Goal: Task Accomplishment & Management: Manage account settings

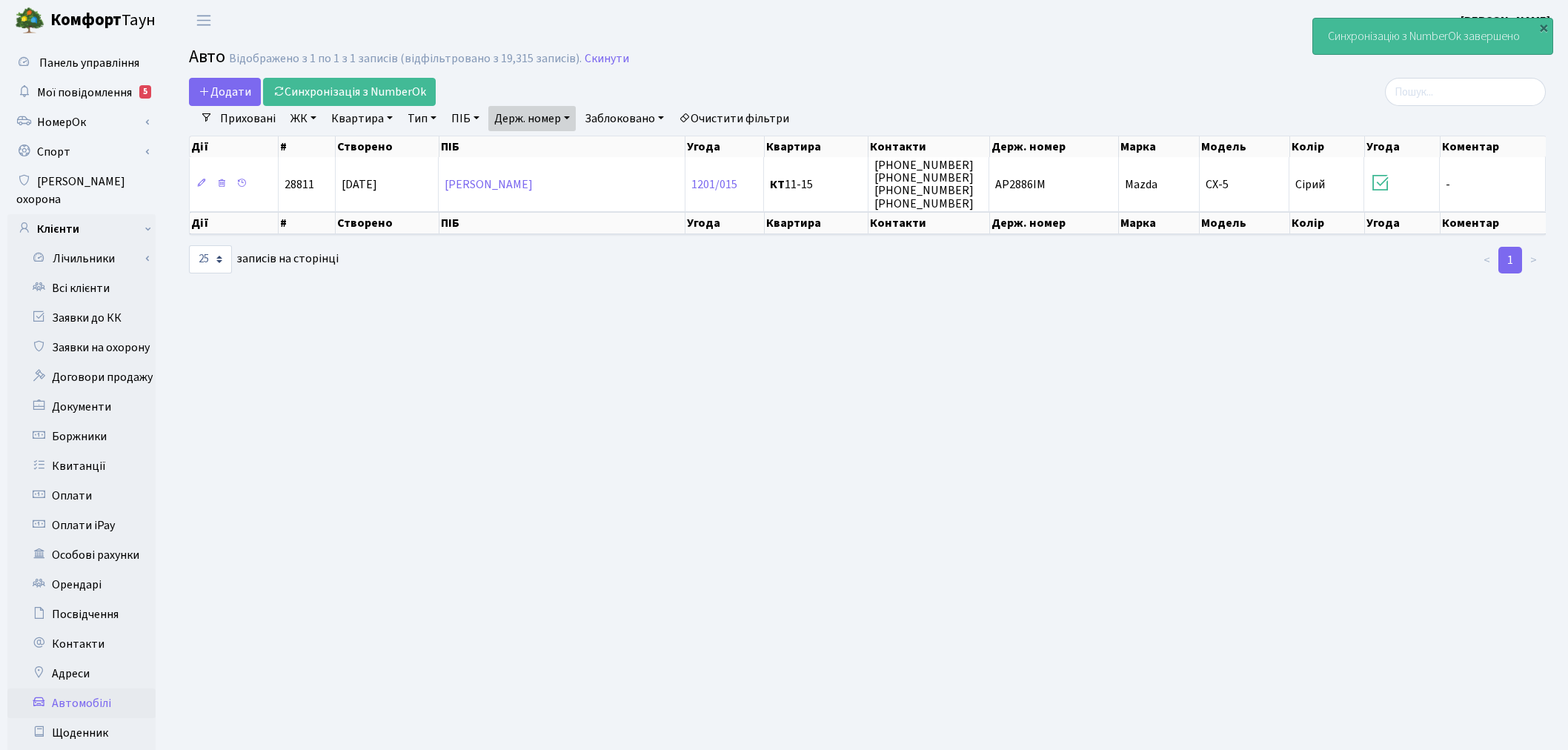
select select "25"
click at [63, 303] on link "Заявки до КК" at bounding box center [80, 317] width 148 height 30
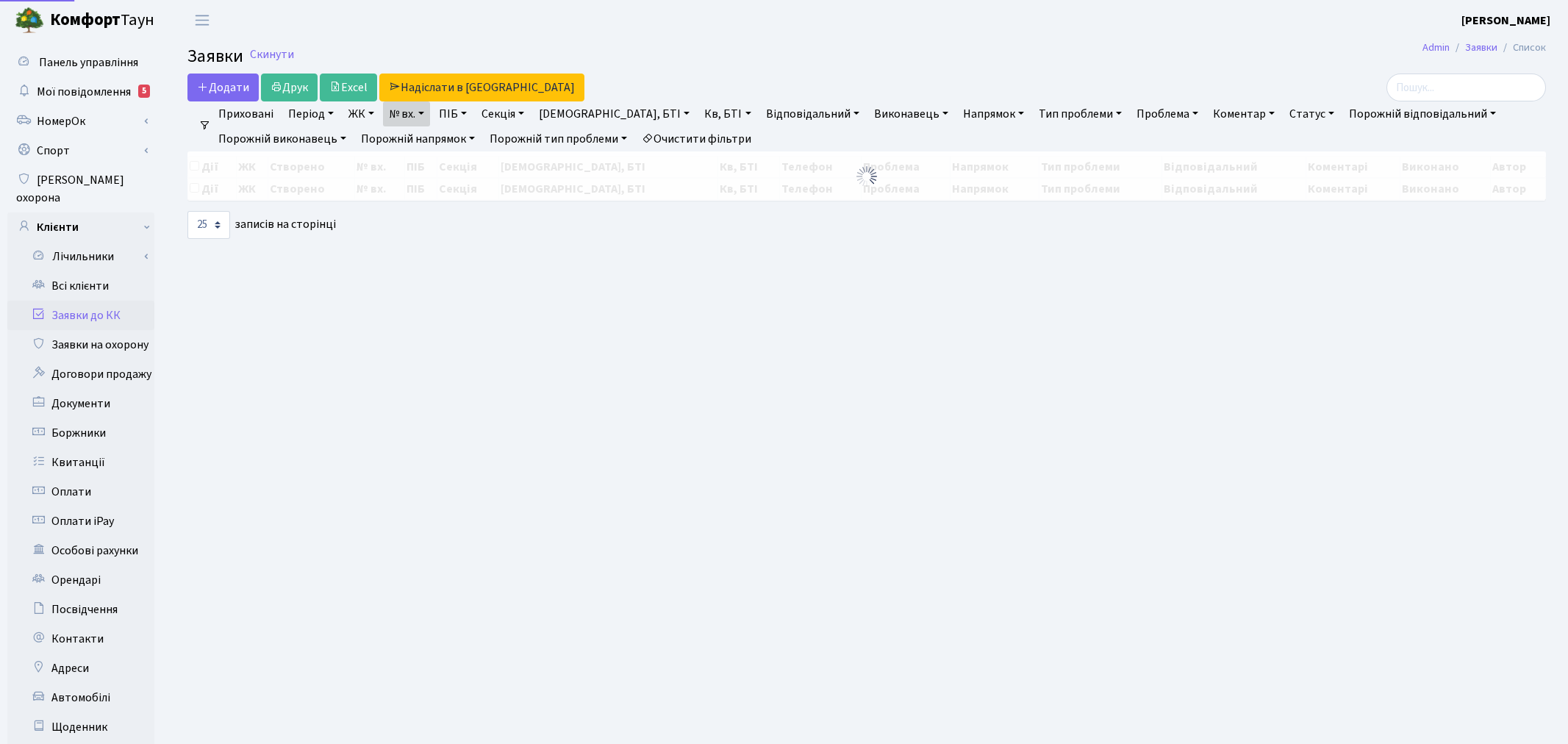
select select "25"
click at [136, 86] on link "Мої повідомлення 5" at bounding box center [80, 92] width 147 height 30
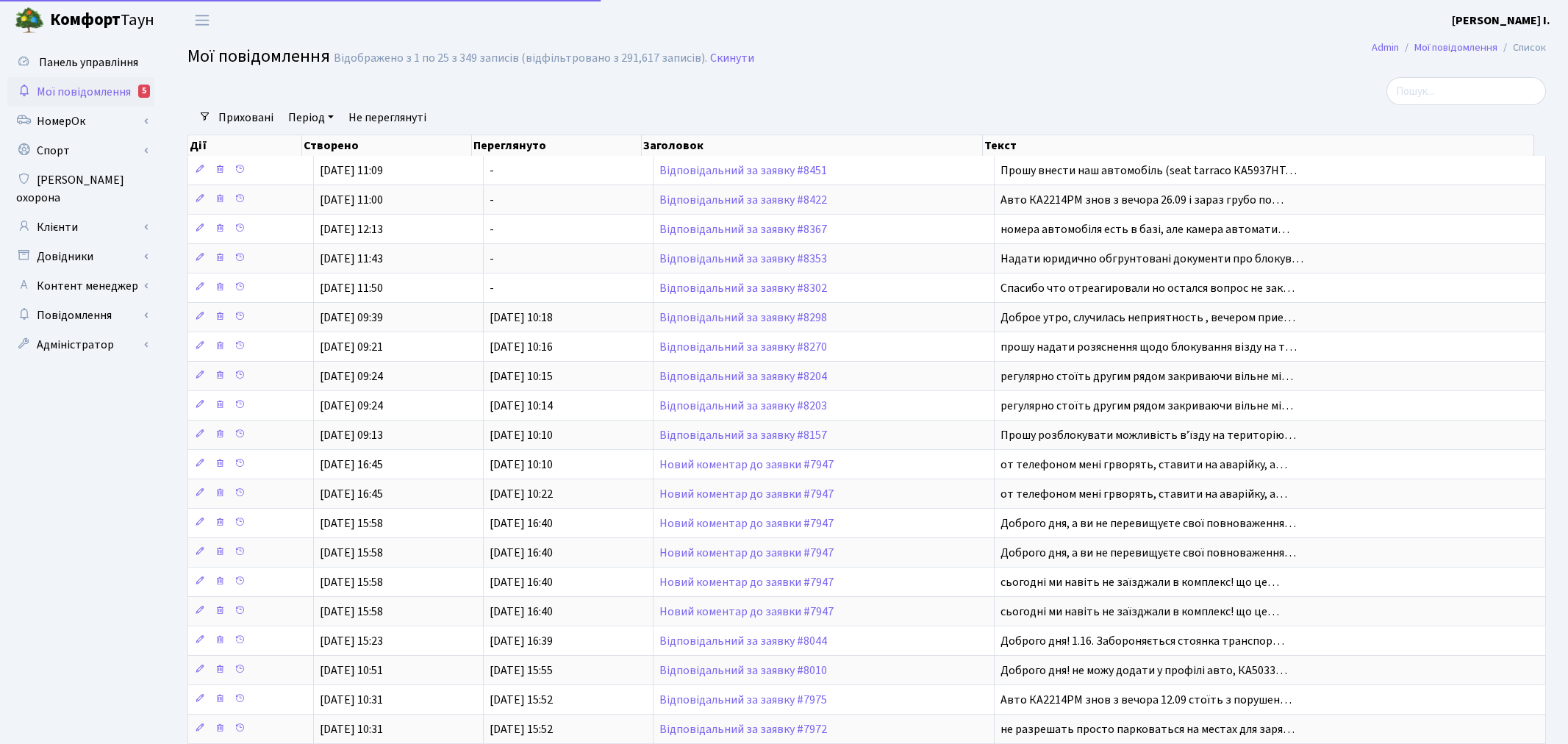
select select "25"
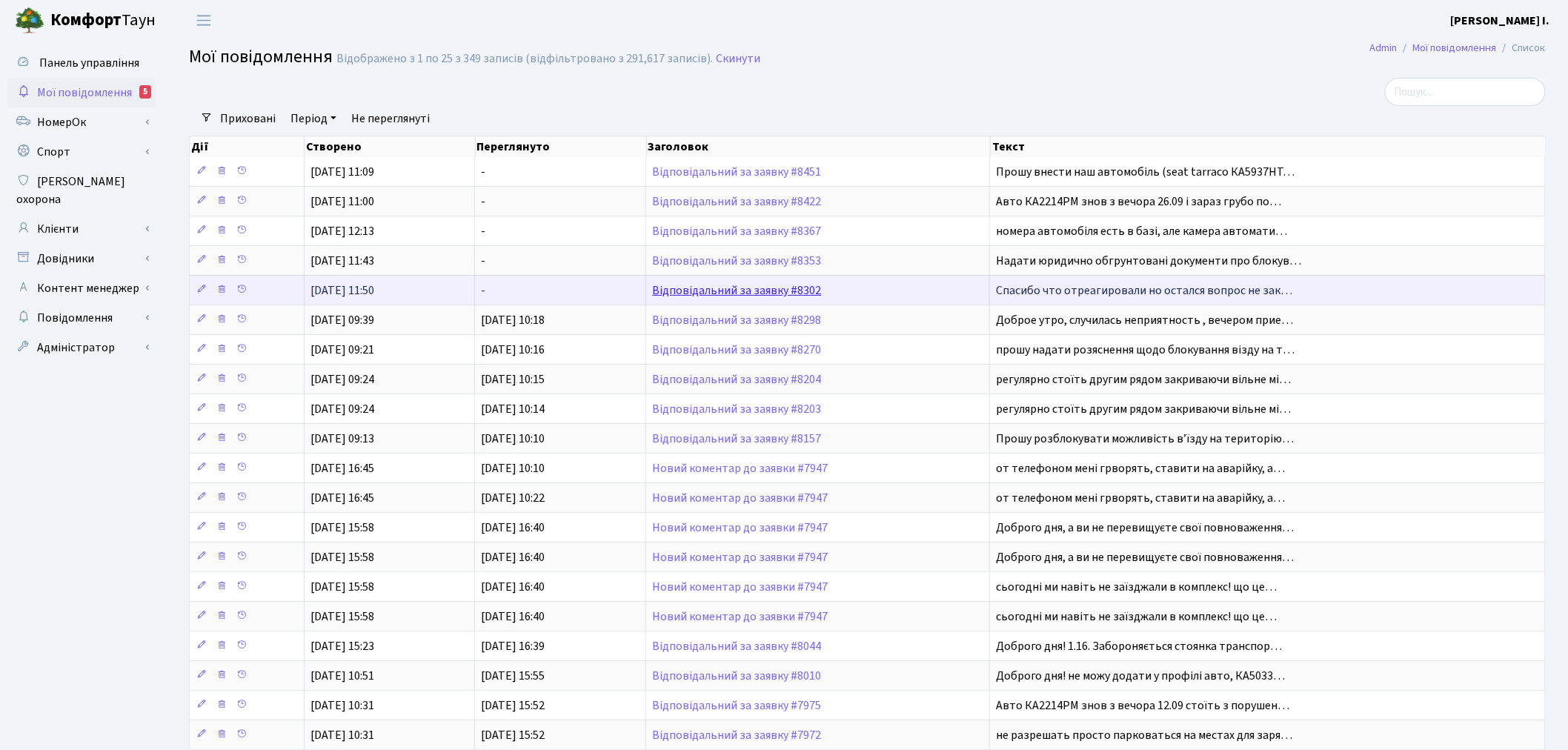
click at [804, 289] on link "Відповідальний за заявку #8302" at bounding box center [736, 291] width 169 height 16
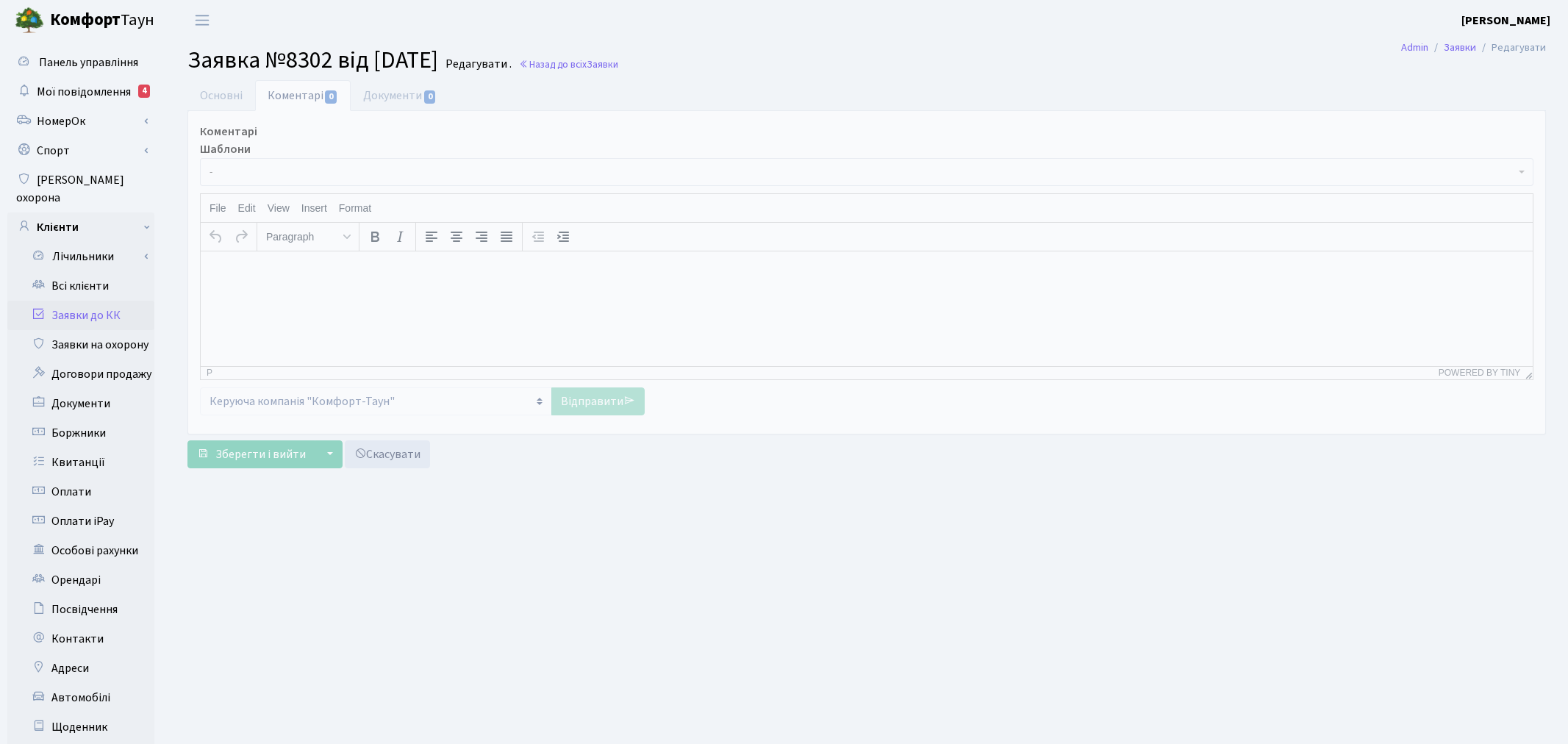
select select "1131"
select select "66"
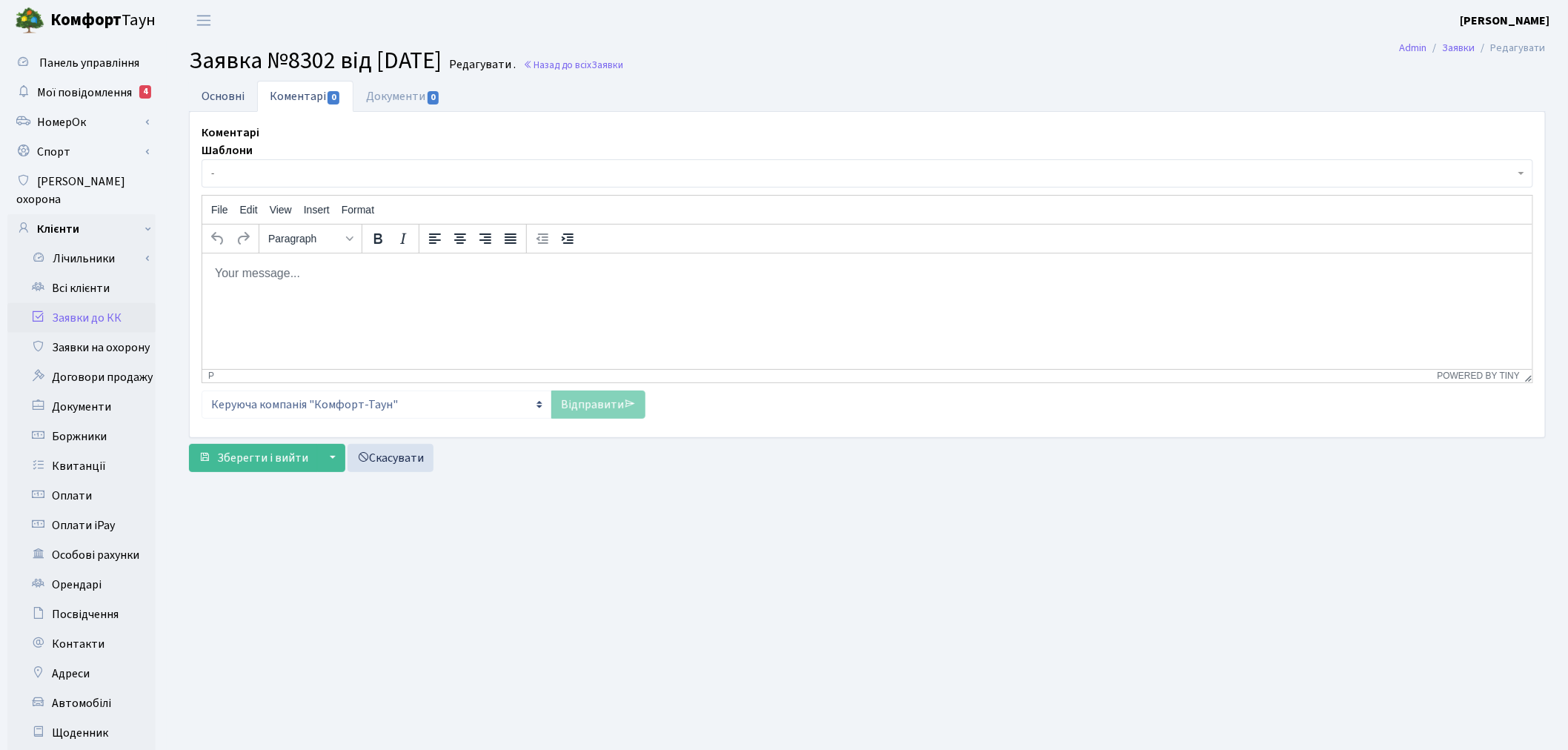
click at [244, 98] on link "Основні" at bounding box center [222, 95] width 68 height 31
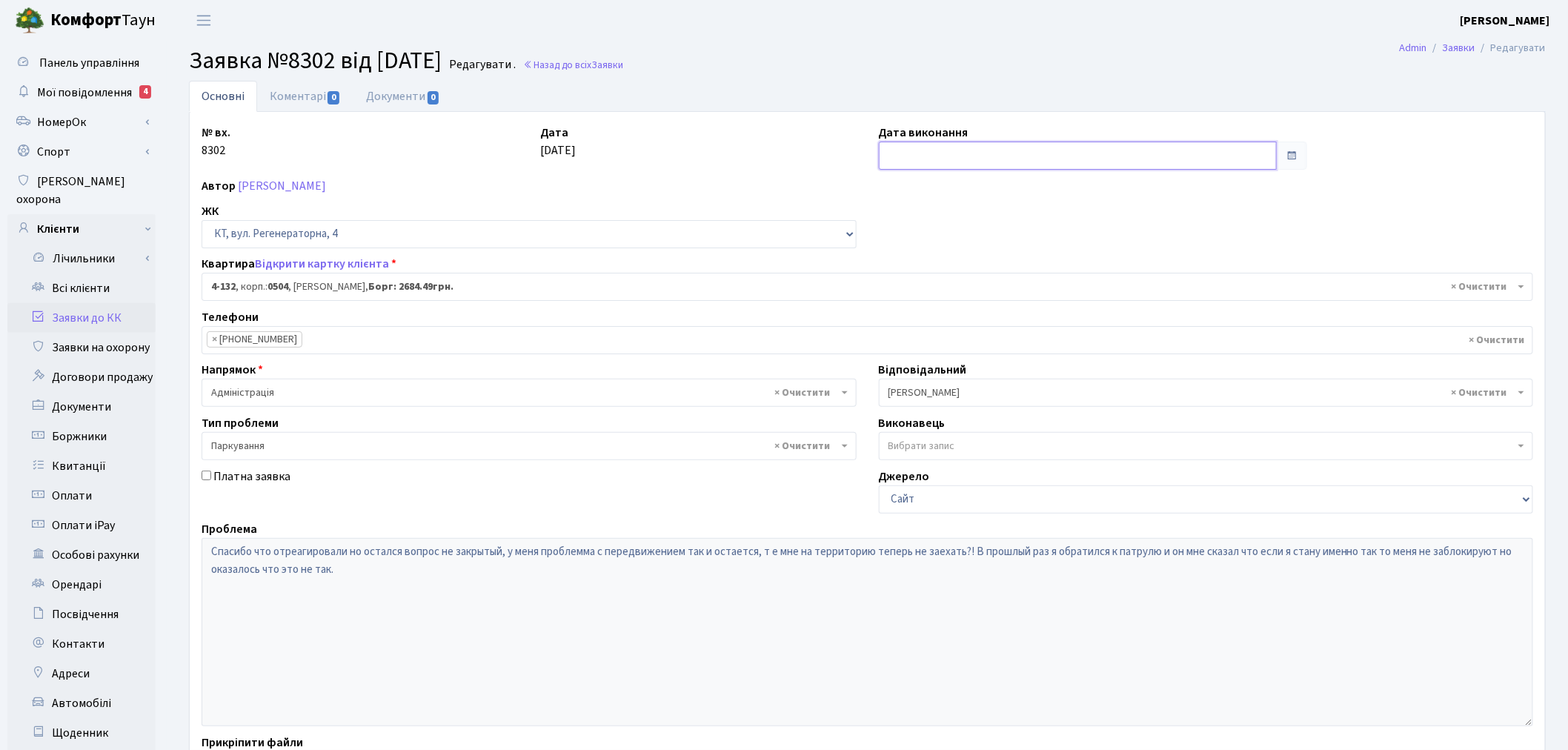
click at [921, 153] on input "text" at bounding box center [1079, 156] width 399 height 28
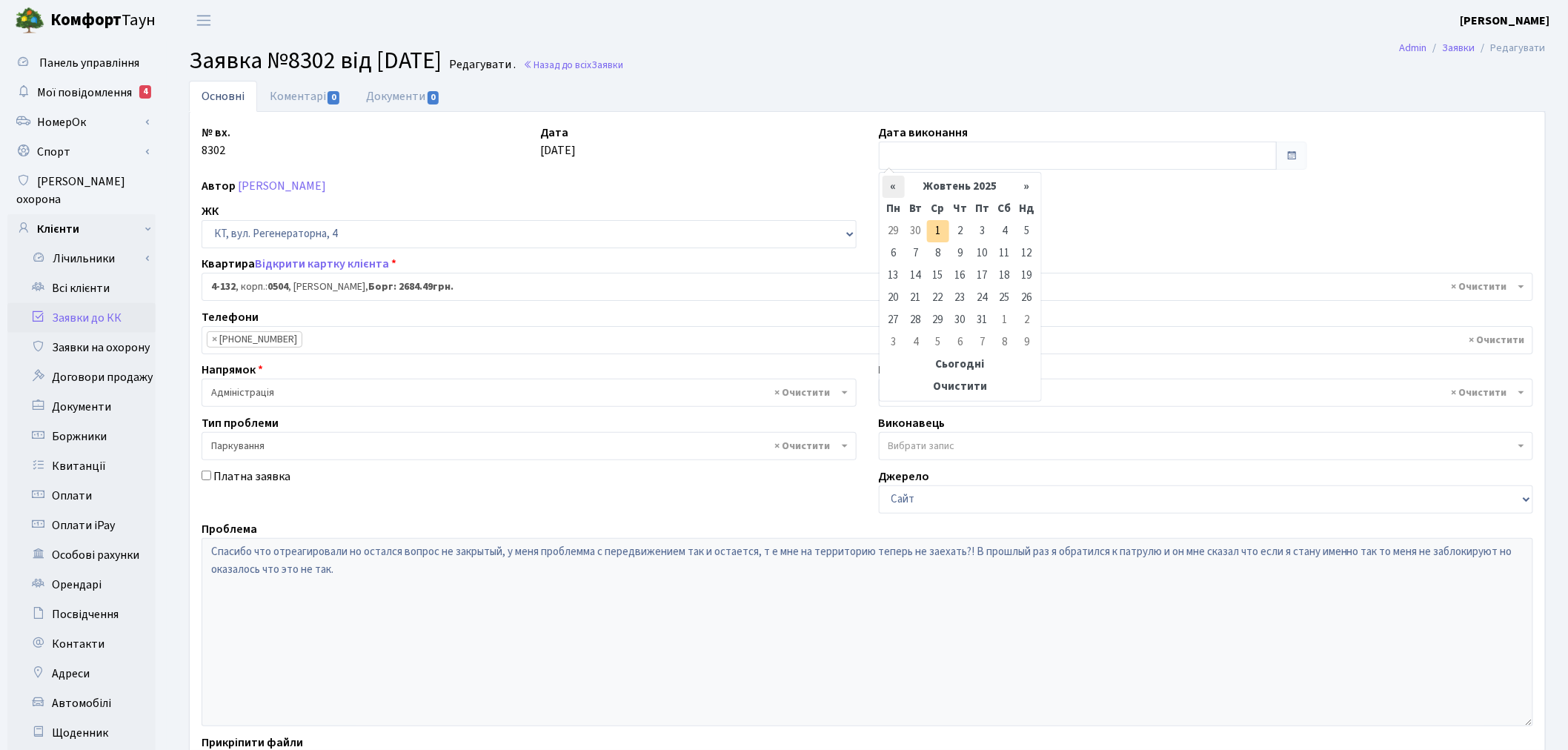
click at [893, 189] on th "«" at bounding box center [893, 187] width 22 height 22
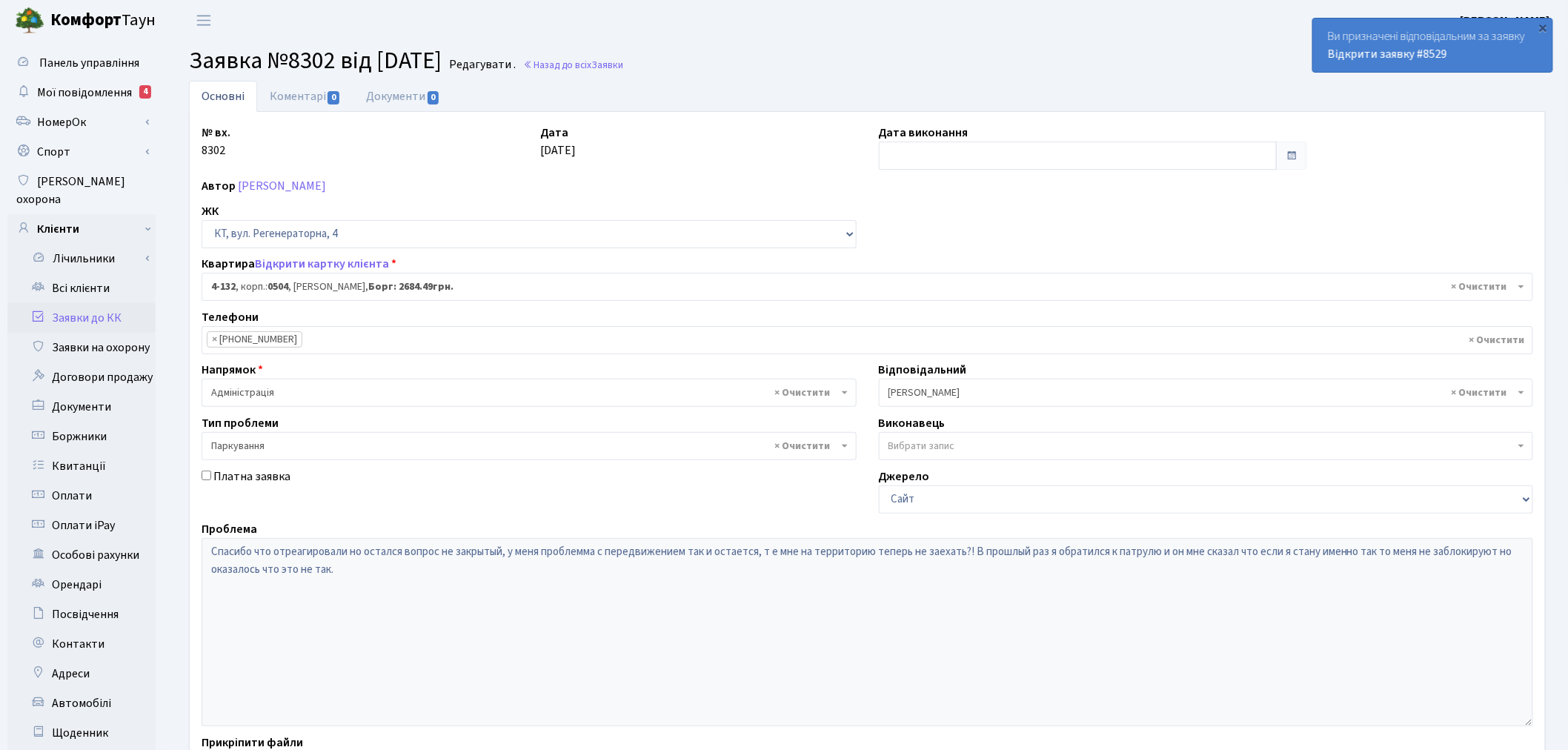
click at [916, 98] on ul "Основні Коментарі 0 Документи 0" at bounding box center [866, 95] width 1357 height 31
click at [117, 303] on link "Заявки до КК" at bounding box center [80, 317] width 148 height 30
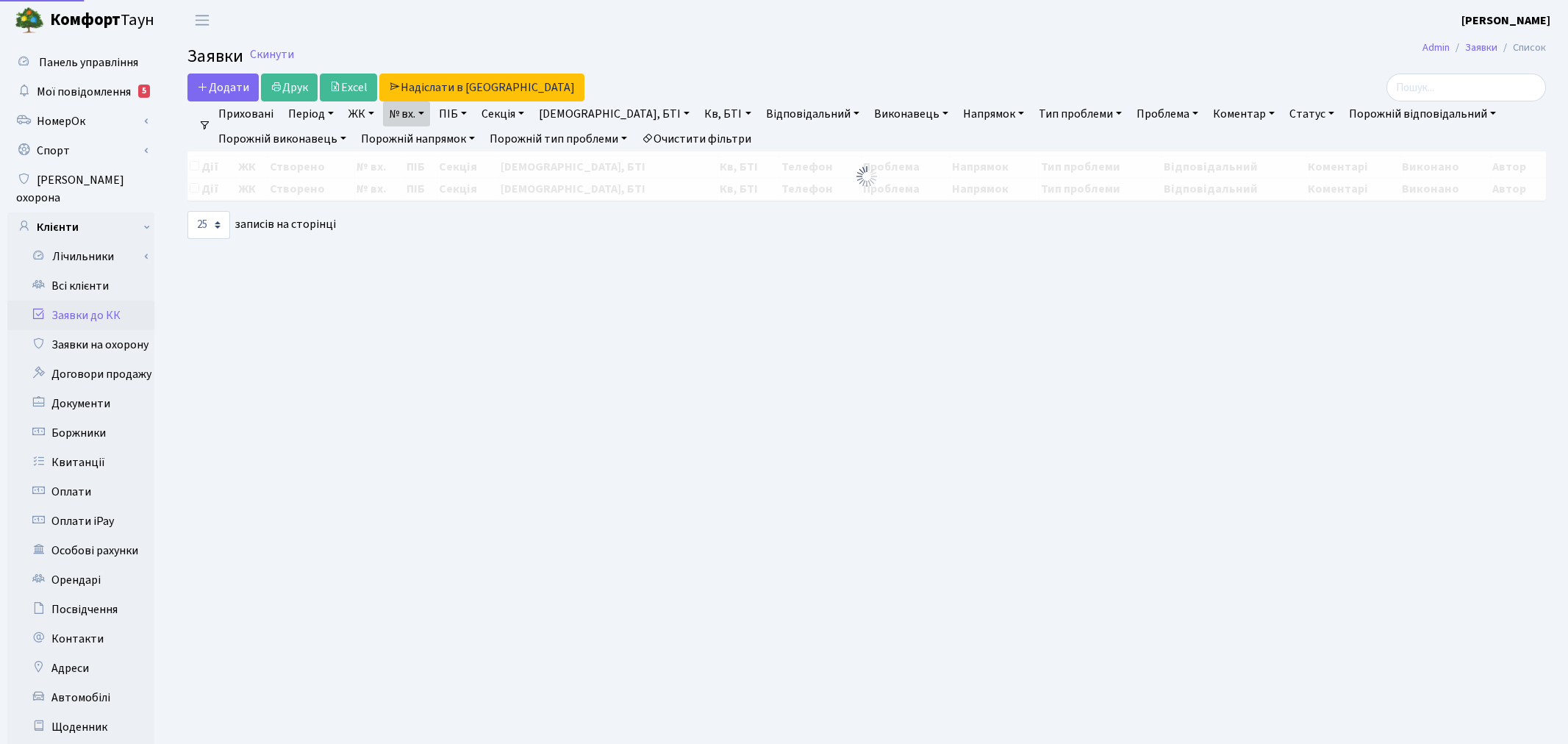
select select "25"
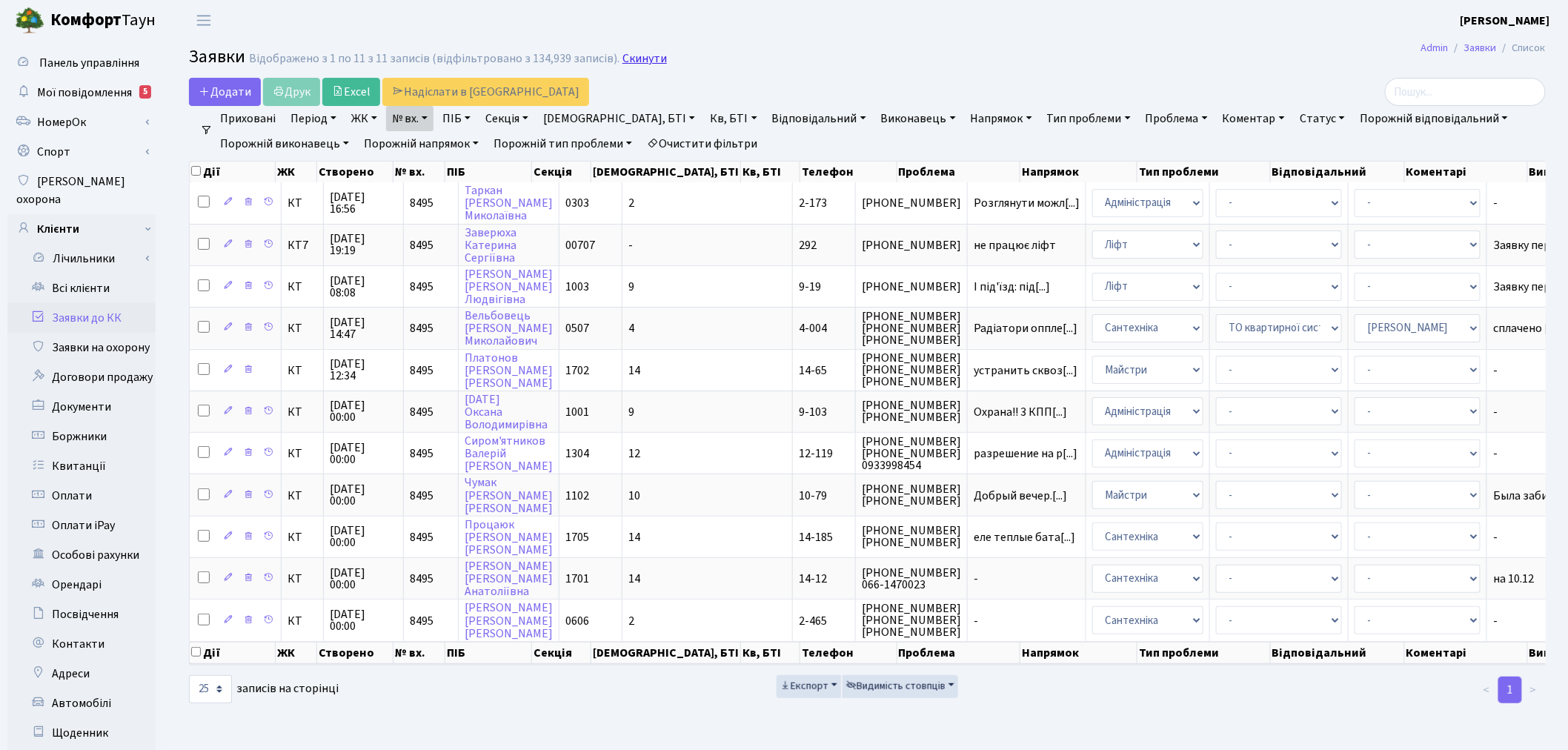
click at [628, 62] on link "Скинути" at bounding box center [644, 59] width 45 height 14
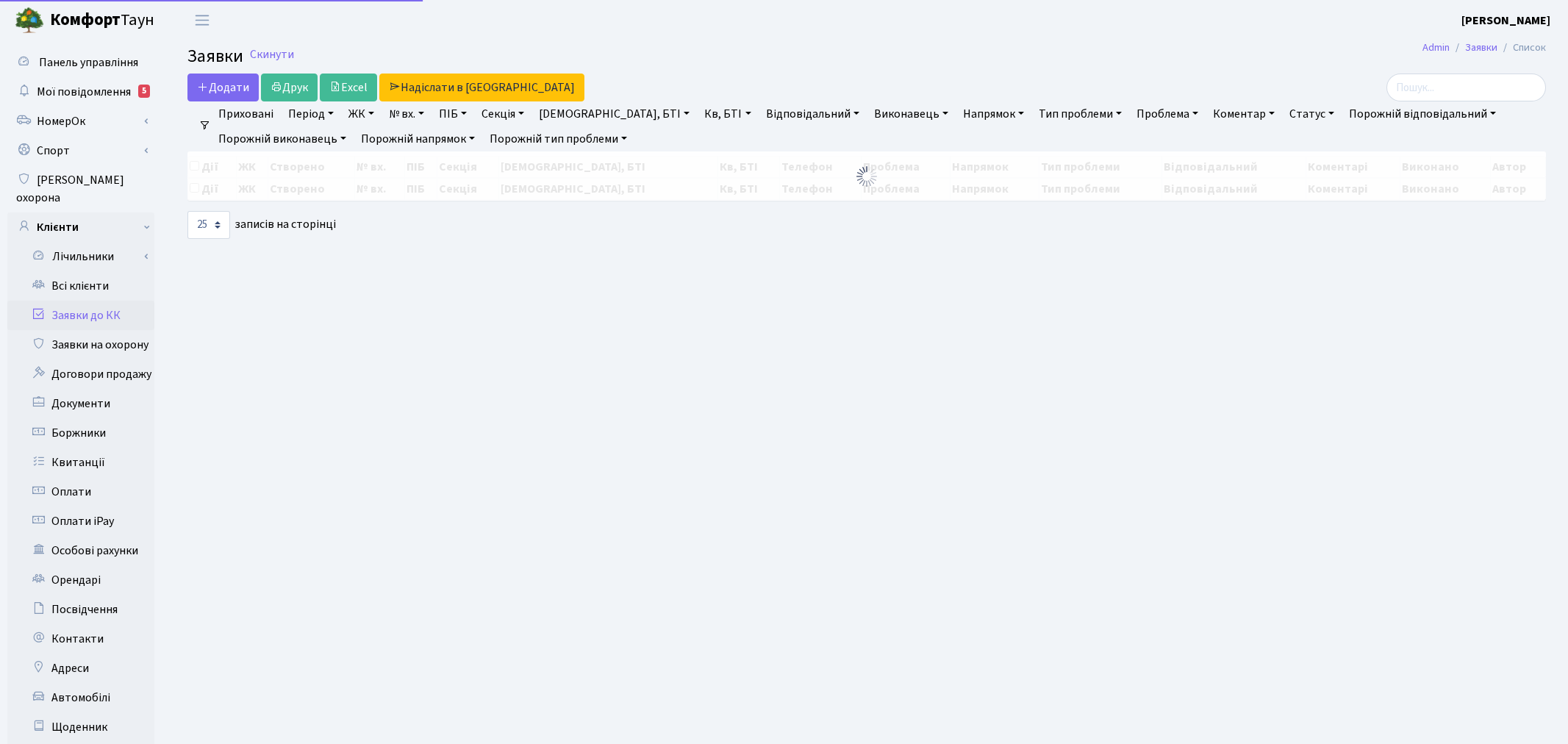
select select "25"
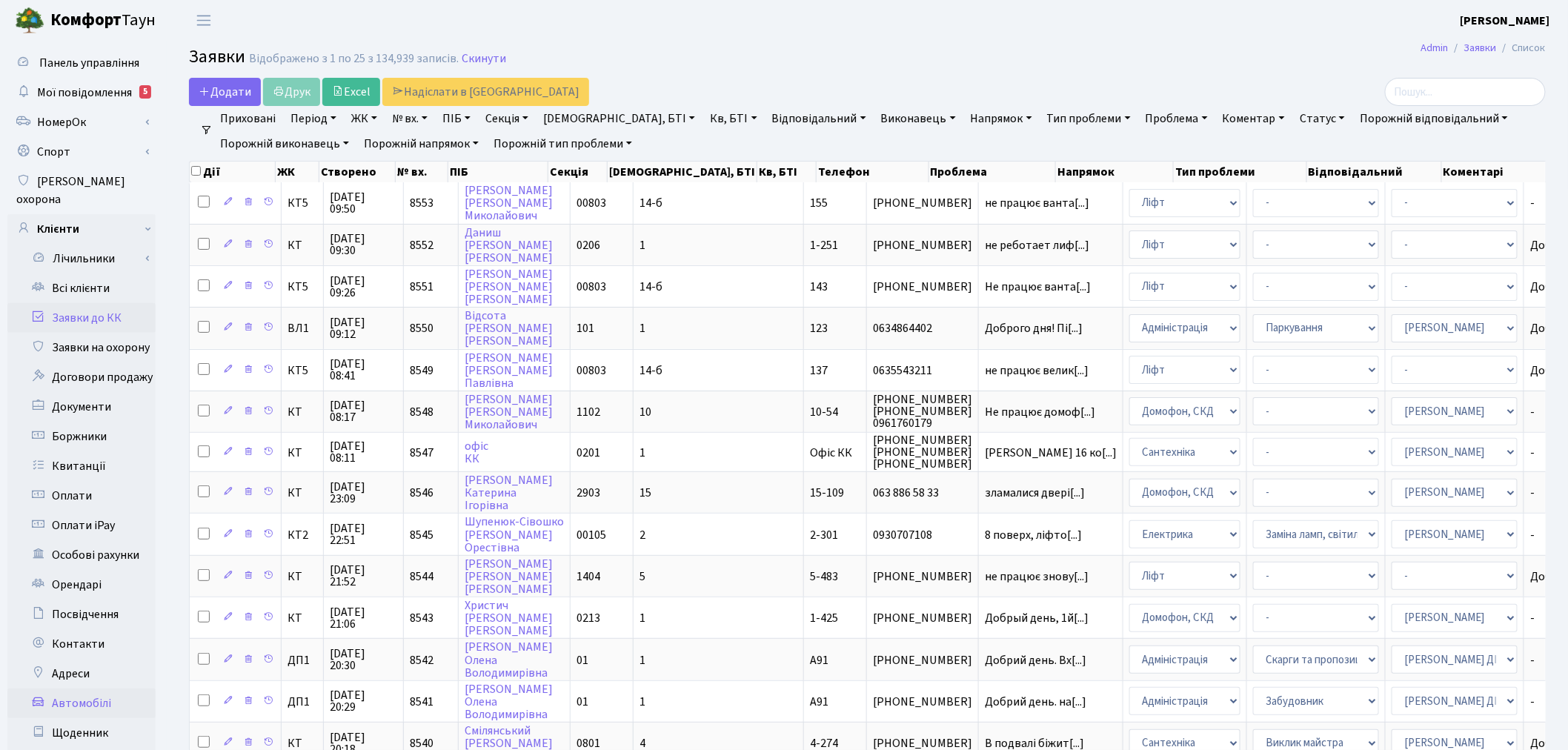
click at [104, 688] on link "Автомобілі" at bounding box center [80, 703] width 148 height 30
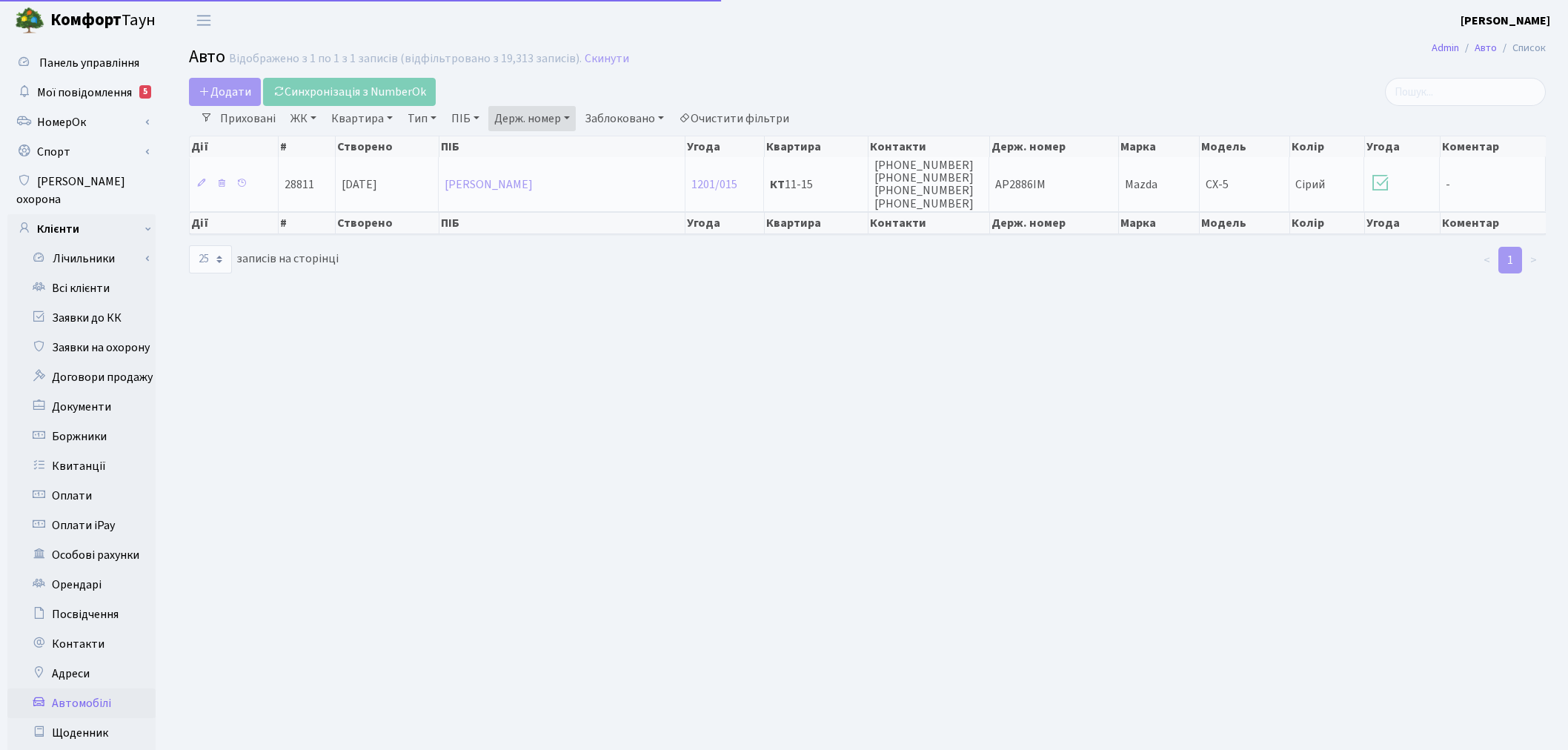
select select "25"
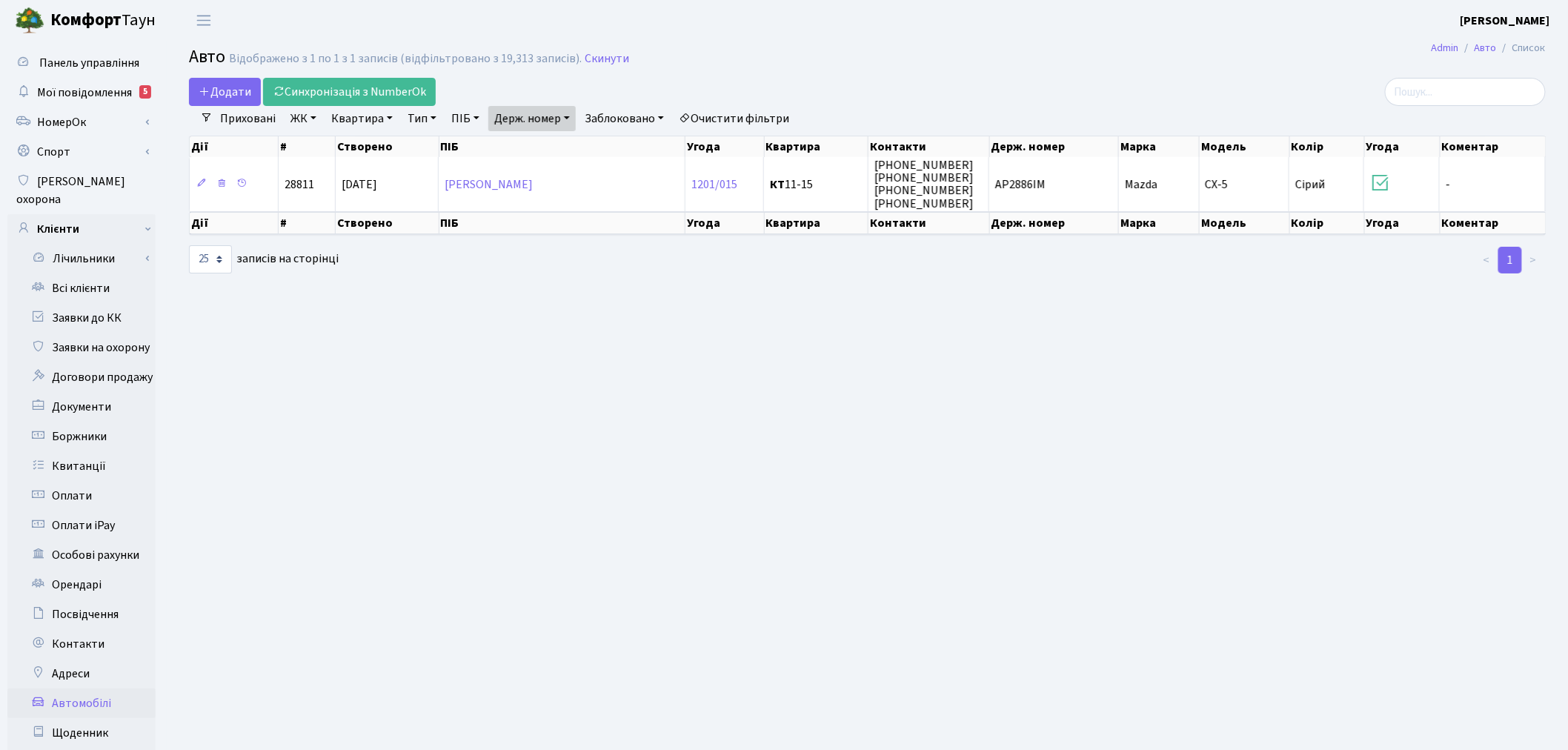
click at [551, 114] on link "Держ. номер" at bounding box center [532, 118] width 87 height 25
click at [558, 142] on input "2886" at bounding box center [532, 147] width 86 height 28
paste input "КА4527ЕЕ"
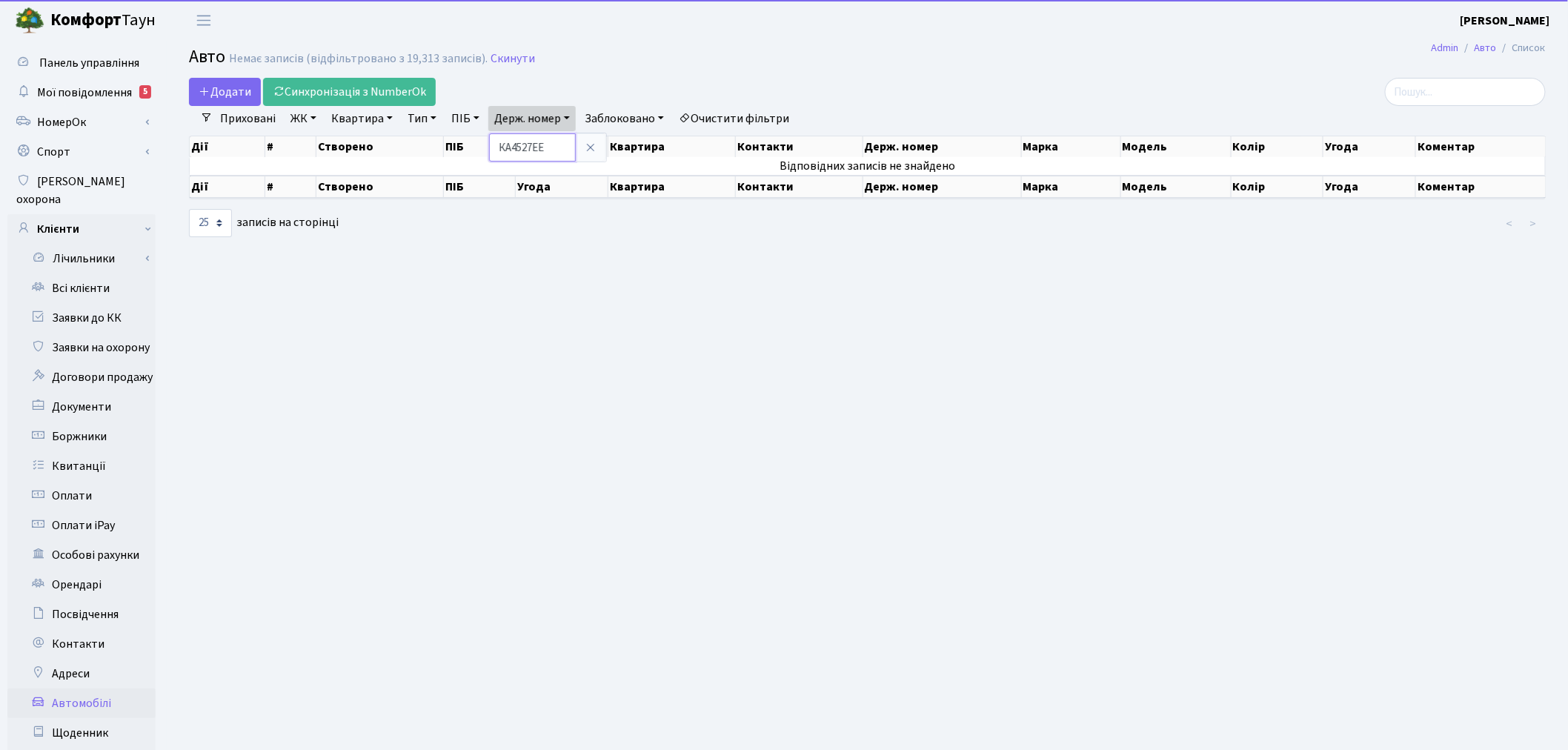
click at [515, 149] on input "КА4527ЕЕ" at bounding box center [532, 147] width 86 height 28
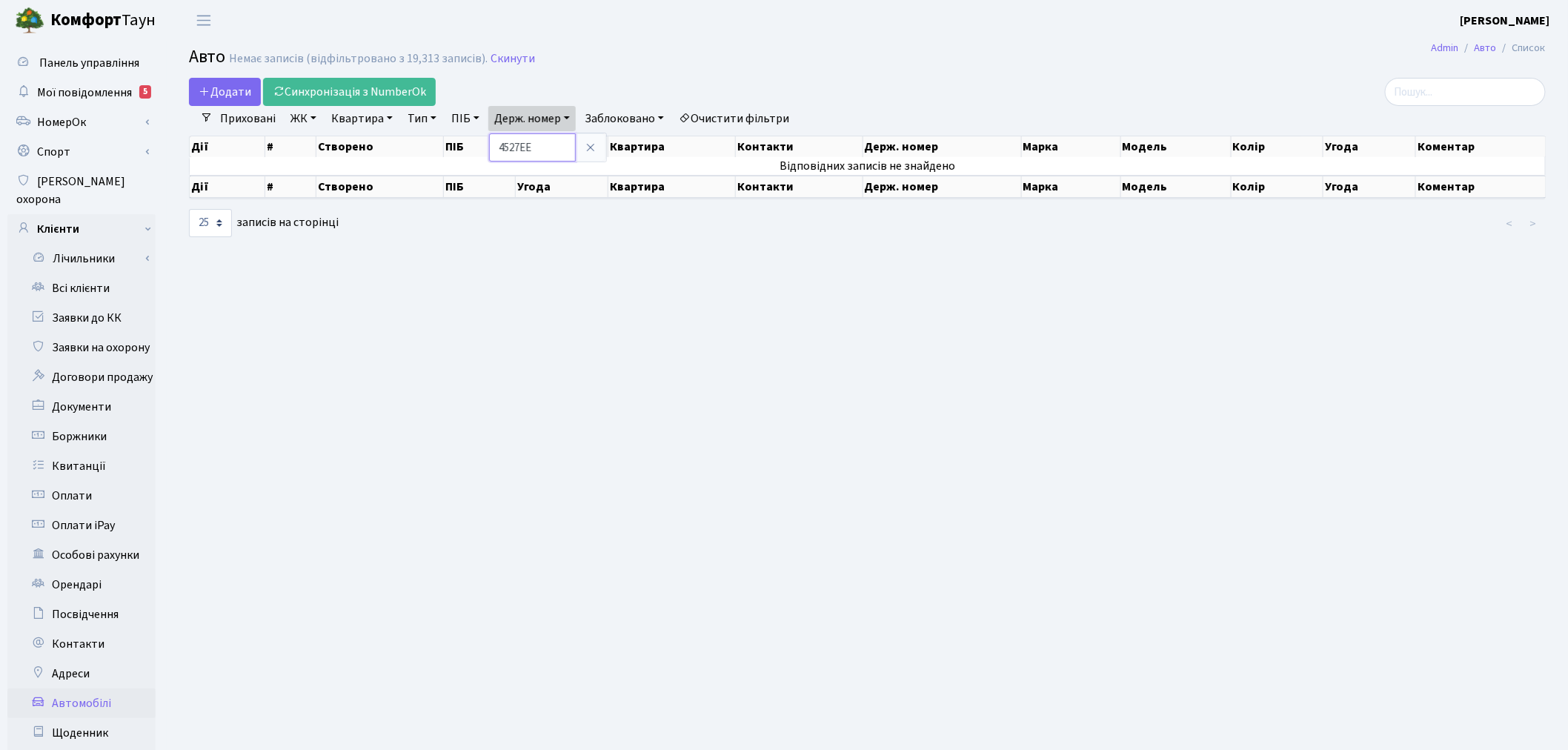
click at [540, 148] on input "4527ЕЕ" at bounding box center [532, 147] width 86 height 28
type input "4527"
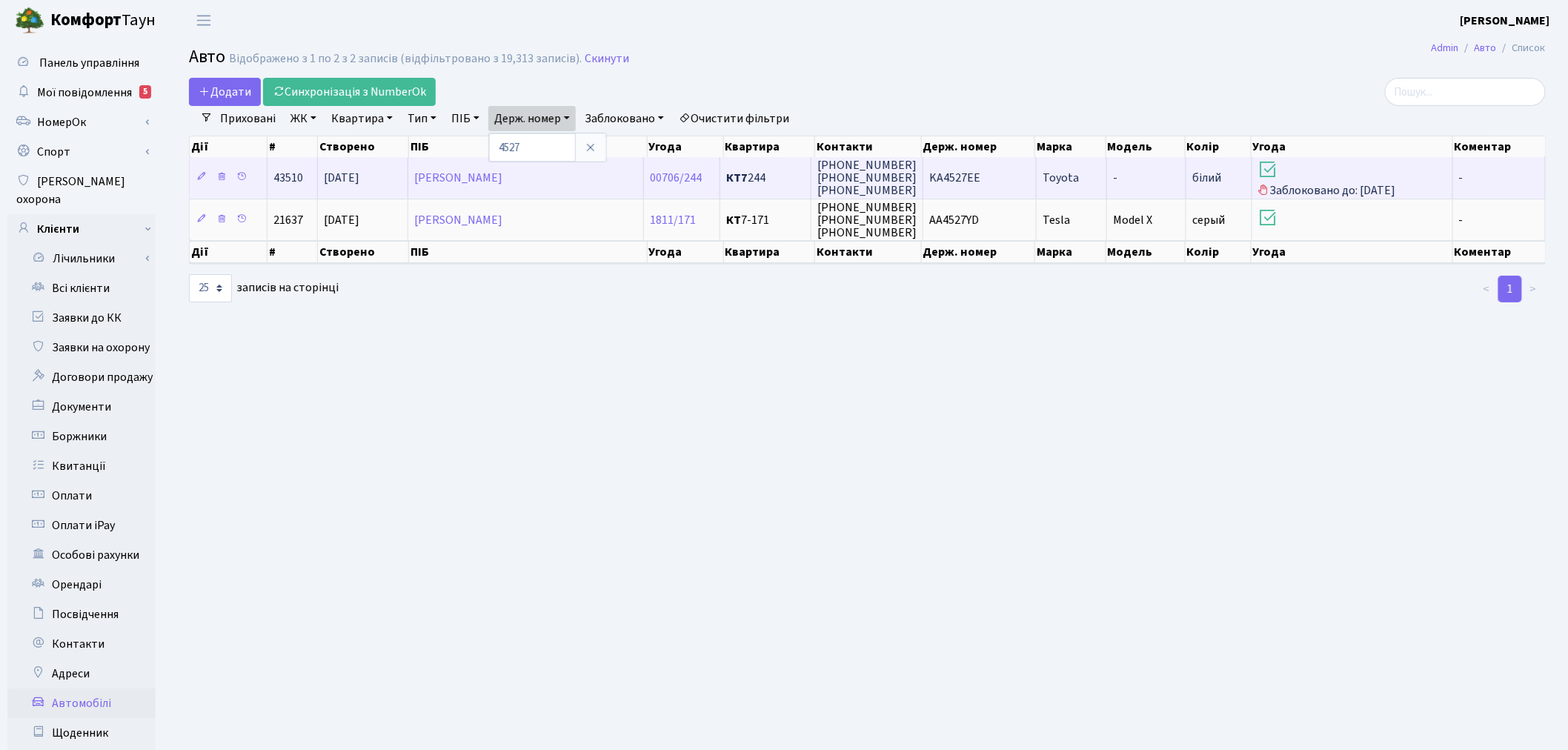
click at [1123, 173] on td "-" at bounding box center [1147, 177] width 79 height 41
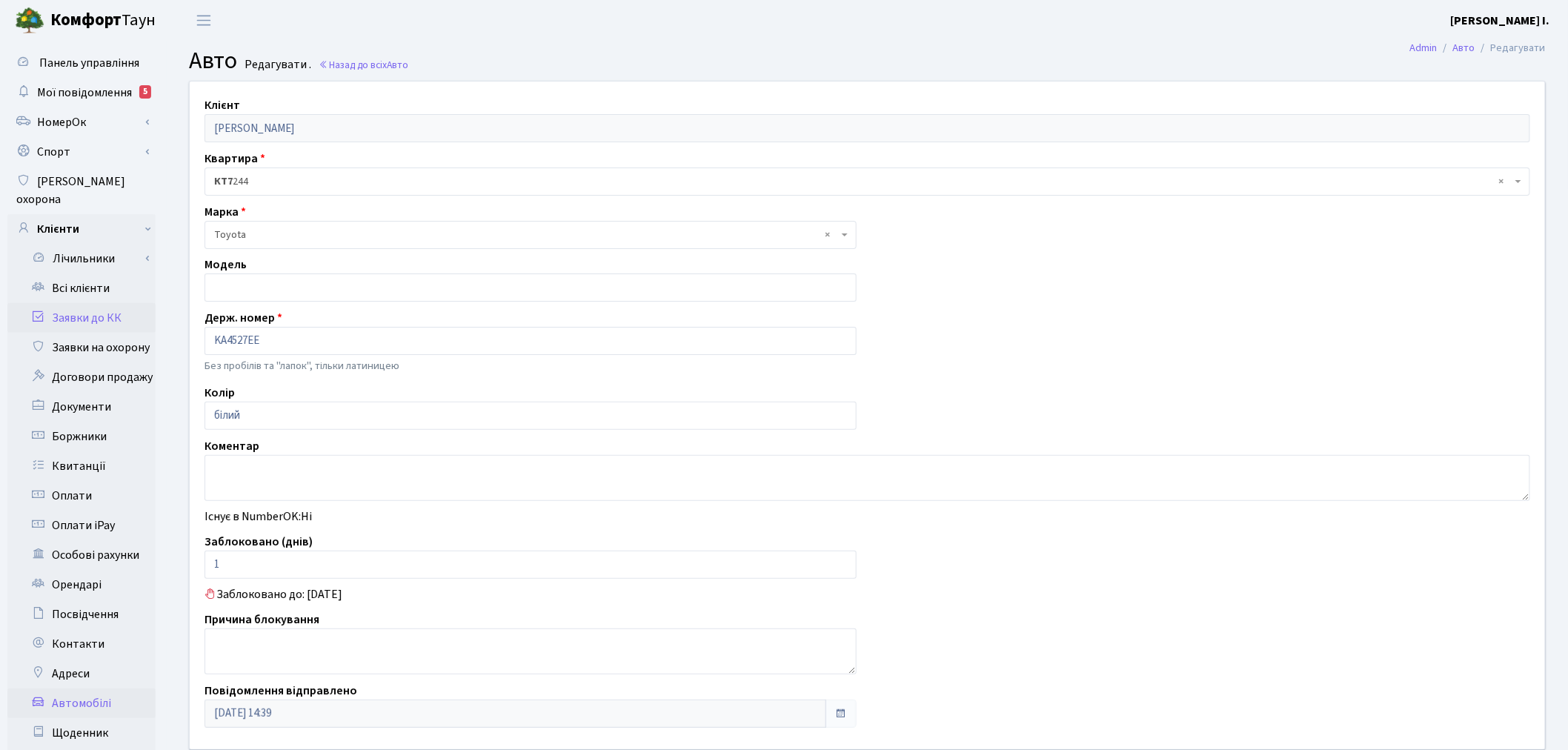
click at [82, 305] on link "Заявки до КК" at bounding box center [80, 317] width 148 height 30
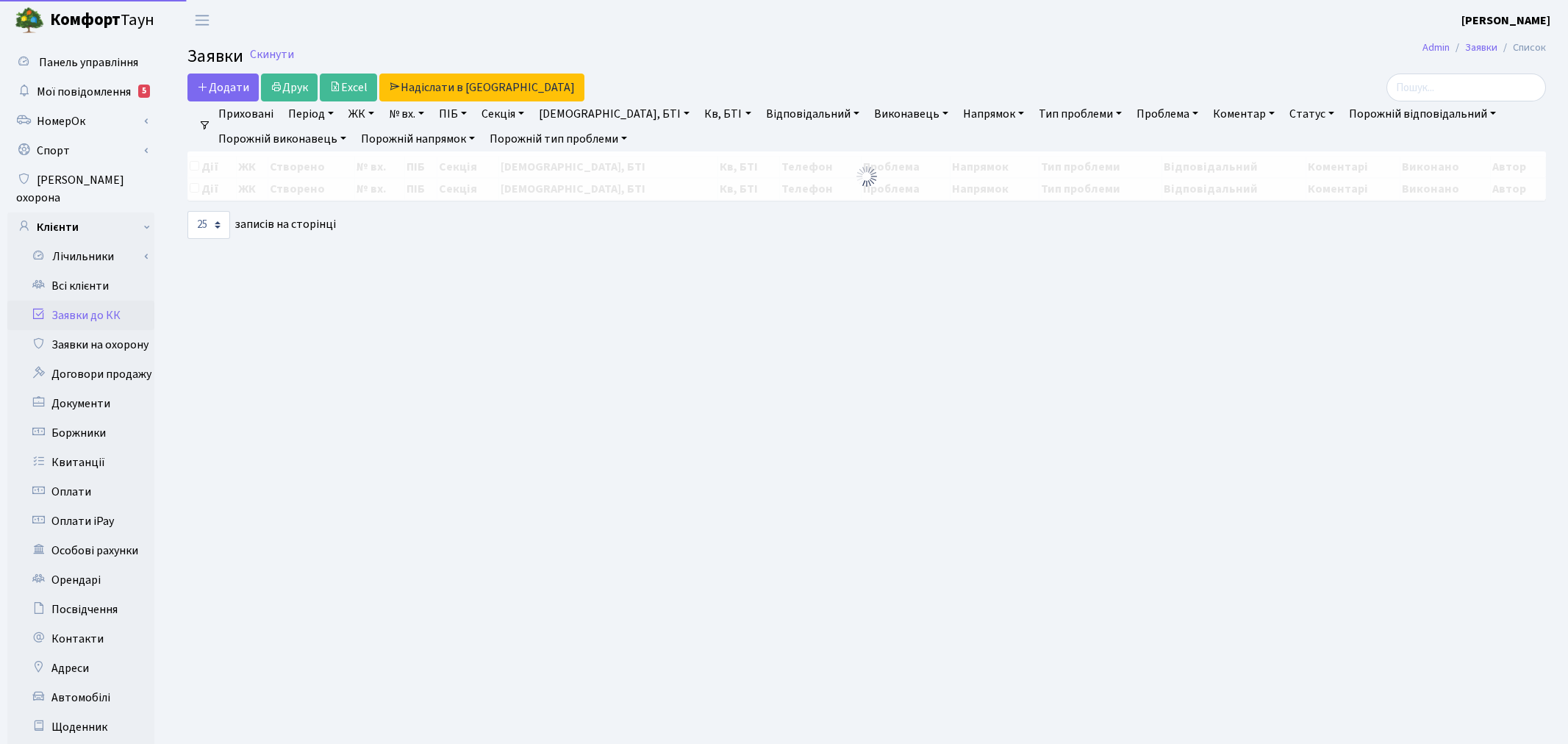
select select "25"
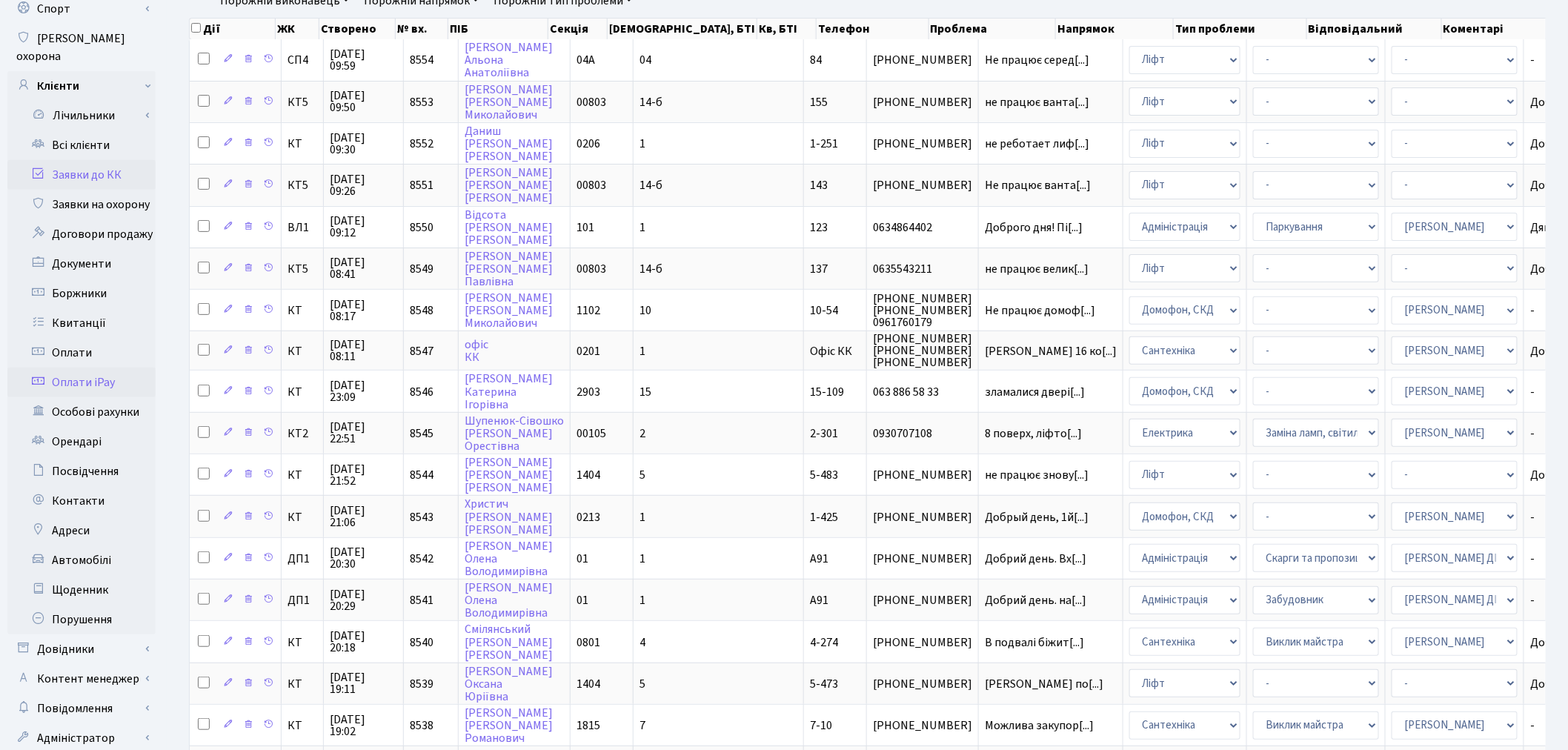
scroll to position [165, 0]
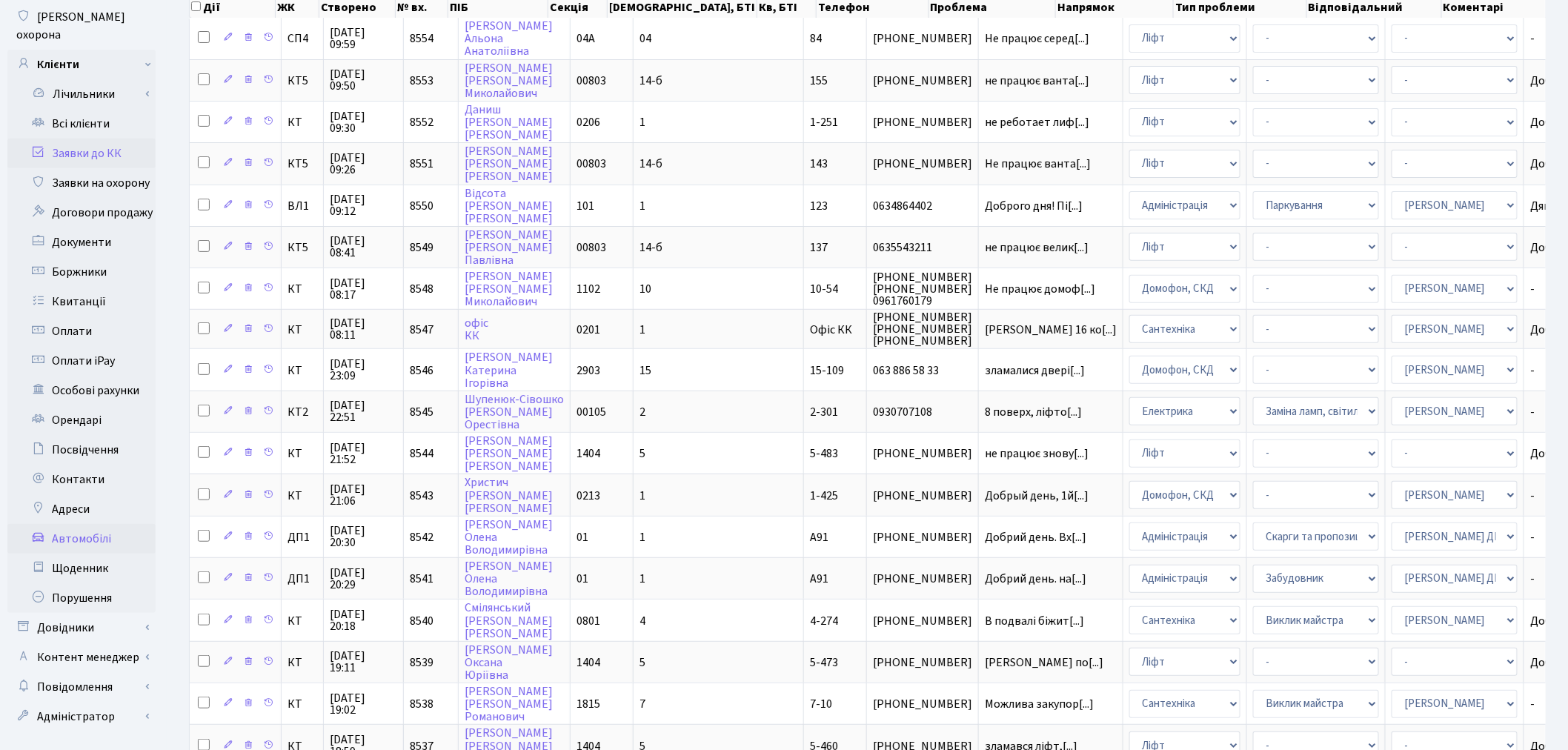
click at [78, 524] on link "Автомобілі" at bounding box center [80, 539] width 148 height 30
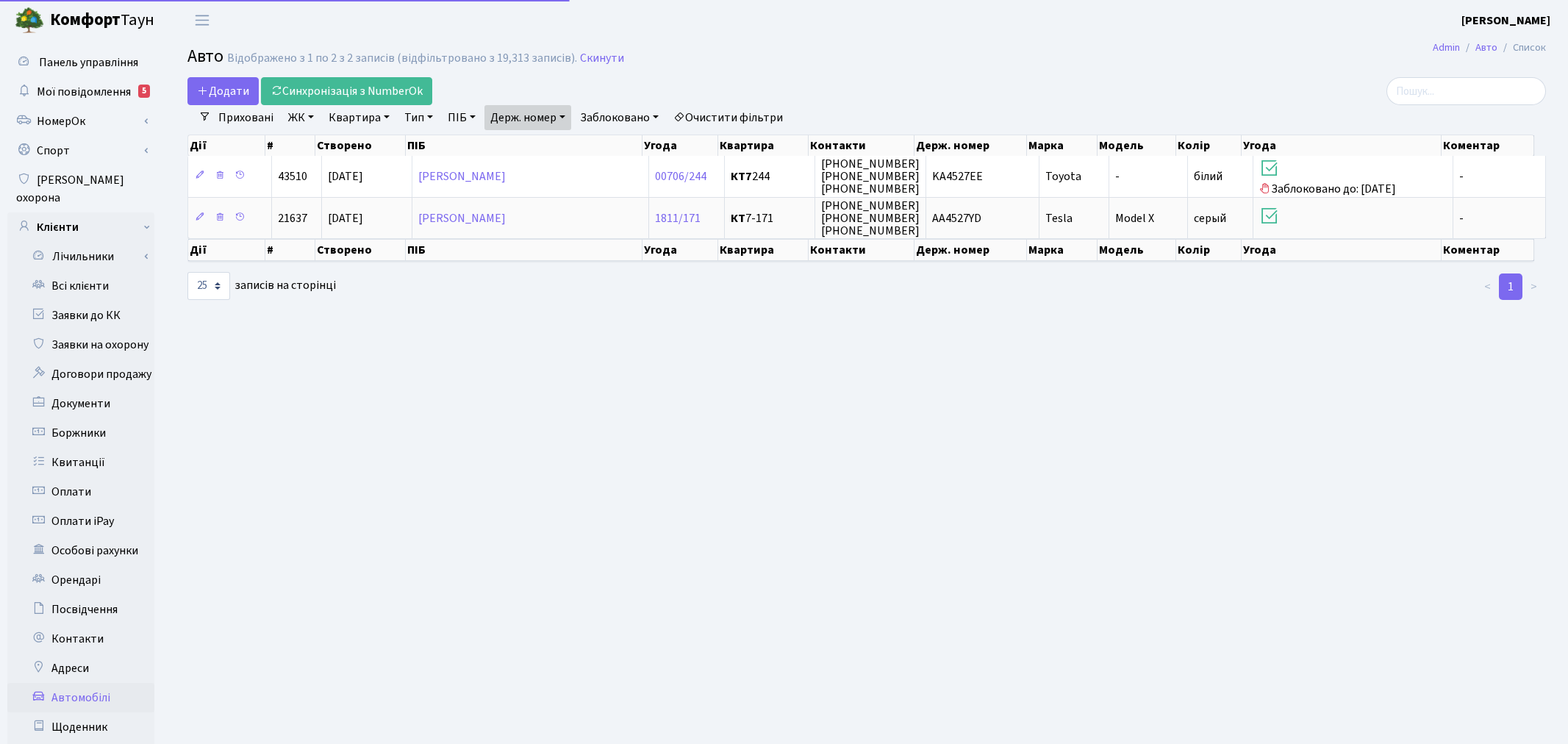
select select "25"
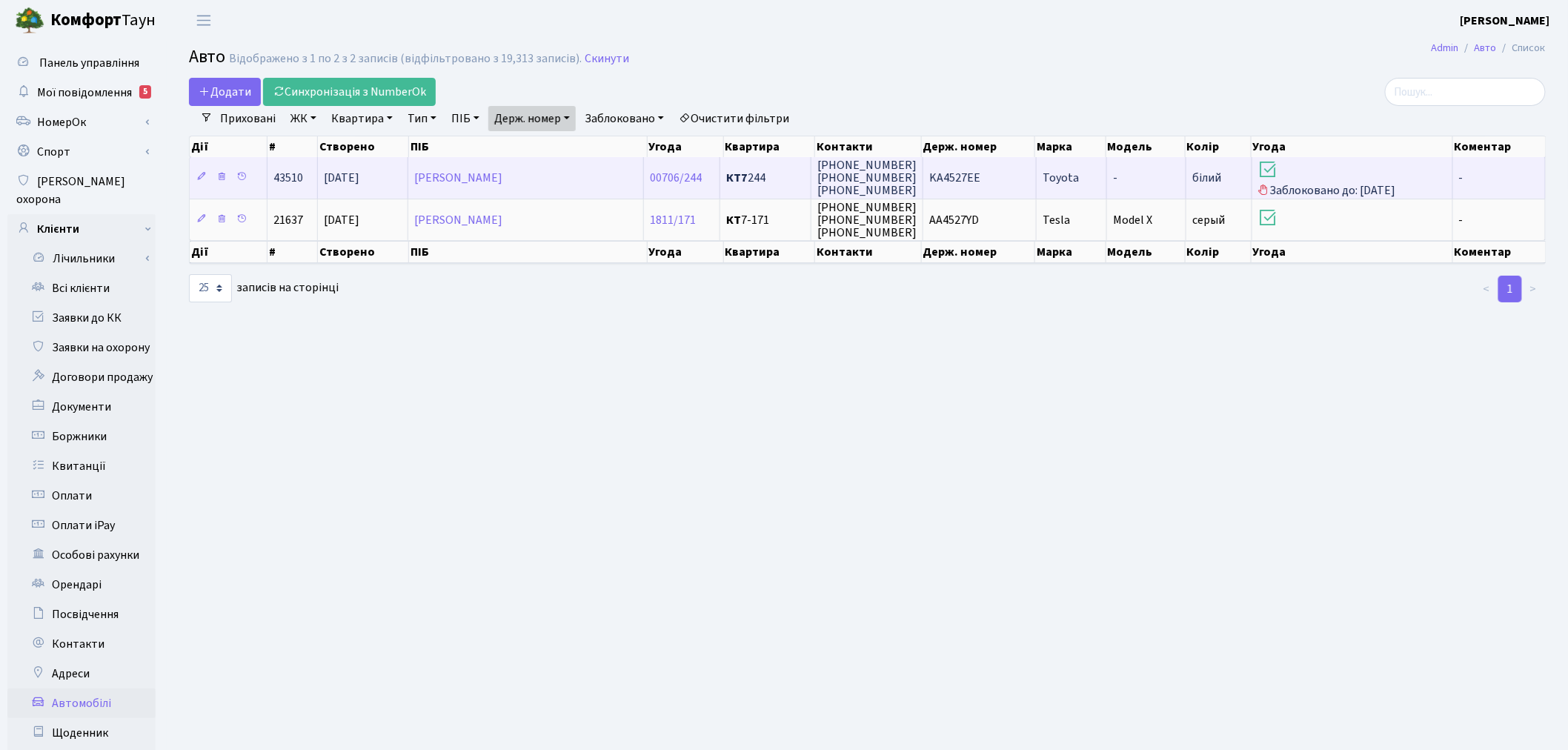
click at [965, 175] on span "KA4527EE" at bounding box center [956, 178] width 52 height 16
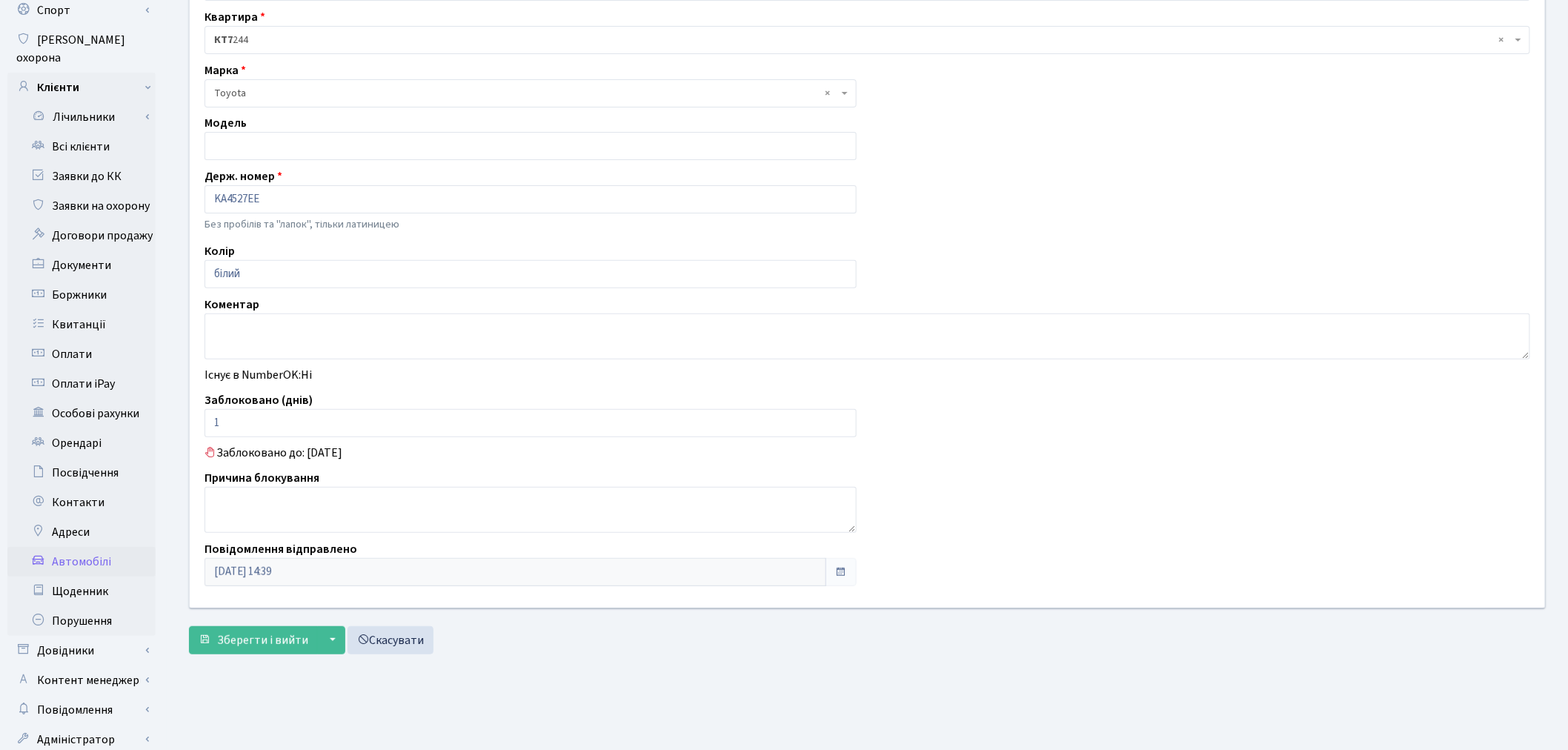
scroll to position [172, 0]
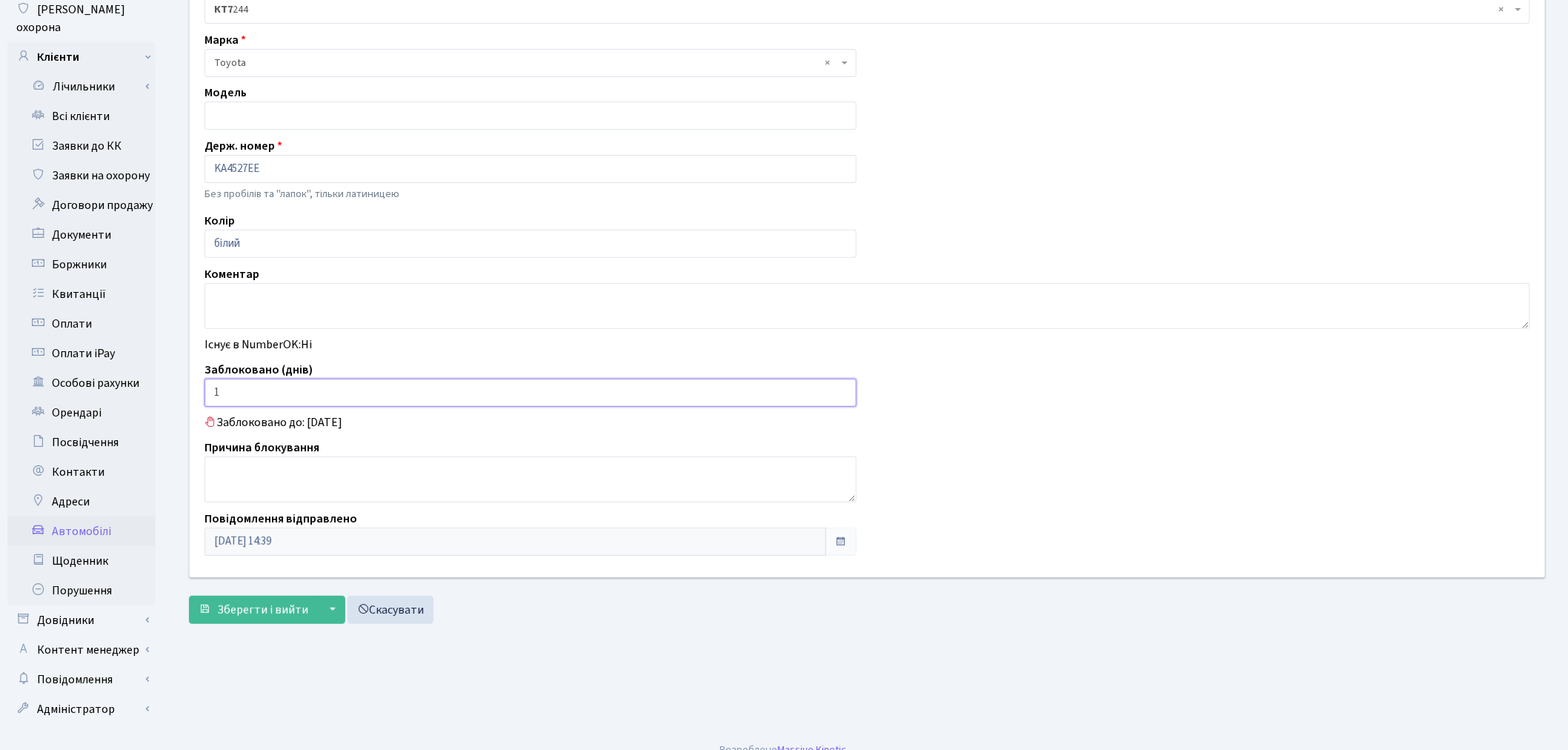
drag, startPoint x: 245, startPoint y: 394, endPoint x: 202, endPoint y: 391, distance: 43.1
click at [202, 391] on div "Заблоковано (днів) 1" at bounding box center [531, 384] width 675 height 46
type input "0"
click at [232, 298] on textarea at bounding box center [867, 306] width 1326 height 46
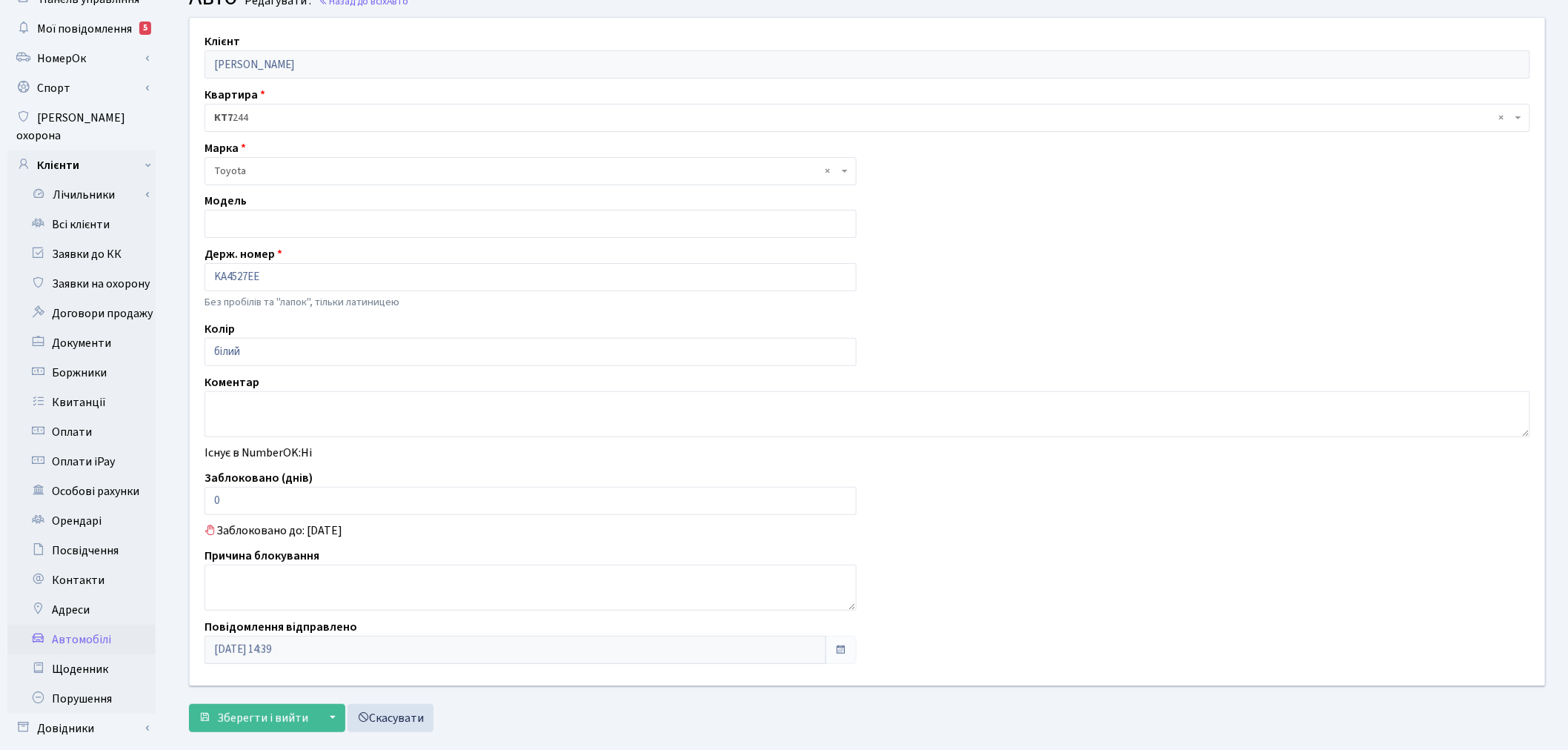
scroll to position [0, 0]
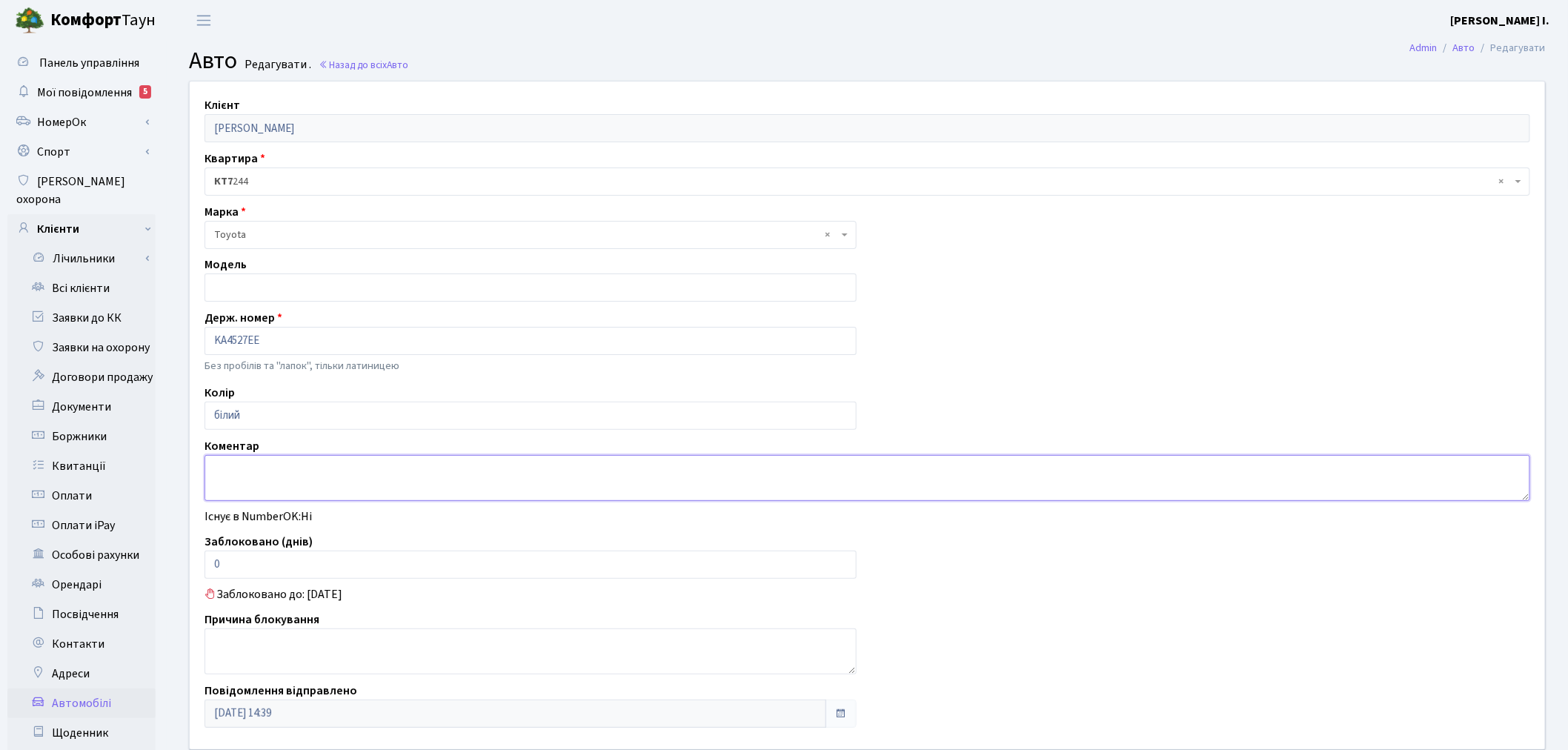
click at [394, 472] on textarea at bounding box center [867, 478] width 1326 height 46
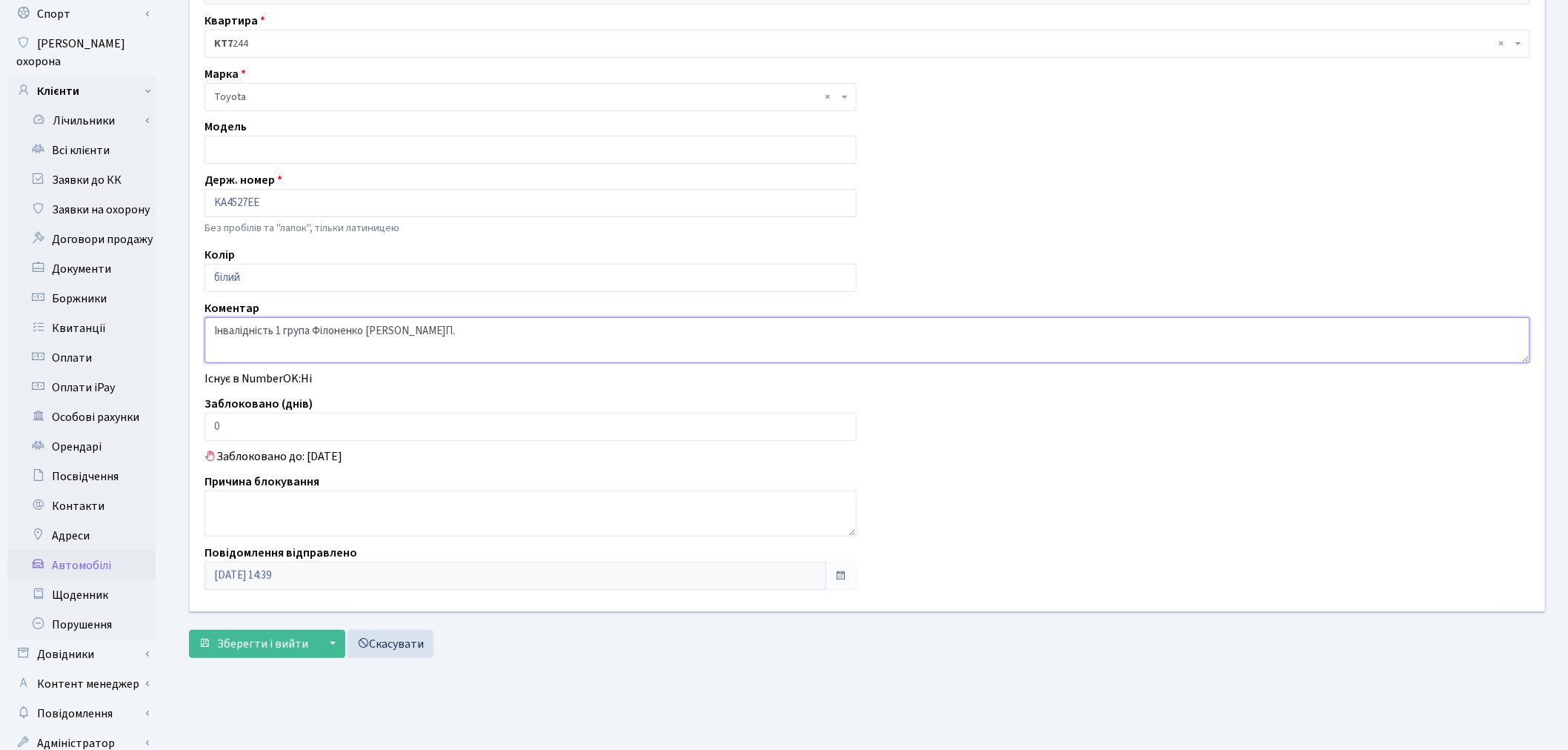
scroll to position [172, 0]
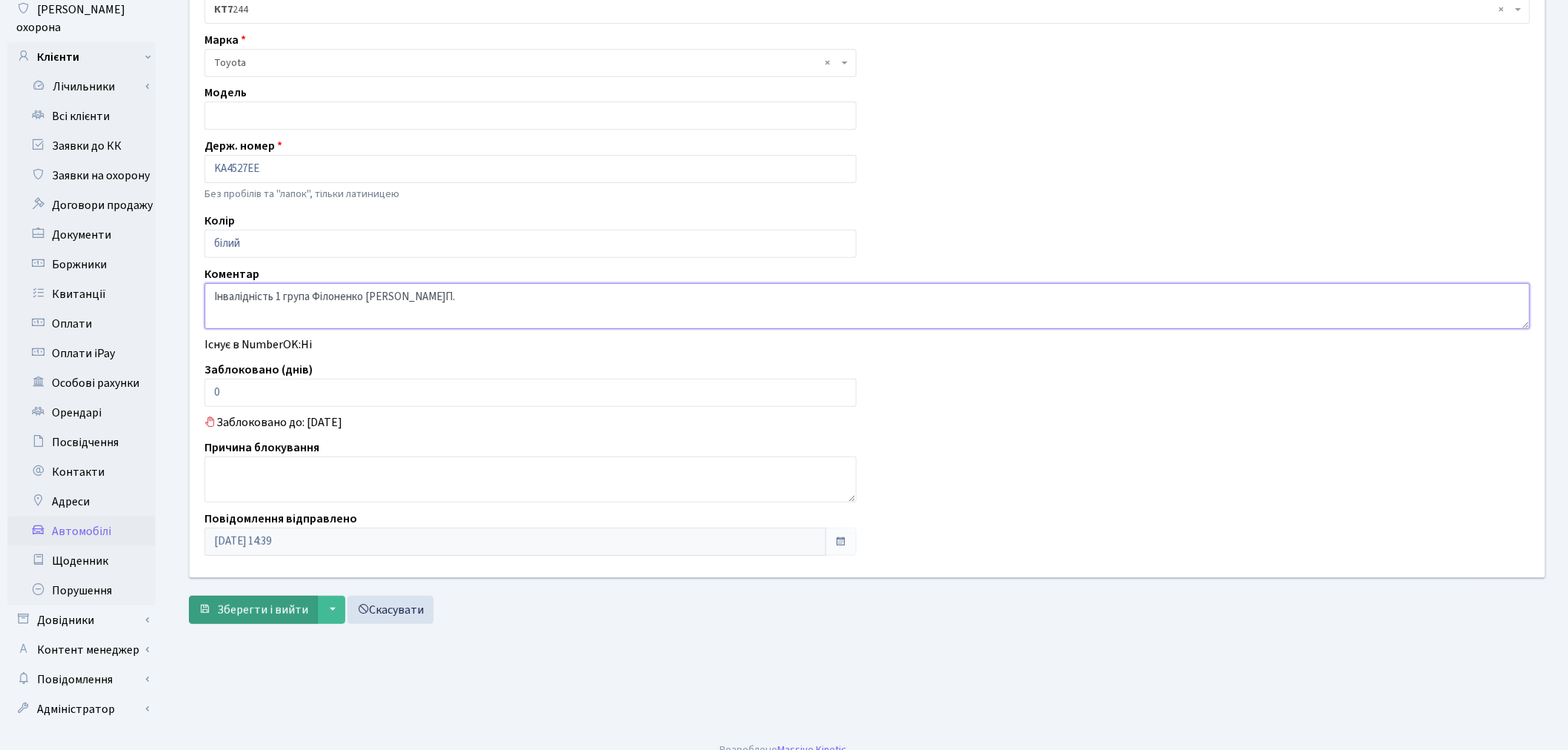
type textarea "Інвалідність 1 група Філоненко [PERSON_NAME]П."
click at [275, 605] on span "Зберегти і вийти" at bounding box center [263, 609] width 91 height 16
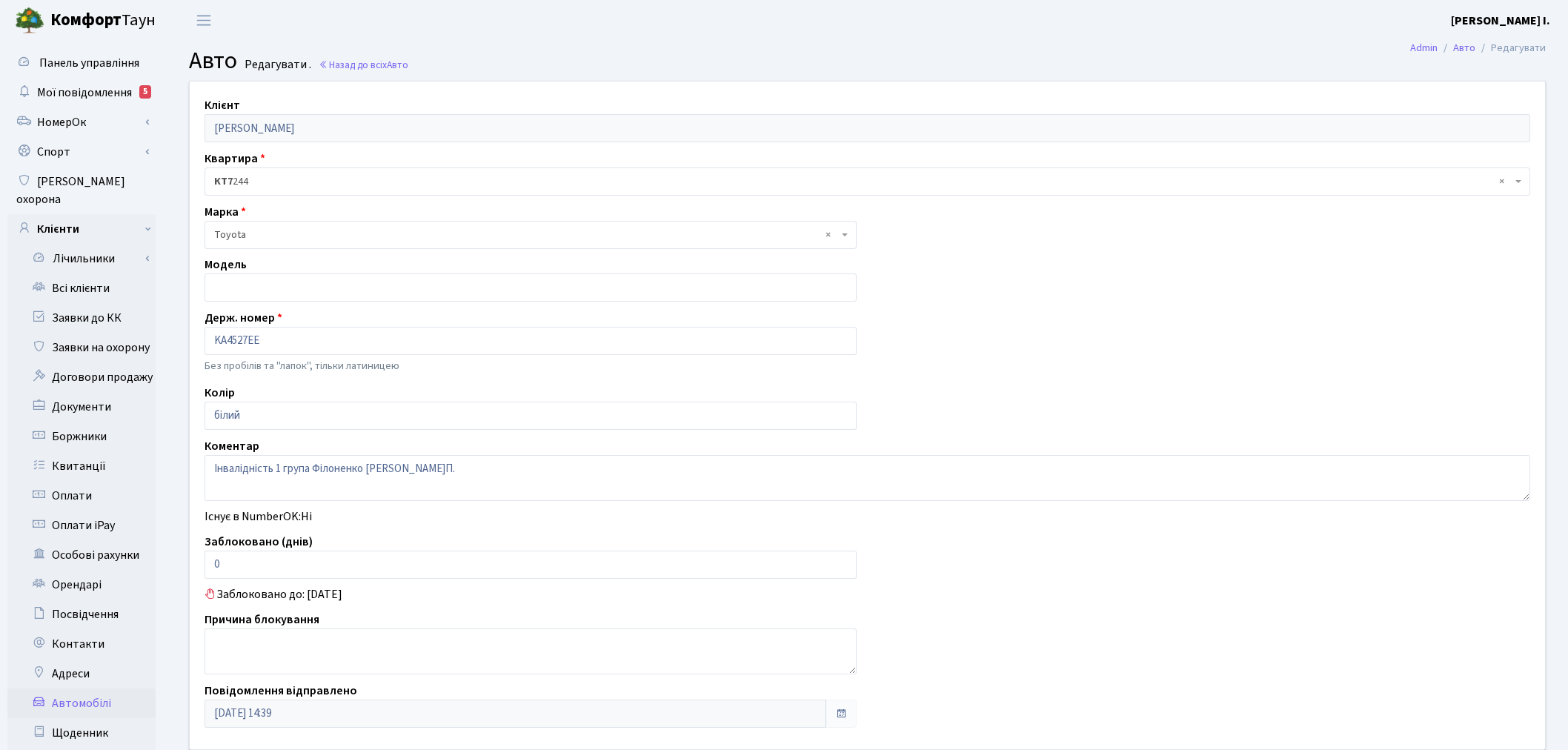
scroll to position [172, 0]
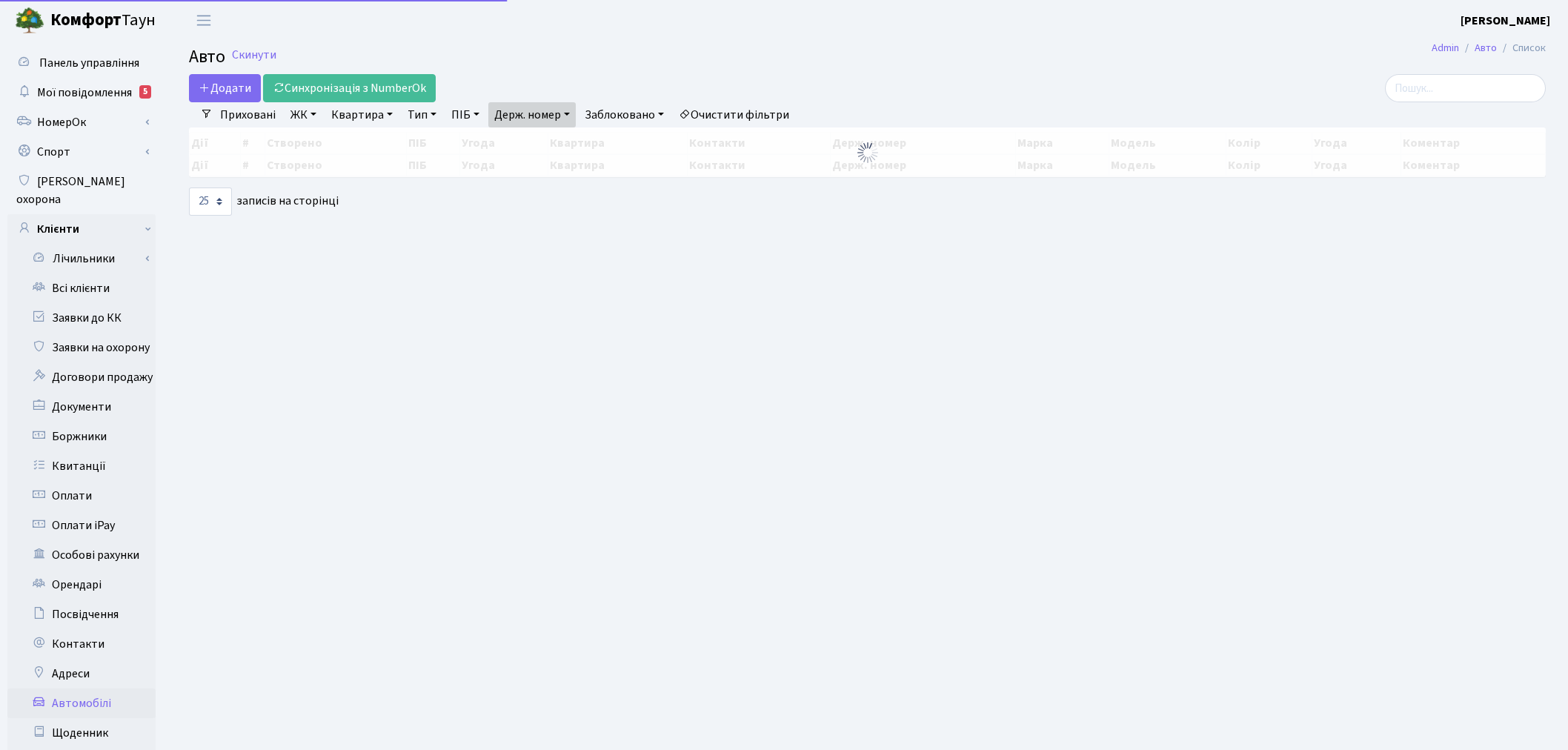
select select "25"
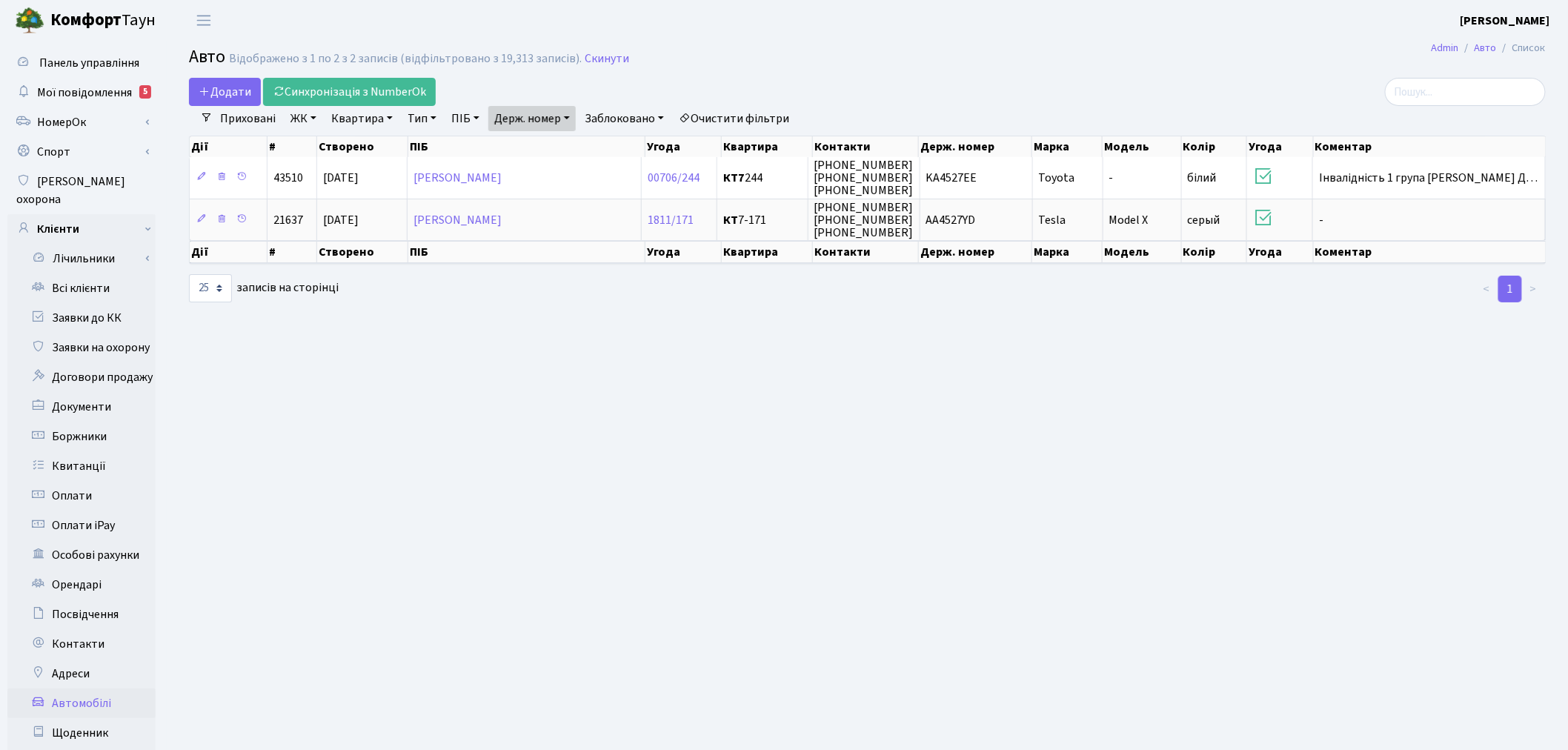
click at [546, 116] on link "Держ. номер" at bounding box center [532, 118] width 87 height 25
click at [589, 151] on icon at bounding box center [590, 148] width 12 height 12
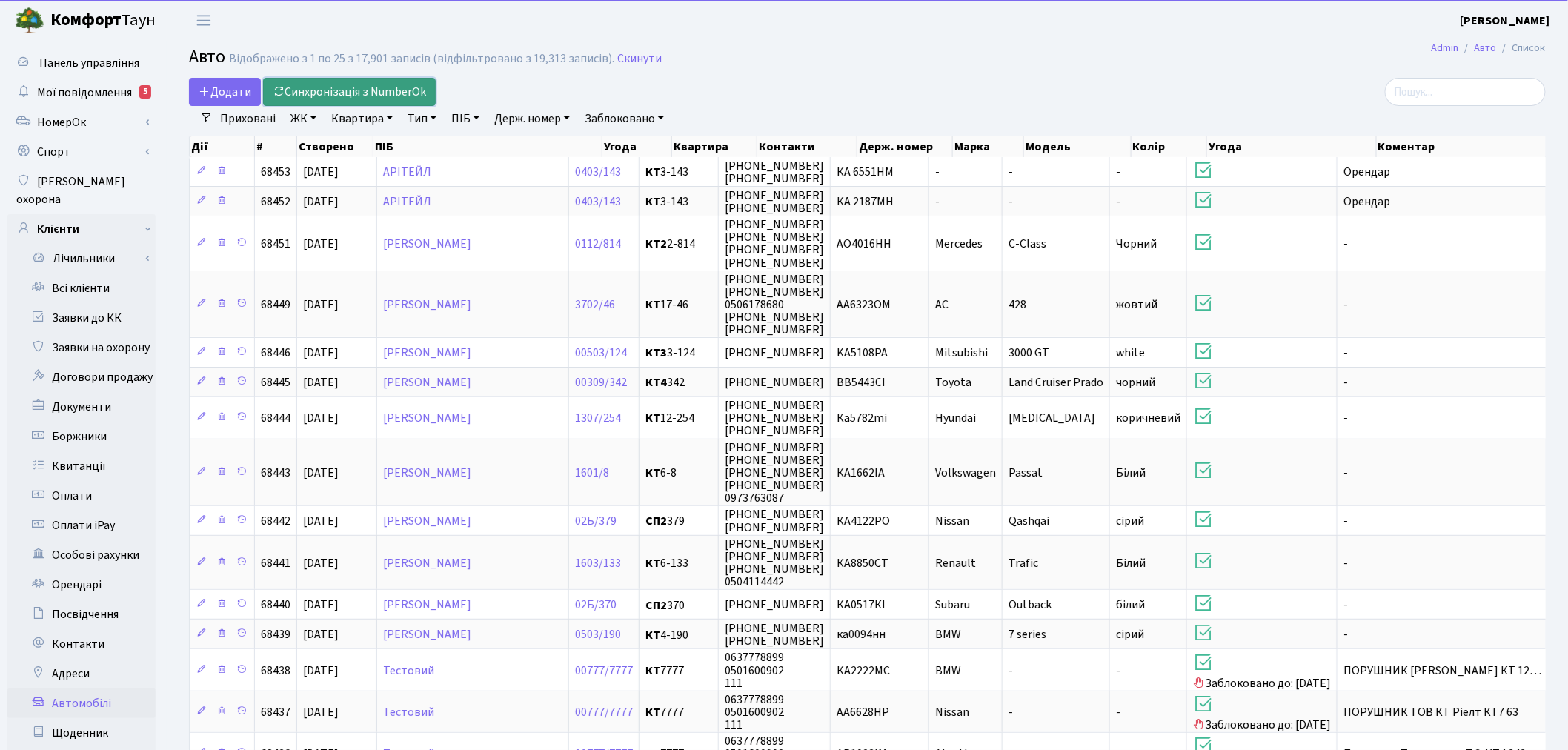
click at [383, 92] on link "Синхронізація з NumberOk" at bounding box center [349, 91] width 173 height 28
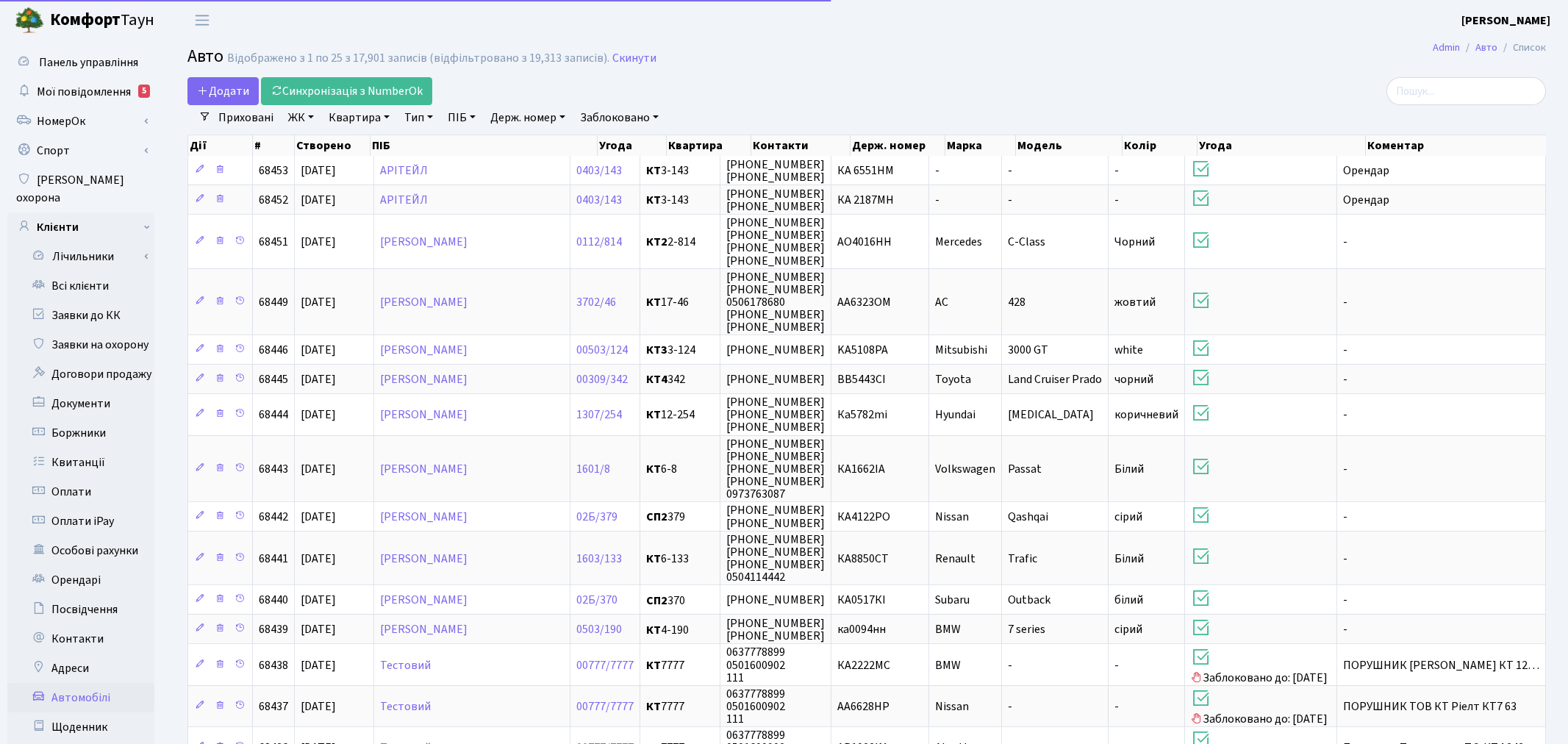
select select "25"
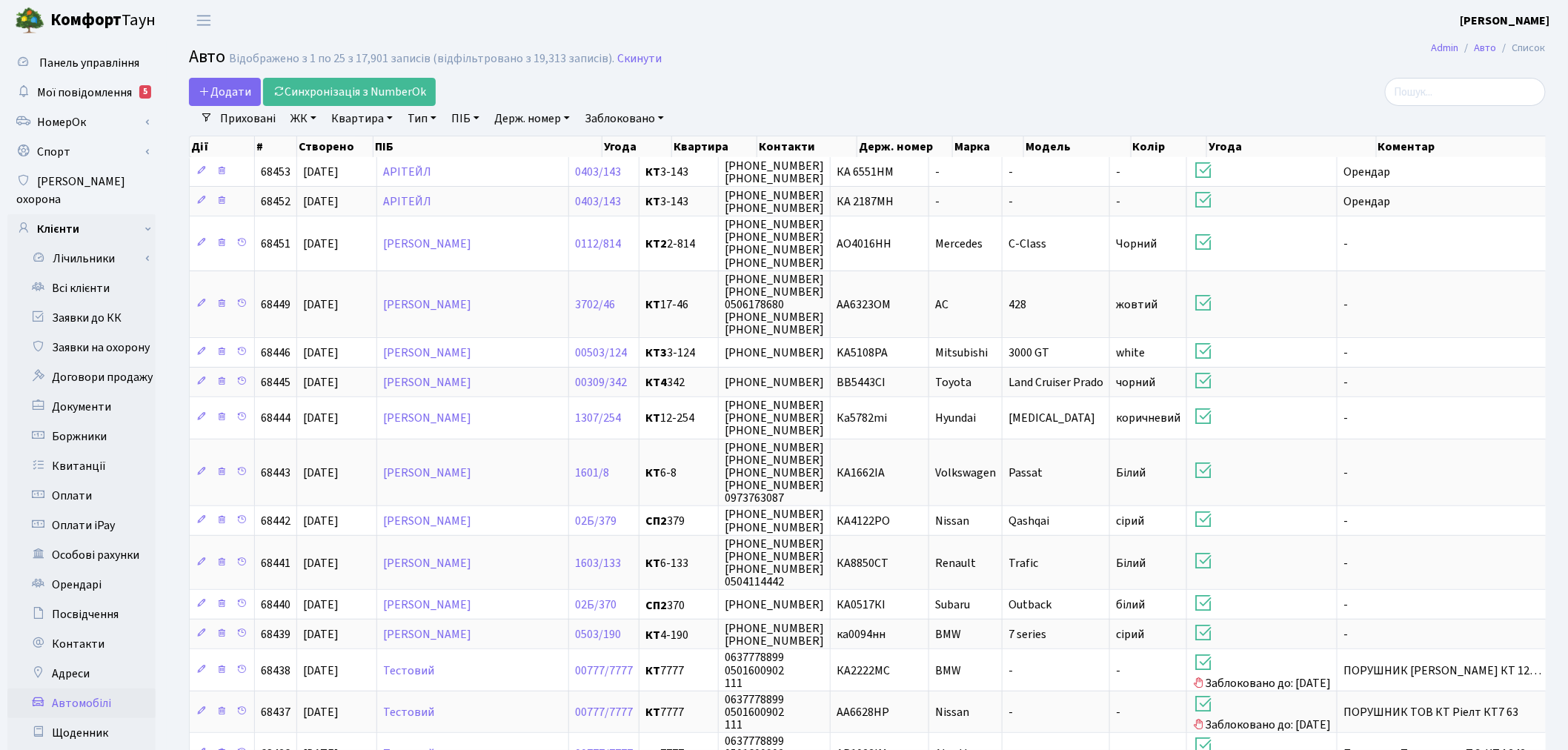
click at [774, 92] on div "Додати Синхронізація з NumberOk" at bounding box center [637, 91] width 897 height 28
click at [124, 274] on link "Всі клієнти" at bounding box center [80, 289] width 148 height 30
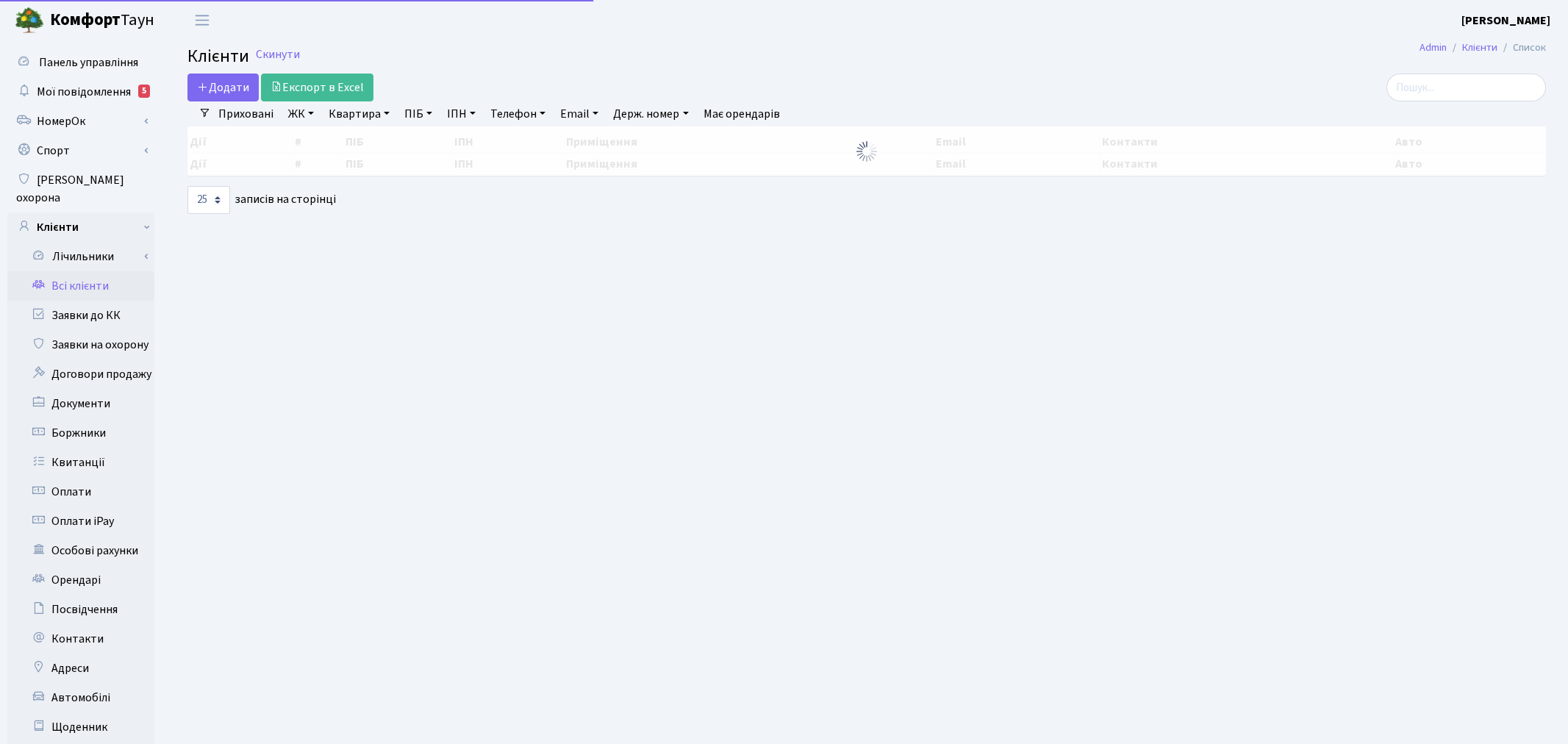
select select "25"
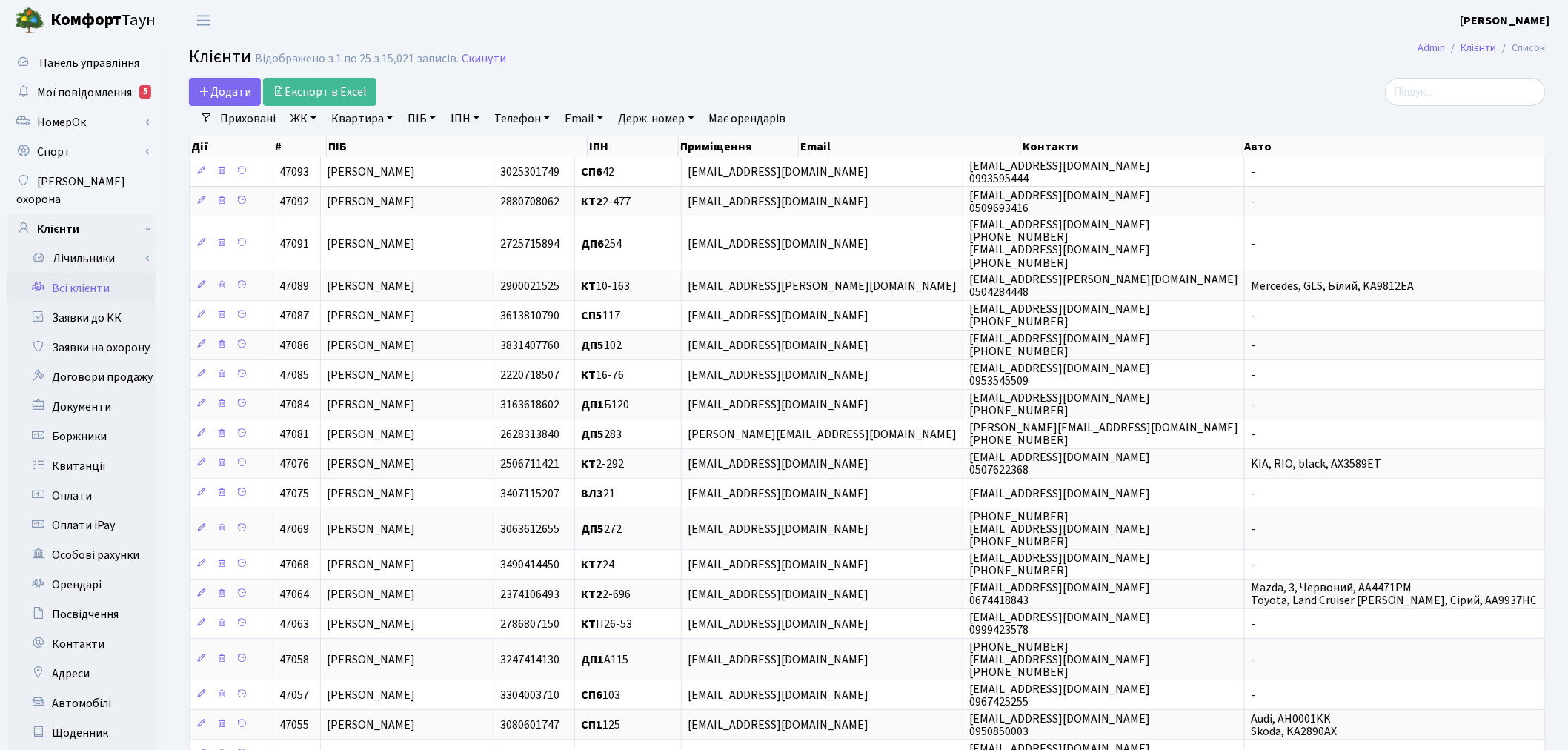
click at [305, 121] on link "ЖК" at bounding box center [304, 118] width 38 height 25
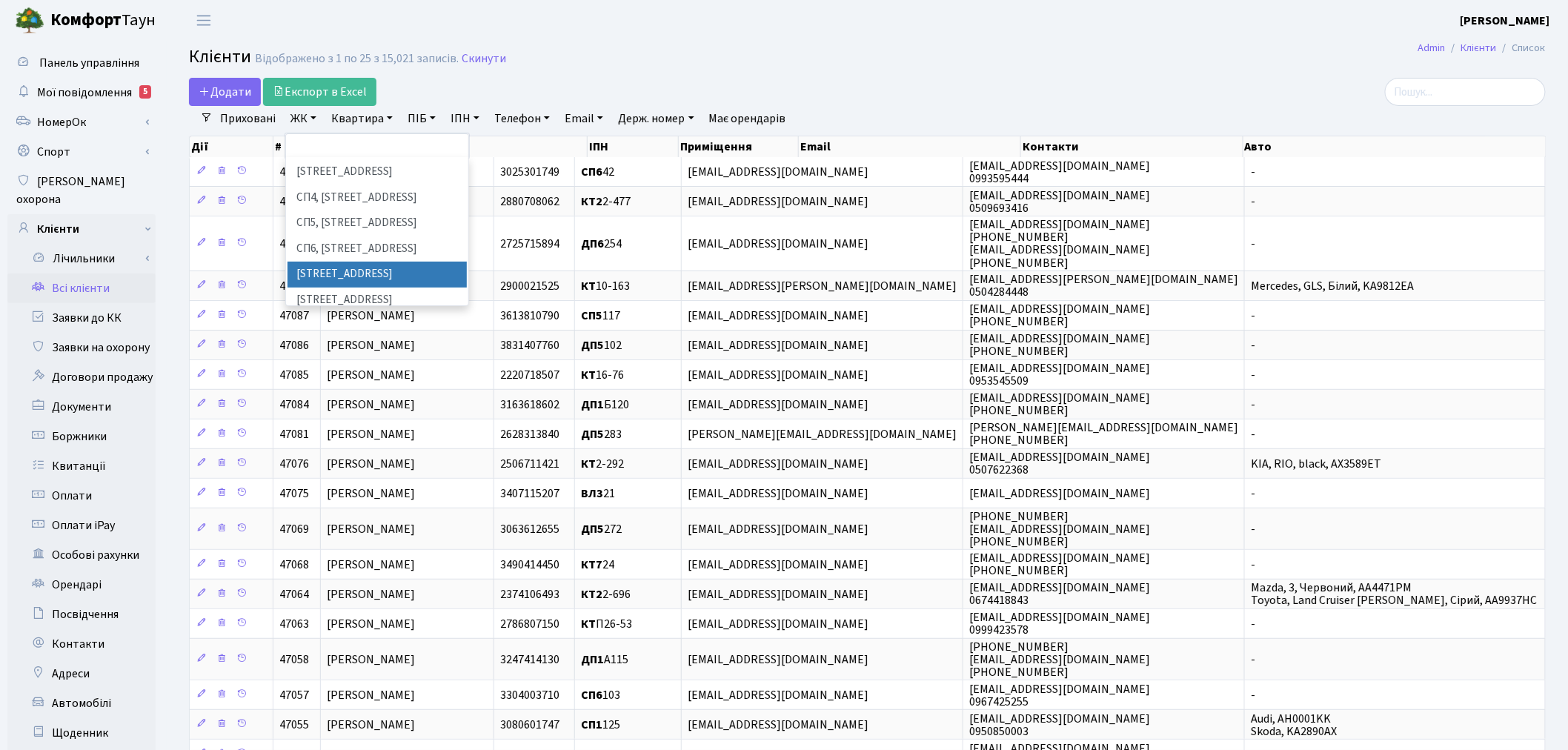
click at [353, 262] on li "[STREET_ADDRESS]" at bounding box center [377, 275] width 180 height 26
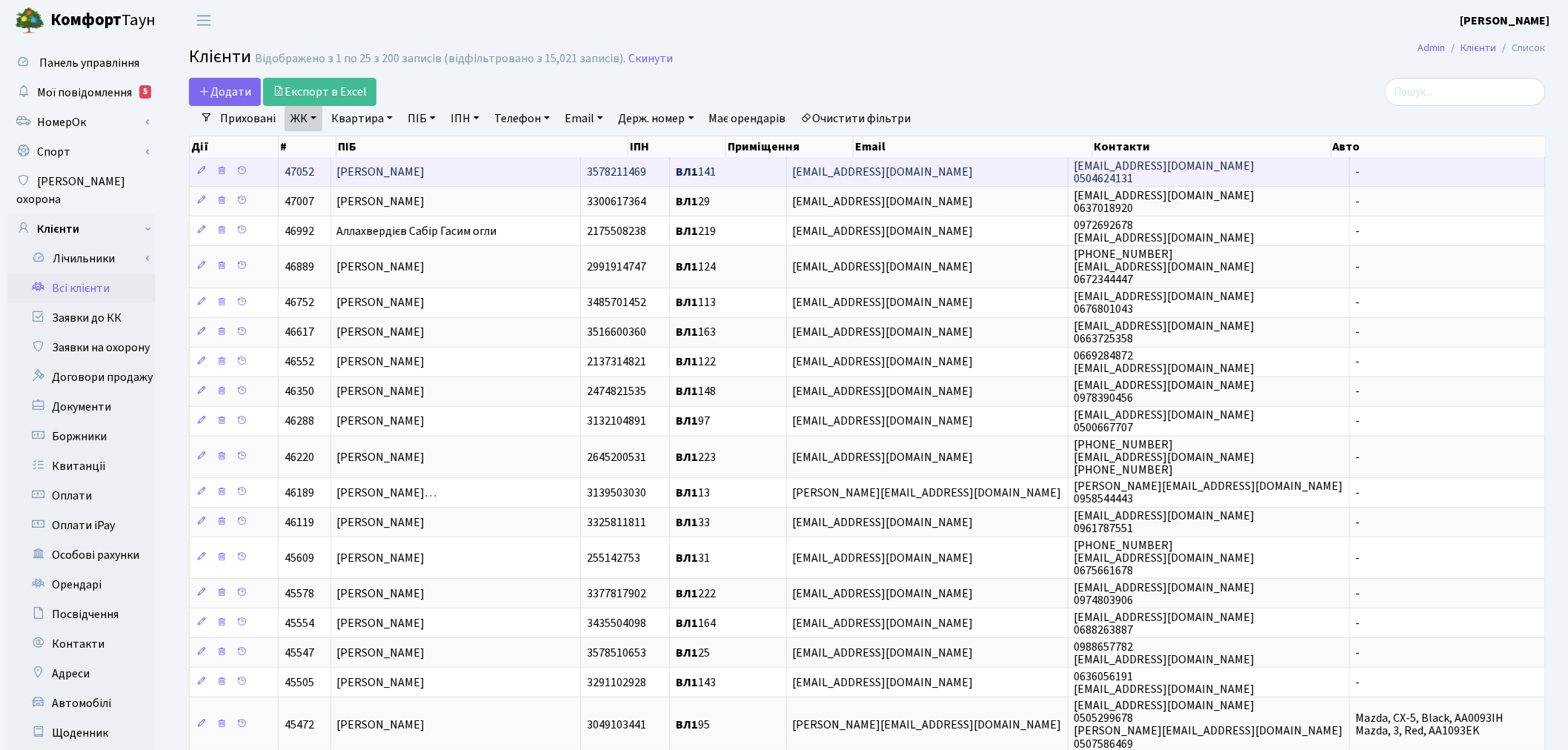
click at [993, 165] on td "aeforgeron@gmail.com" at bounding box center [928, 171] width 282 height 29
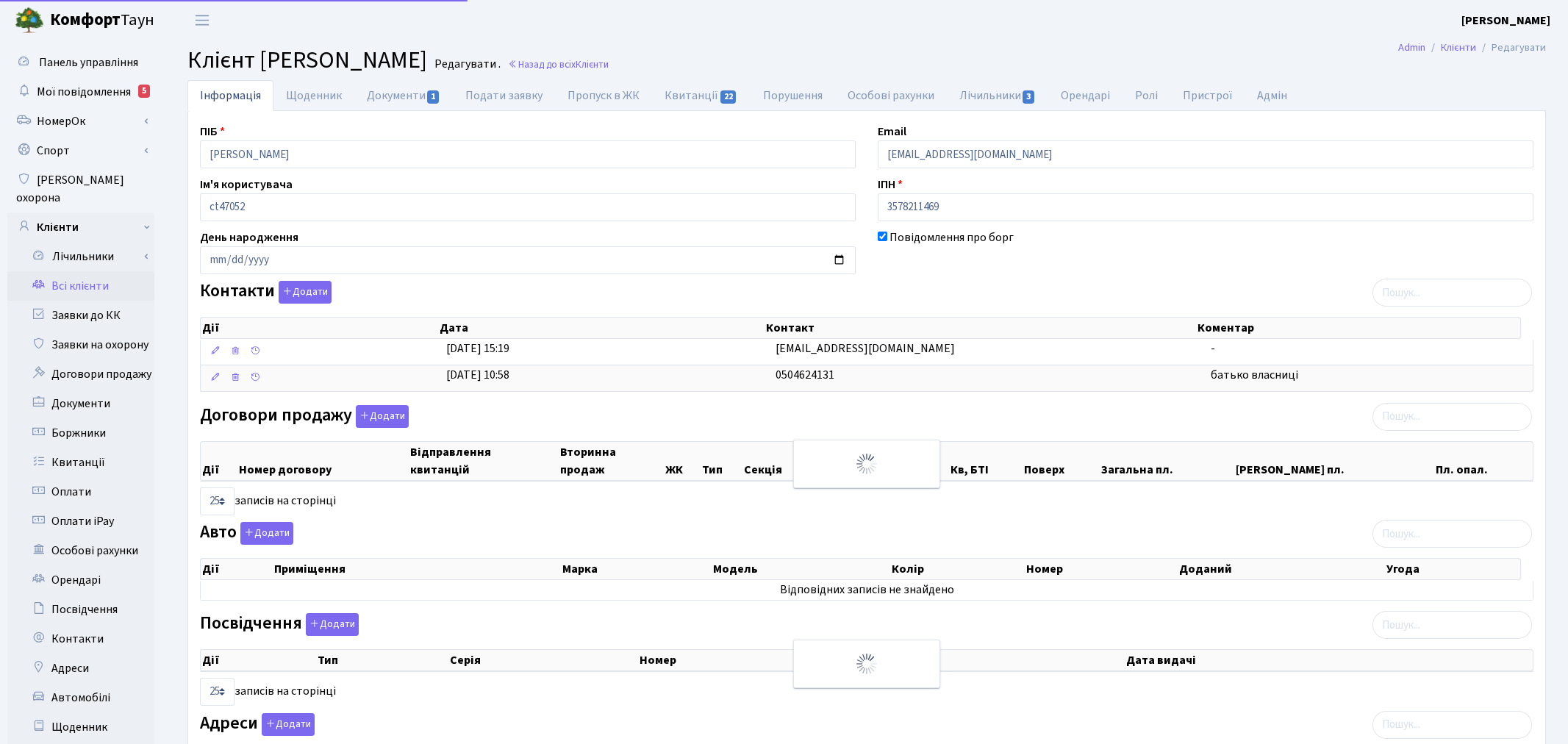
select select "25"
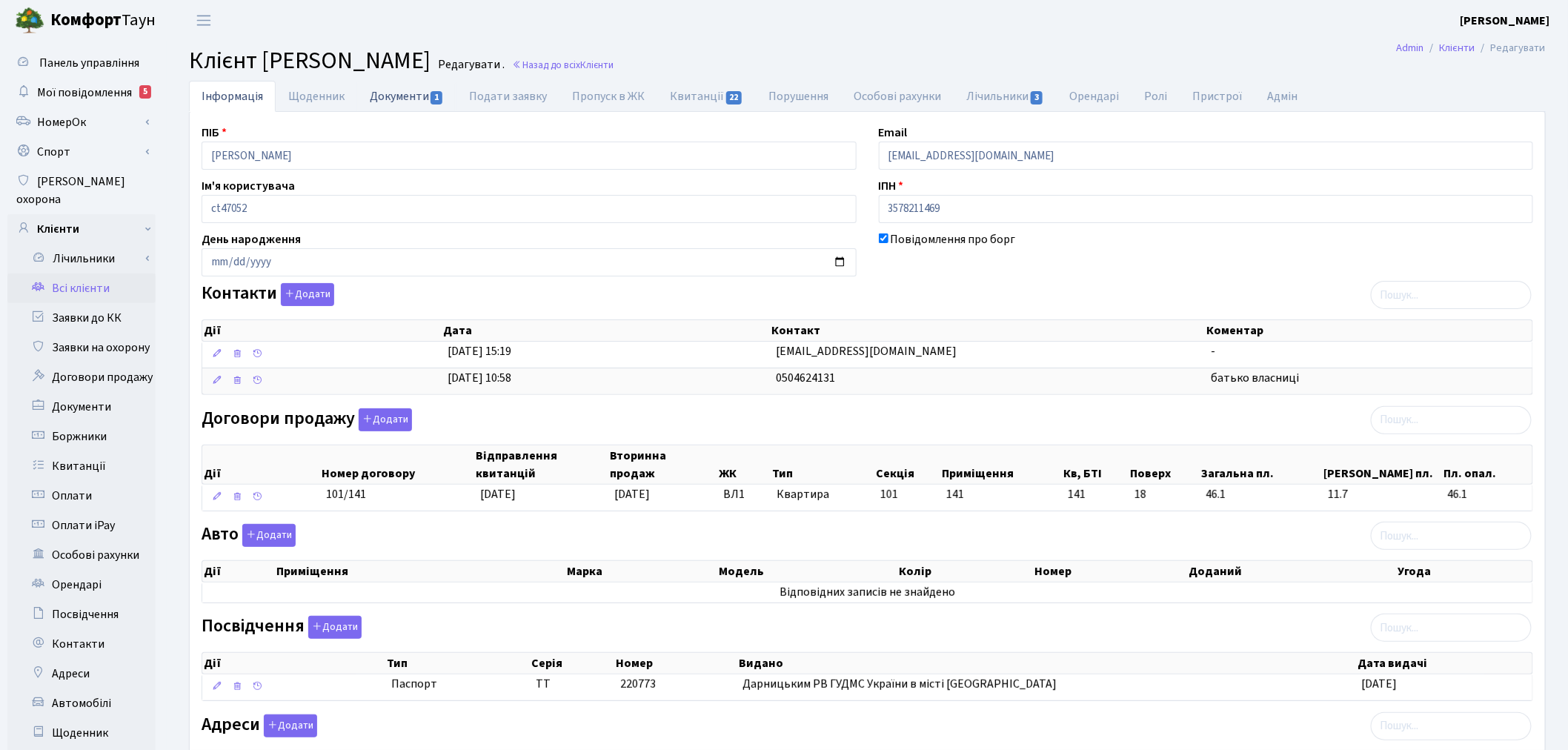
click at [421, 101] on link "Документи 1" at bounding box center [407, 95] width 99 height 31
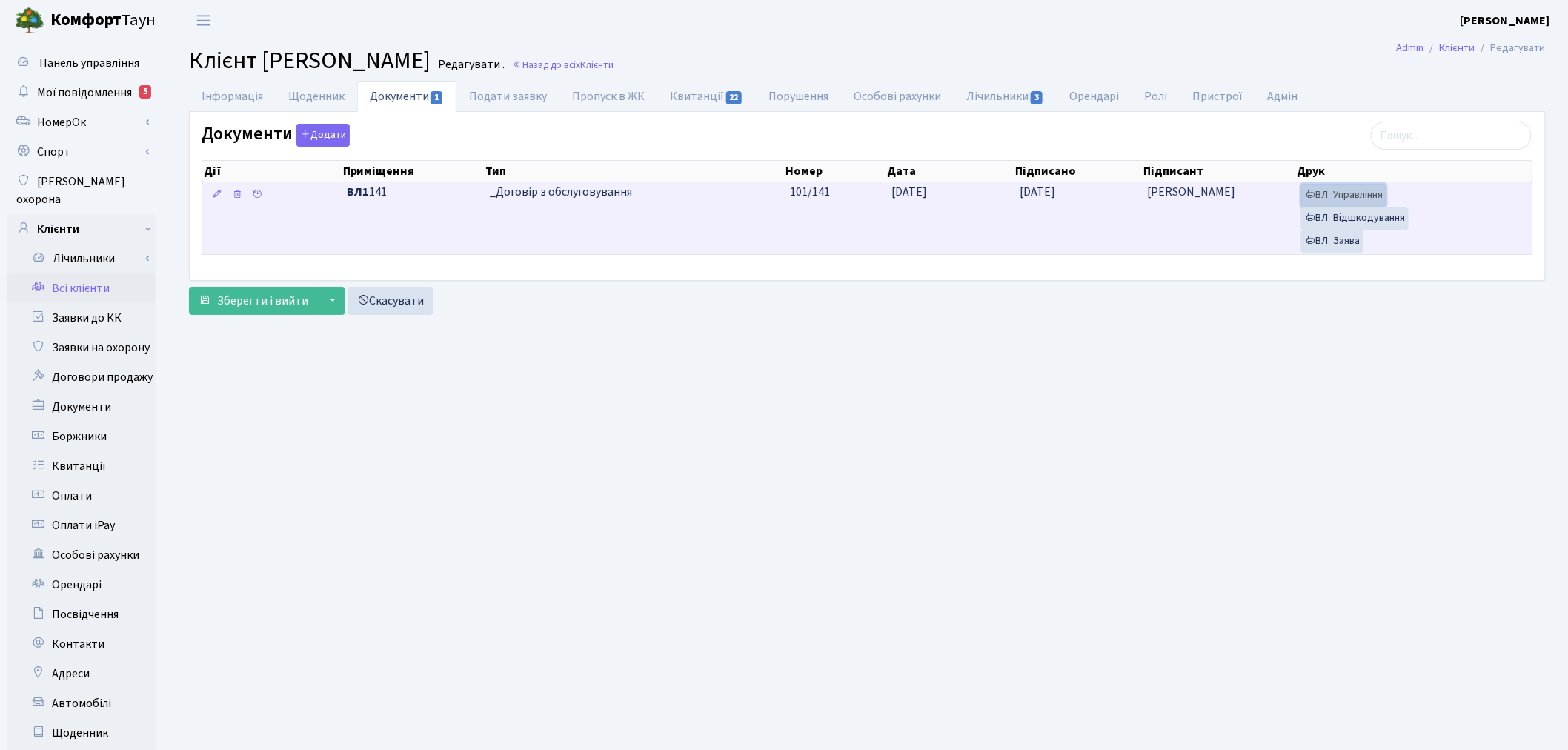
click at [1366, 196] on link "ВЛ_Управління" at bounding box center [1344, 194] width 85 height 23
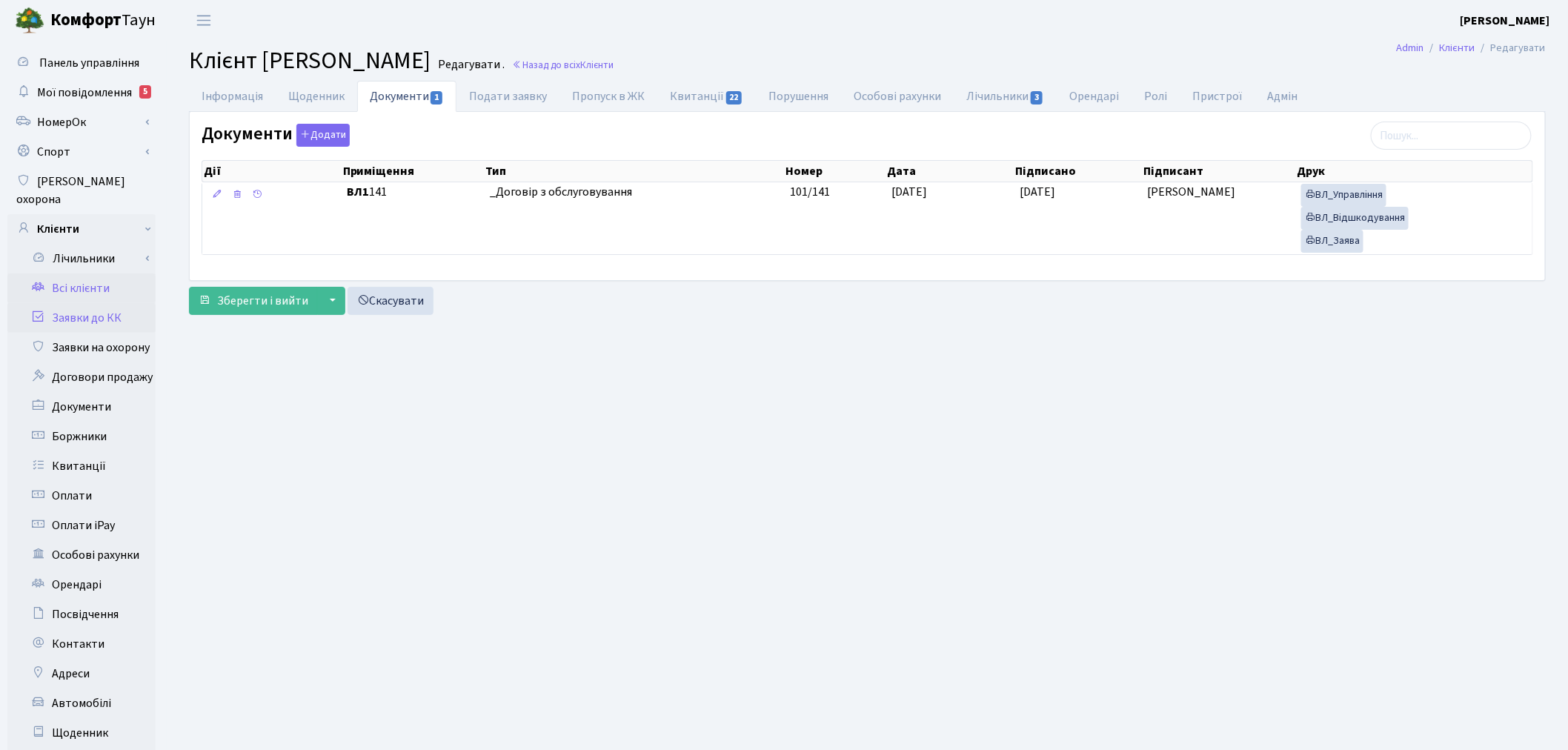
click at [122, 303] on link "Заявки до КК" at bounding box center [80, 317] width 148 height 30
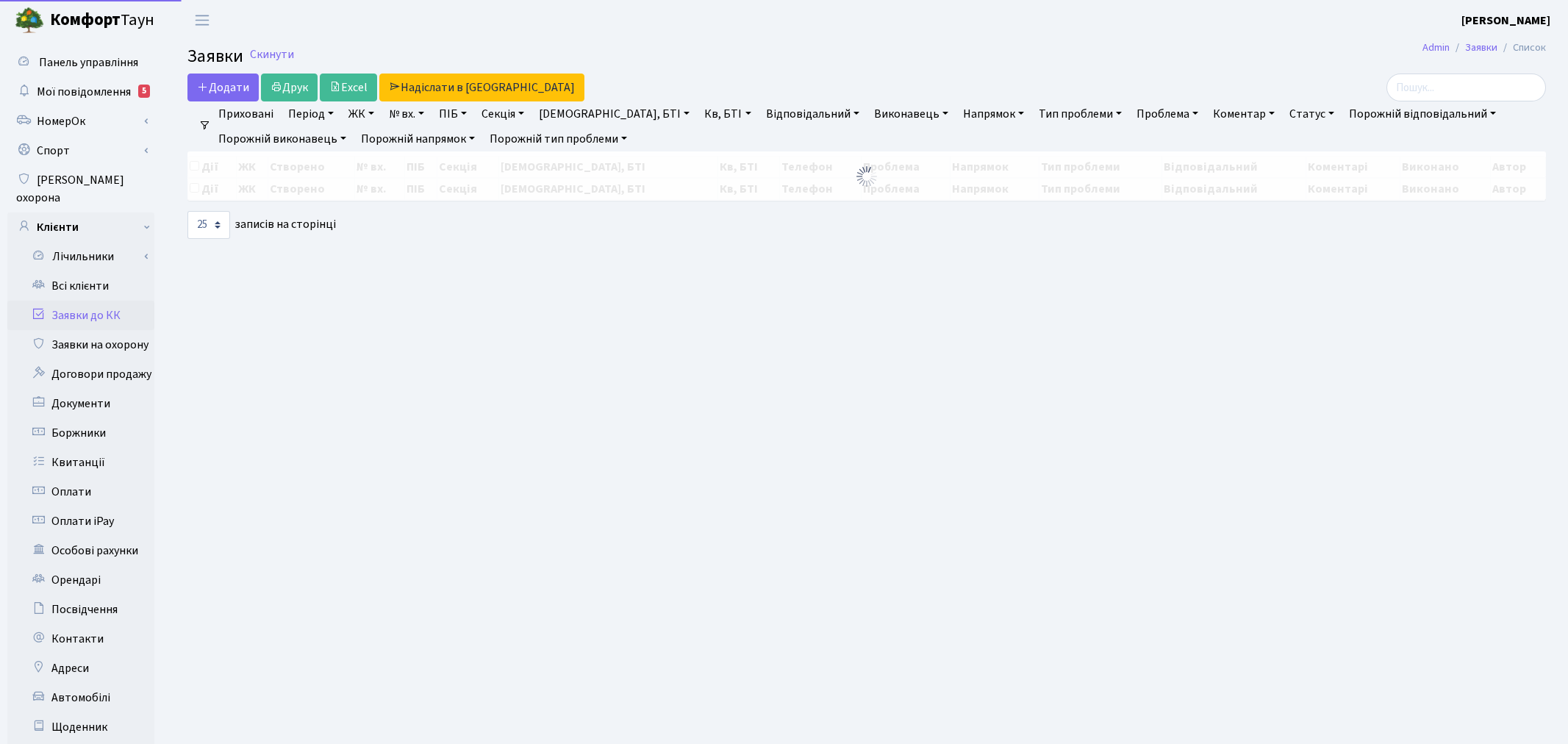
select select "25"
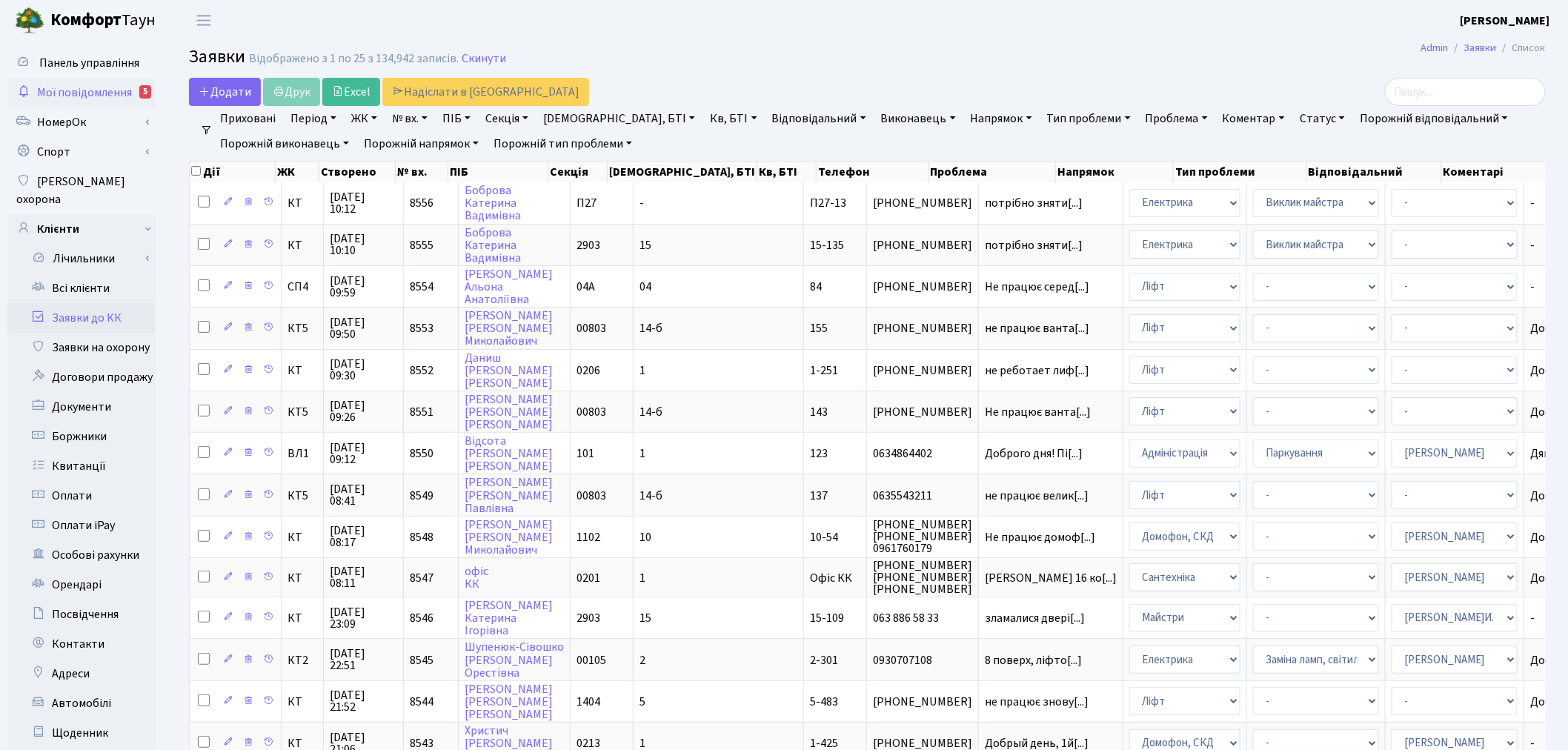
click at [122, 93] on span "Мої повідомлення" at bounding box center [84, 92] width 95 height 16
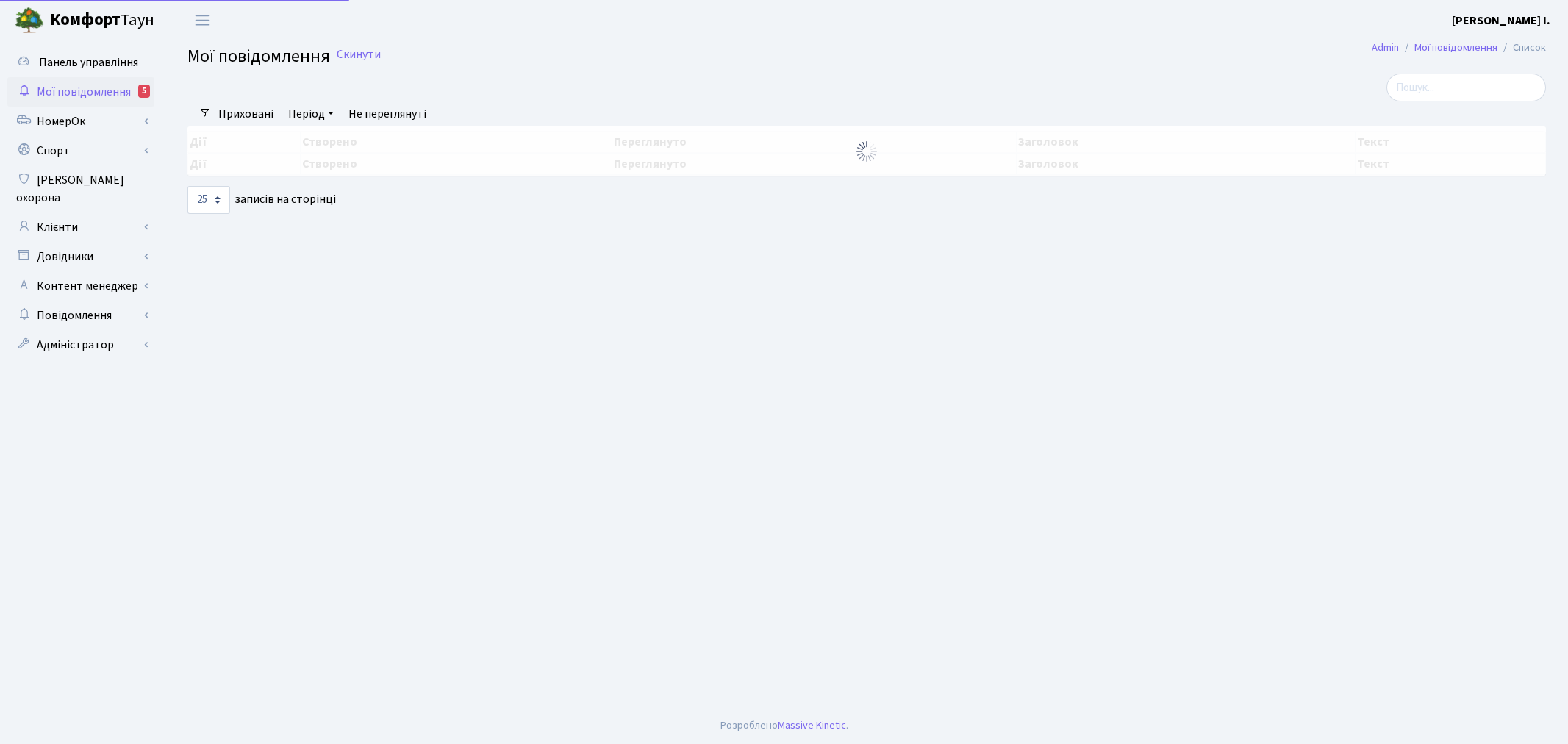
select select "25"
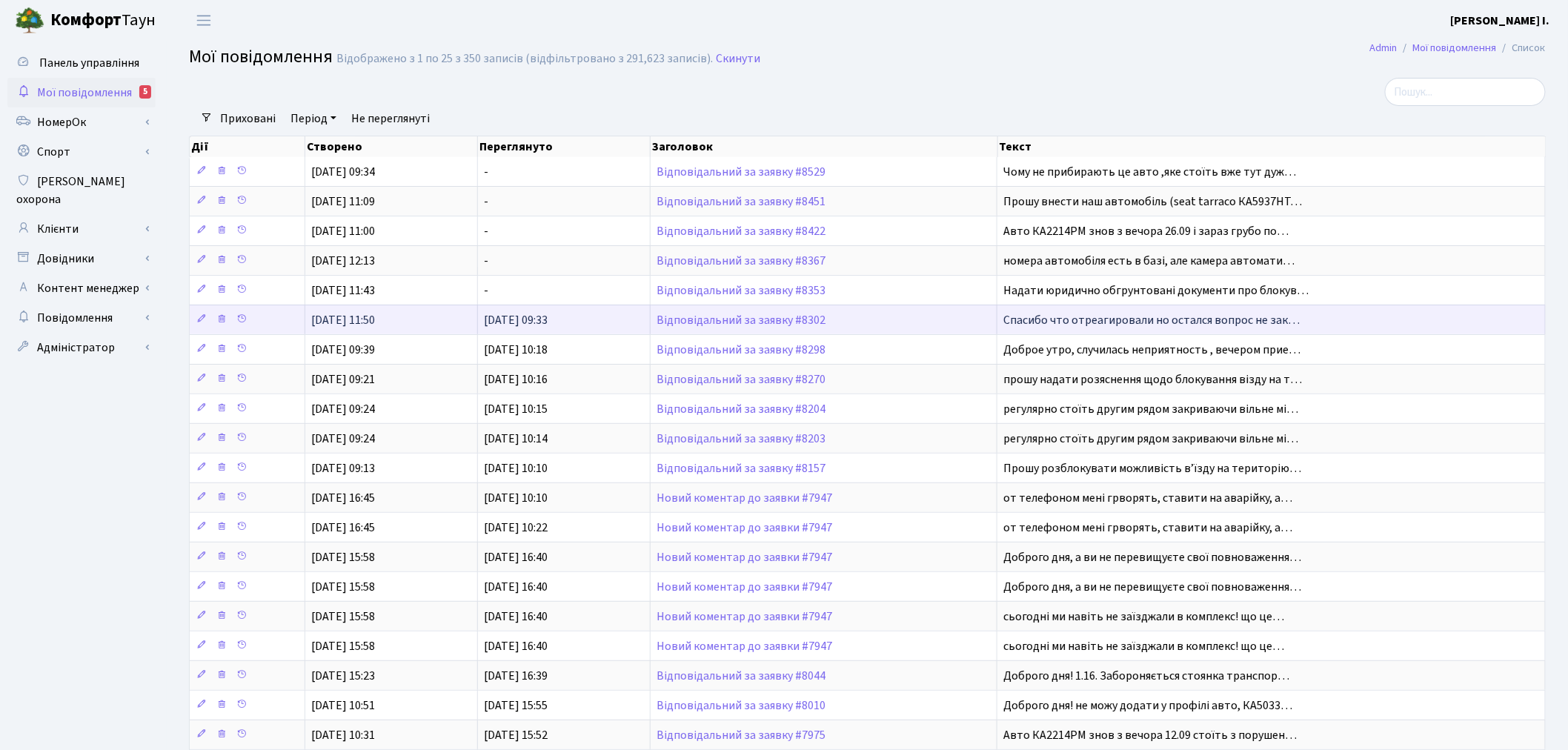
click at [1100, 319] on span "Спасибо что отреагировали но остался вопрос не зак…" at bounding box center [1151, 319] width 297 height 16
click at [781, 316] on link "Відповідальний за заявку #8302" at bounding box center [741, 319] width 169 height 16
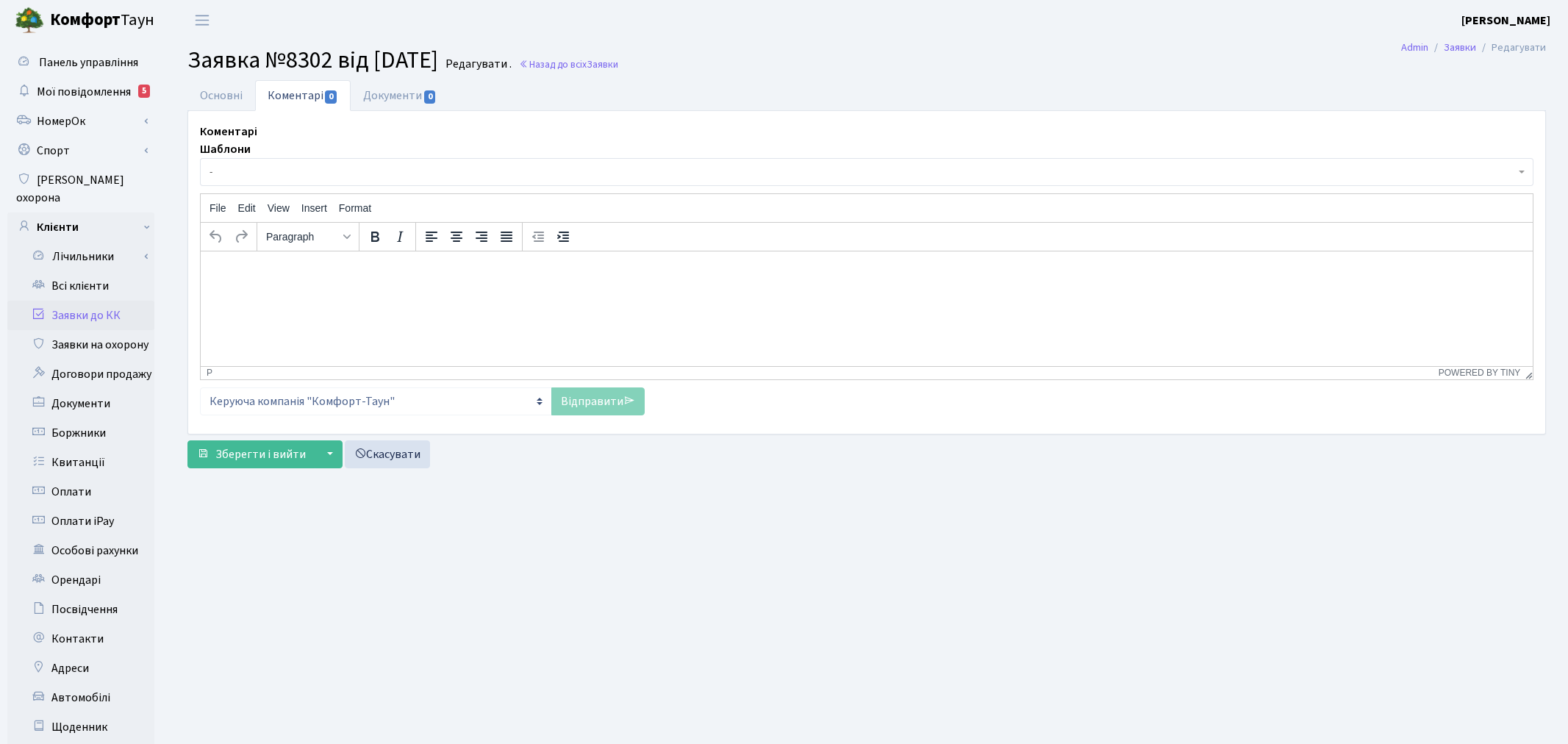
select select "1131"
select select "66"
click at [229, 93] on link "Основні" at bounding box center [220, 94] width 68 height 31
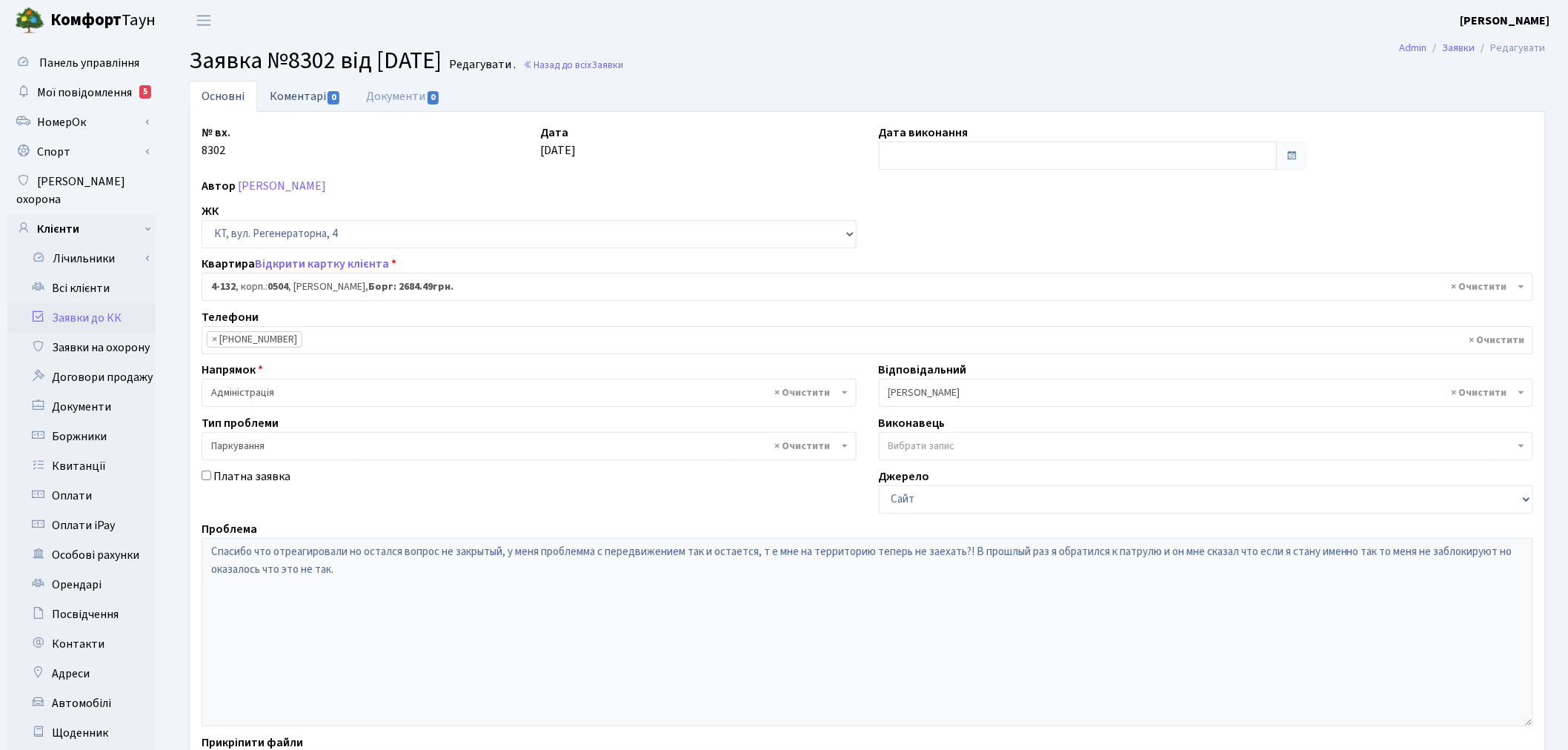
click at [329, 93] on span "0" at bounding box center [333, 97] width 12 height 13
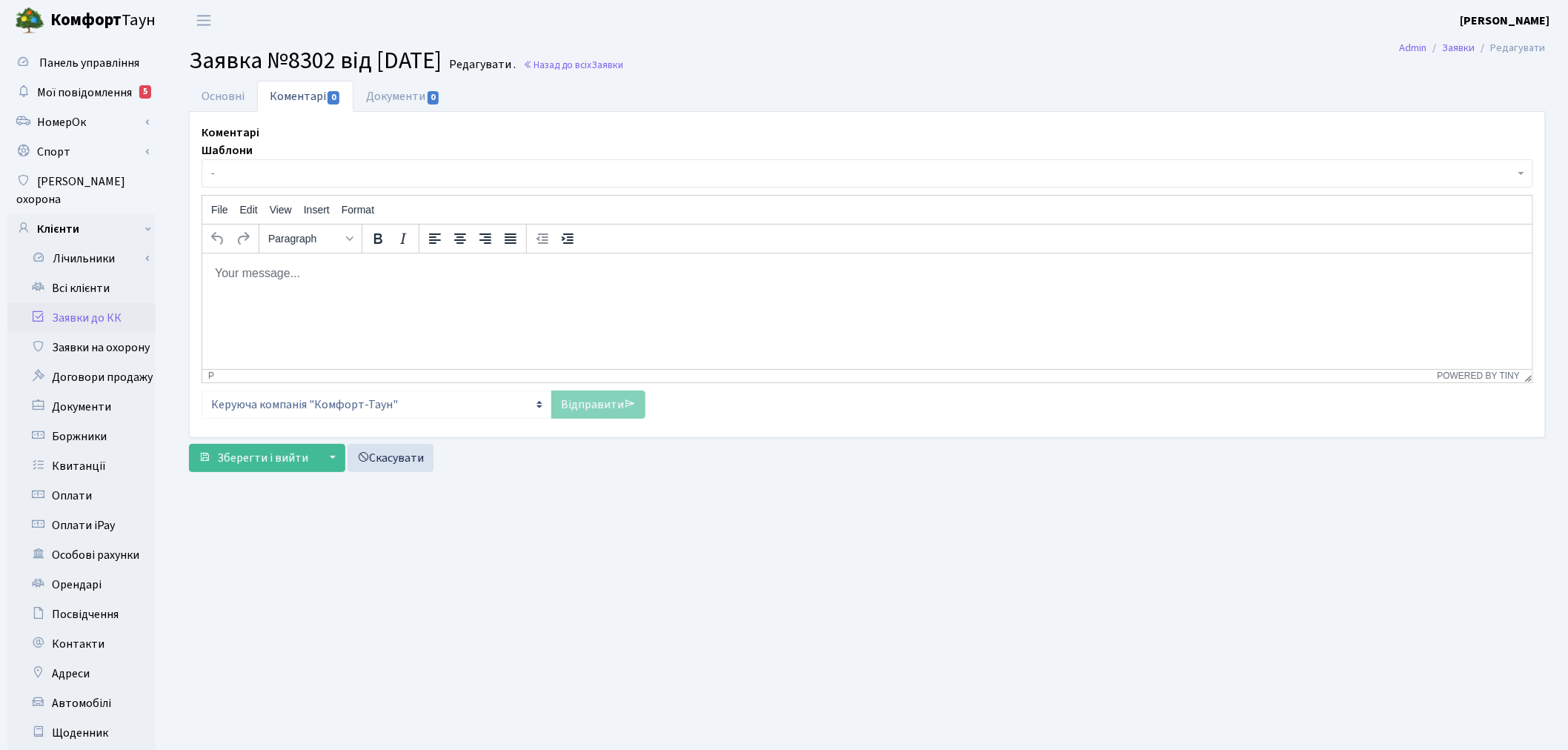
click at [432, 293] on html at bounding box center [866, 273] width 1331 height 40
paste body "Rich Text Area. Press ALT-0 for help."
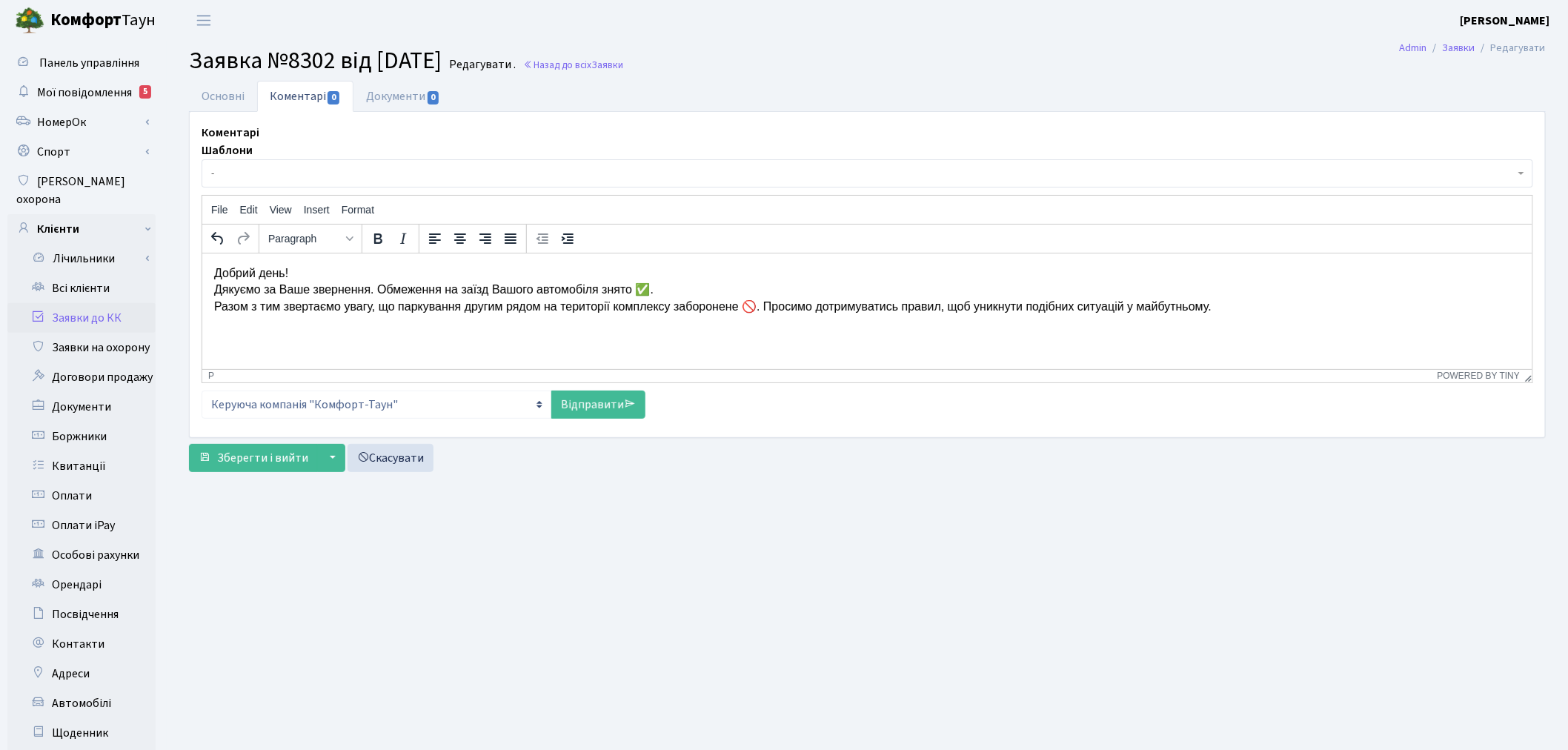
click at [640, 287] on p "Добрий день! Дякуємо за Ваше звернення. Обмеження на заїзд Вашого автомобіля зн…" at bounding box center [866, 290] width 1307 height 50
click at [755, 304] on p "Добрий день! Дякуємо за Ваше звернення. Обмеження на заїзд Вашого автомобіля зн…" at bounding box center [866, 290] width 1307 height 50
click at [606, 403] on link "Відправити" at bounding box center [598, 405] width 94 height 28
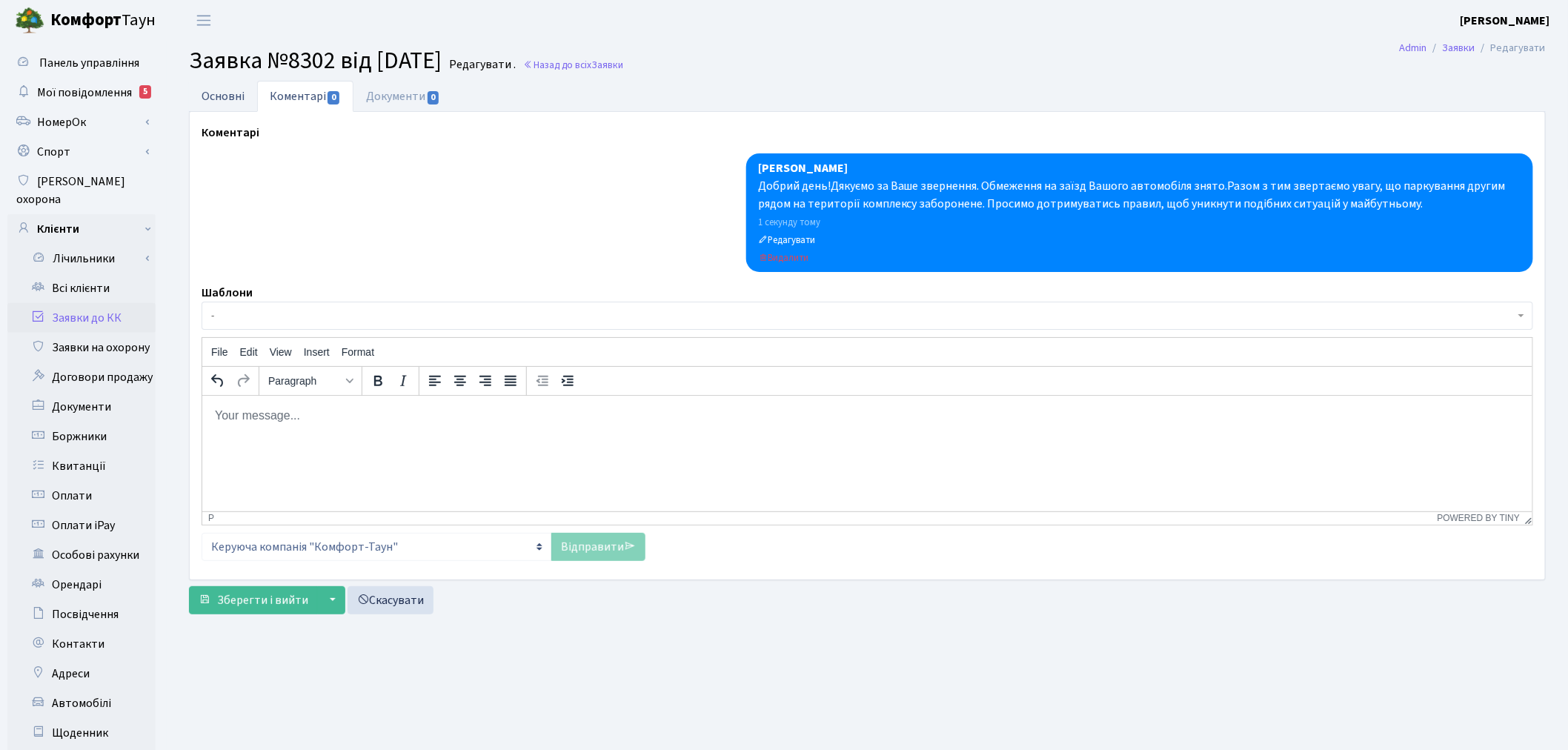
click at [245, 95] on link "Основні" at bounding box center [222, 95] width 68 height 31
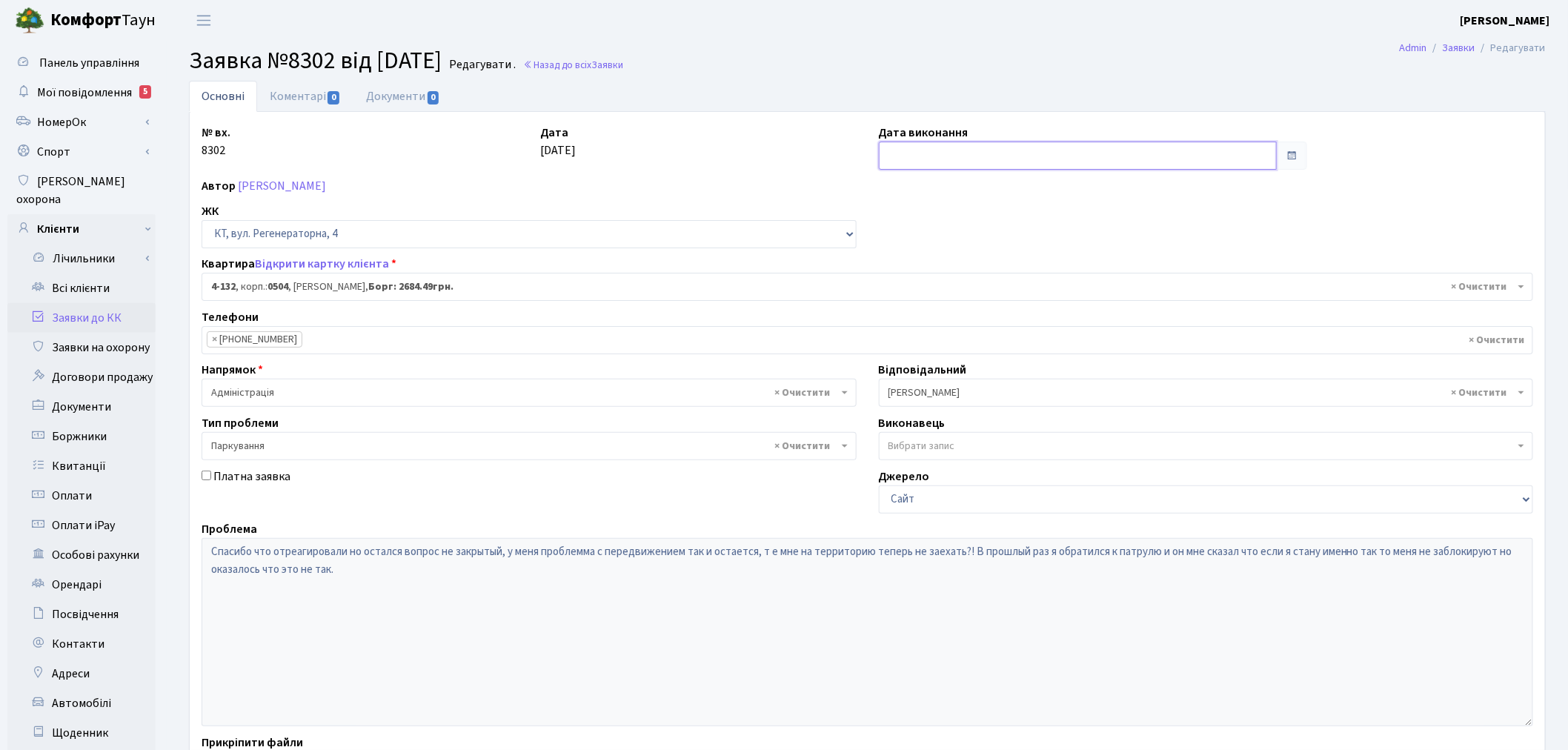
click at [986, 153] on input "text" at bounding box center [1079, 156] width 399 height 28
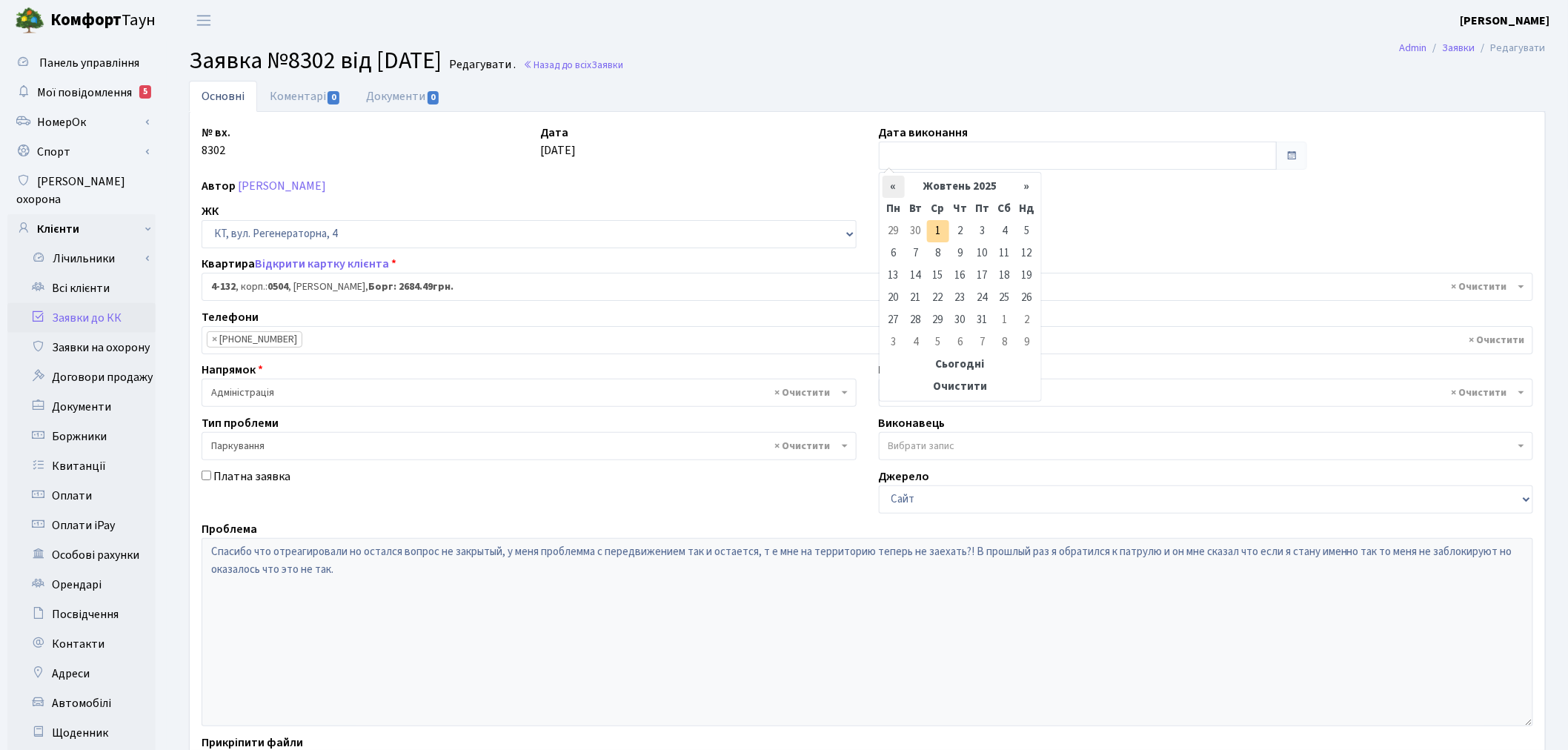
click at [897, 183] on th "«" at bounding box center [893, 187] width 22 height 22
drag, startPoint x: 980, startPoint y: 320, endPoint x: 949, endPoint y: 331, distance: 32.9
click at [980, 319] on td "26" at bounding box center [982, 319] width 22 height 22
type input "26.09.2025"
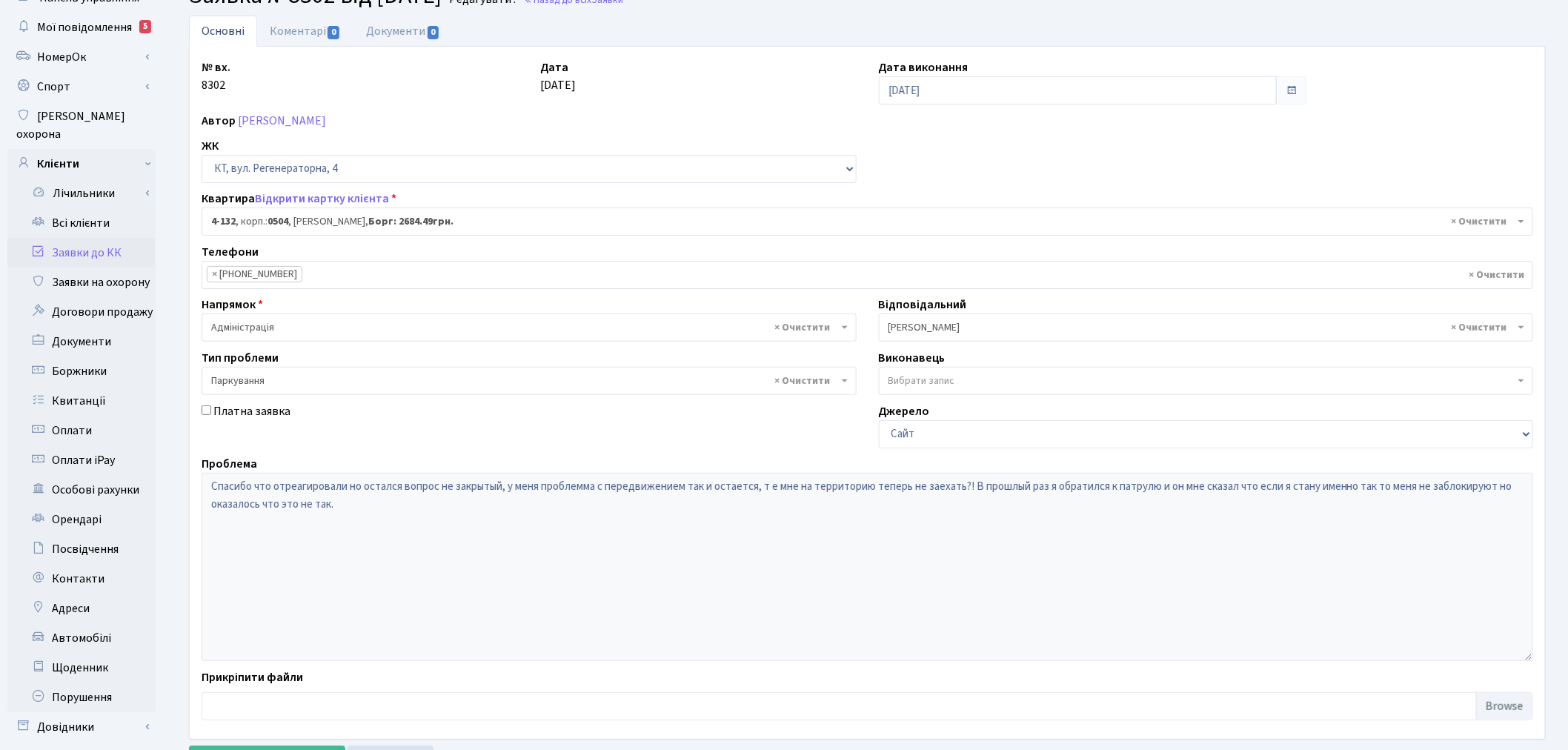
scroll to position [172, 0]
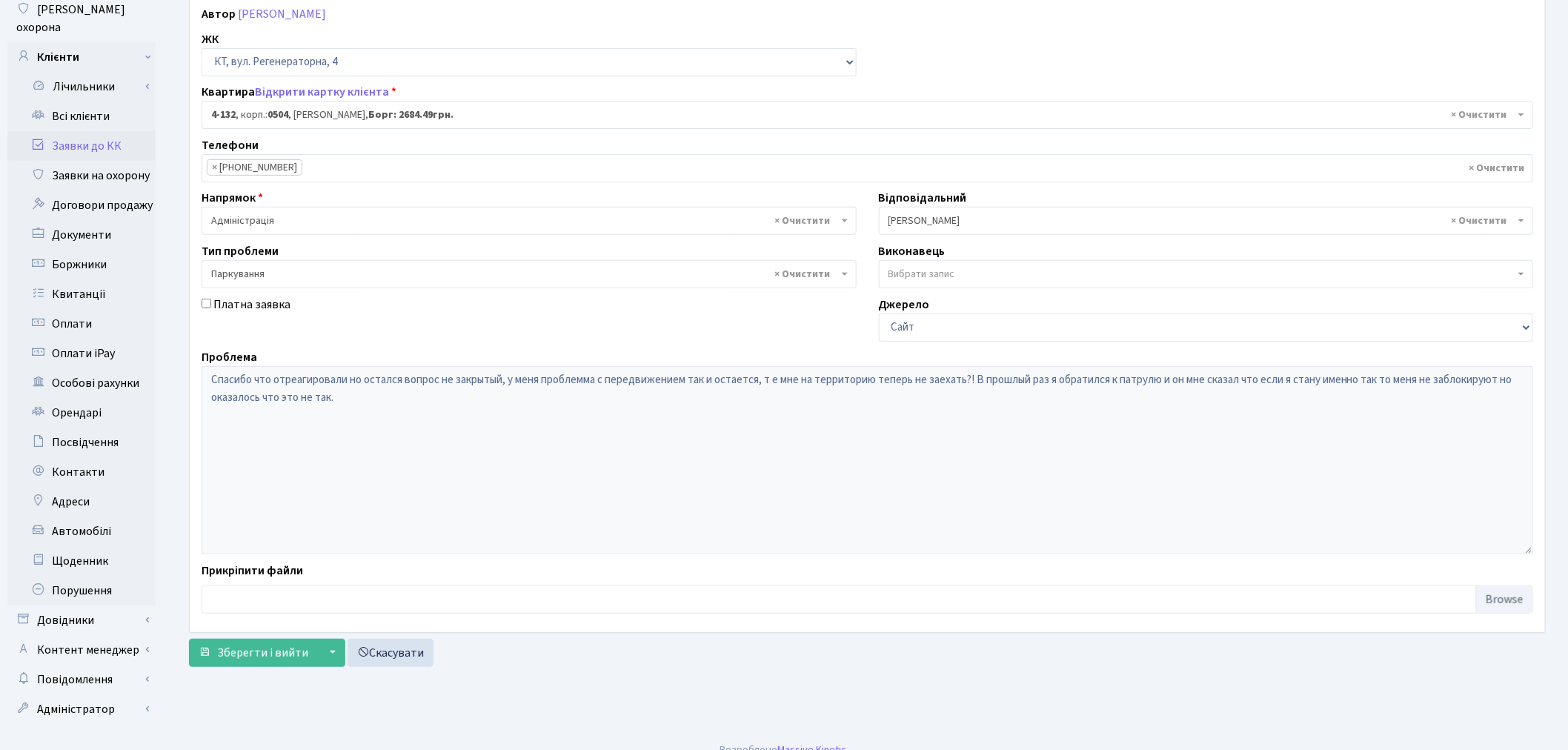
click at [261, 631] on div "№ вх. 8302 Дата 24.09.2025 Дата виконання 26.09.2025 Автор Сідорова Світлана Іг…" at bounding box center [867, 287] width 1356 height 692
click at [254, 646] on span "Зберегти і вийти" at bounding box center [263, 653] width 91 height 16
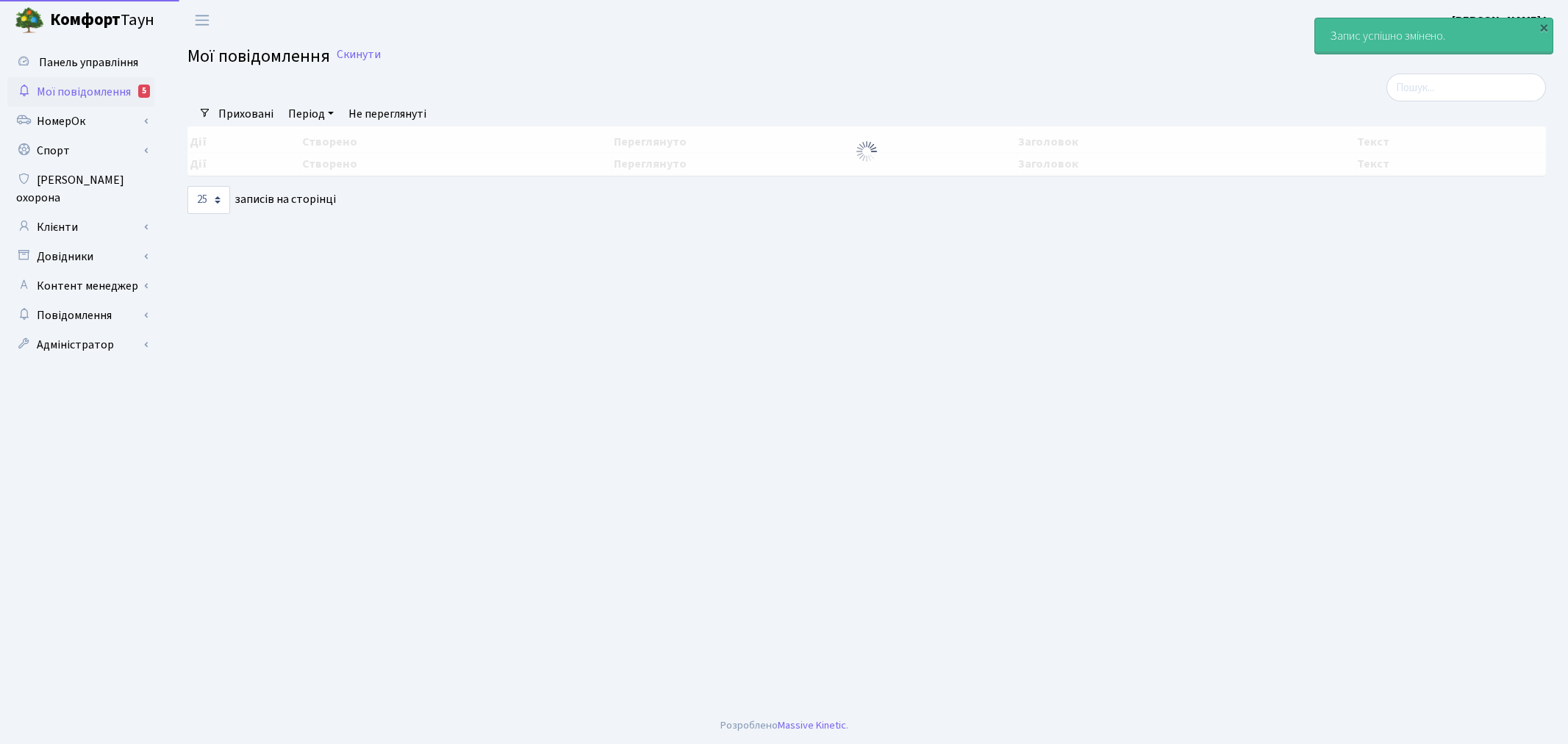
select select "25"
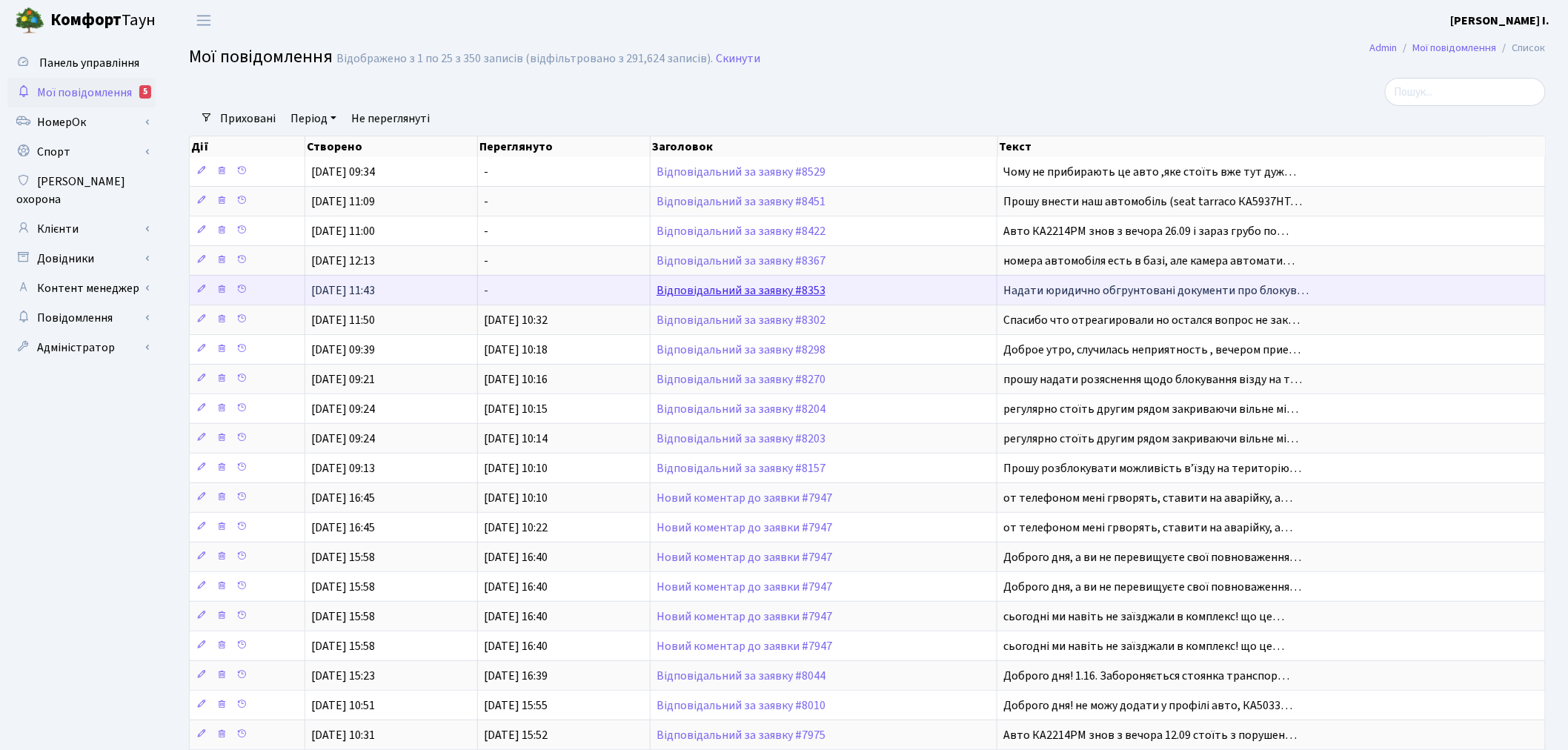
click at [801, 287] on link "Відповідальний за заявку #8353" at bounding box center [741, 291] width 169 height 16
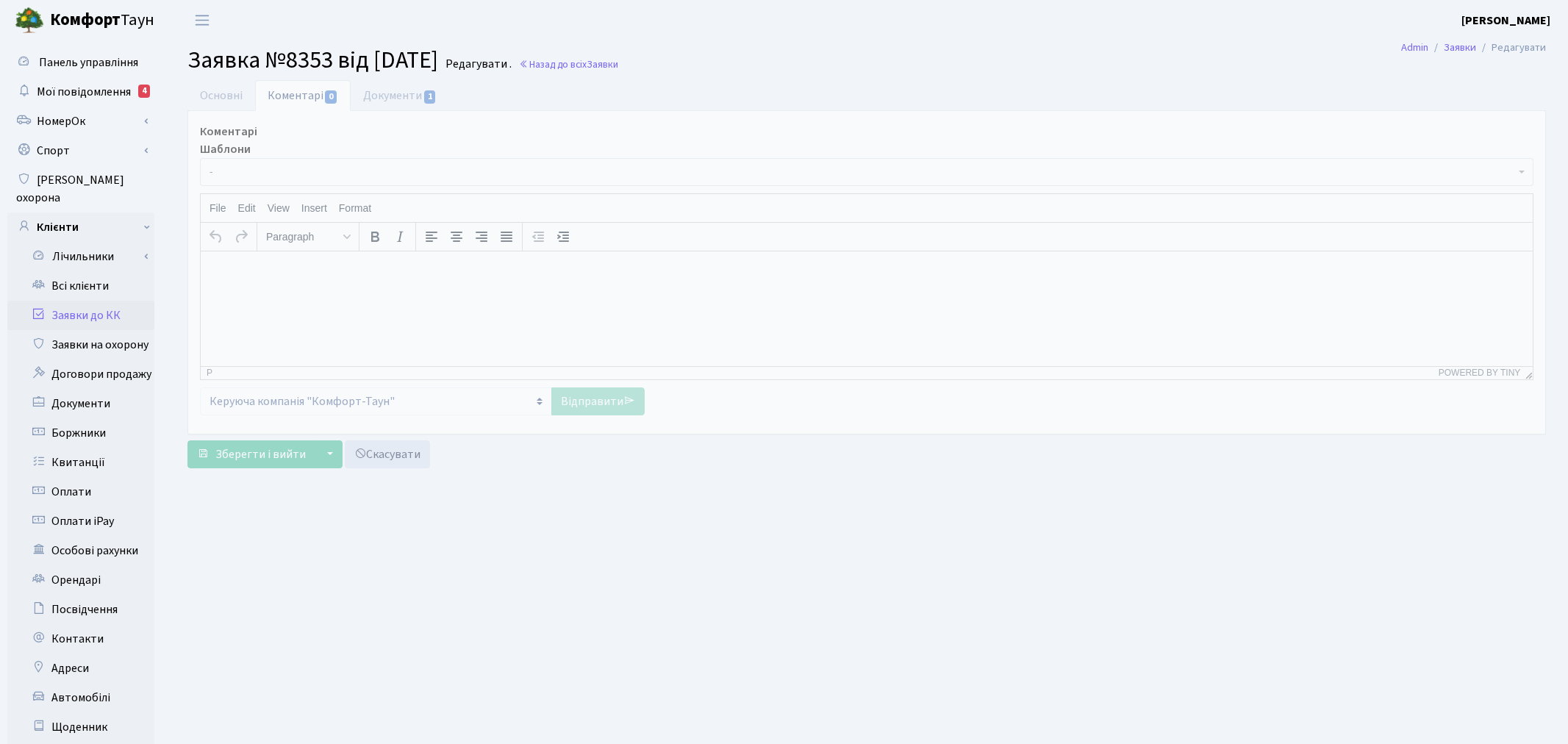
select select "7147"
select select "66"
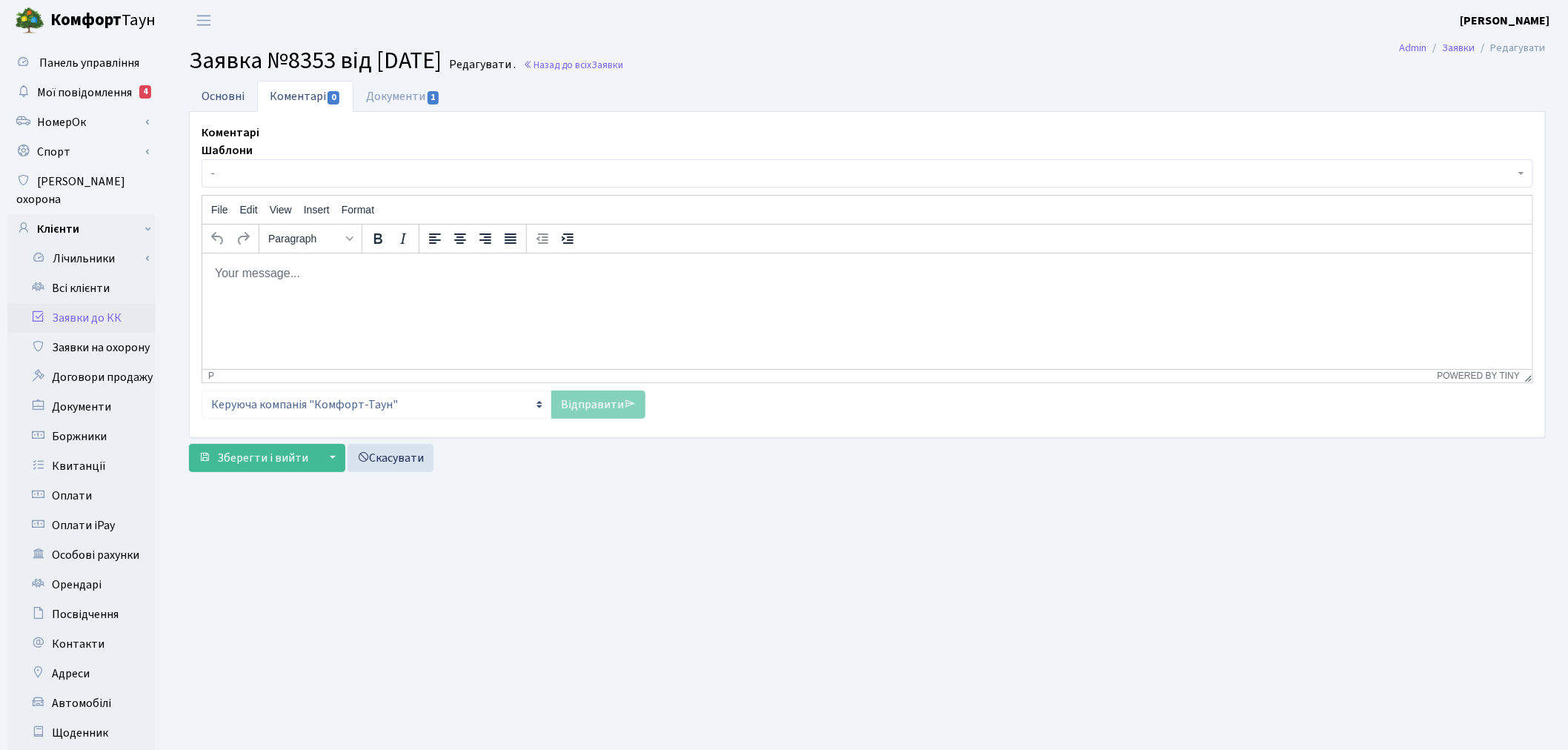
click at [228, 98] on link "Основні" at bounding box center [222, 95] width 68 height 31
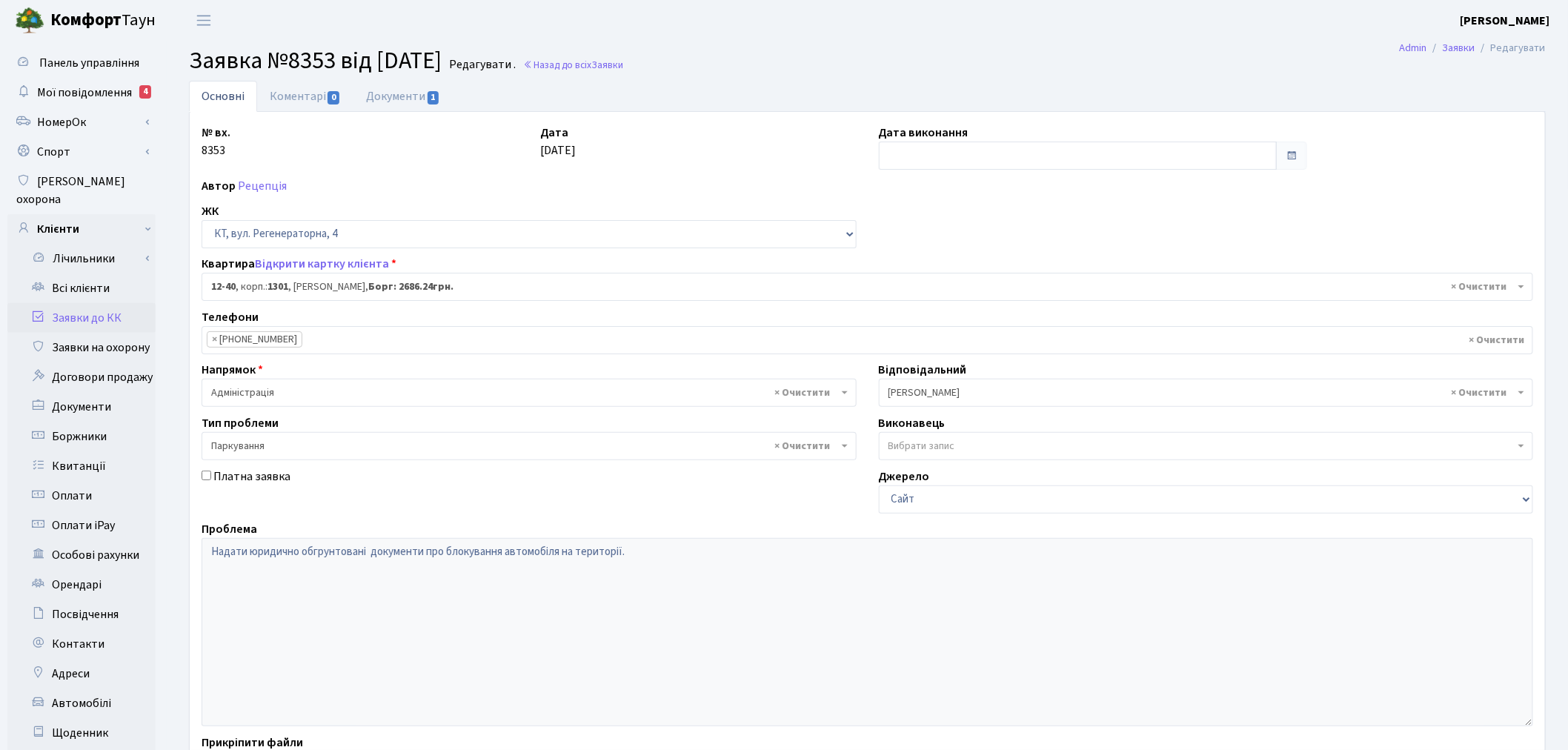
click at [107, 303] on link "Заявки до КК" at bounding box center [80, 317] width 148 height 30
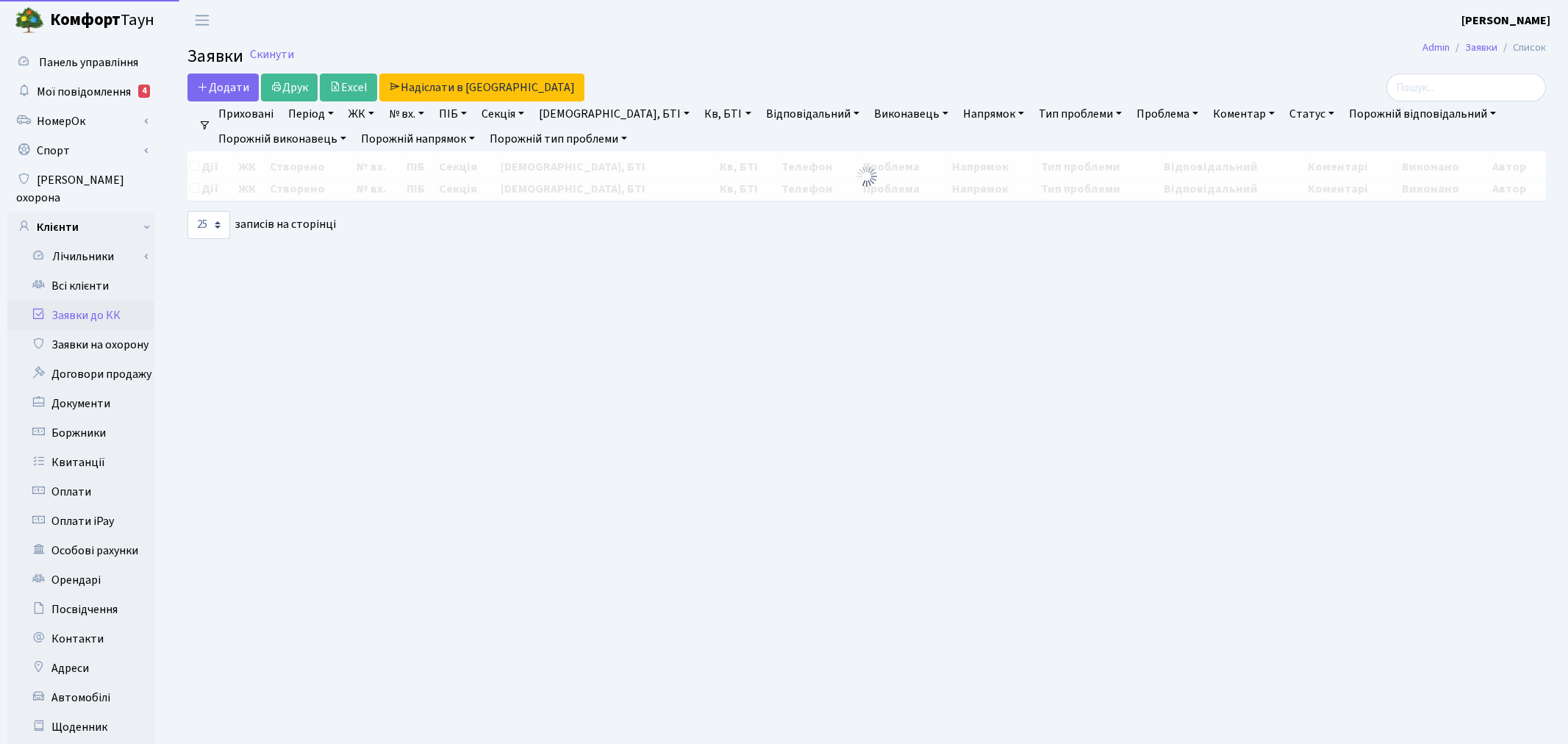
select select "25"
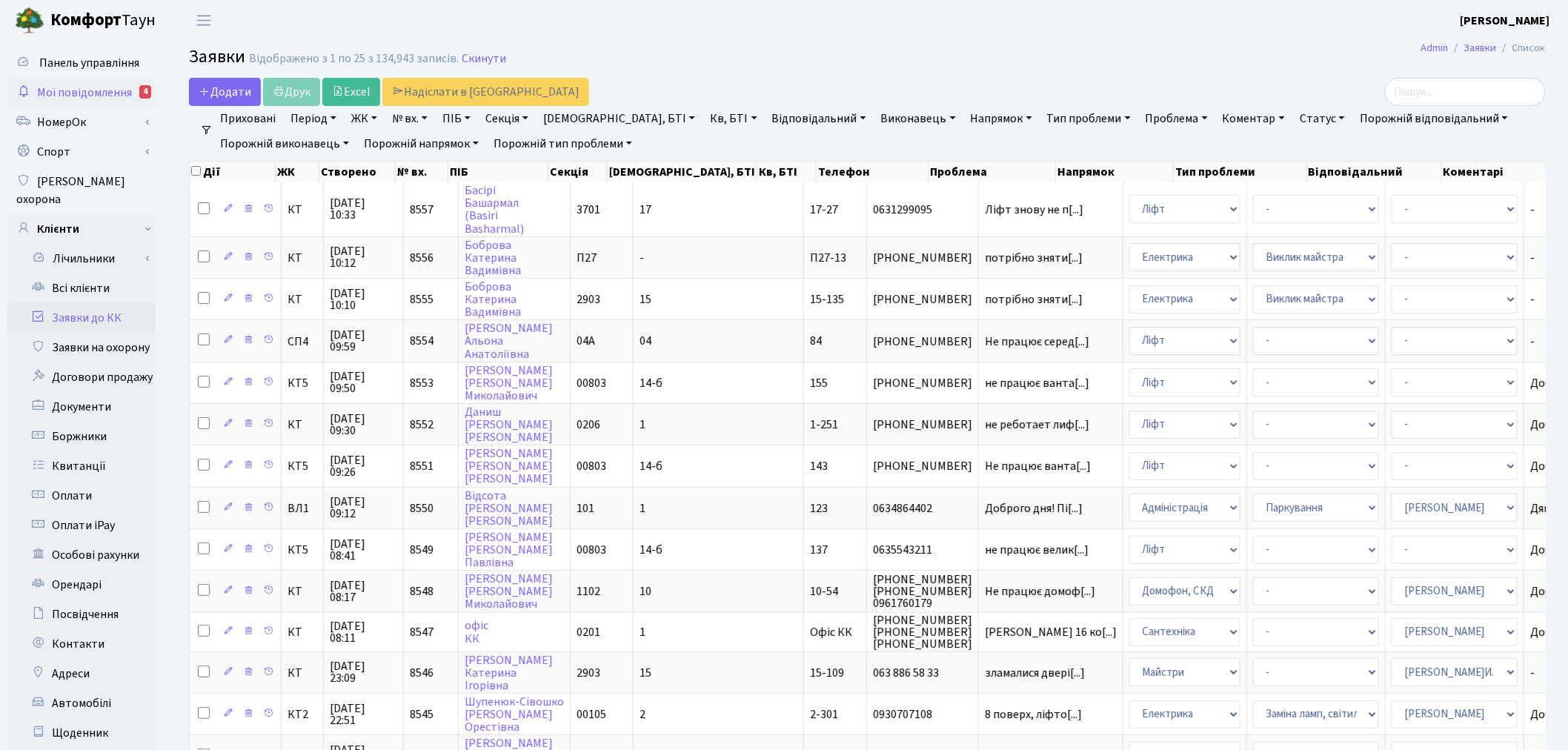
click at [64, 79] on link "Мої повідомлення 4" at bounding box center [80, 92] width 148 height 30
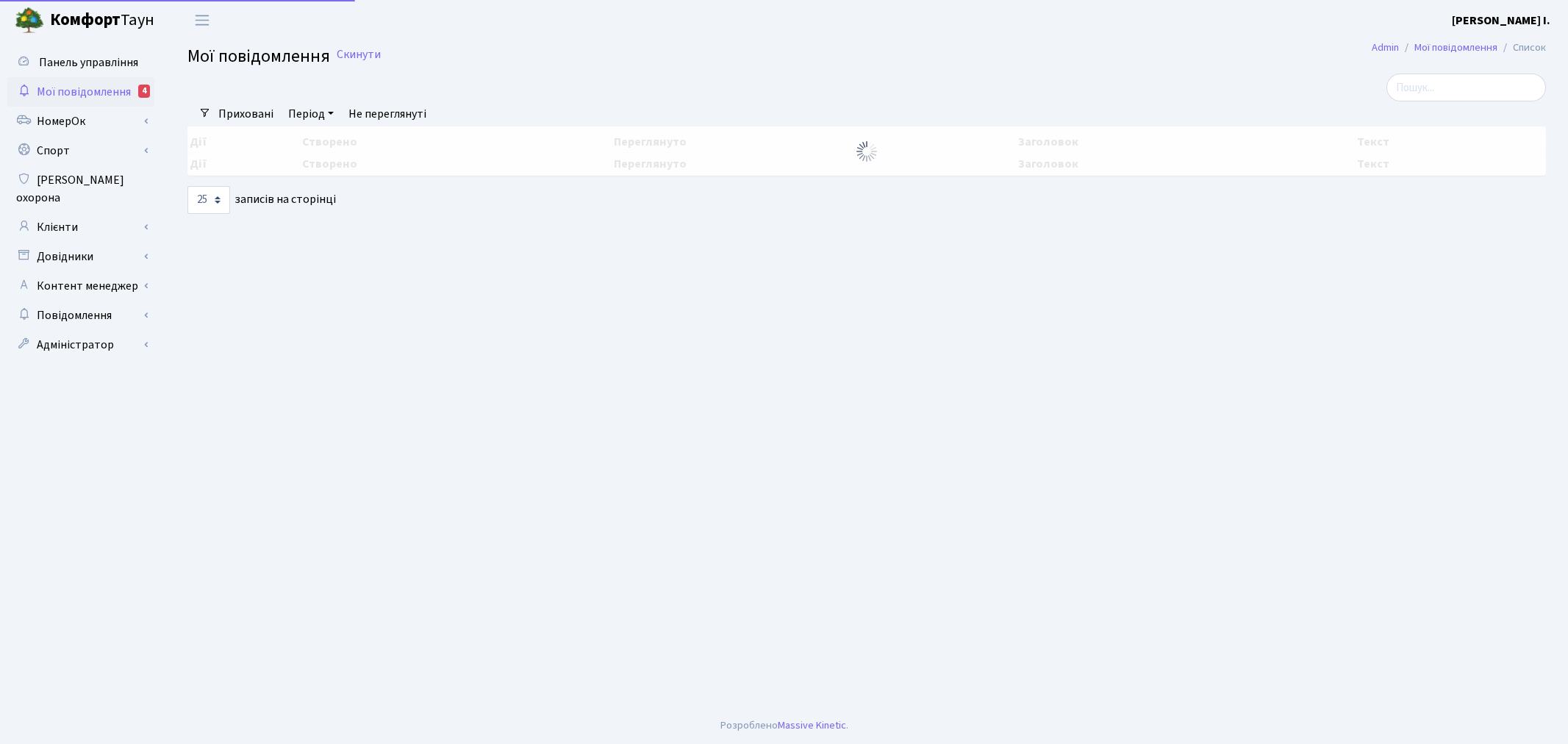
select select "25"
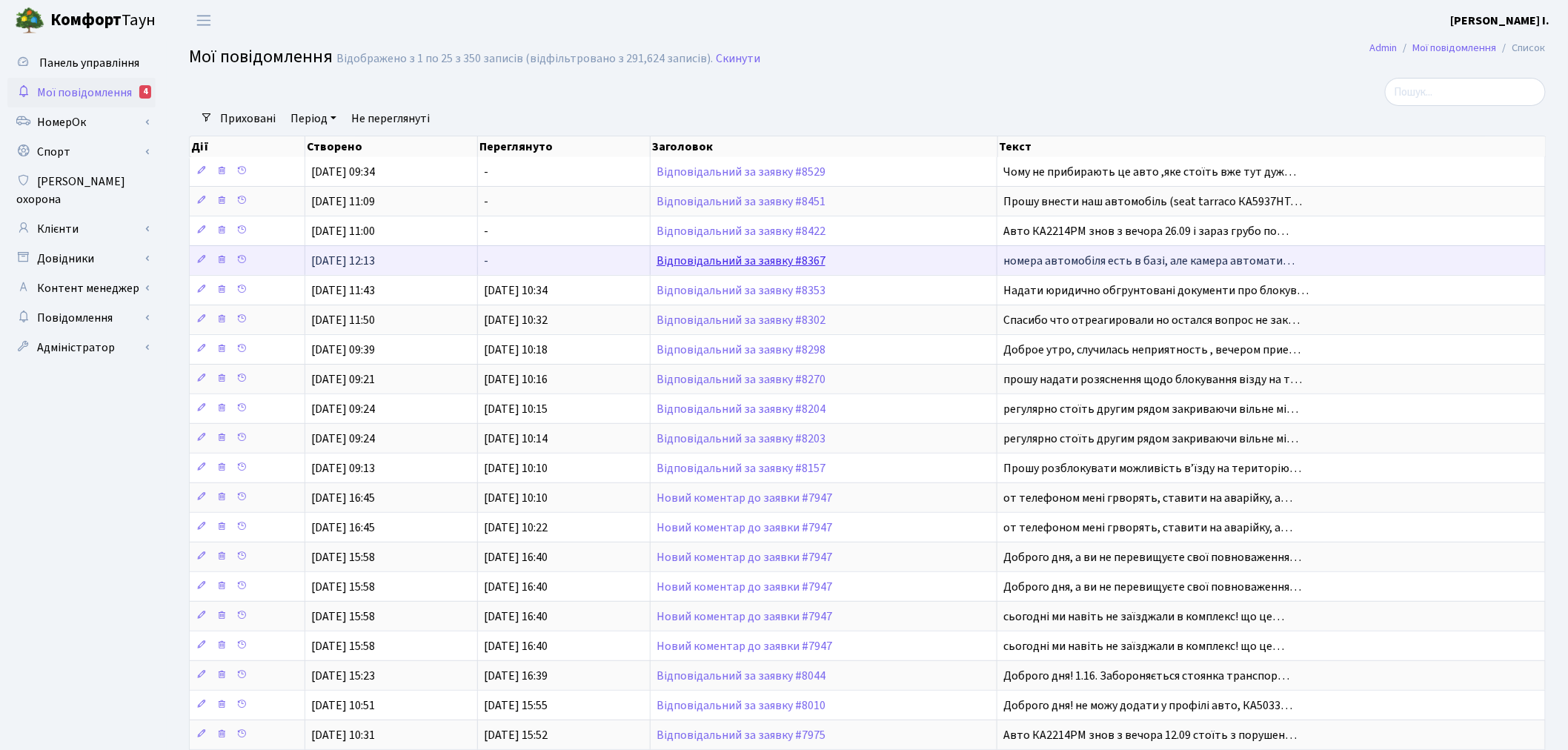
click at [789, 263] on link "Відповідальний за заявку #8367" at bounding box center [741, 261] width 169 height 16
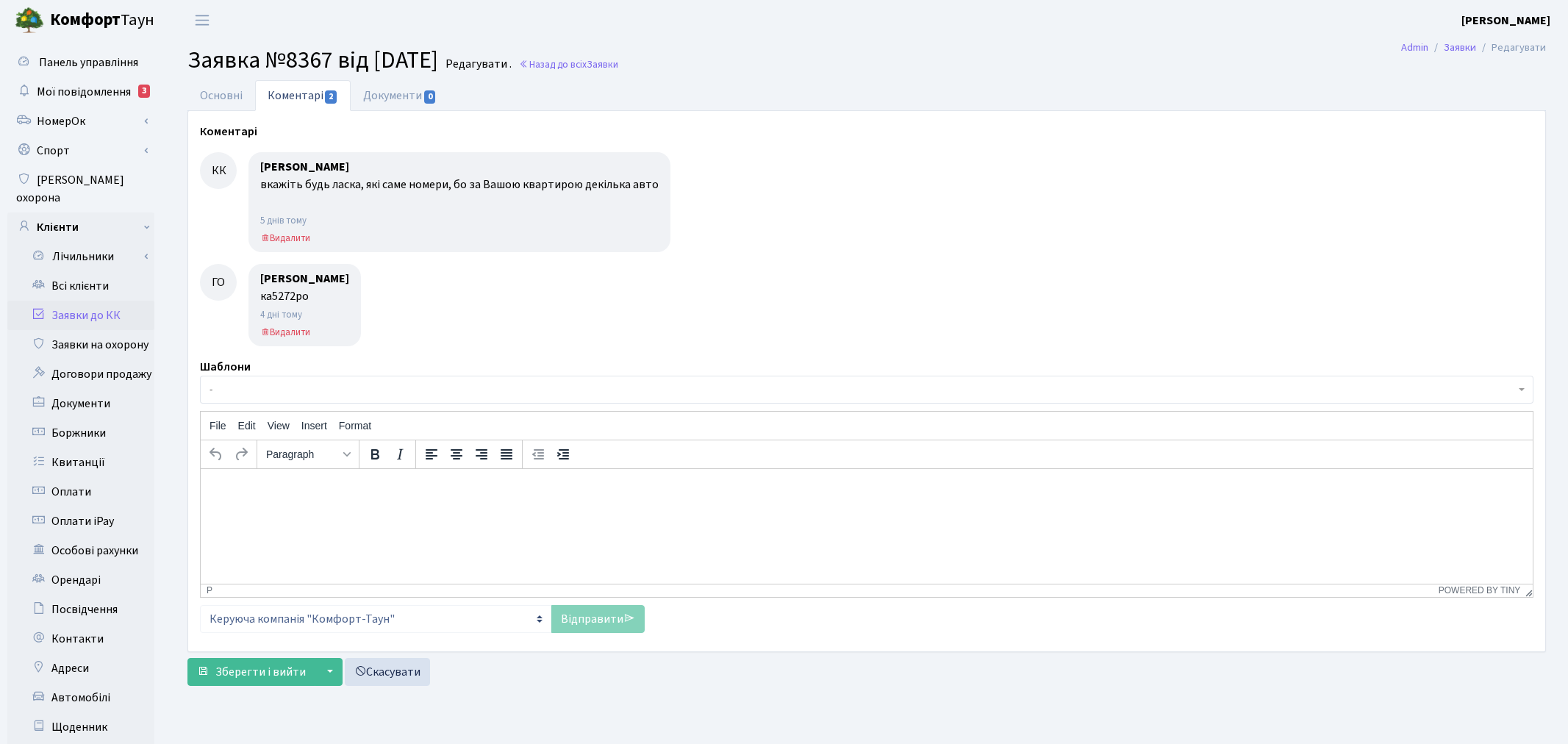
select select "1757"
select select "69"
click at [215, 97] on link "Основні" at bounding box center [220, 94] width 68 height 31
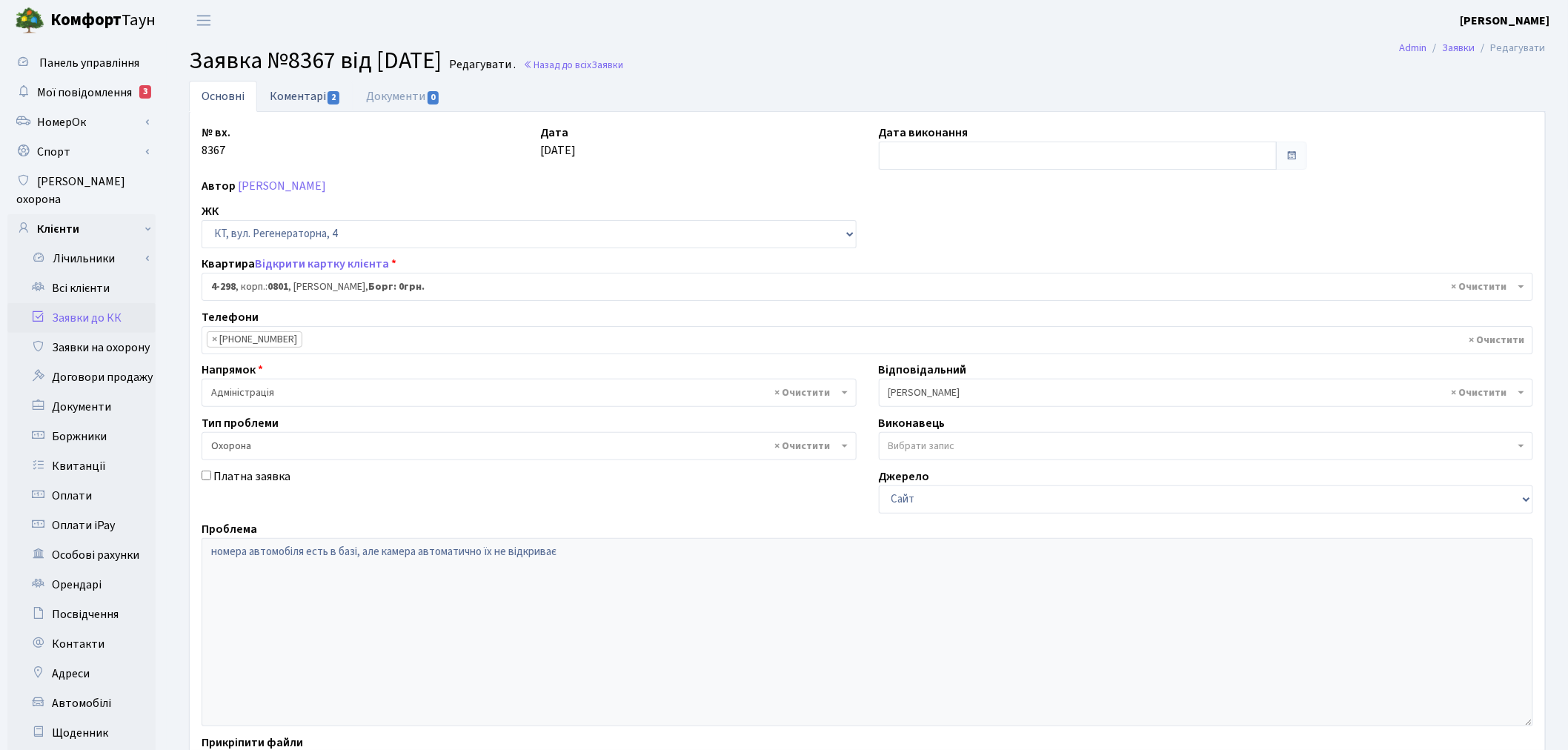
click at [277, 97] on link "Коментарі 2" at bounding box center [305, 95] width 96 height 31
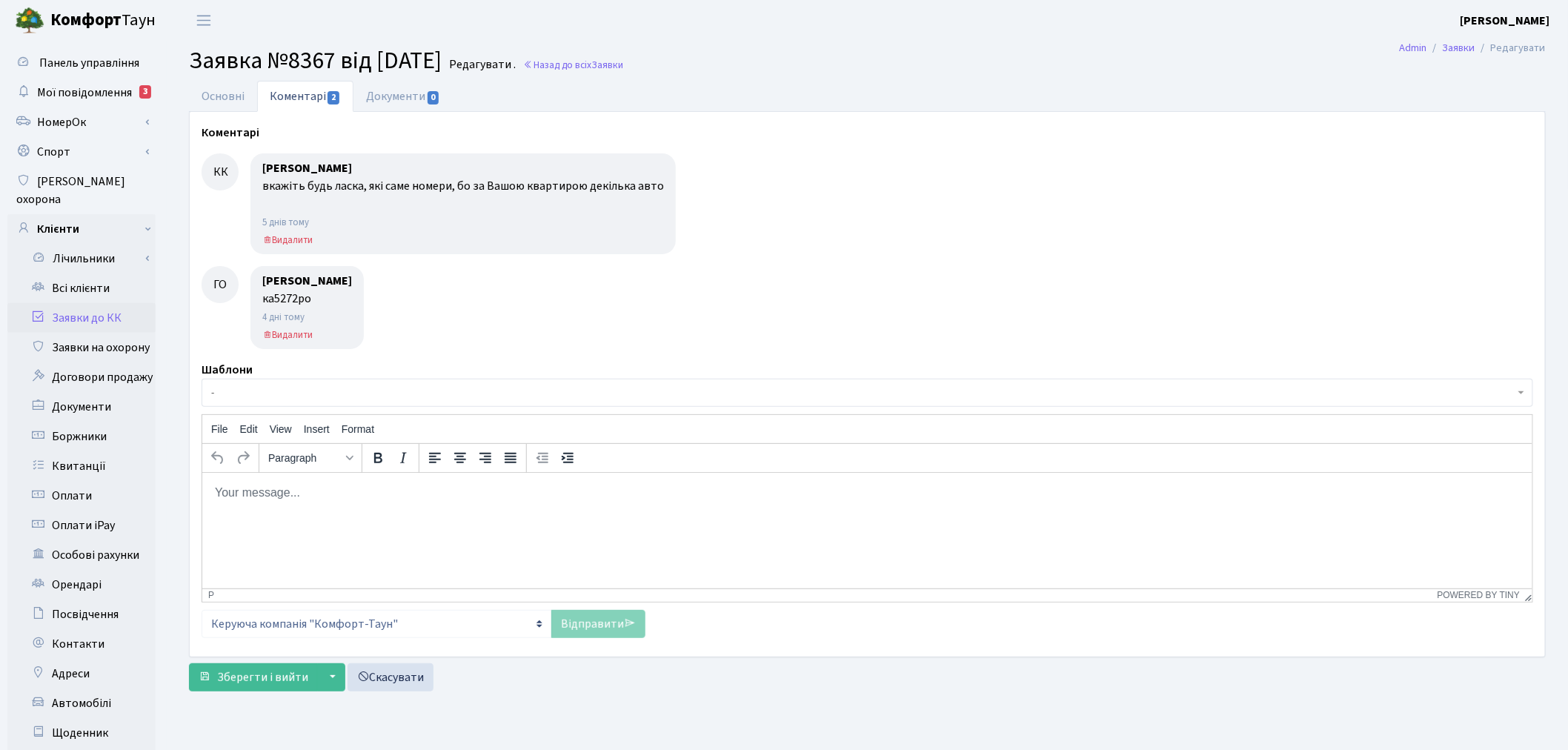
click at [291, 292] on div "ка5272ро" at bounding box center [307, 299] width 89 height 18
copy div "ка5272ро"
click at [89, 121] on link "НомерОк" at bounding box center [80, 122] width 148 height 30
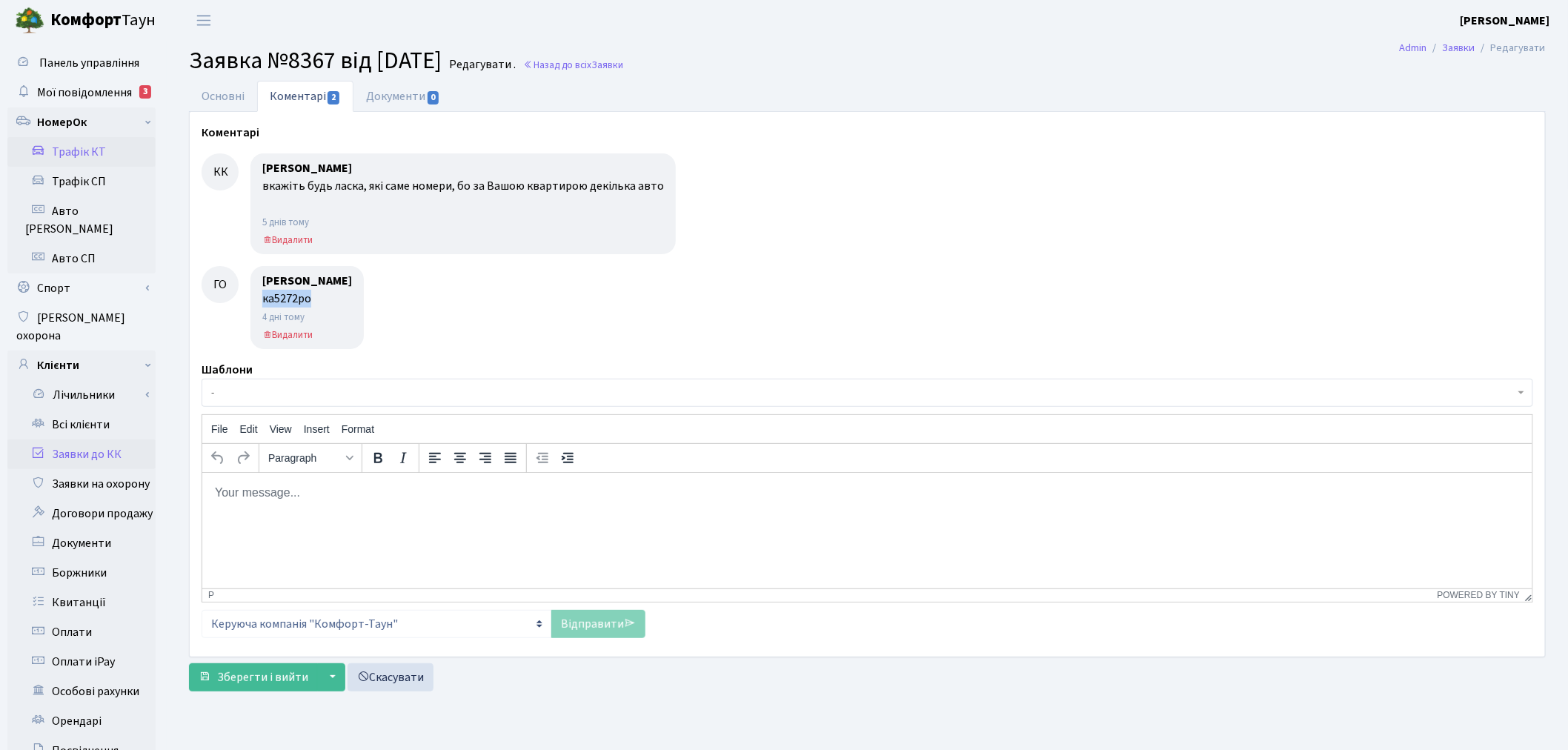
click at [116, 145] on link "Трафік КТ" at bounding box center [80, 152] width 148 height 30
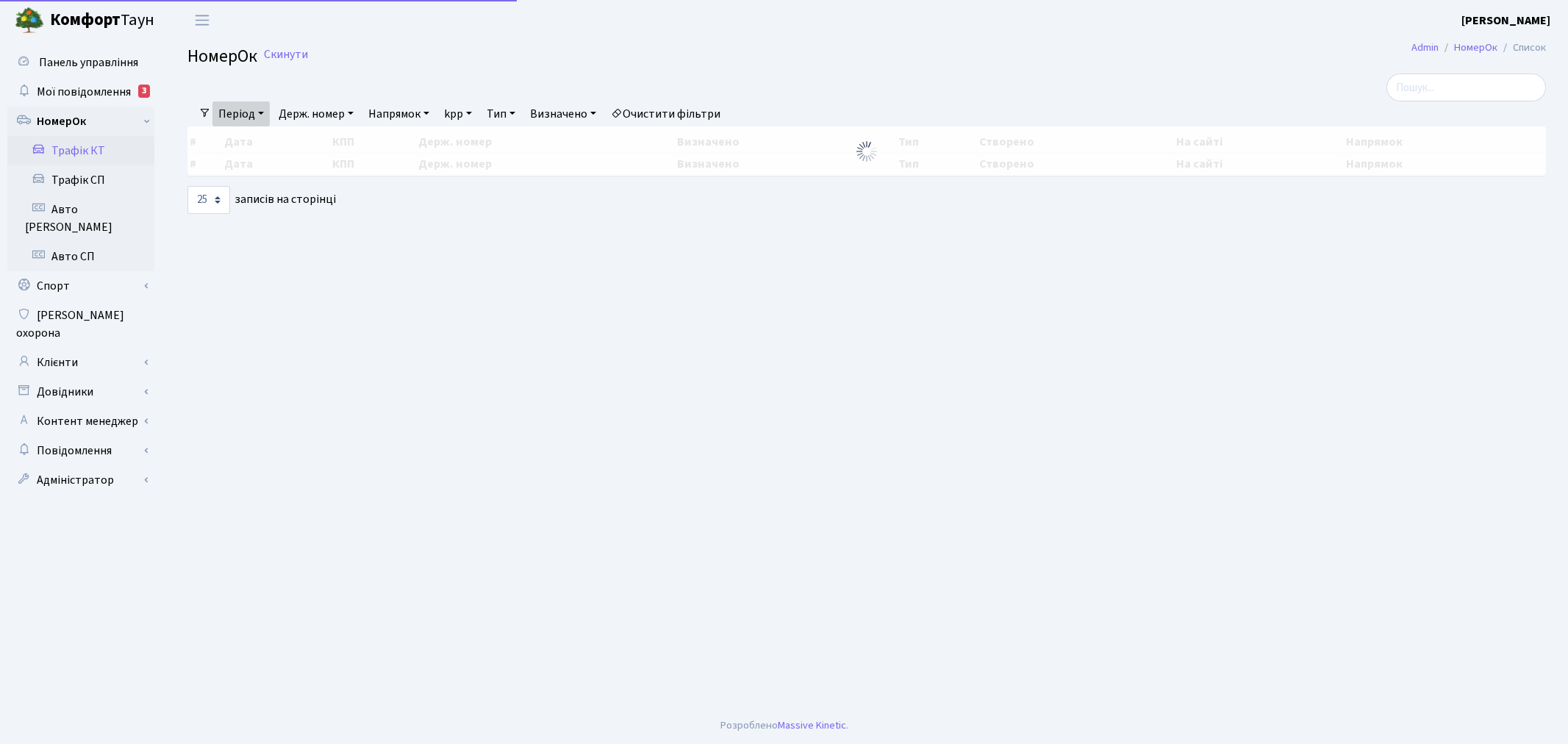
select select "25"
click at [300, 52] on link "Скинути" at bounding box center [285, 55] width 44 height 14
select select "25"
click at [332, 106] on link "Держ. номер" at bounding box center [316, 113] width 87 height 25
click at [333, 134] on input "text" at bounding box center [316, 143] width 86 height 28
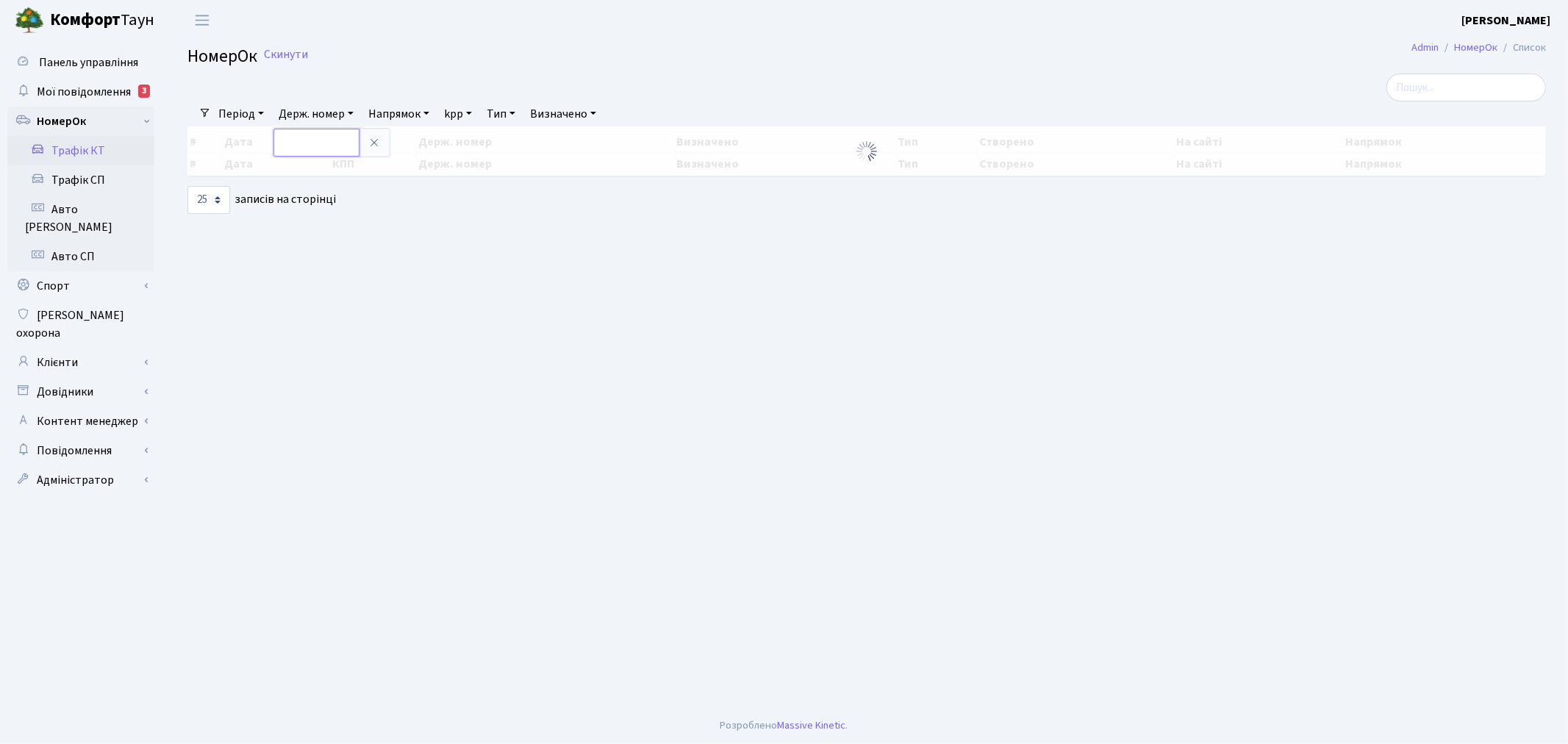
paste input "ка5272ро"
click at [295, 141] on input "ка5272ро" at bounding box center [316, 143] width 86 height 28
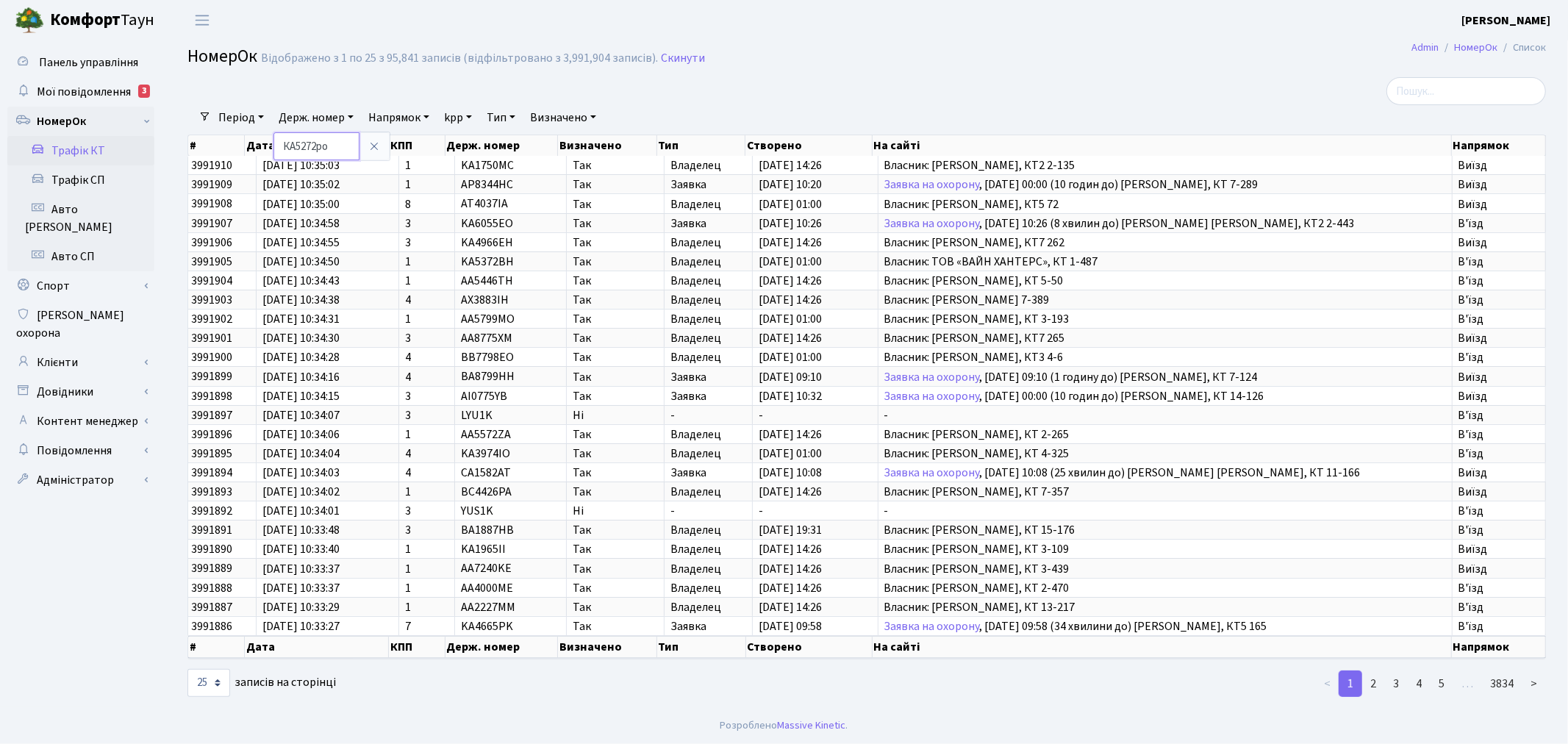
click at [343, 144] on input "КА5272ро" at bounding box center [316, 146] width 86 height 28
type input "КА5272РО"
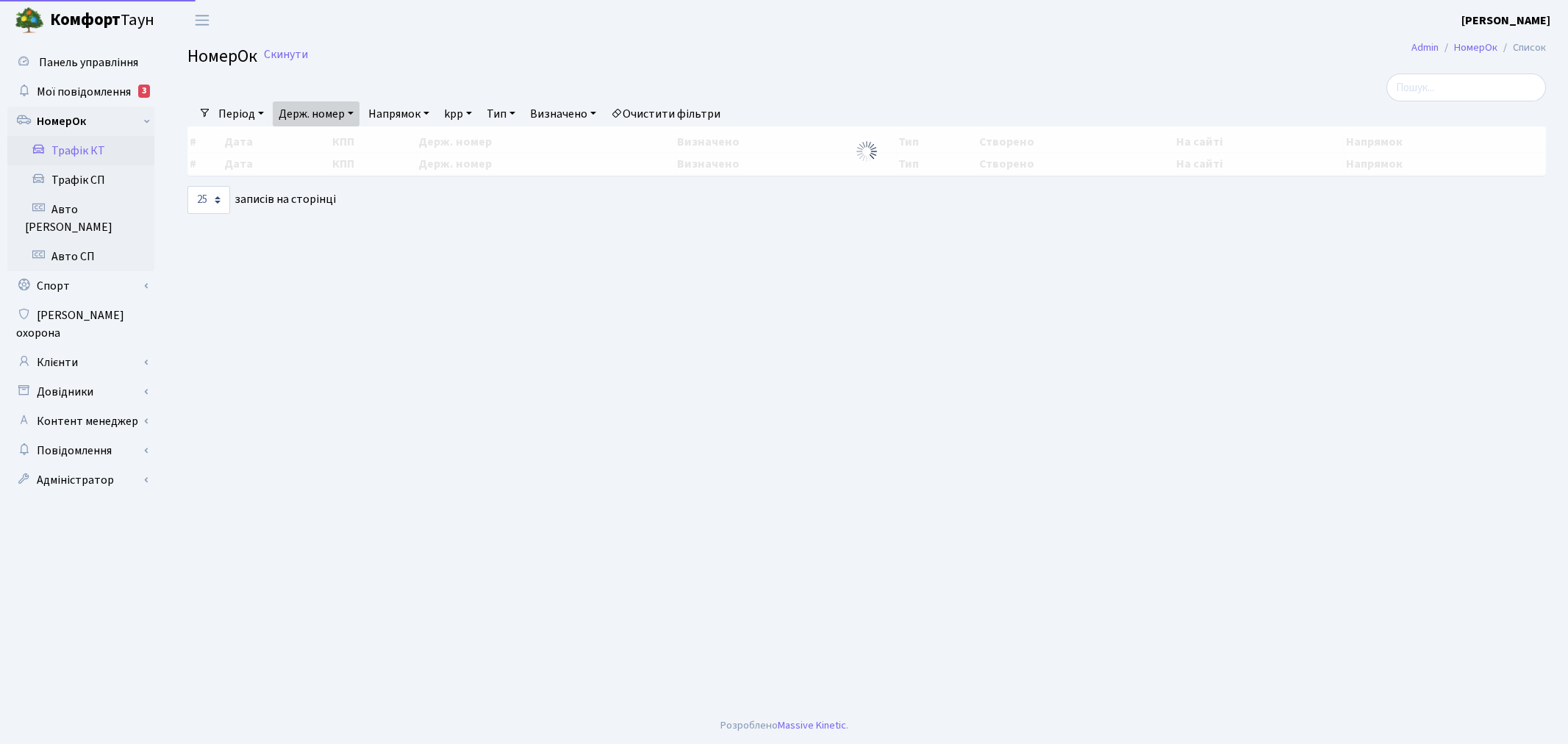
select select "25"
click at [85, 84] on span "Мої повідомлення" at bounding box center [84, 92] width 94 height 16
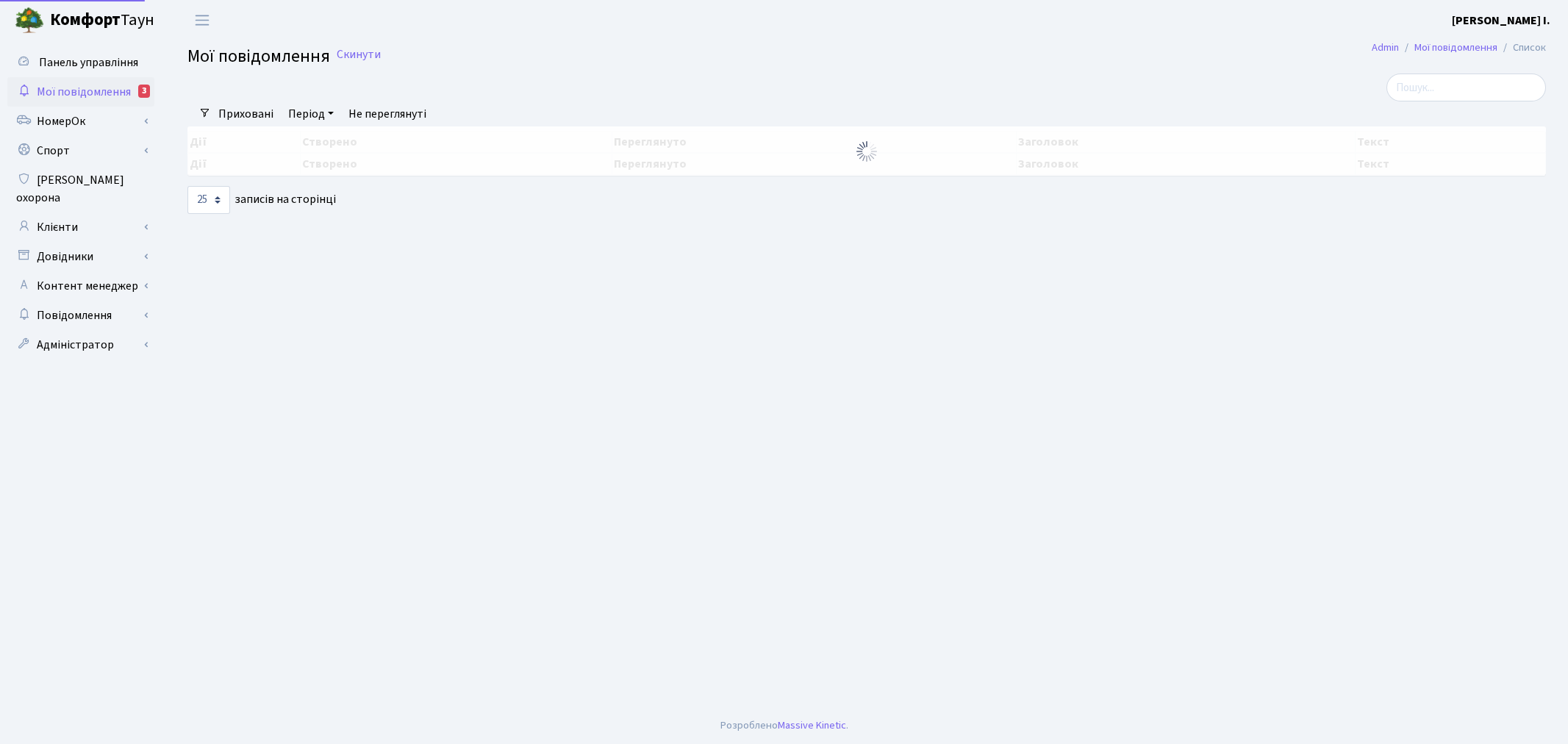
select select "25"
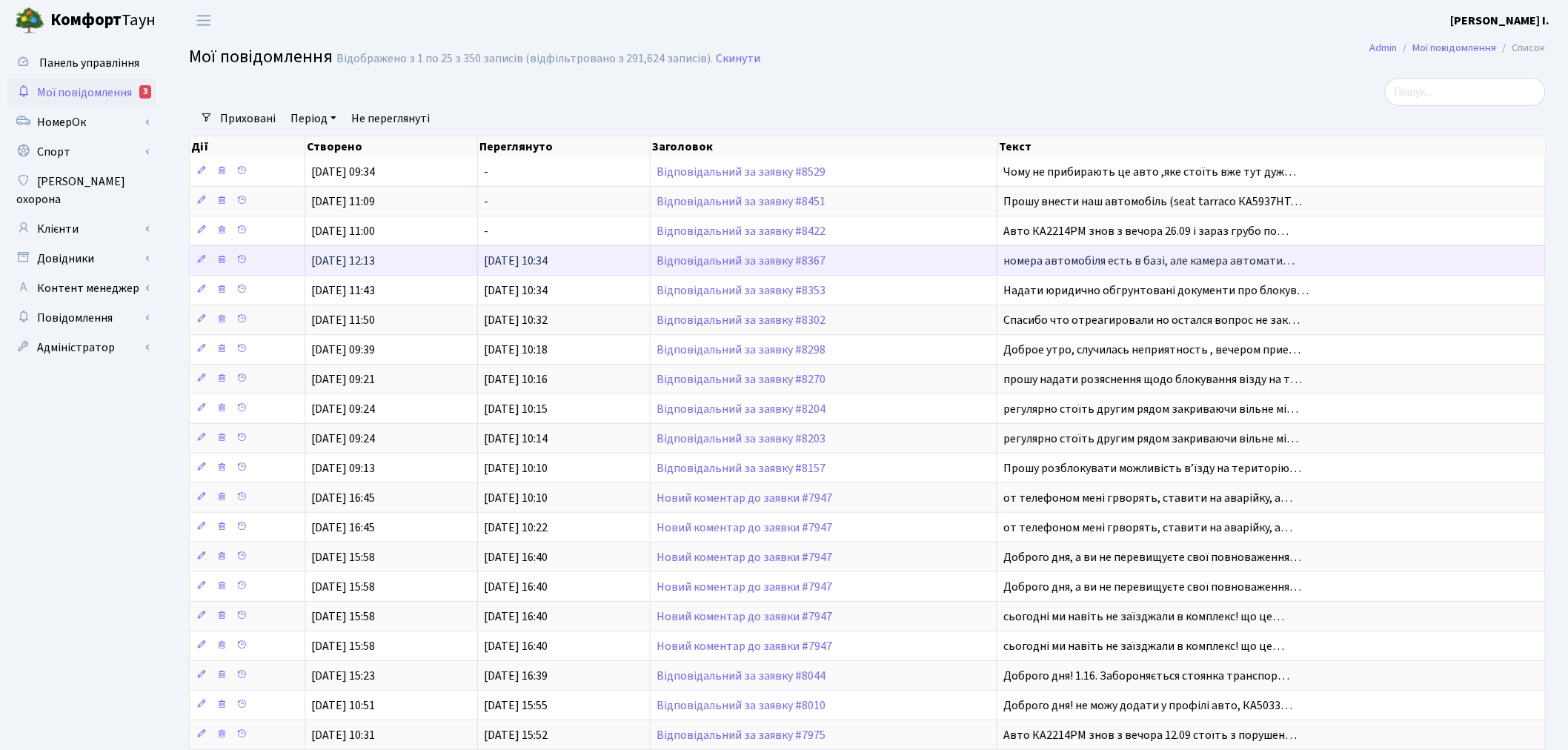
click at [1041, 258] on span "номера автомобіля есть в базі, але камера автомати…" at bounding box center [1148, 261] width 291 height 16
click at [844, 262] on span "Відповідальний за заявку #8367" at bounding box center [824, 261] width 334 height 12
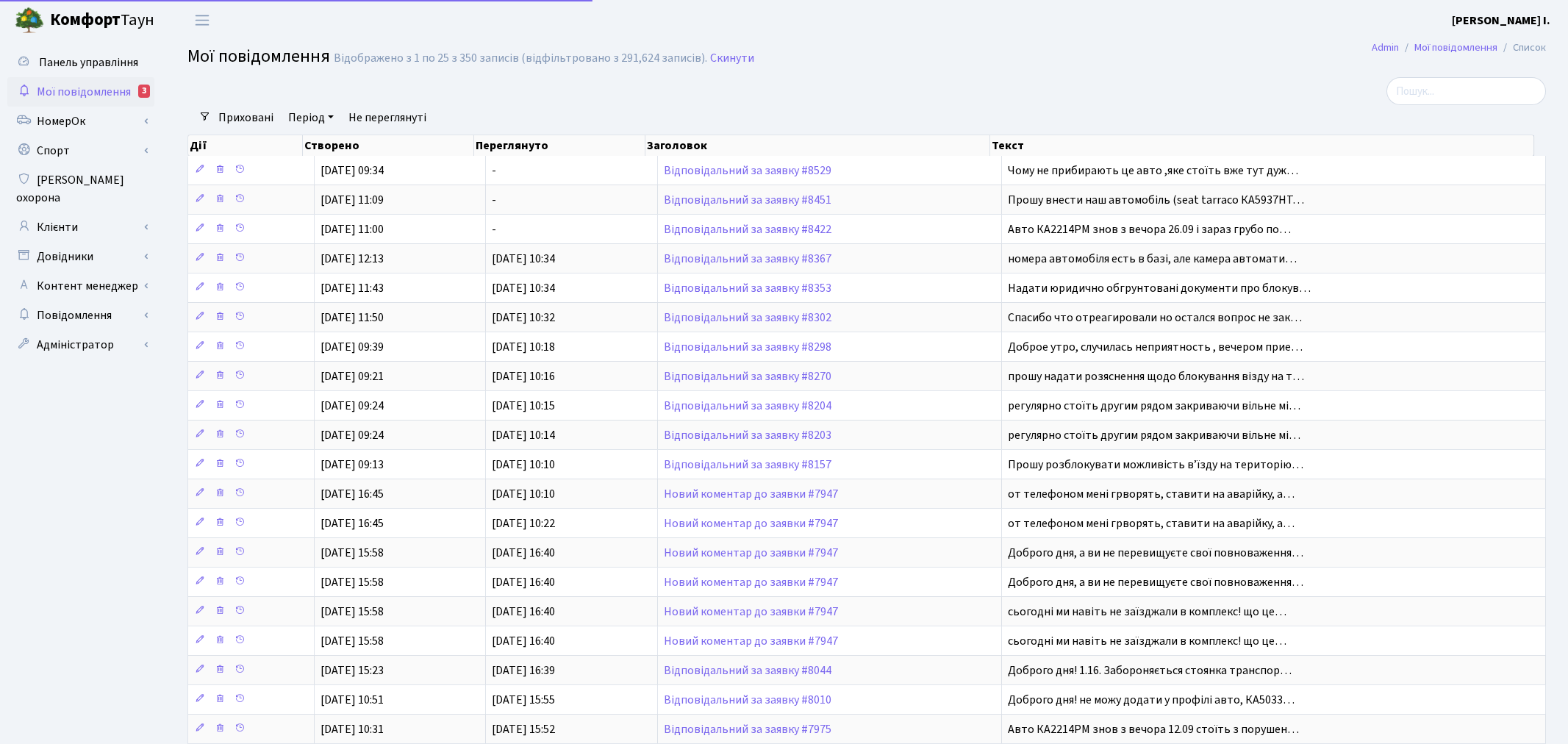
select select "25"
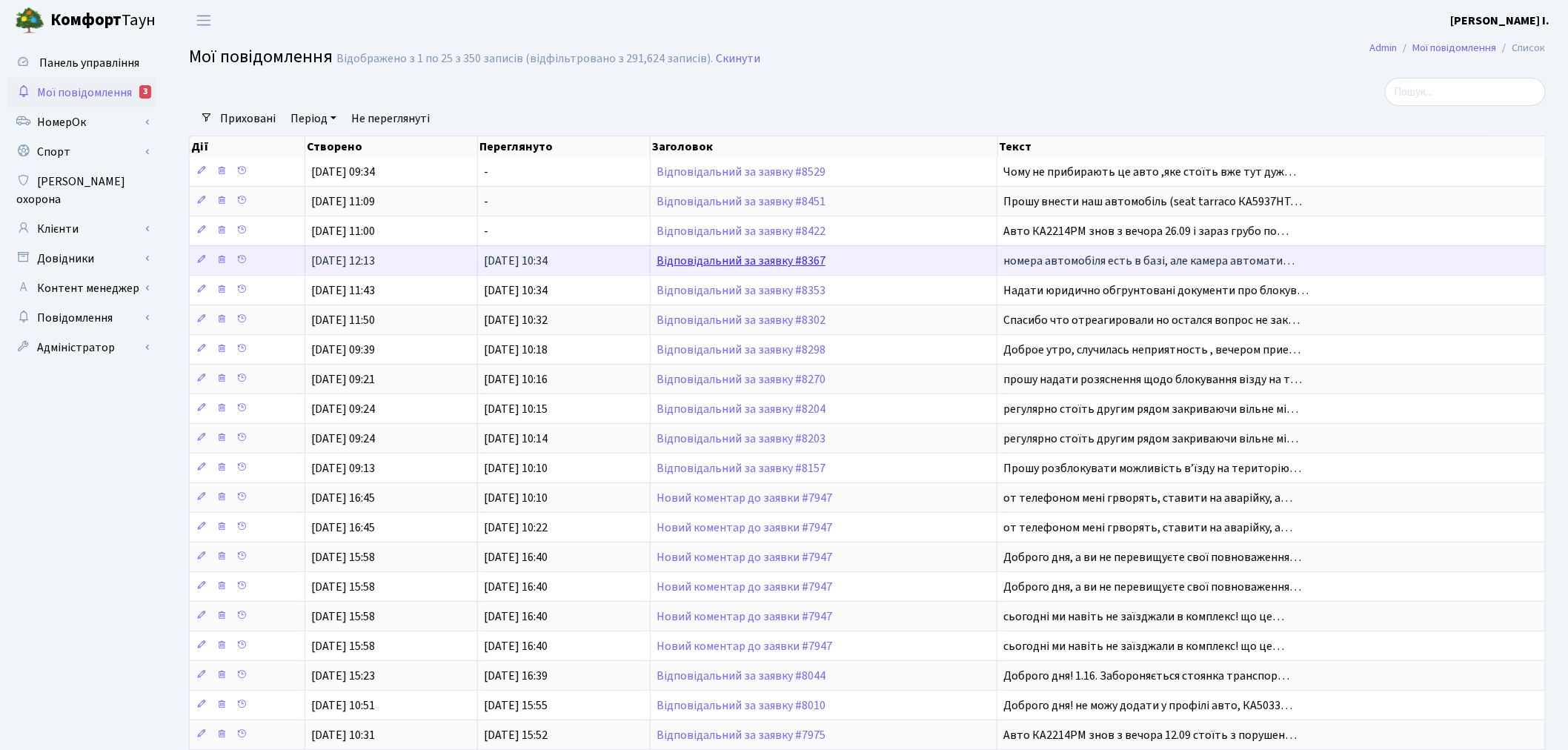
click at [758, 259] on link "Відповідальний за заявку #8367" at bounding box center [741, 261] width 169 height 16
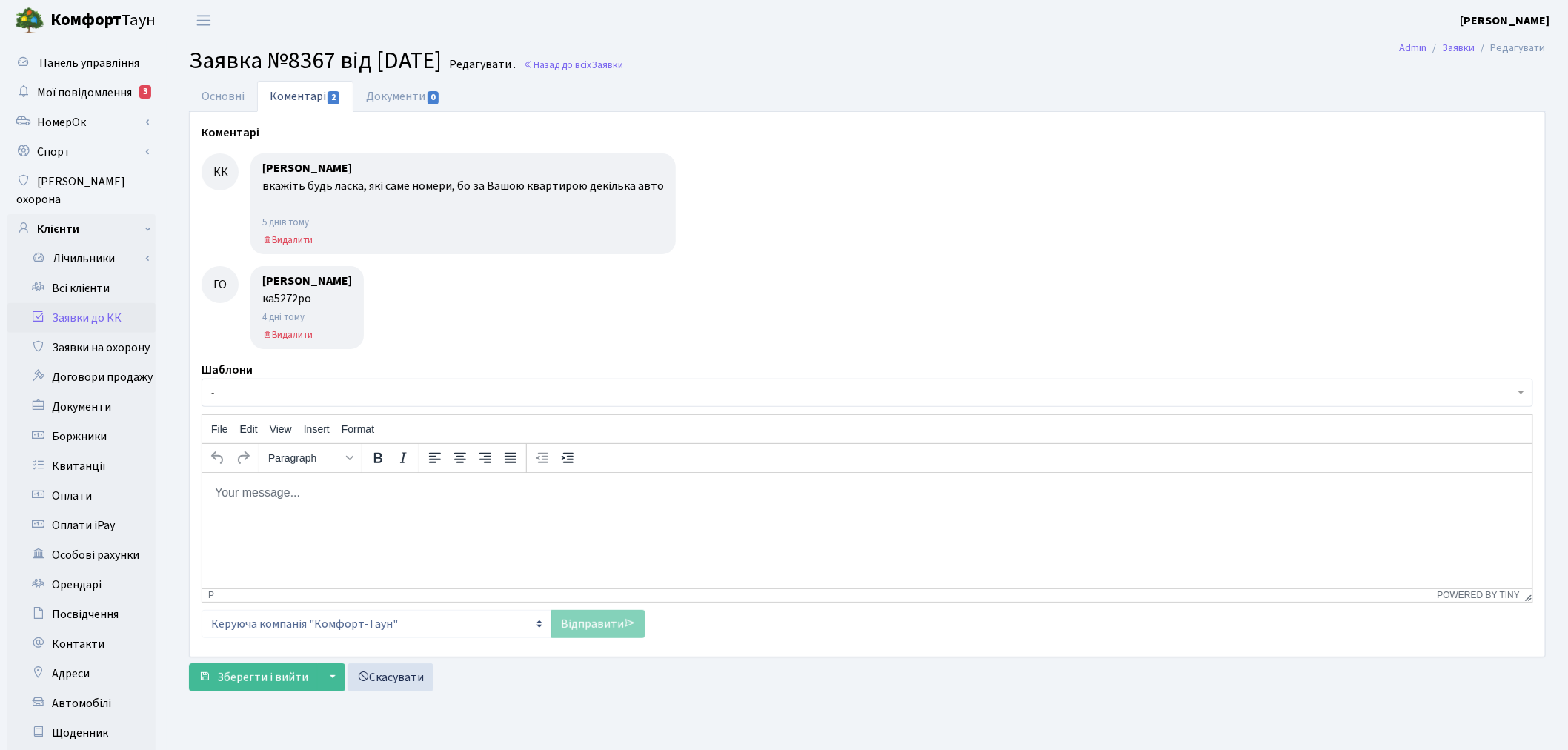
click at [354, 510] on html at bounding box center [866, 492] width 1331 height 40
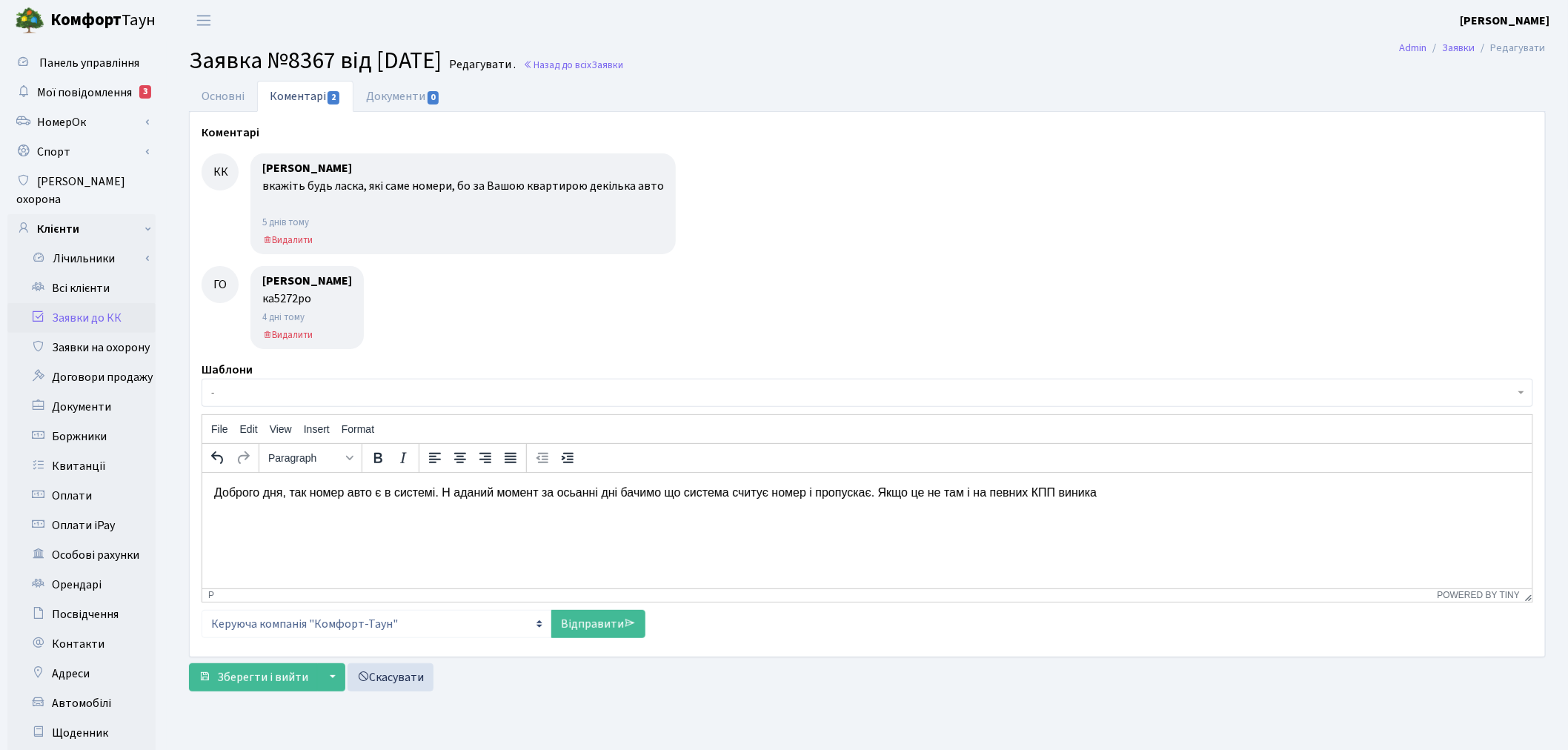
click at [452, 489] on p "Доброго дня, так номер авто є в системі. Н аданий момент за осьанні дні бачимо …" at bounding box center [866, 492] width 1307 height 16
click at [569, 490] on p "Доброго дня, так номер авто є в системі. На даний момент за осьанні дні бачимо …" at bounding box center [866, 492] width 1307 height 16
click at [560, 488] on p "Доброго дня, так номер авто є в системі. На даний момент за осьанні дні бачимо …" at bounding box center [866, 492] width 1307 height 16
click at [643, 496] on p "Доброго дня, так номер авто є в системі. На даний момент за сьогодні бачимо що …" at bounding box center [866, 492] width 1307 height 16
click at [1131, 491] on p "Доброго дня, так номер авто є в системі. На даний момент за сьогодні бачимо, що…" at bounding box center [866, 492] width 1307 height 16
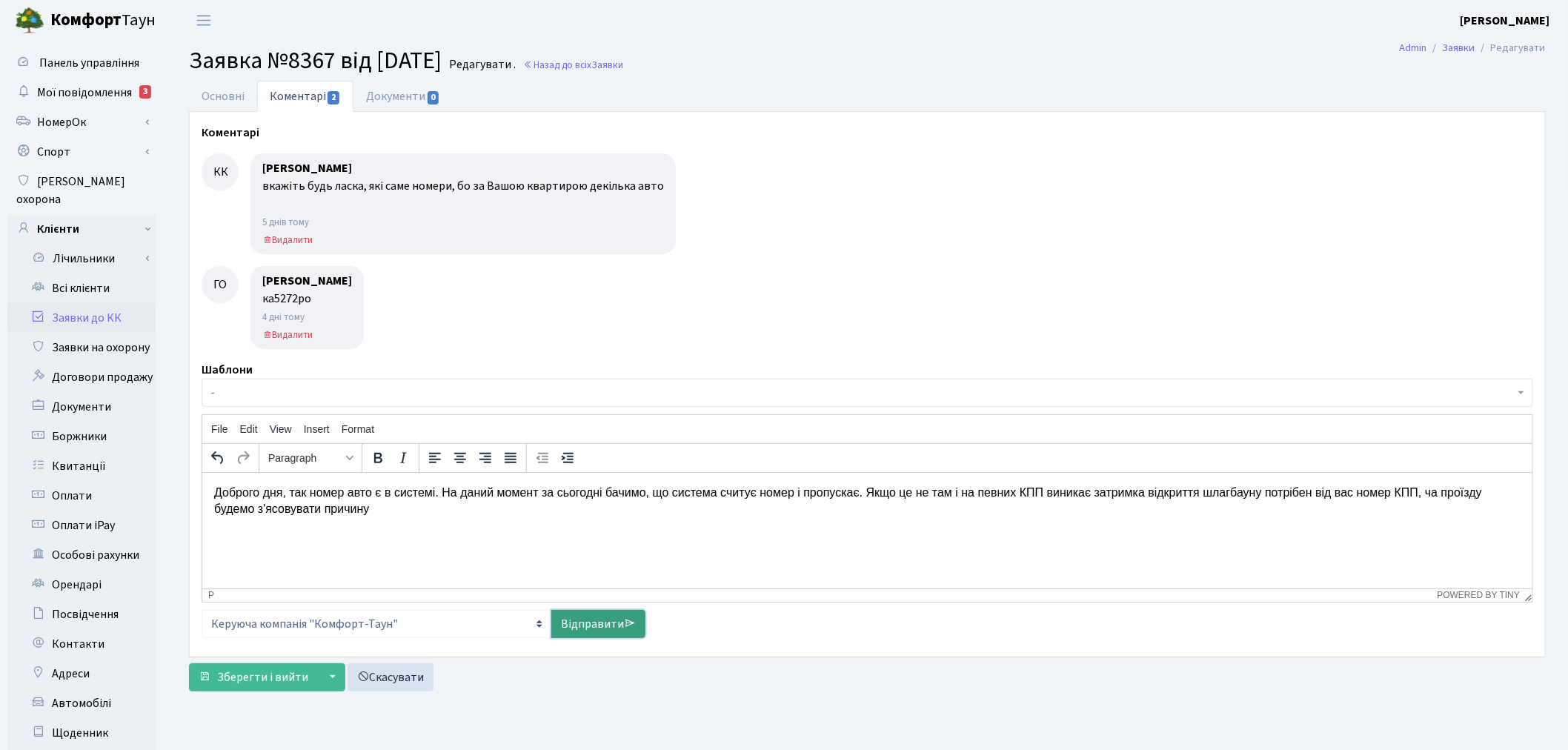
click at [579, 627] on link "Відправити" at bounding box center [598, 624] width 94 height 28
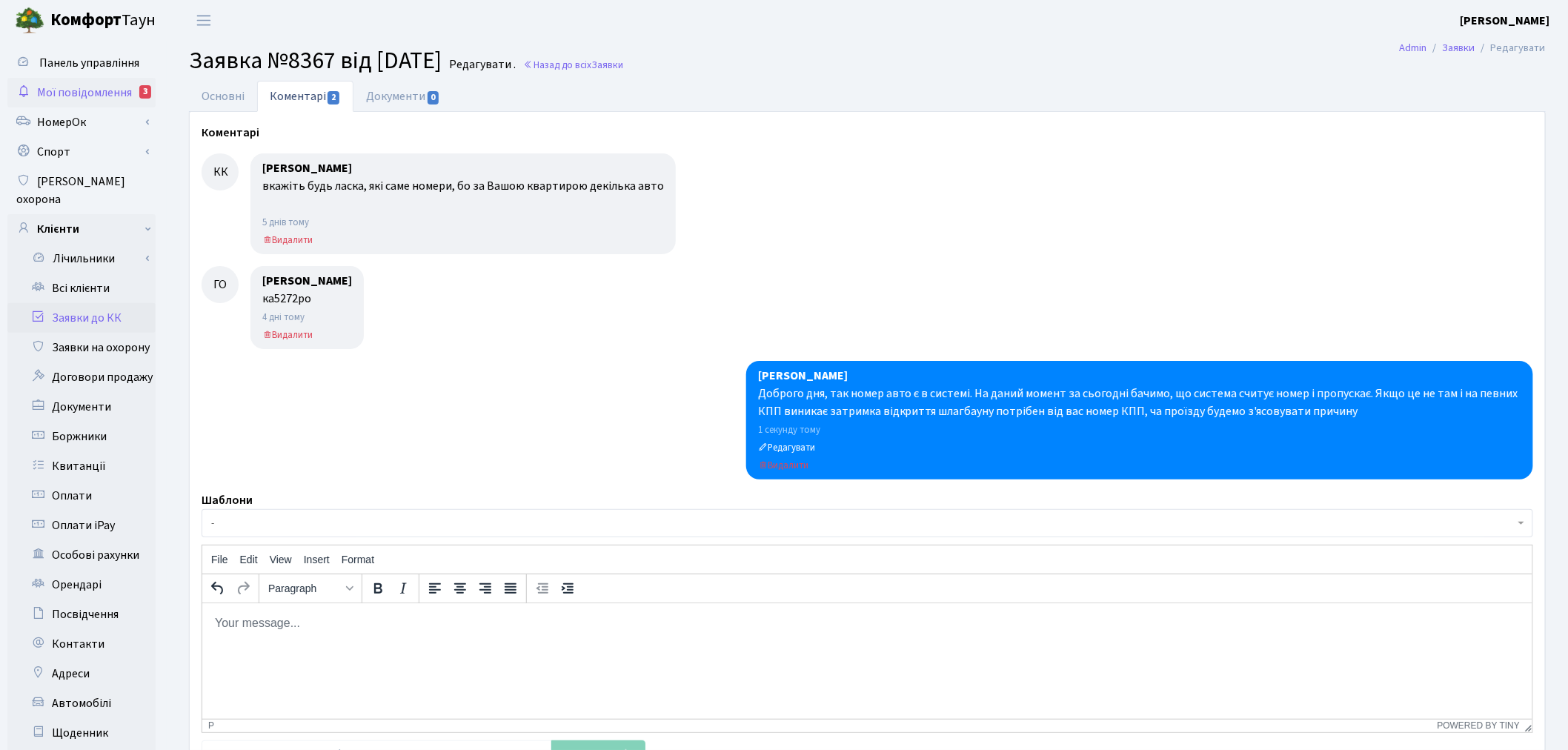
click at [108, 100] on span "Мої повідомлення" at bounding box center [84, 92] width 95 height 16
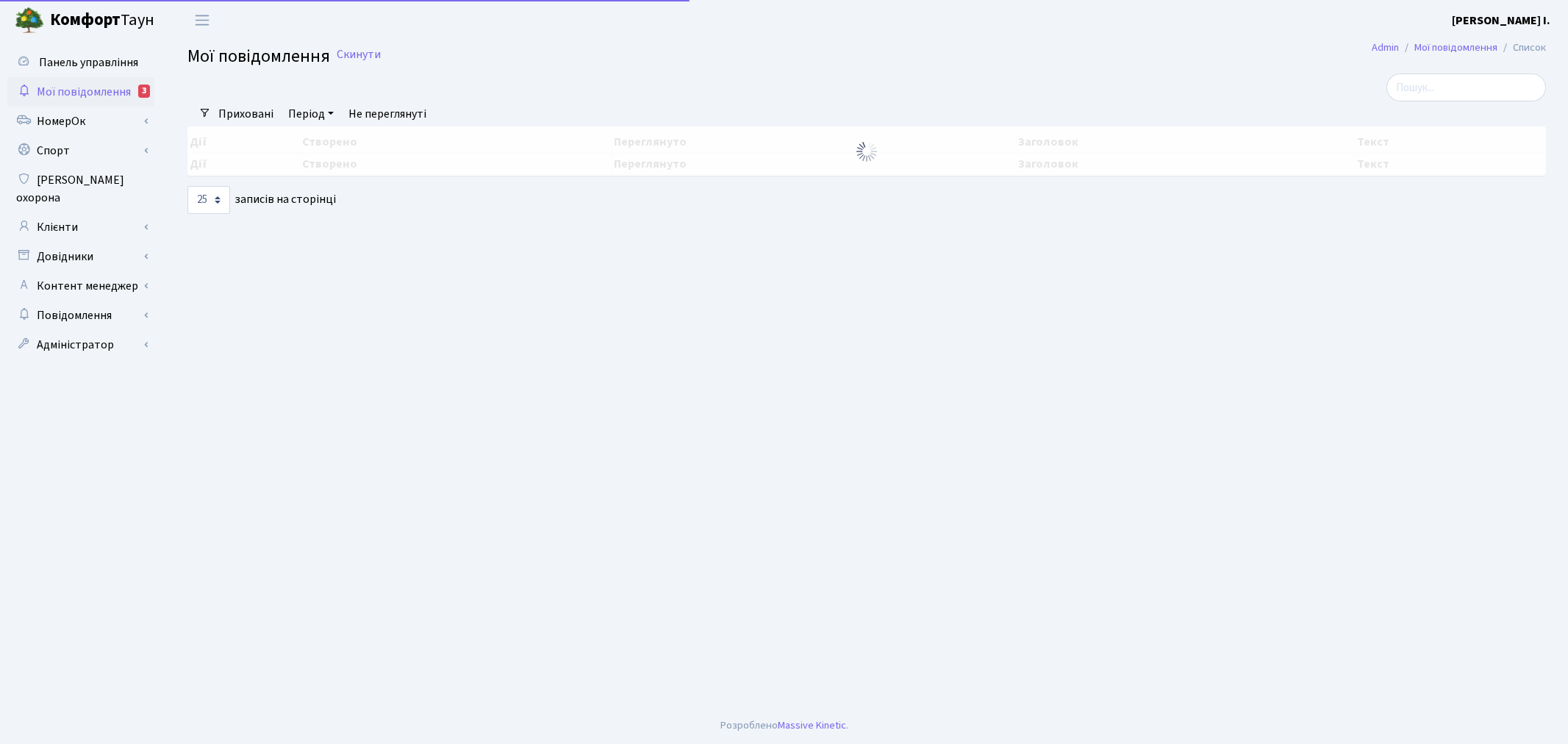
select select "25"
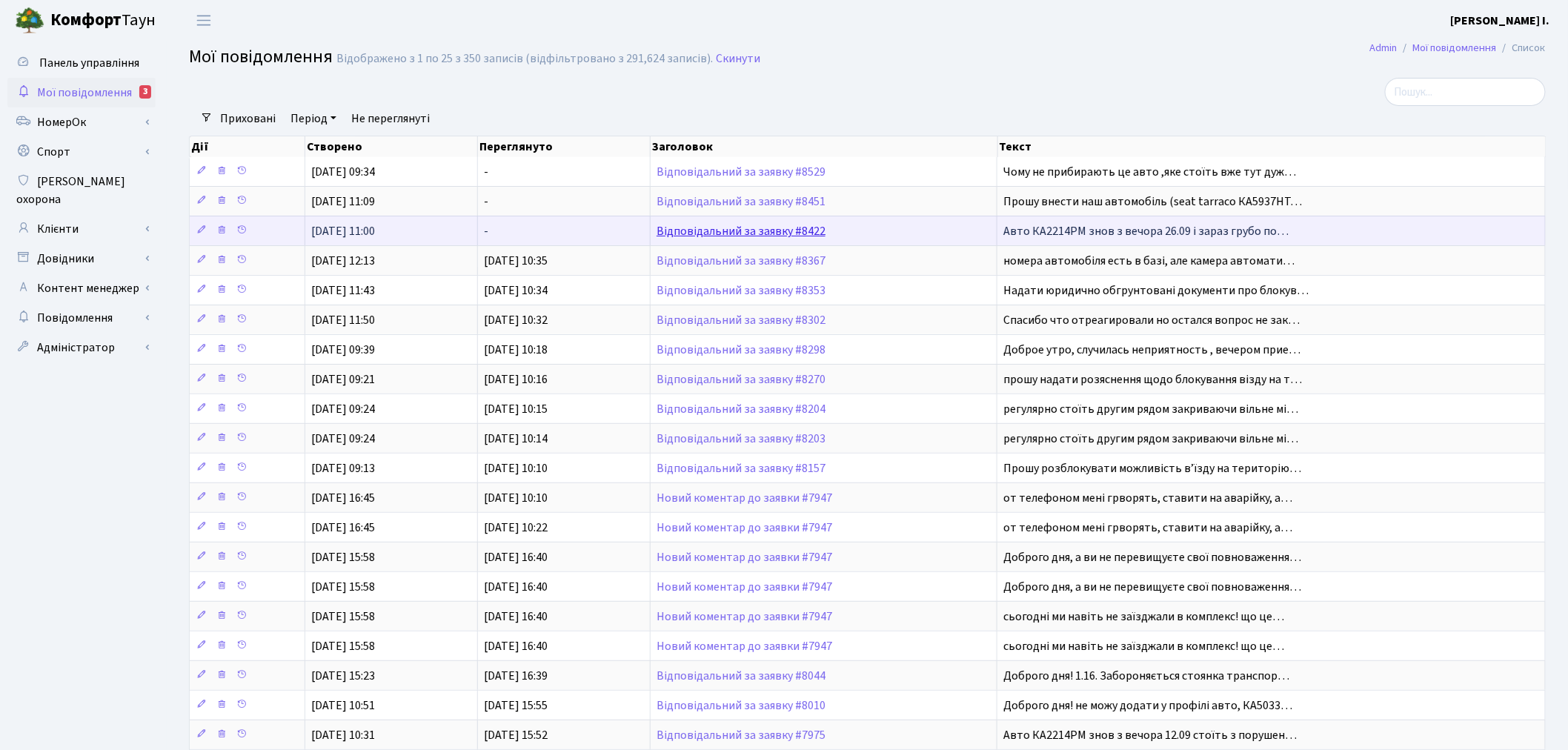
click at [791, 237] on link "Відповідальний за заявку #8422" at bounding box center [741, 231] width 169 height 16
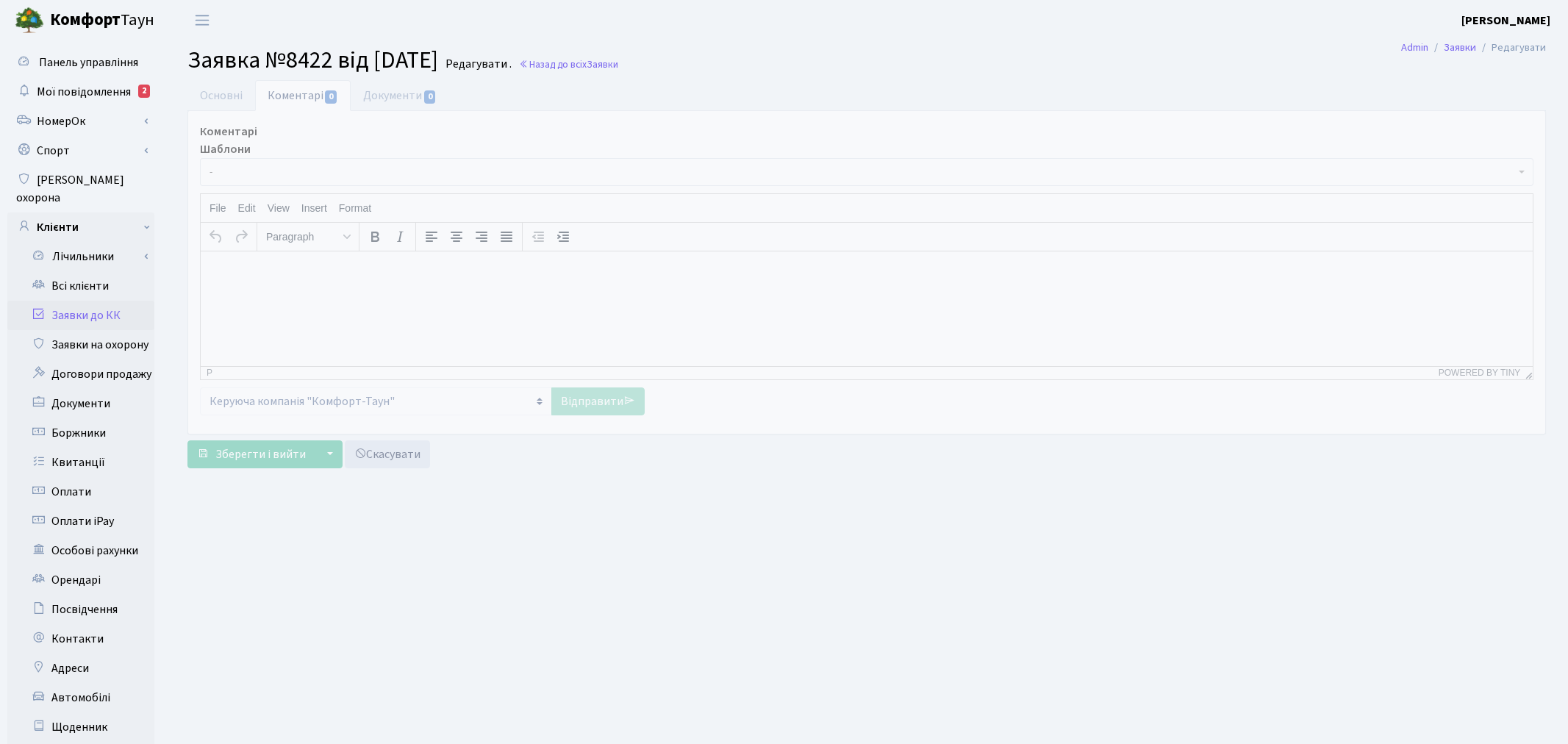
select select "9016"
select select "66"
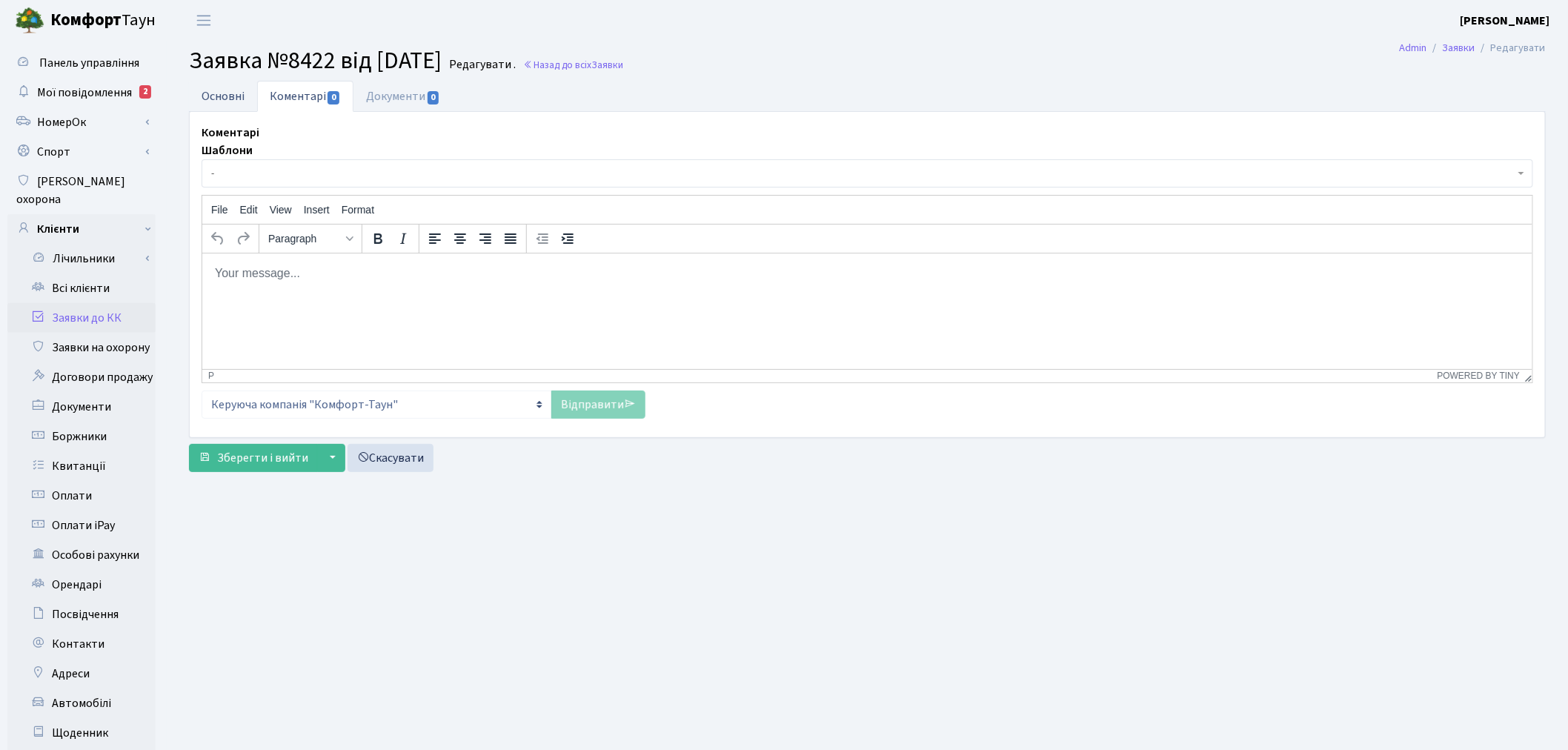
click at [220, 87] on link "Основні" at bounding box center [222, 95] width 68 height 31
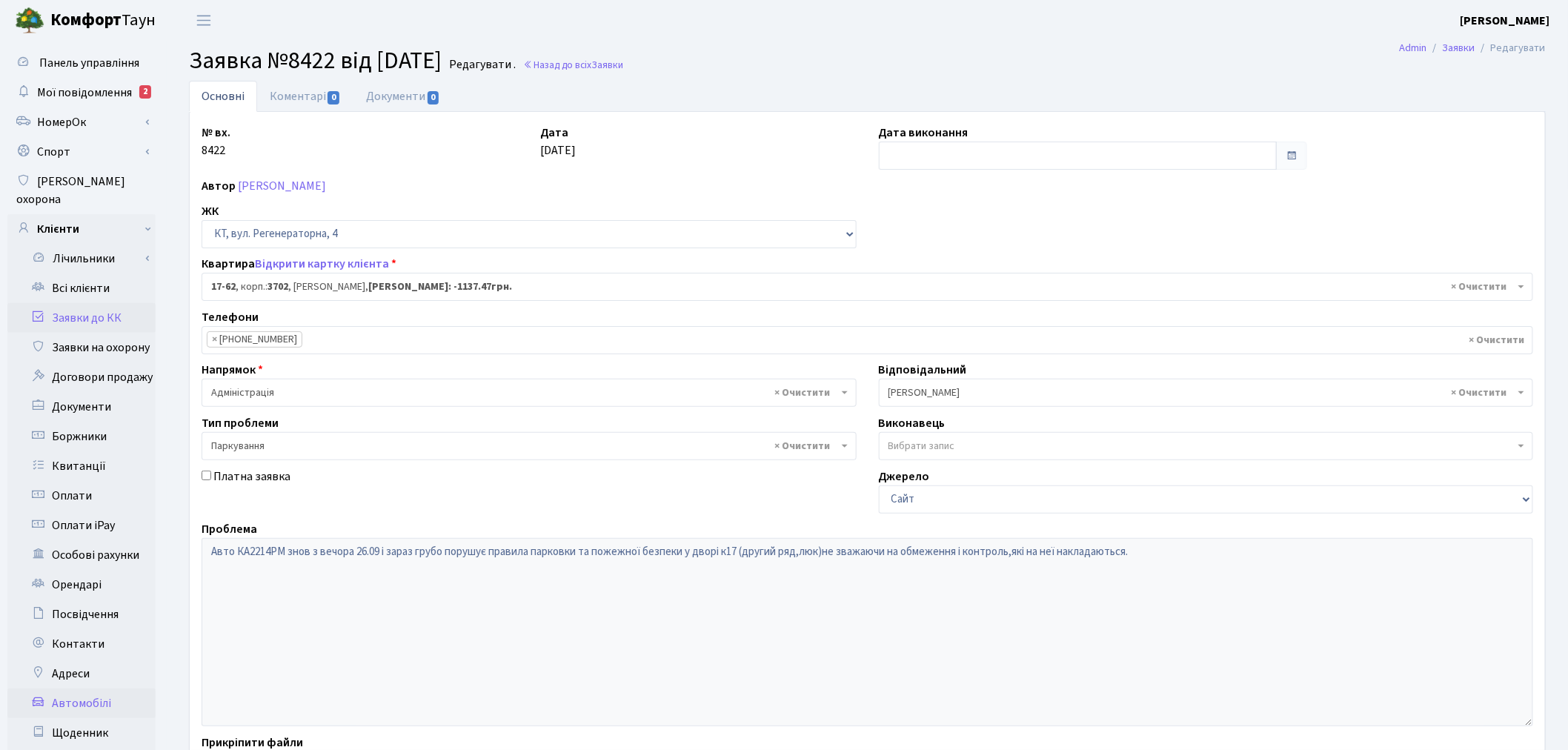
click at [110, 688] on link "Автомобілі" at bounding box center [80, 703] width 148 height 30
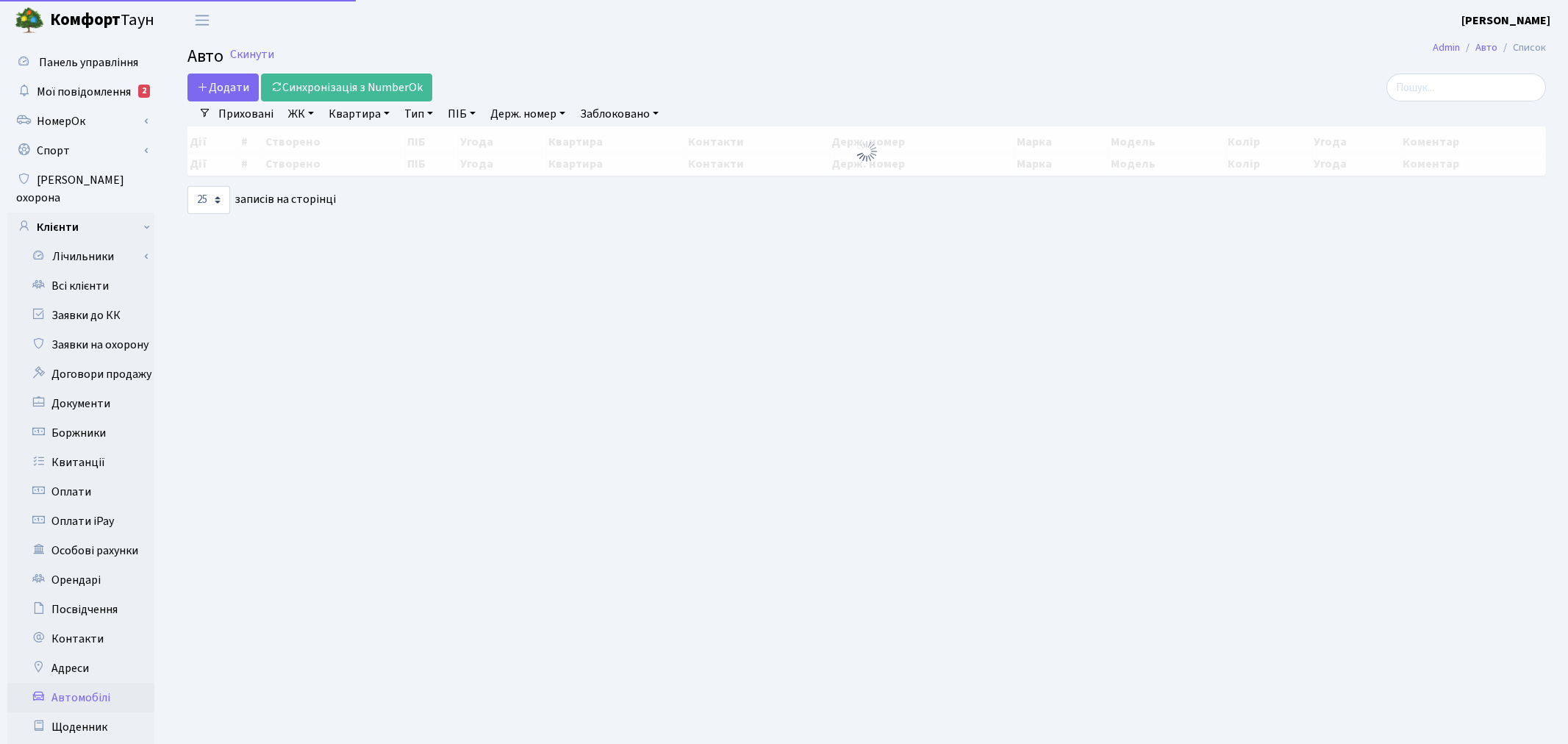
select select "25"
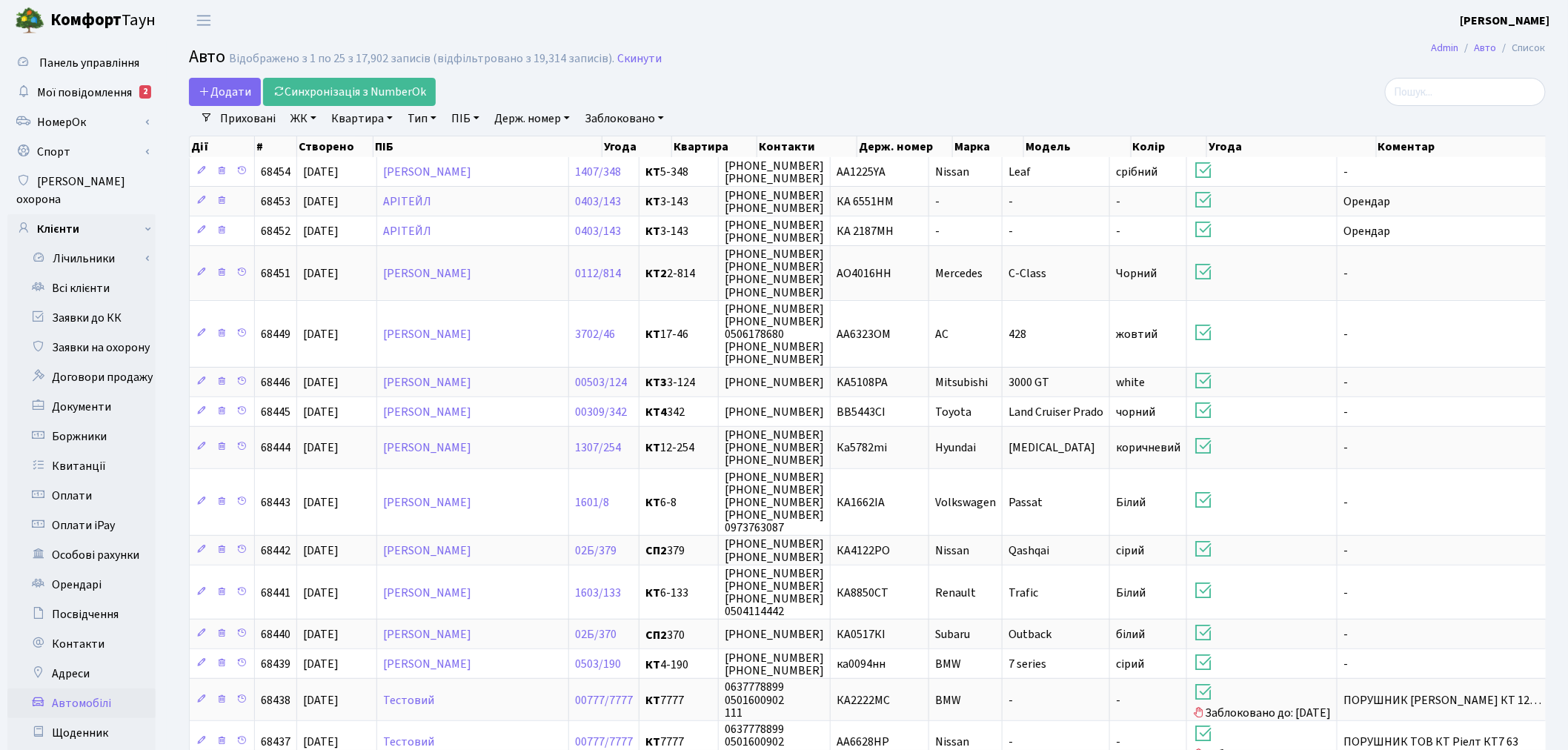
click at [534, 107] on link "Держ. номер" at bounding box center [532, 118] width 87 height 25
click at [535, 136] on input "text" at bounding box center [532, 147] width 86 height 28
paste input "КА2214РМ"
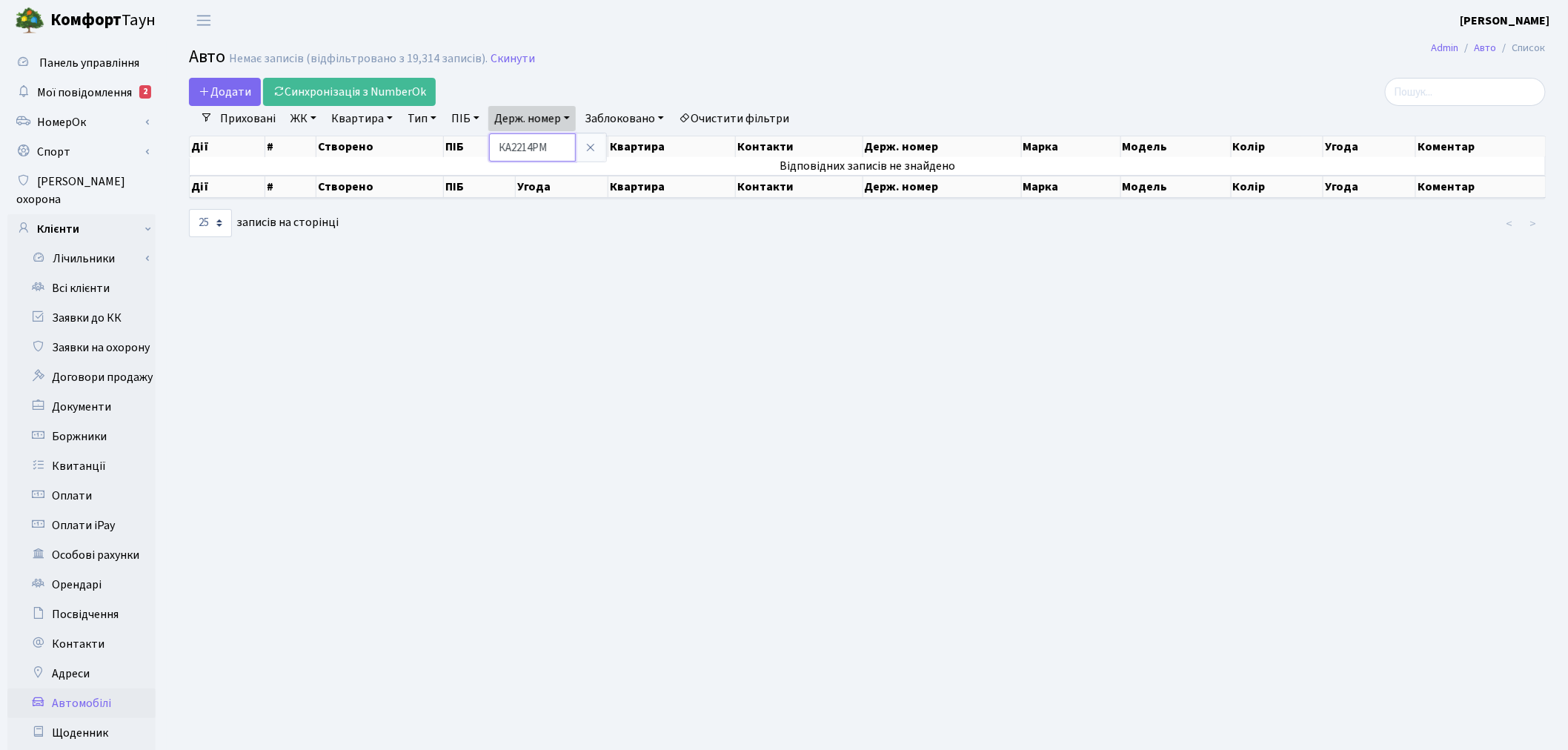
click at [513, 145] on input "КА2214РМ" at bounding box center [532, 147] width 86 height 28
click at [515, 151] on input "КА2214РМ" at bounding box center [532, 147] width 86 height 28
type input "2214"
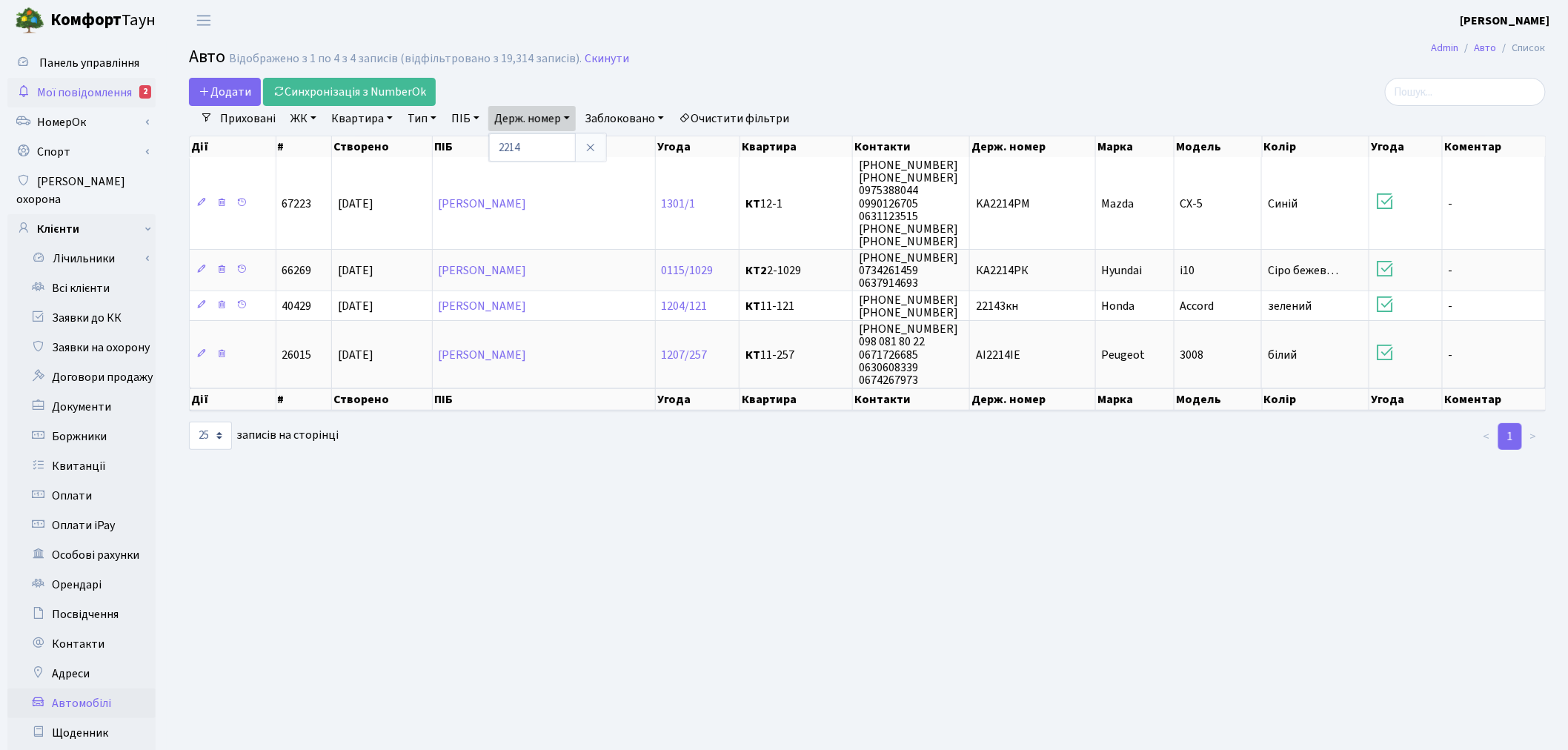
click at [117, 89] on span "Мої повідомлення" at bounding box center [84, 92] width 95 height 16
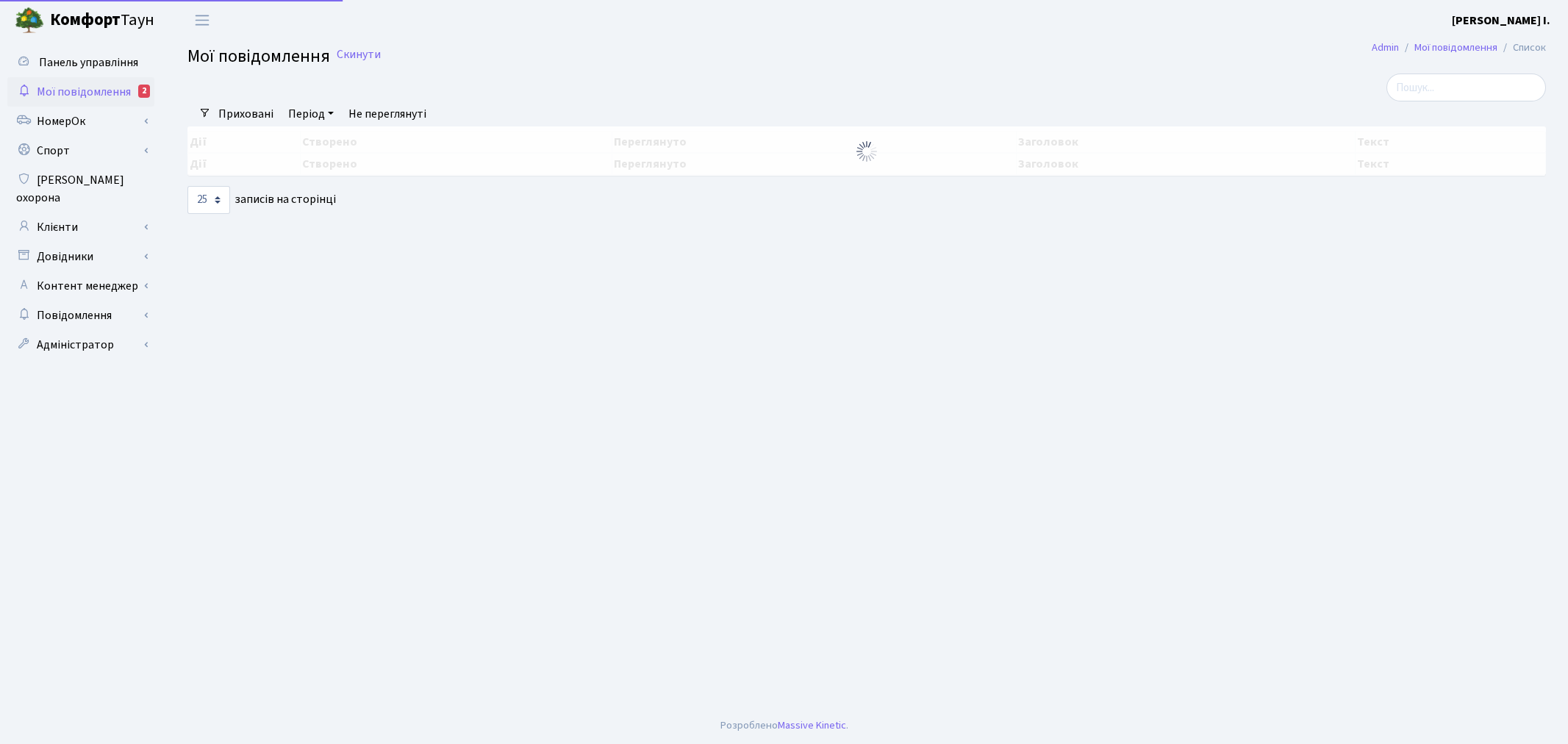
select select "25"
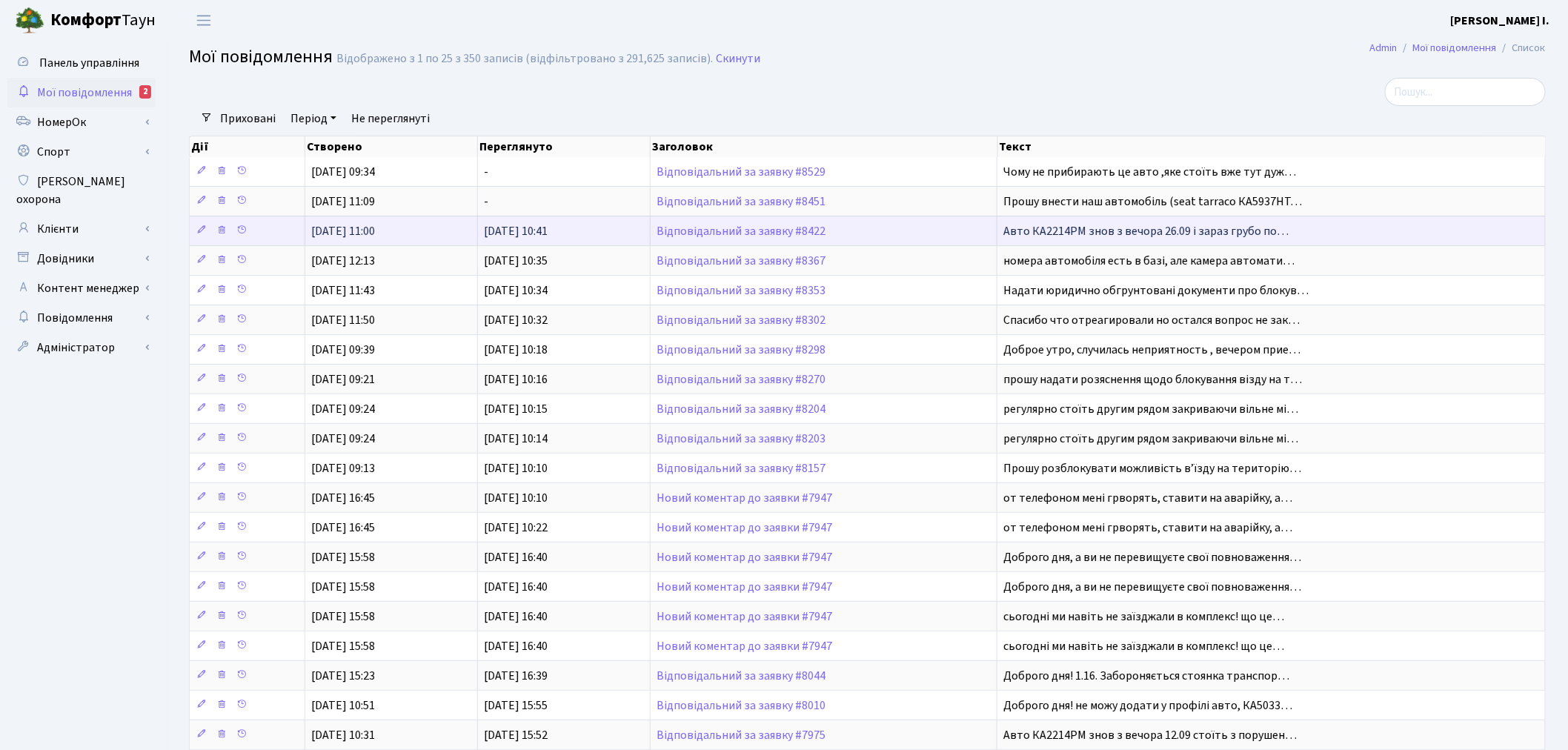
click at [1069, 225] on span "Авто КА2214РМ знов з вечора 26.09 і зараз грубо по…" at bounding box center [1146, 231] width 286 height 16
click at [749, 227] on link "Відповідальний за заявку #8422" at bounding box center [741, 231] width 169 height 16
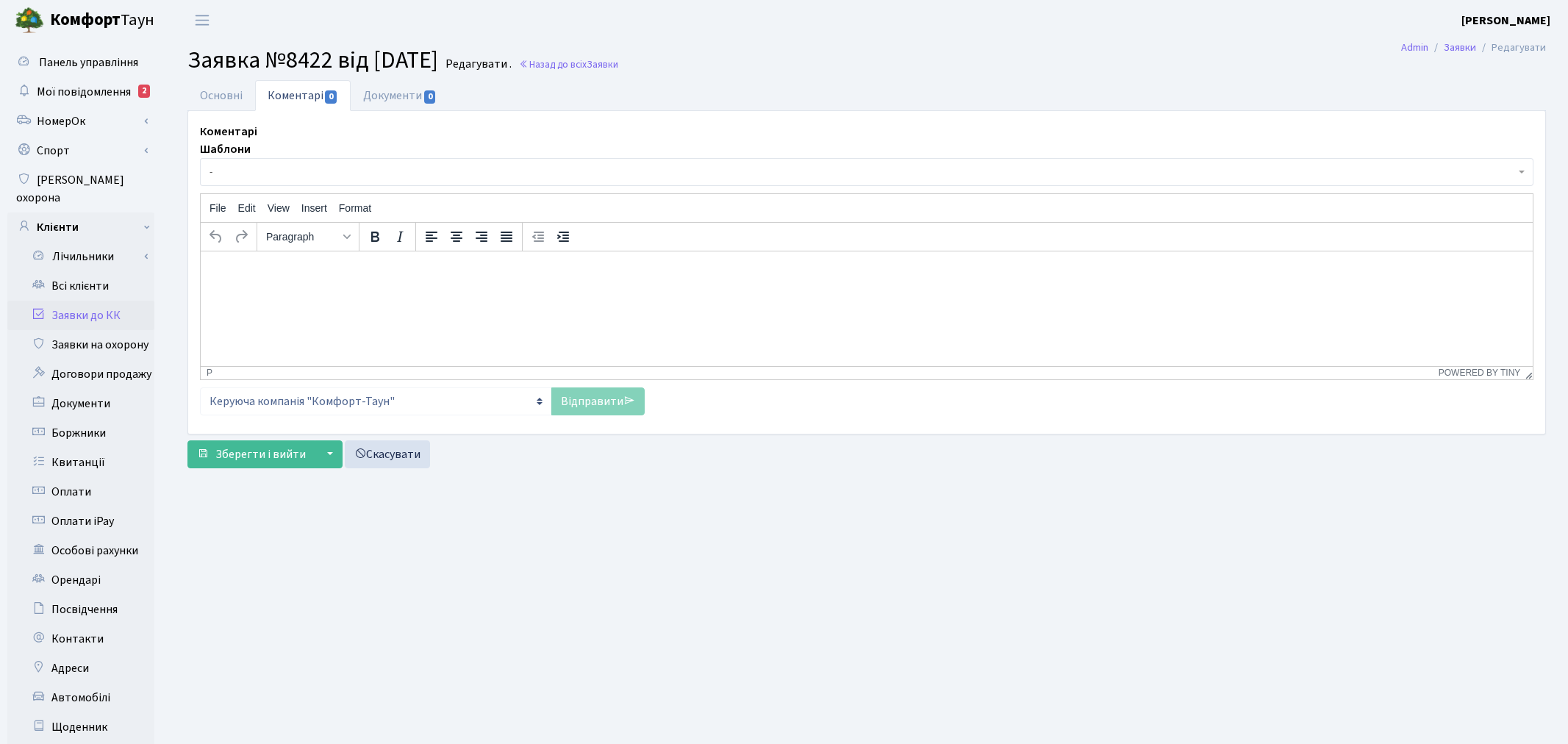
select select "9016"
select select "66"
drag, startPoint x: 217, startPoint y: 96, endPoint x: 352, endPoint y: 97, distance: 135.0
click at [217, 96] on link "Основні" at bounding box center [220, 94] width 68 height 31
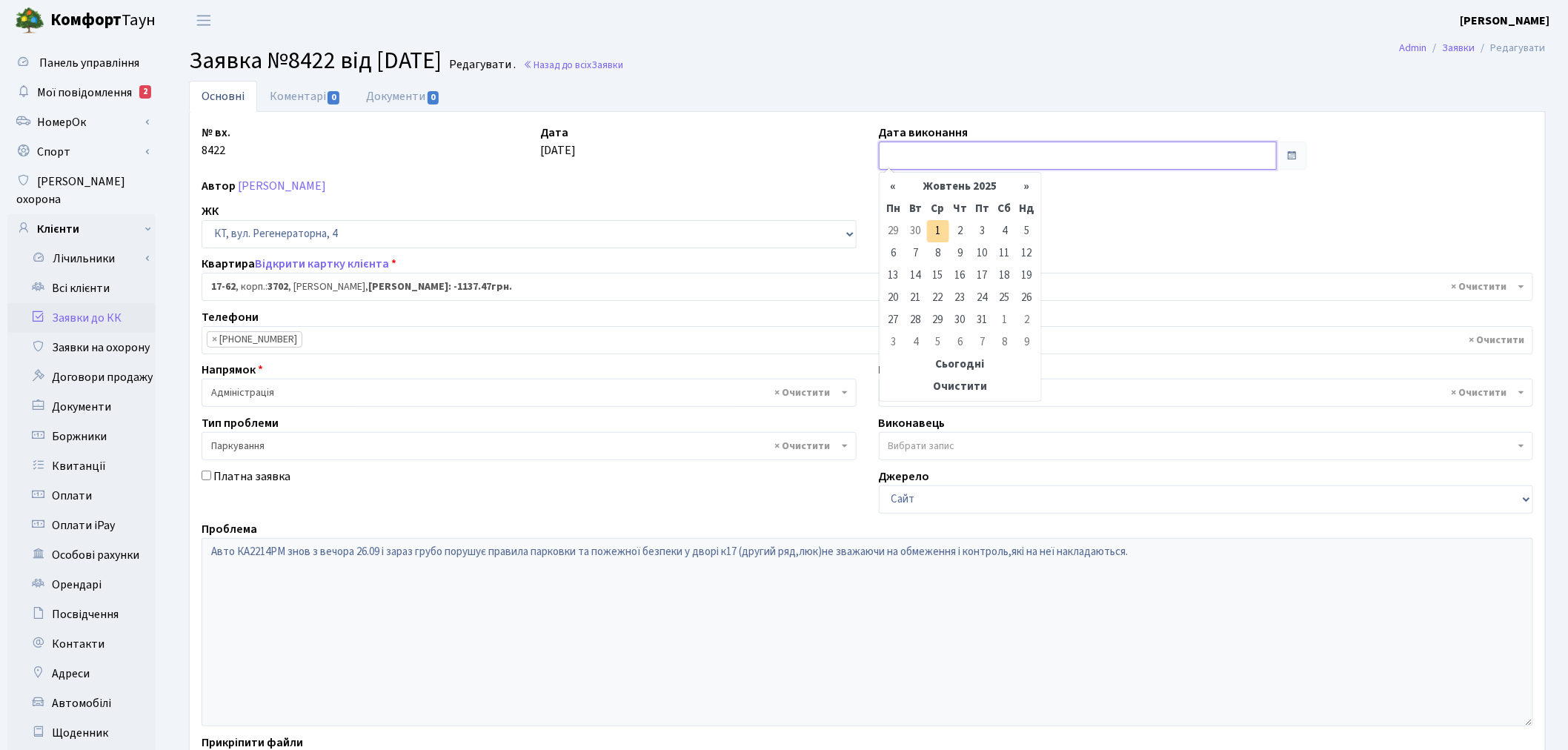
click at [1030, 169] on input "text" at bounding box center [1079, 156] width 399 height 28
click at [929, 228] on td "1" at bounding box center [938, 231] width 22 height 22
type input "01.10.2025"
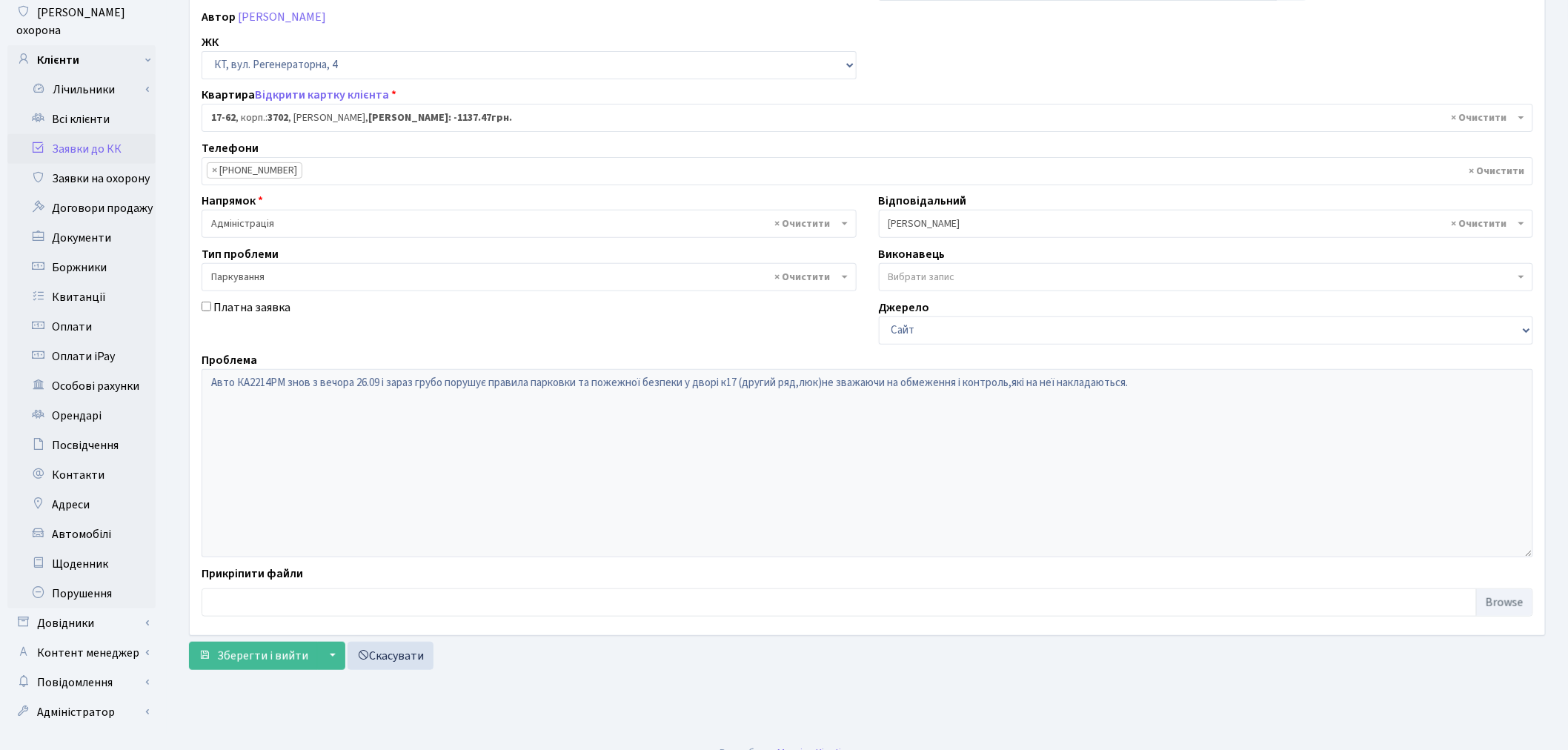
scroll to position [172, 0]
click at [265, 645] on span "Зберегти і вийти" at bounding box center [263, 653] width 91 height 16
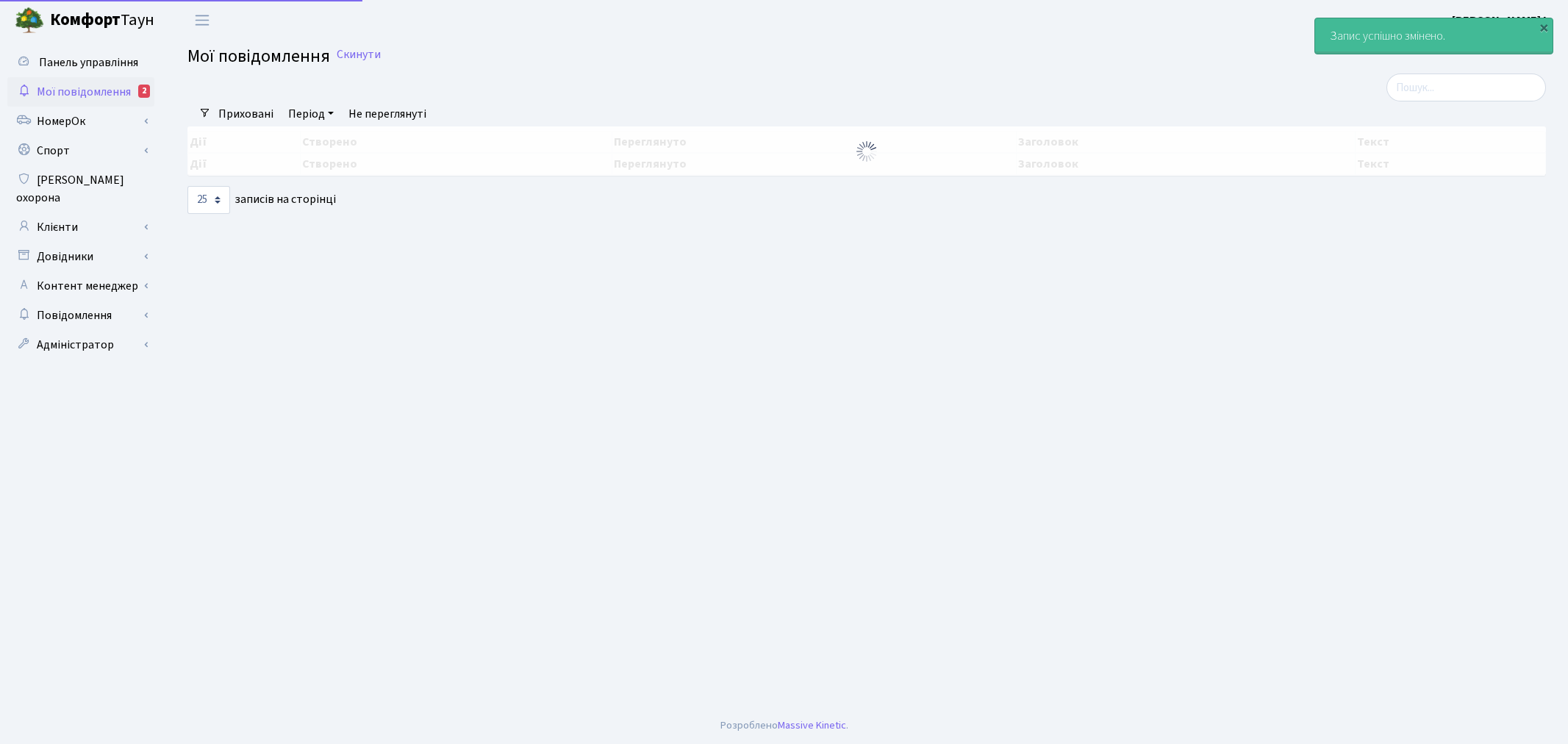
select select "25"
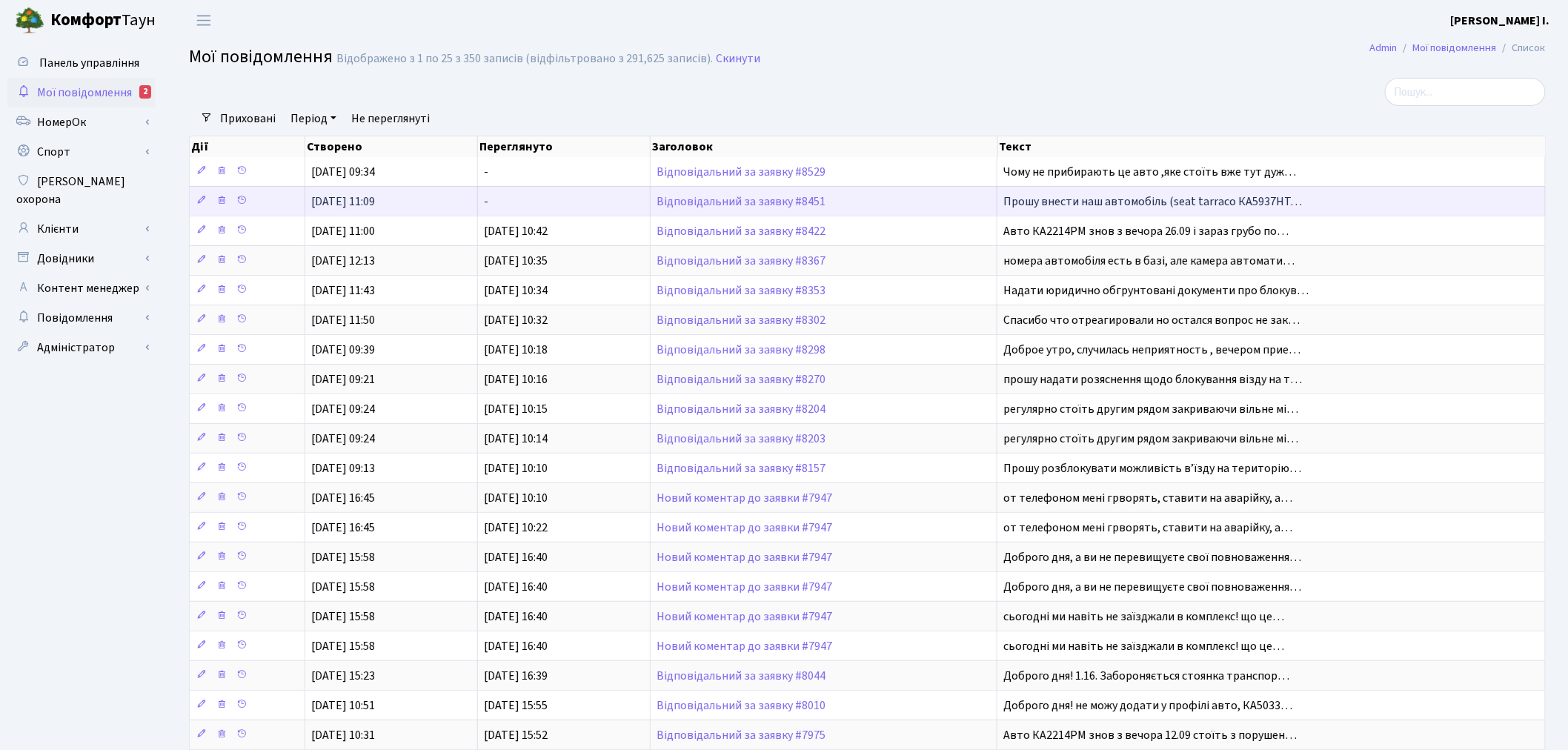
click at [1119, 198] on span "Прошу внести наш автомобіль (seat tarraco КА5937НТ…" at bounding box center [1152, 201] width 299 height 16
click at [789, 200] on link "Відповідальний за заявку #8451" at bounding box center [741, 201] width 169 height 16
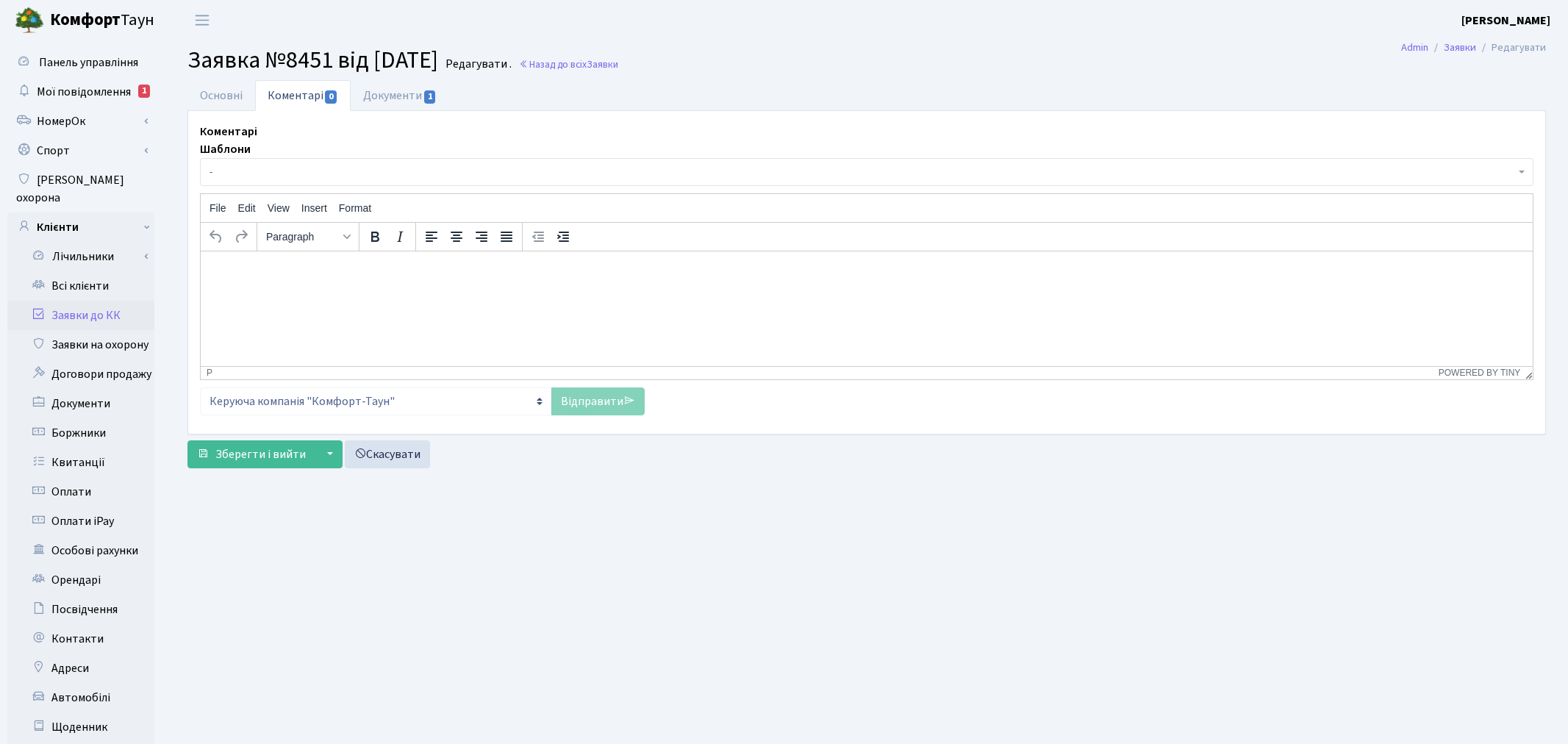
select select "1165"
select select "66"
click at [230, 94] on link "Основні" at bounding box center [220, 94] width 68 height 31
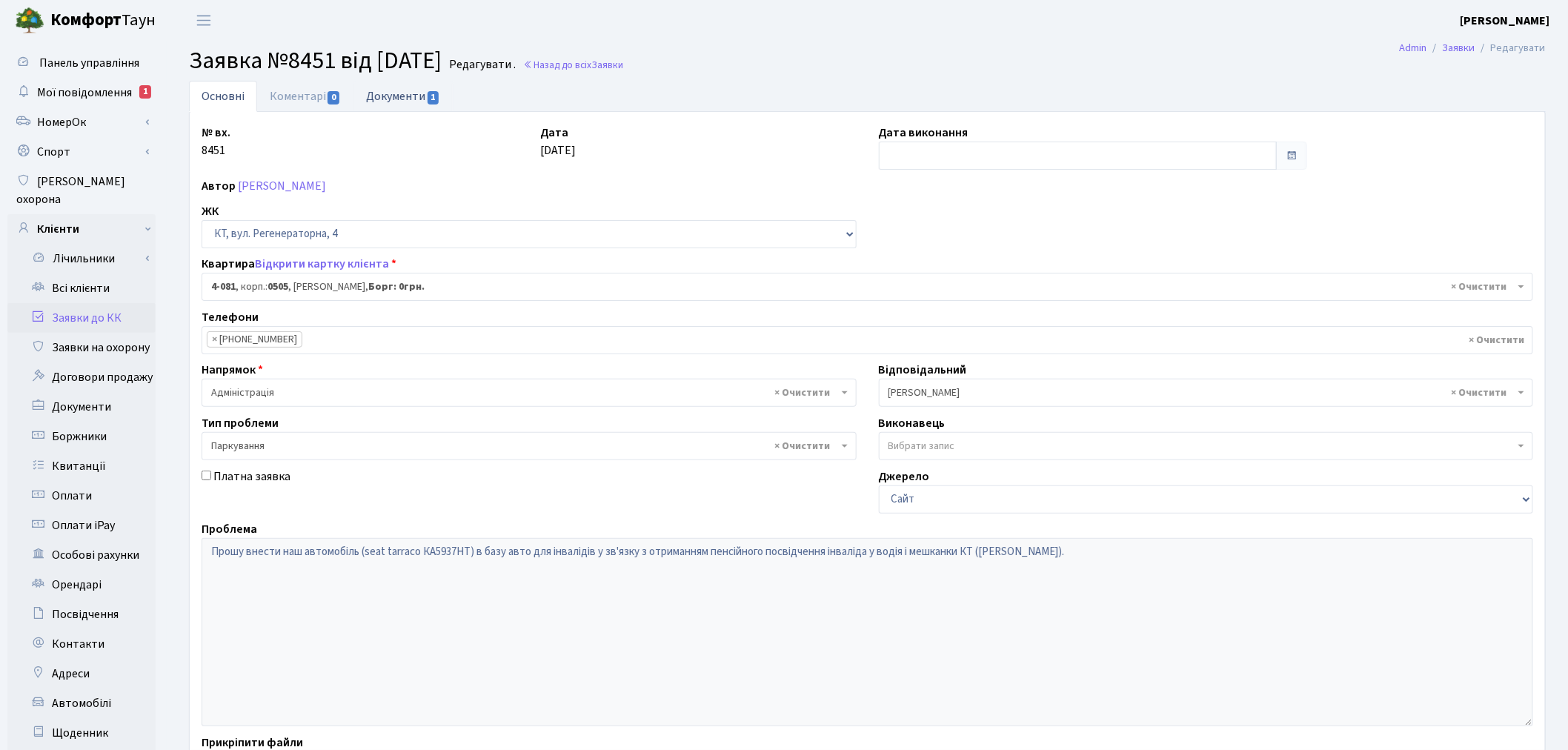
click at [426, 93] on link "Документи 1" at bounding box center [403, 95] width 99 height 31
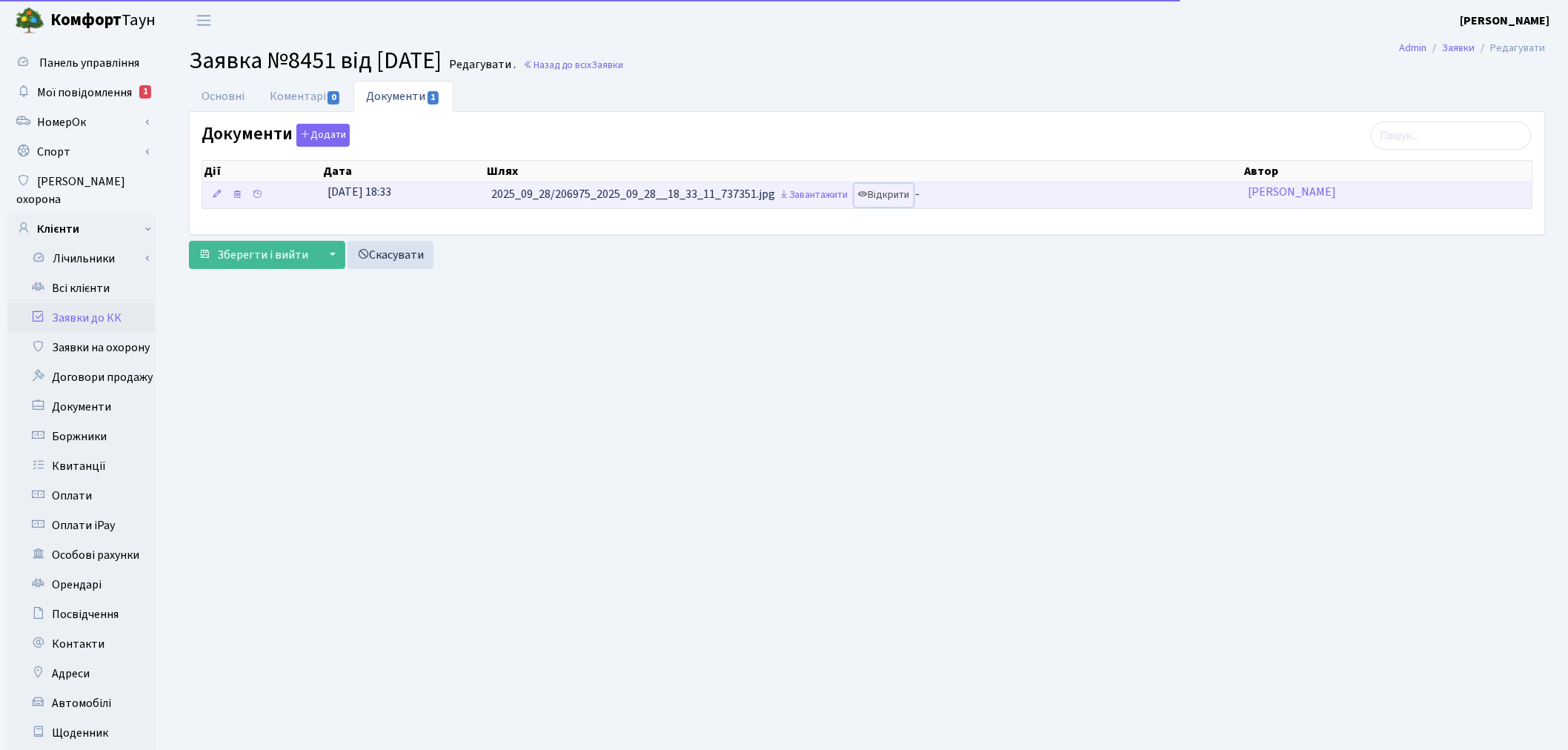
click at [897, 188] on link "Відкрити" at bounding box center [884, 194] width 60 height 23
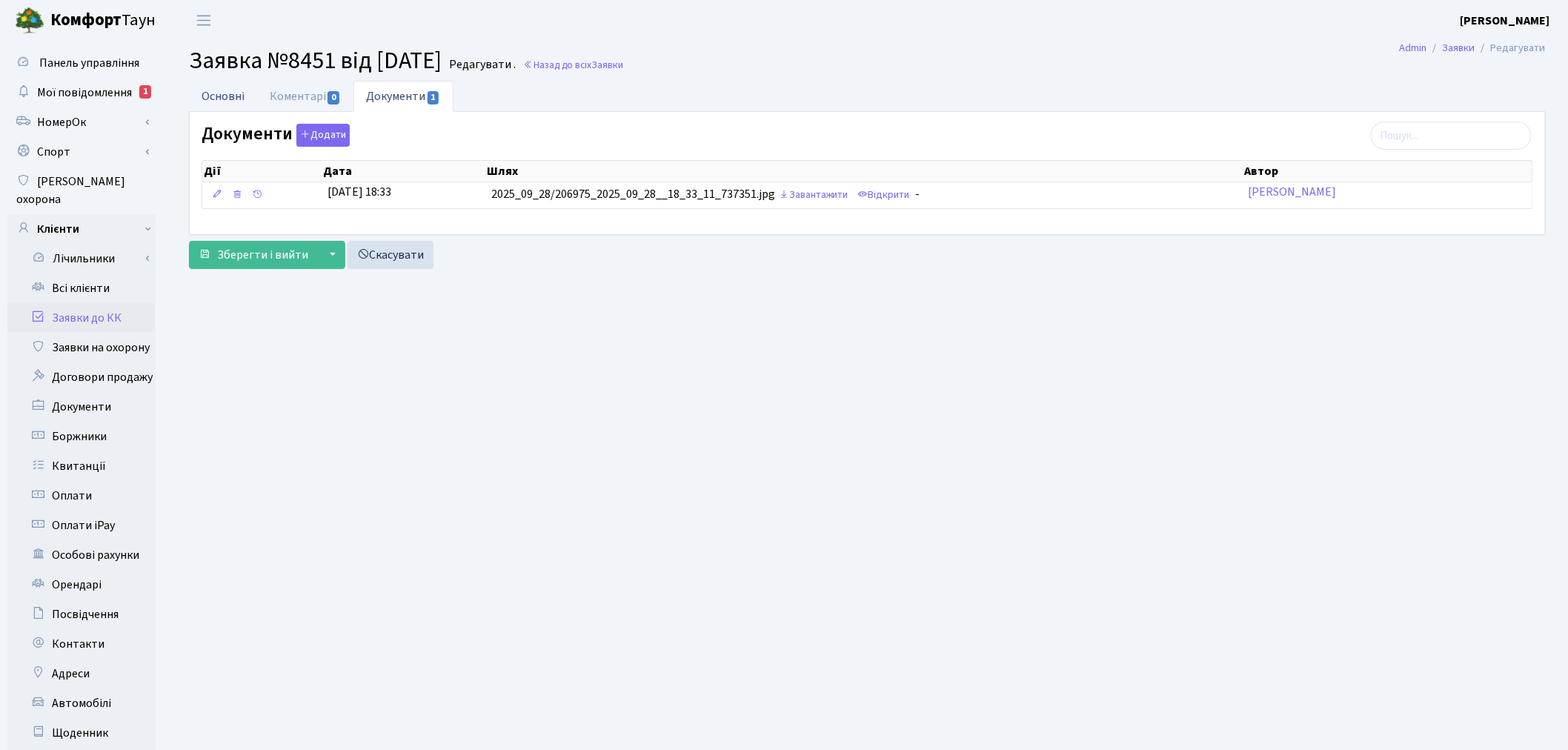
click at [225, 112] on li "Основні" at bounding box center [222, 95] width 68 height 31
click at [227, 96] on link "Основні" at bounding box center [222, 95] width 68 height 31
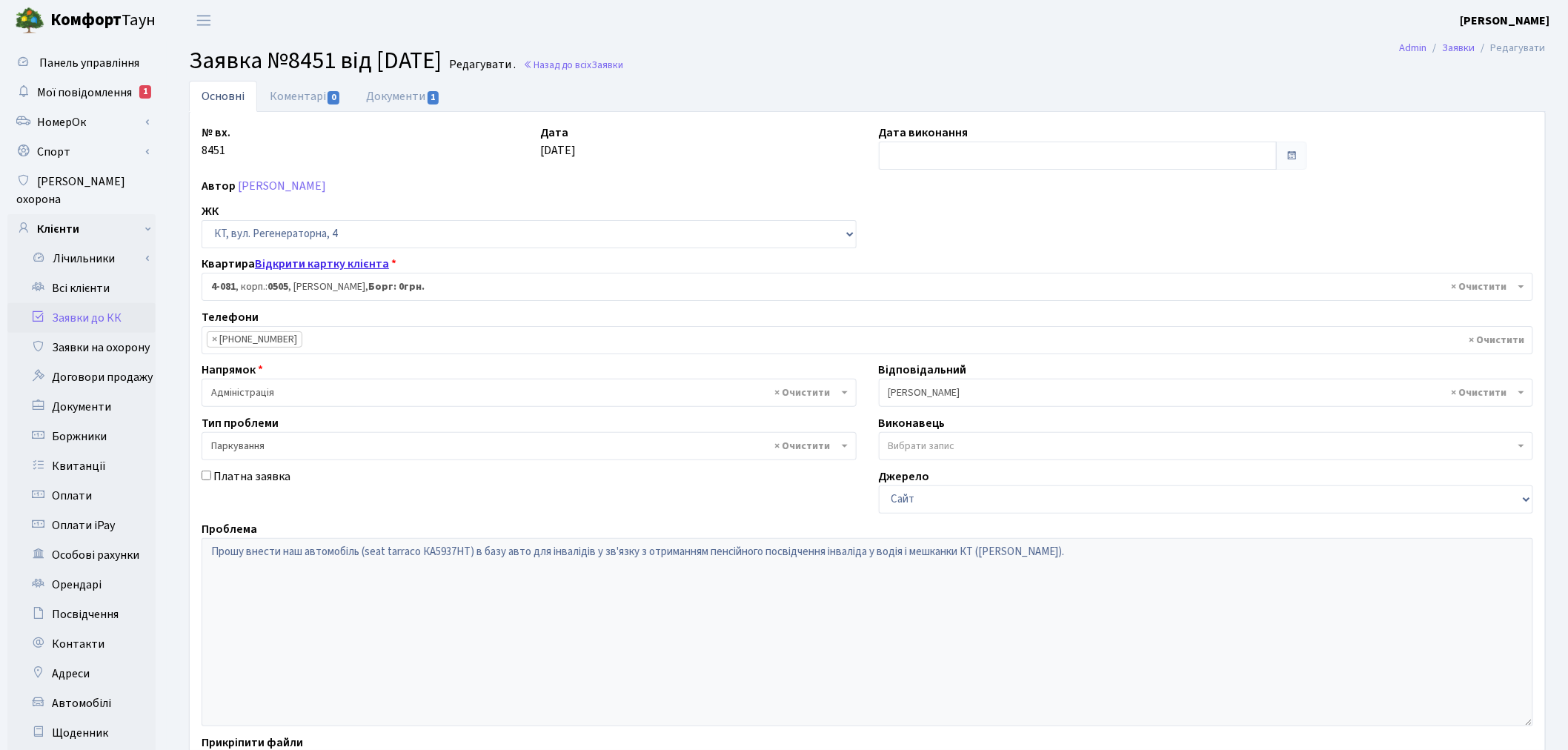
click at [331, 263] on link "Відкрити картку клієнта" at bounding box center [322, 264] width 134 height 16
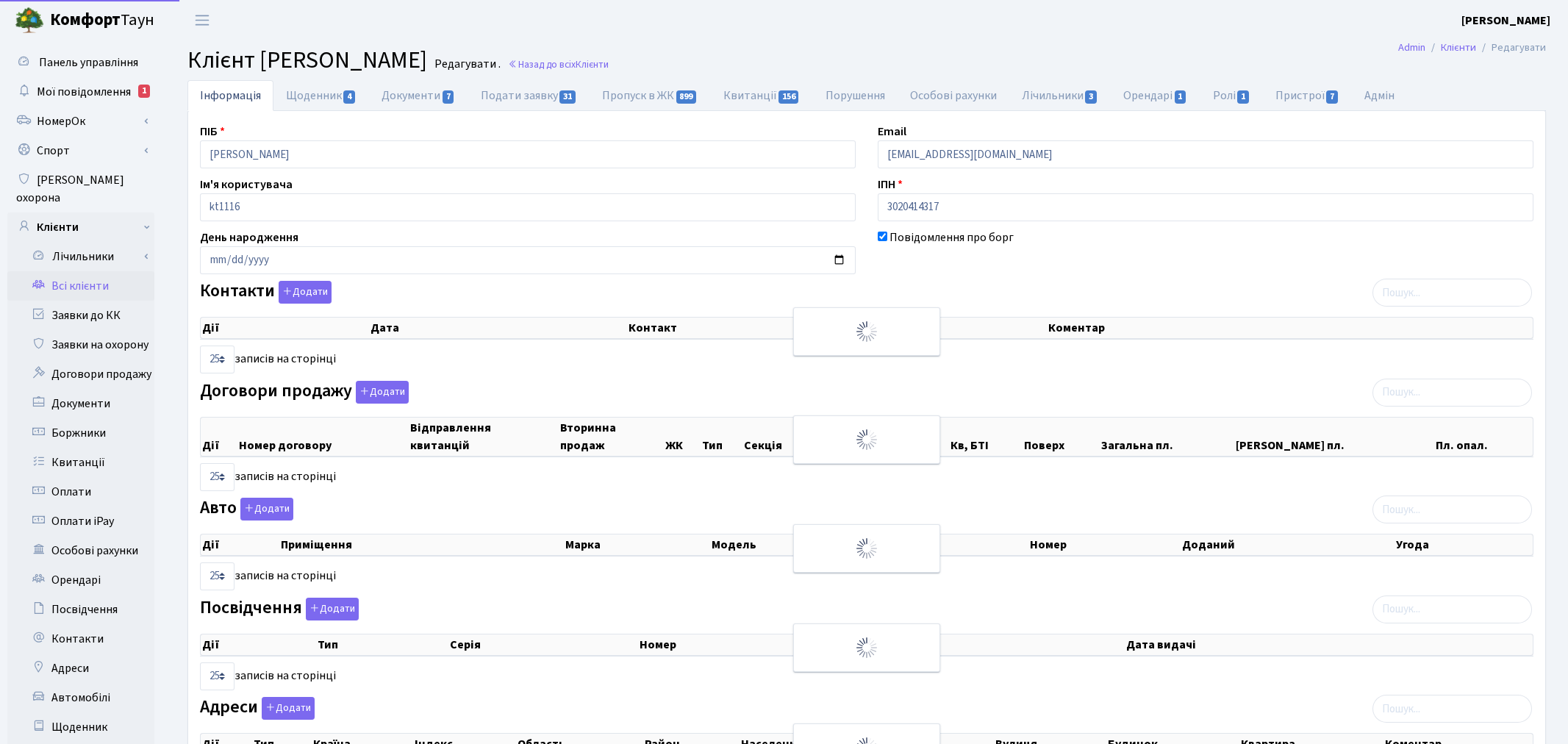
select select "25"
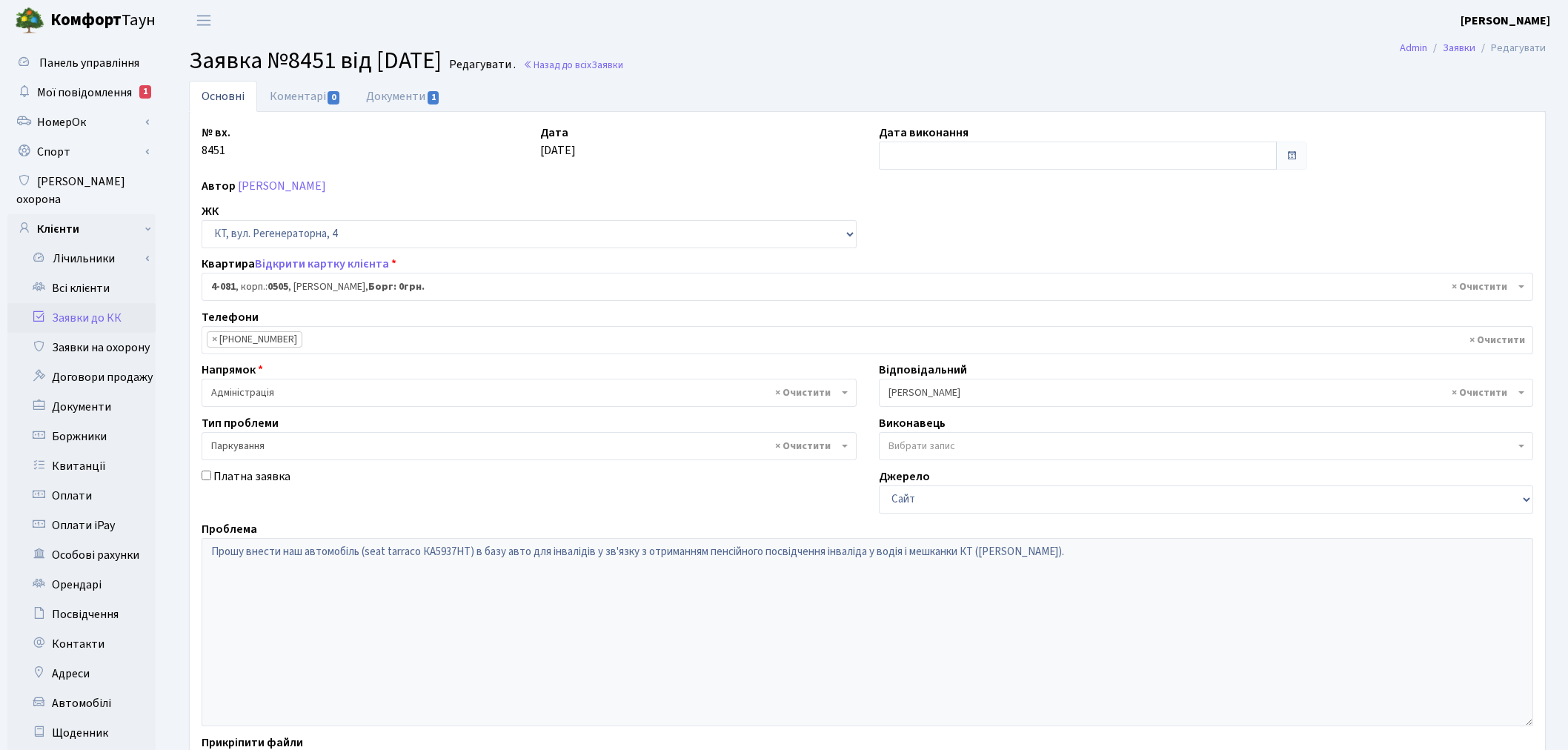
select select "1165"
select select "66"
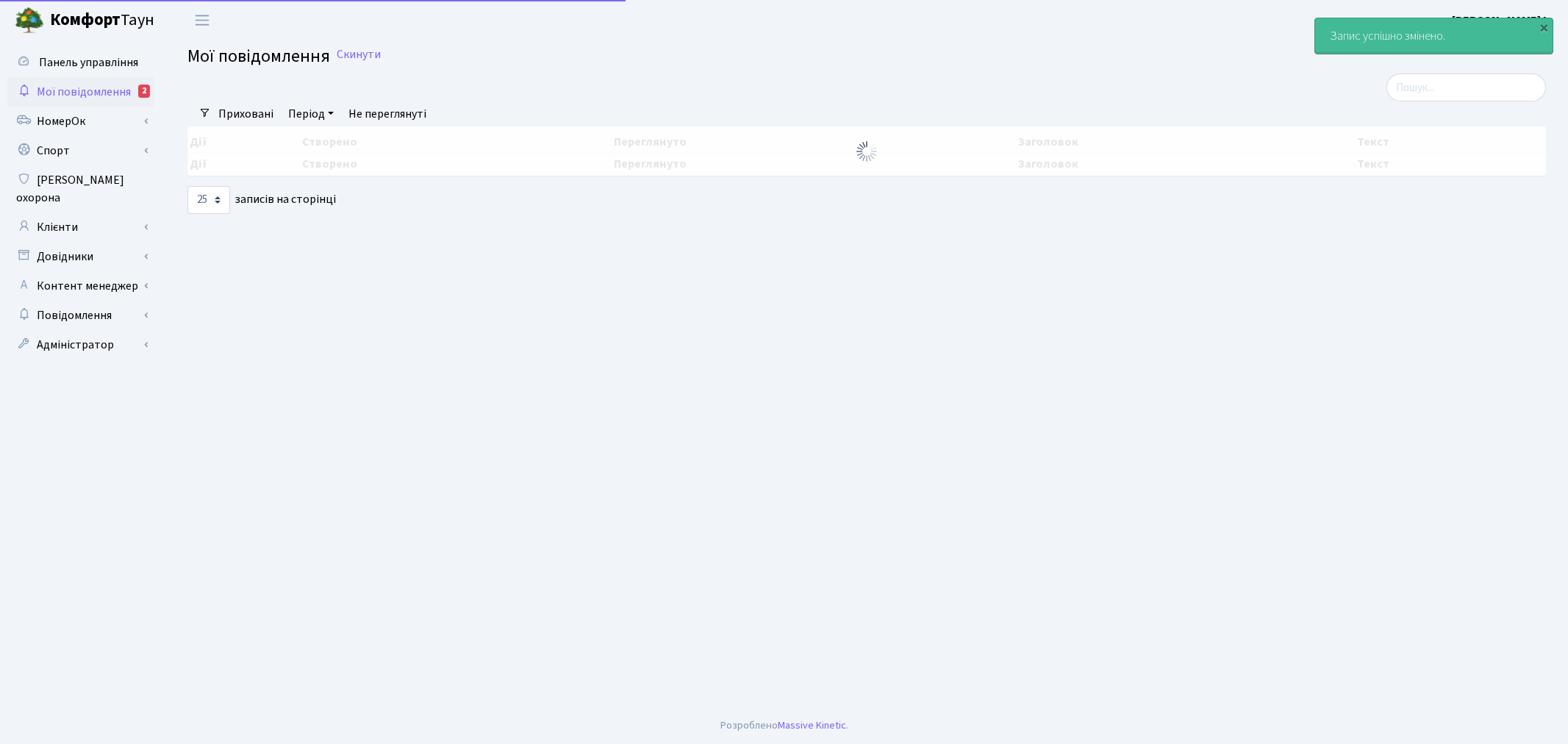
select select "25"
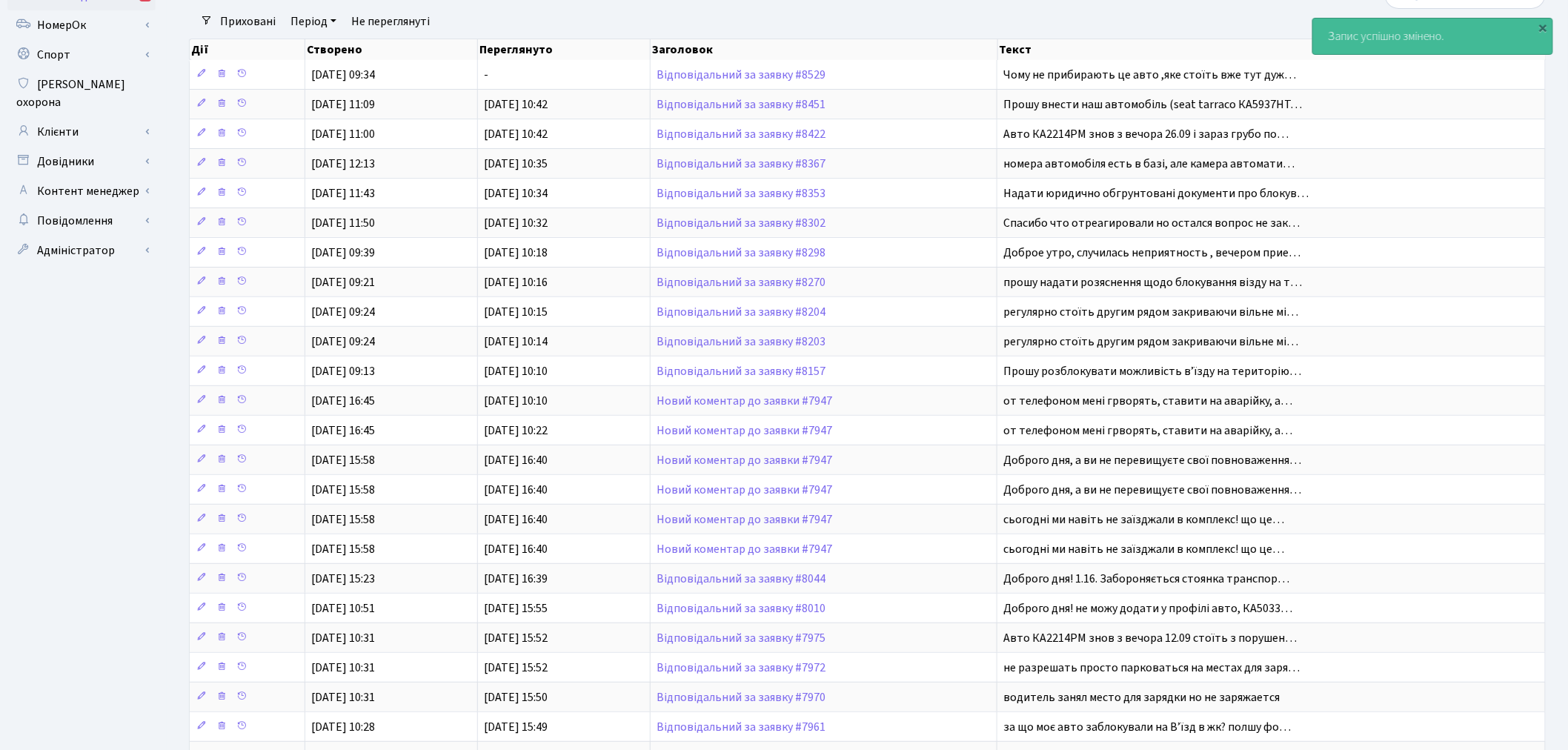
scroll to position [165, 0]
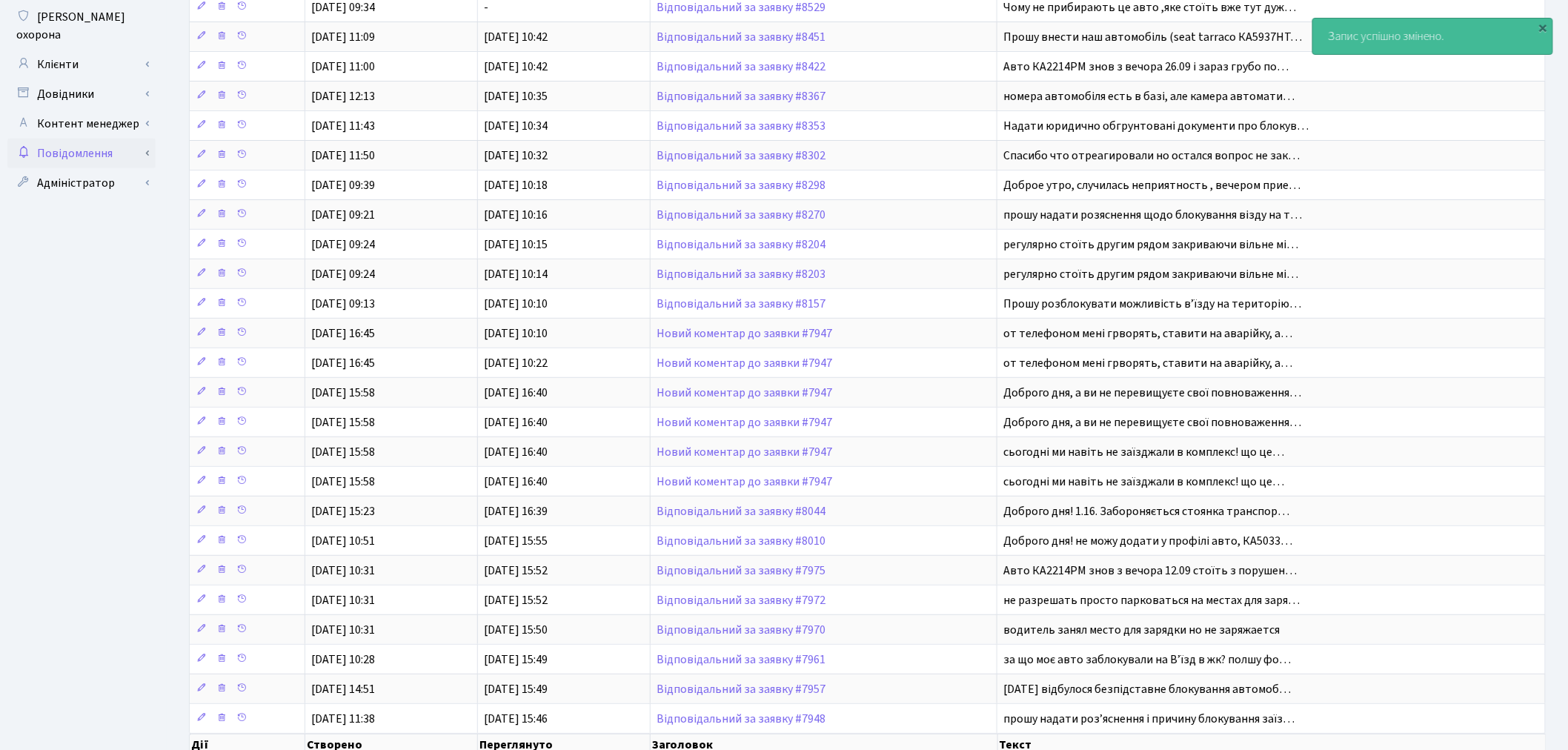
click at [145, 139] on link "Повідомлення" at bounding box center [80, 154] width 148 height 30
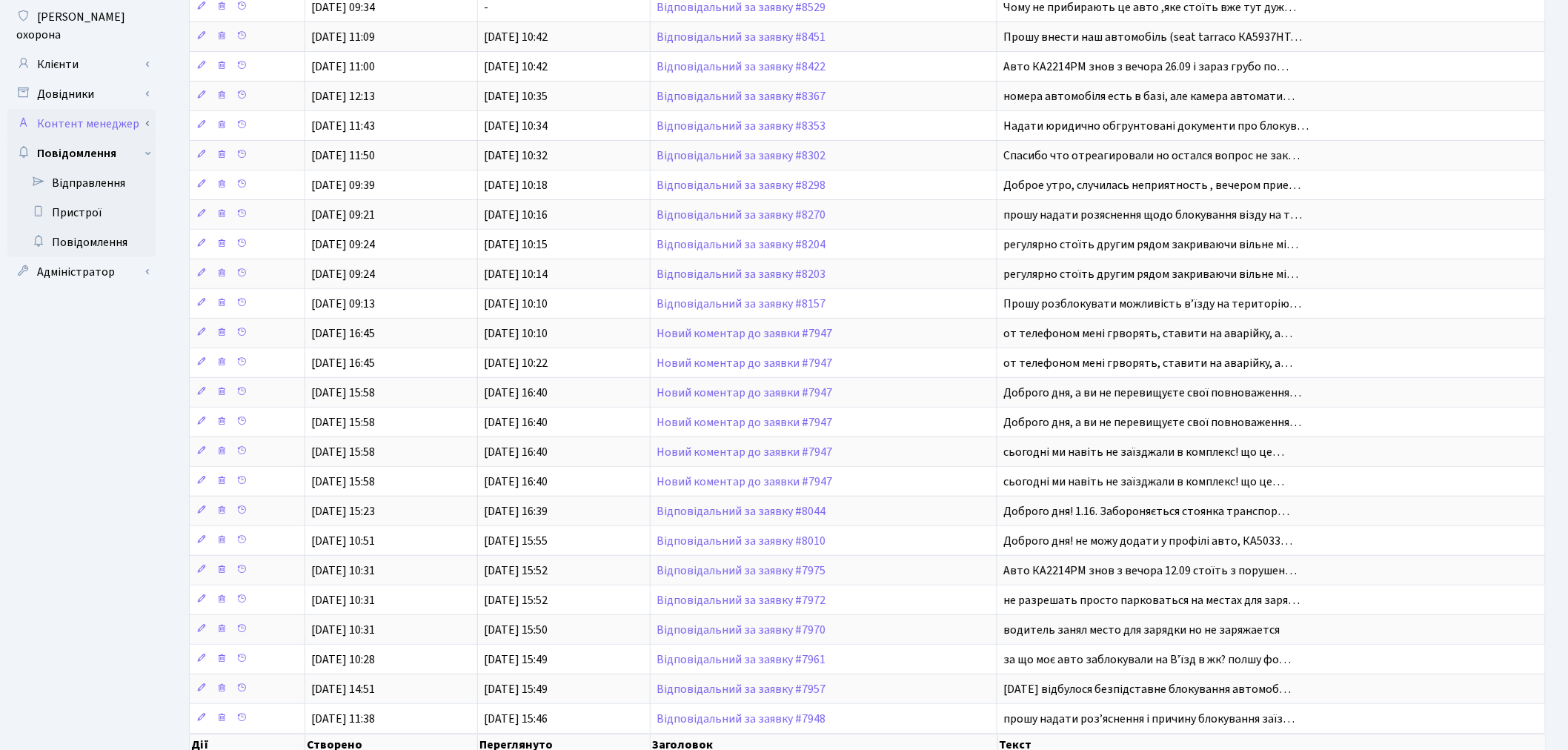
click at [145, 117] on link "Контент менеджер" at bounding box center [80, 124] width 148 height 30
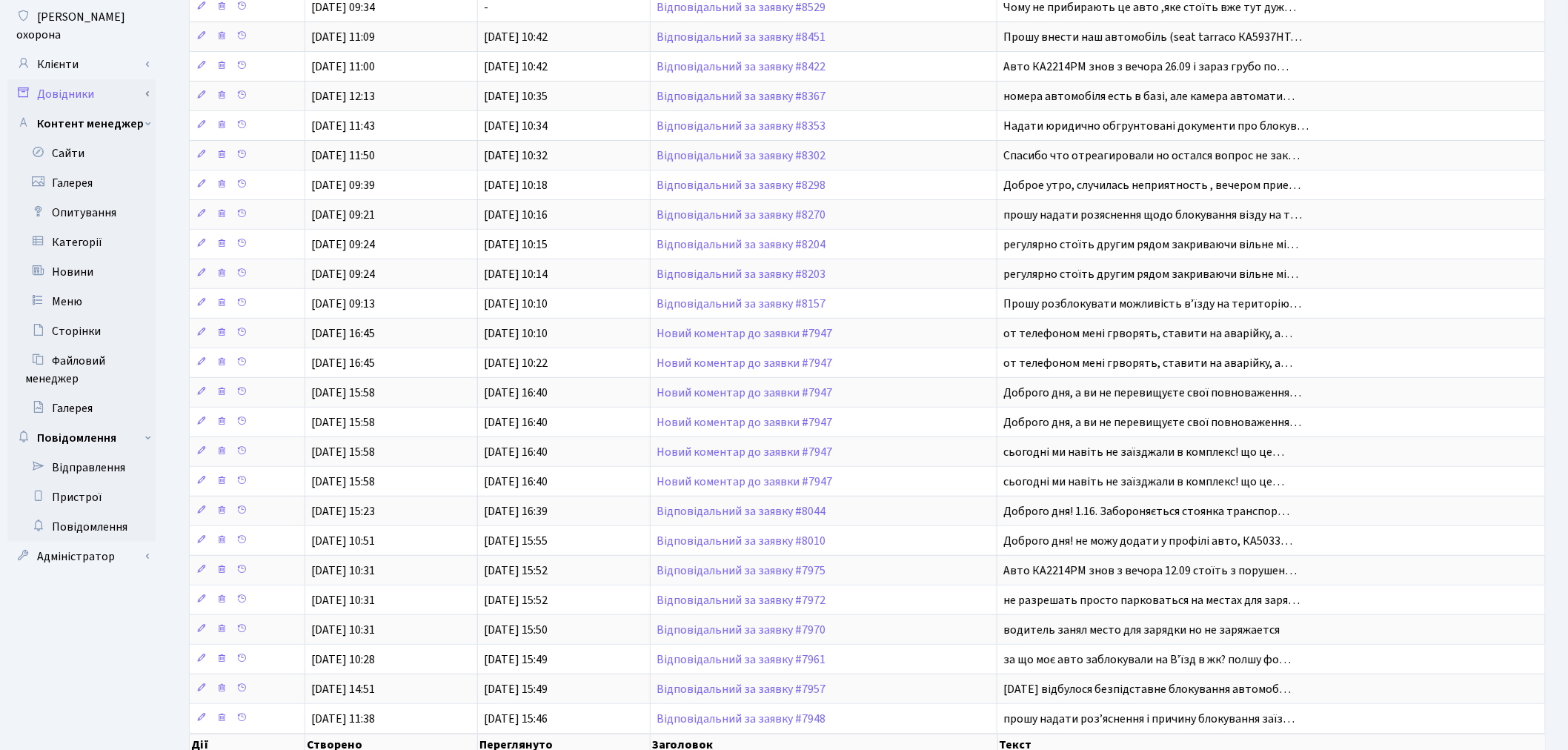
click at [150, 79] on link "Довідники" at bounding box center [80, 94] width 148 height 30
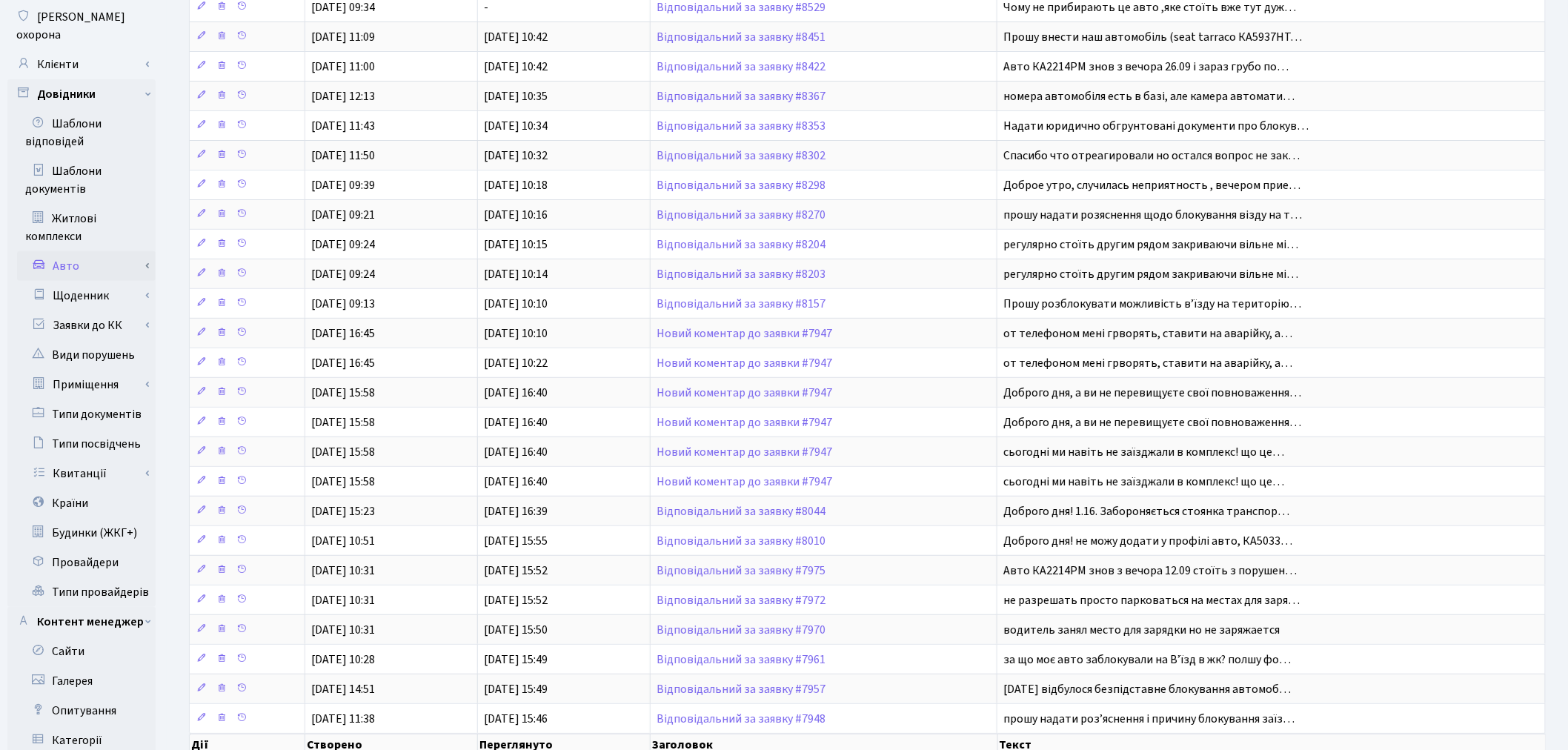
click at [107, 251] on link "Авто" at bounding box center [86, 266] width 139 height 30
click at [146, 251] on link "Авто" at bounding box center [86, 266] width 139 height 30
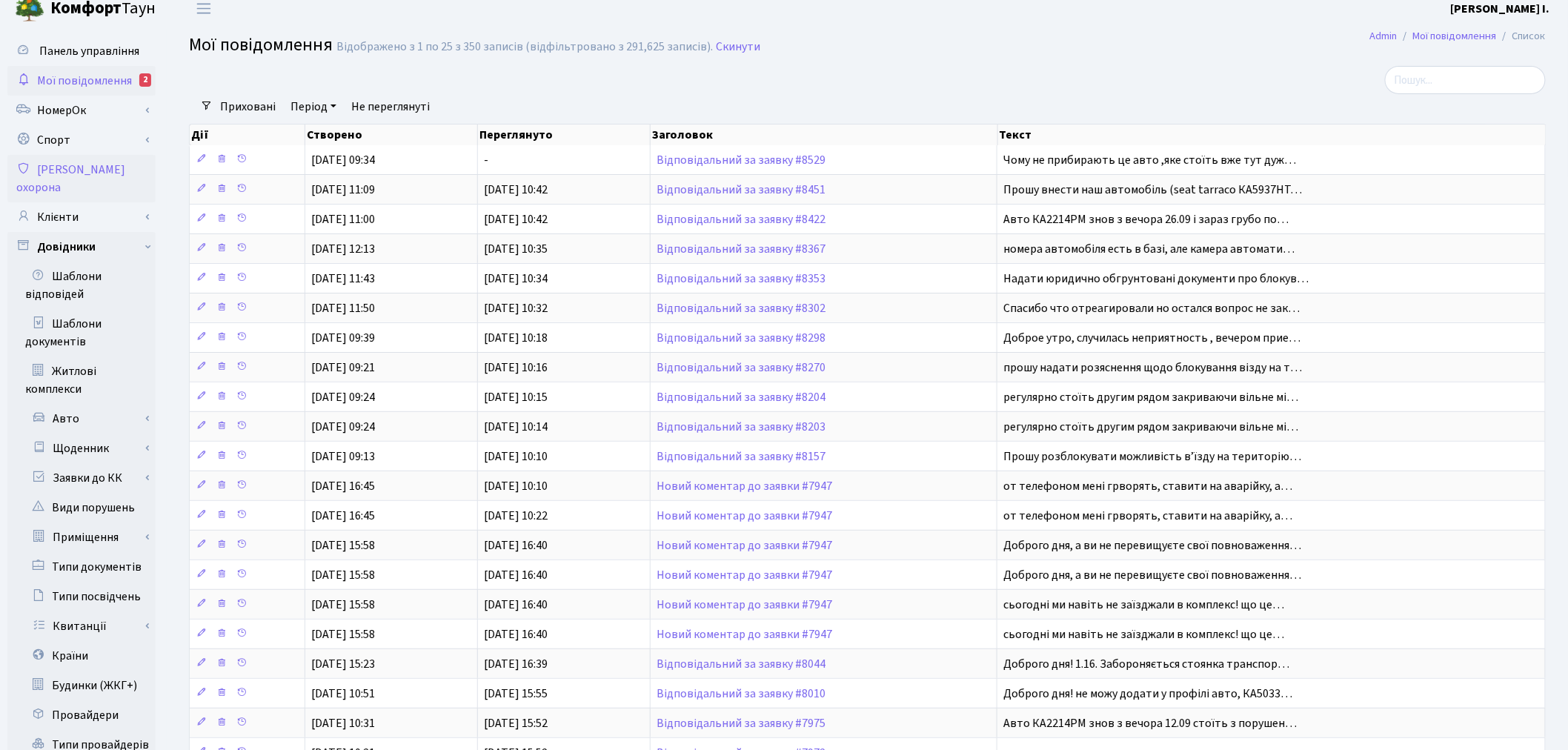
scroll to position [0, 0]
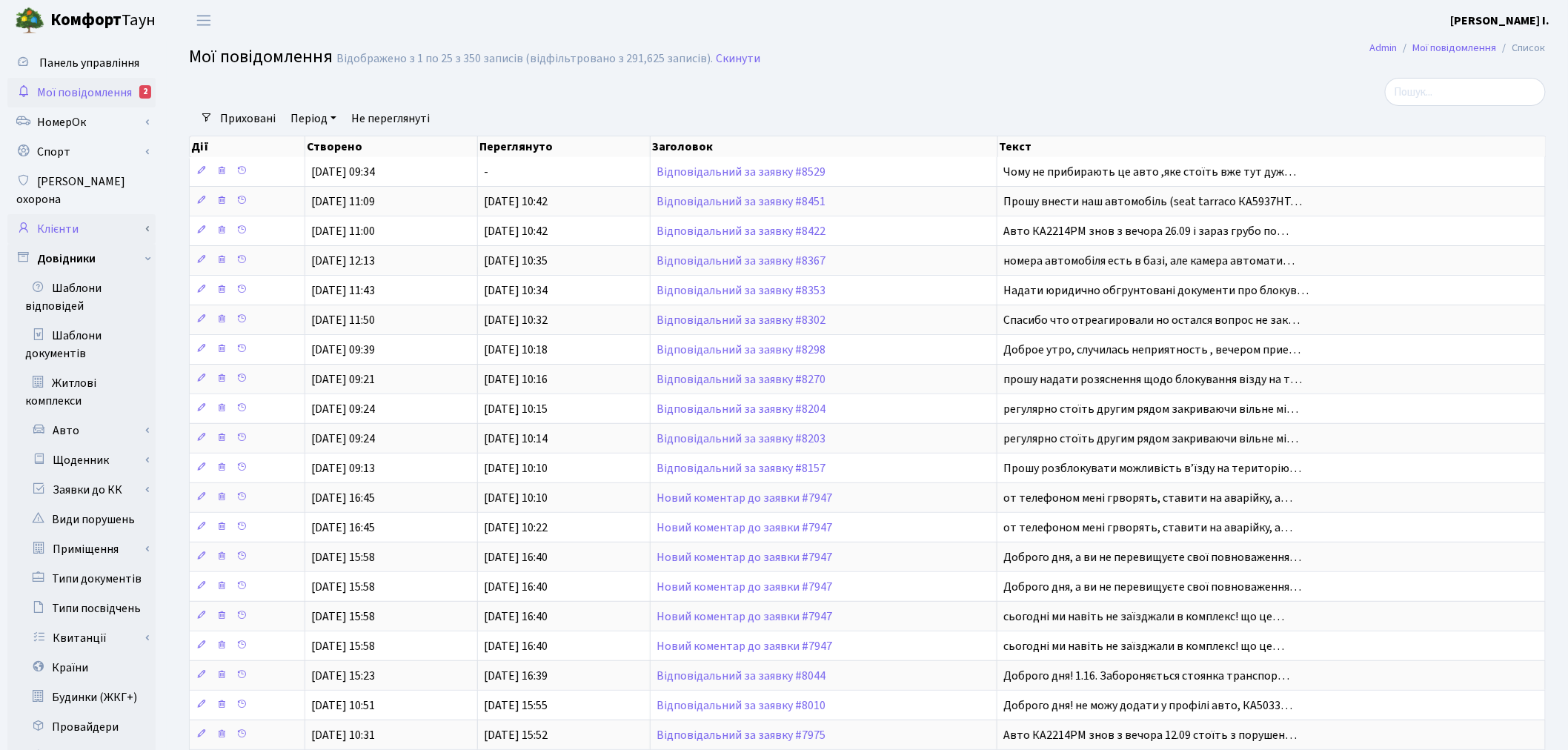
click at [123, 214] on link "Клієнти" at bounding box center [80, 229] width 148 height 30
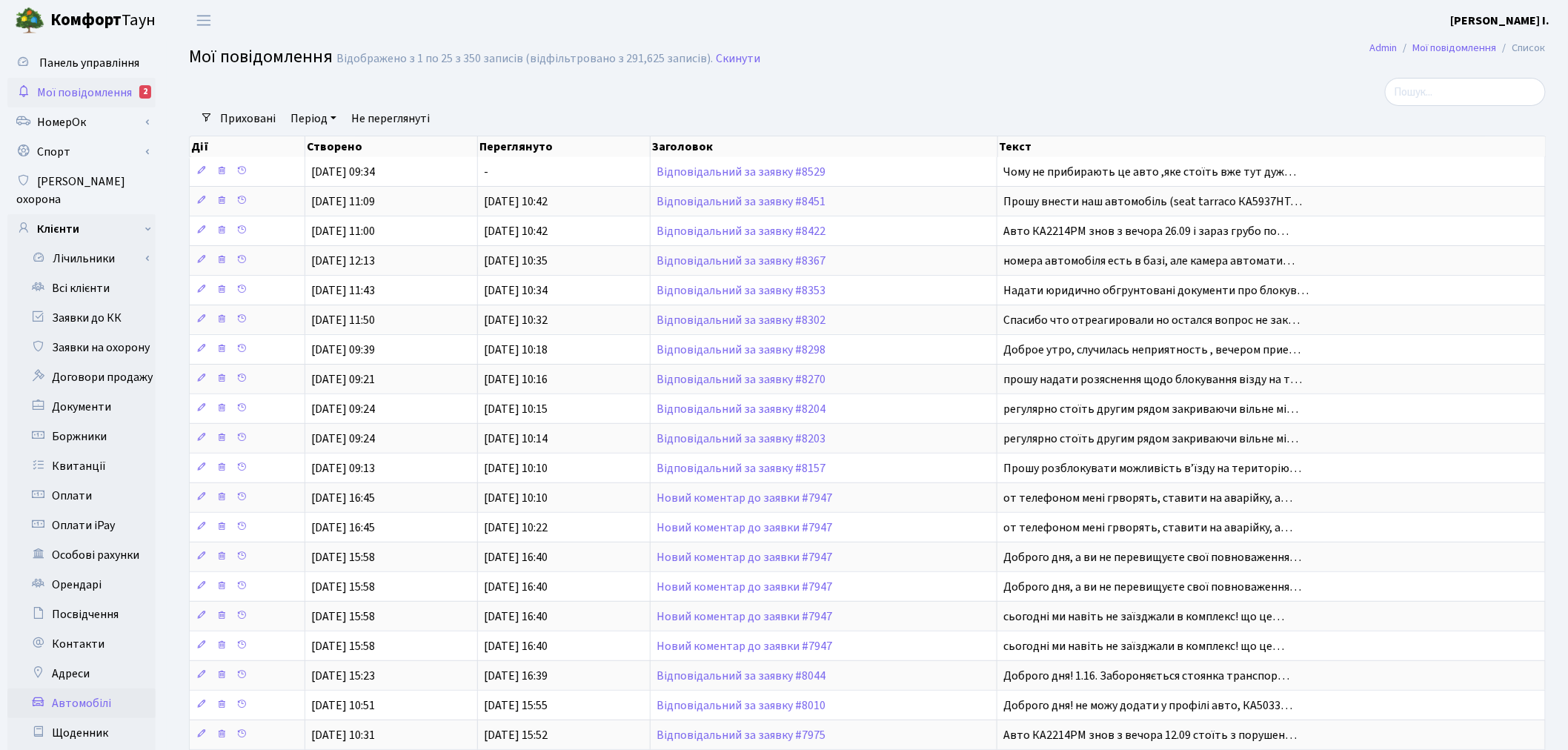
click at [72, 688] on link "Автомобілі" at bounding box center [80, 703] width 148 height 30
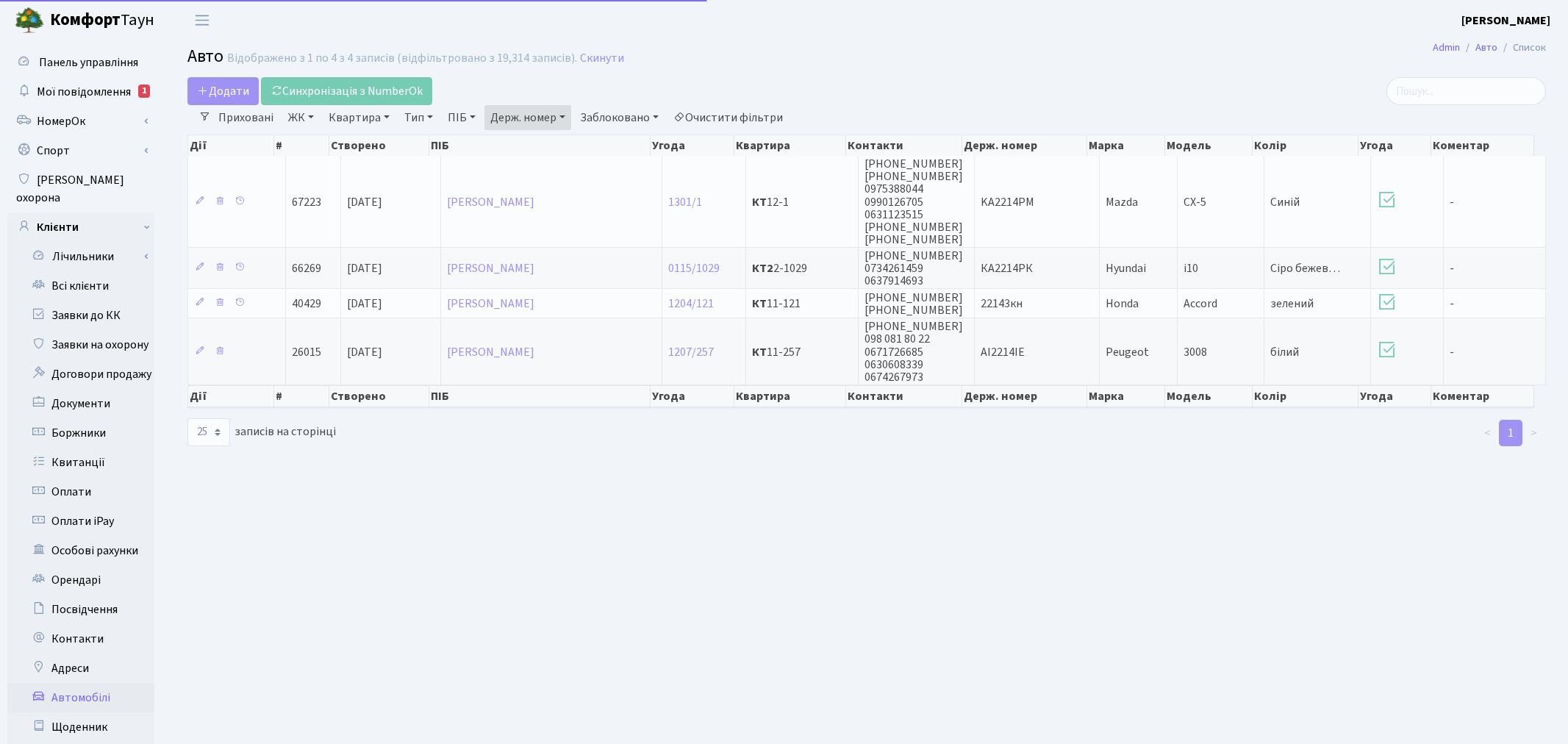
select select "25"
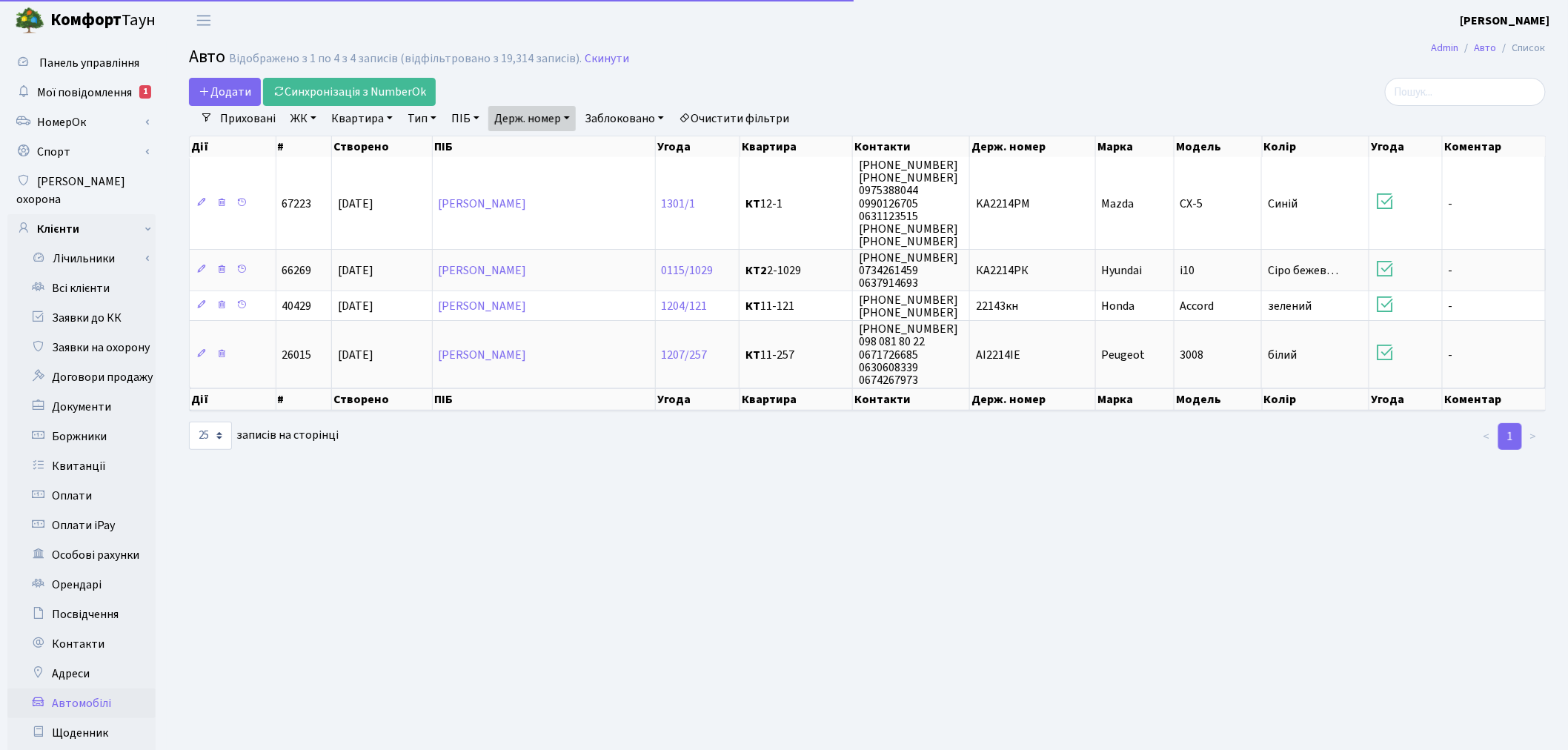
click at [527, 124] on link "Держ. номер" at bounding box center [532, 118] width 87 height 25
click at [537, 139] on input "2214" at bounding box center [532, 147] width 86 height 28
type input "5937"
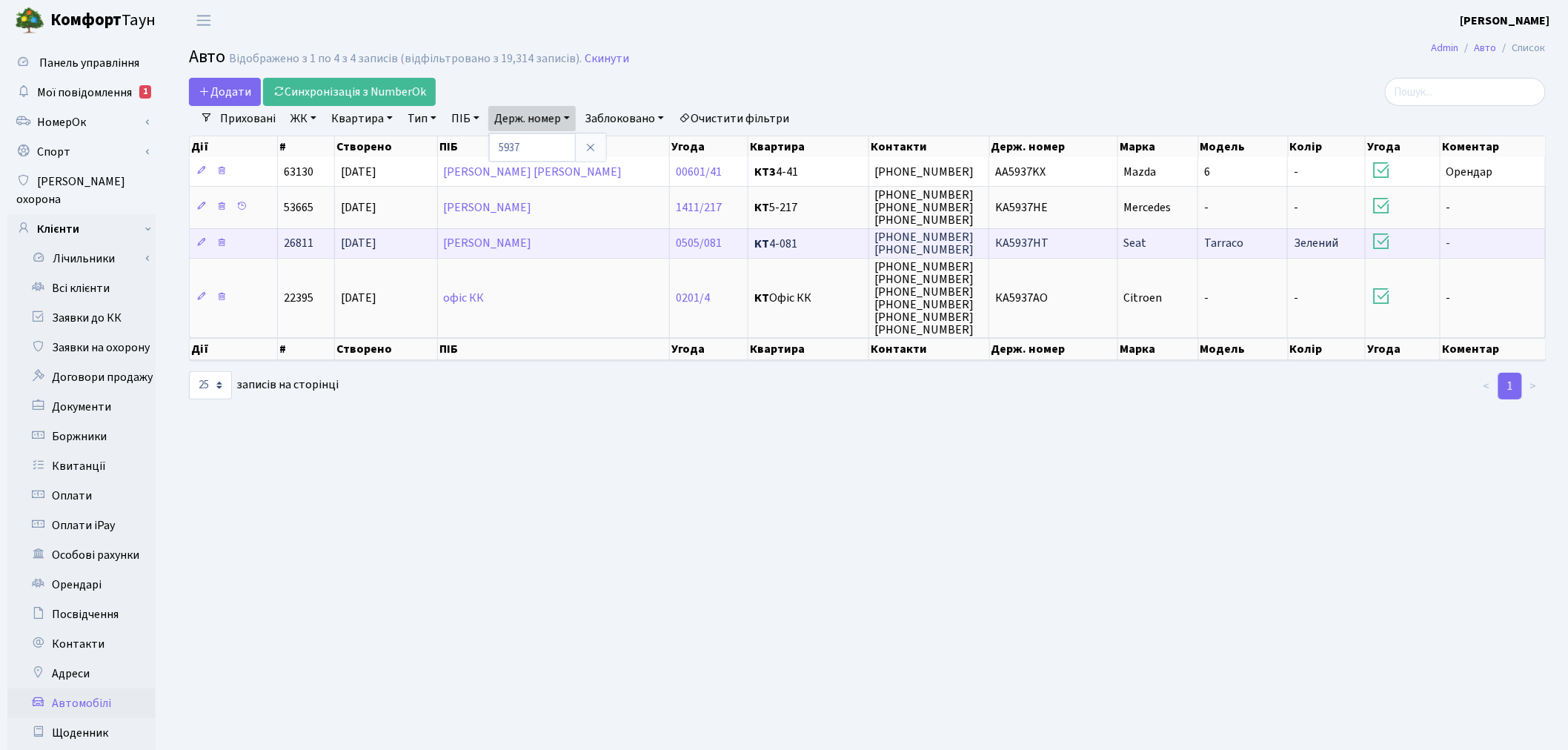
click at [1058, 246] on td "КА5937НТ" at bounding box center [1053, 243] width 128 height 30
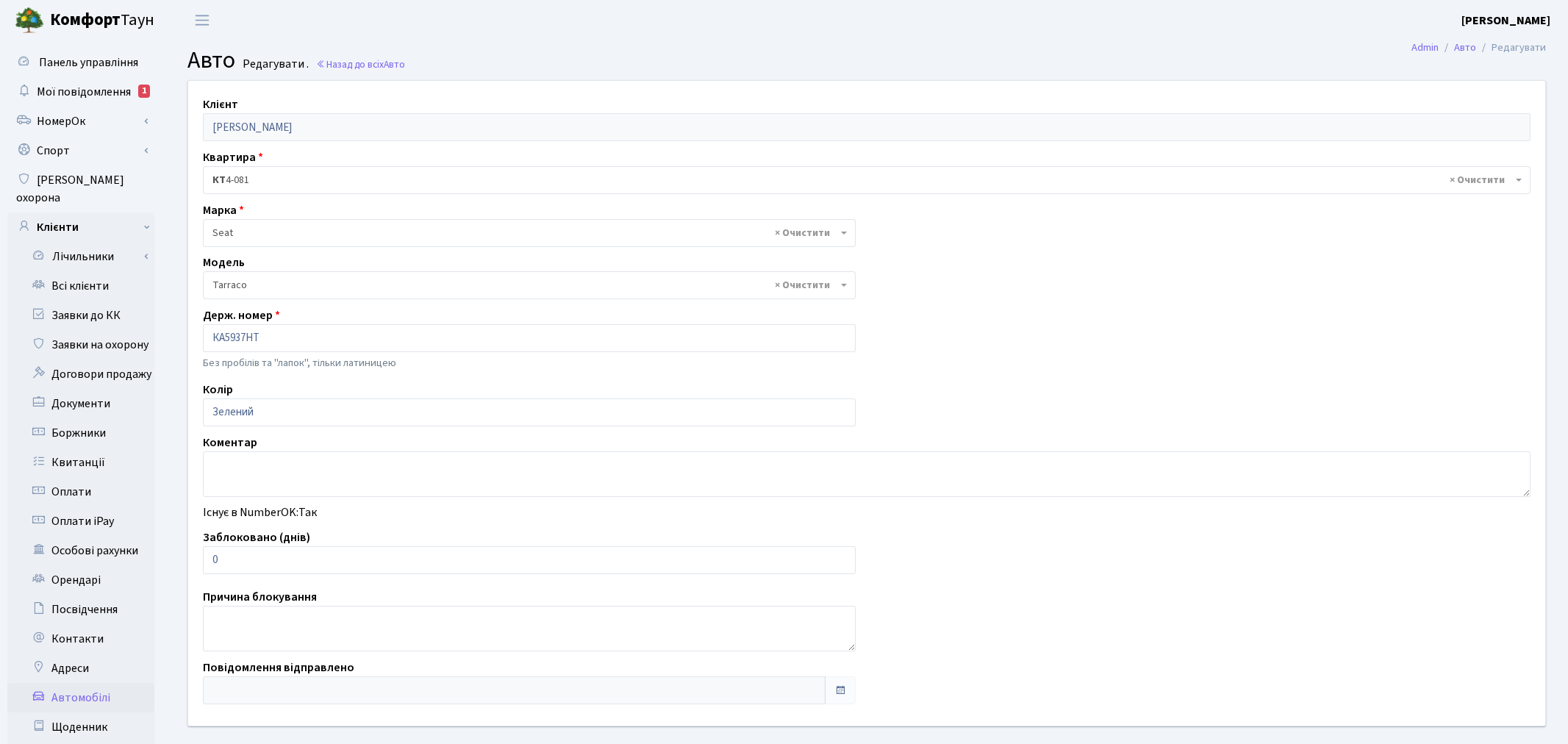
select select "4273"
click at [320, 471] on textarea at bounding box center [860, 474] width 1315 height 45
type textarea "Н"
click at [419, 461] on textarea "Інвалідність 3 група, Левандовська Ольга ( надсилали документ в заявки)" at bounding box center [860, 474] width 1315 height 45
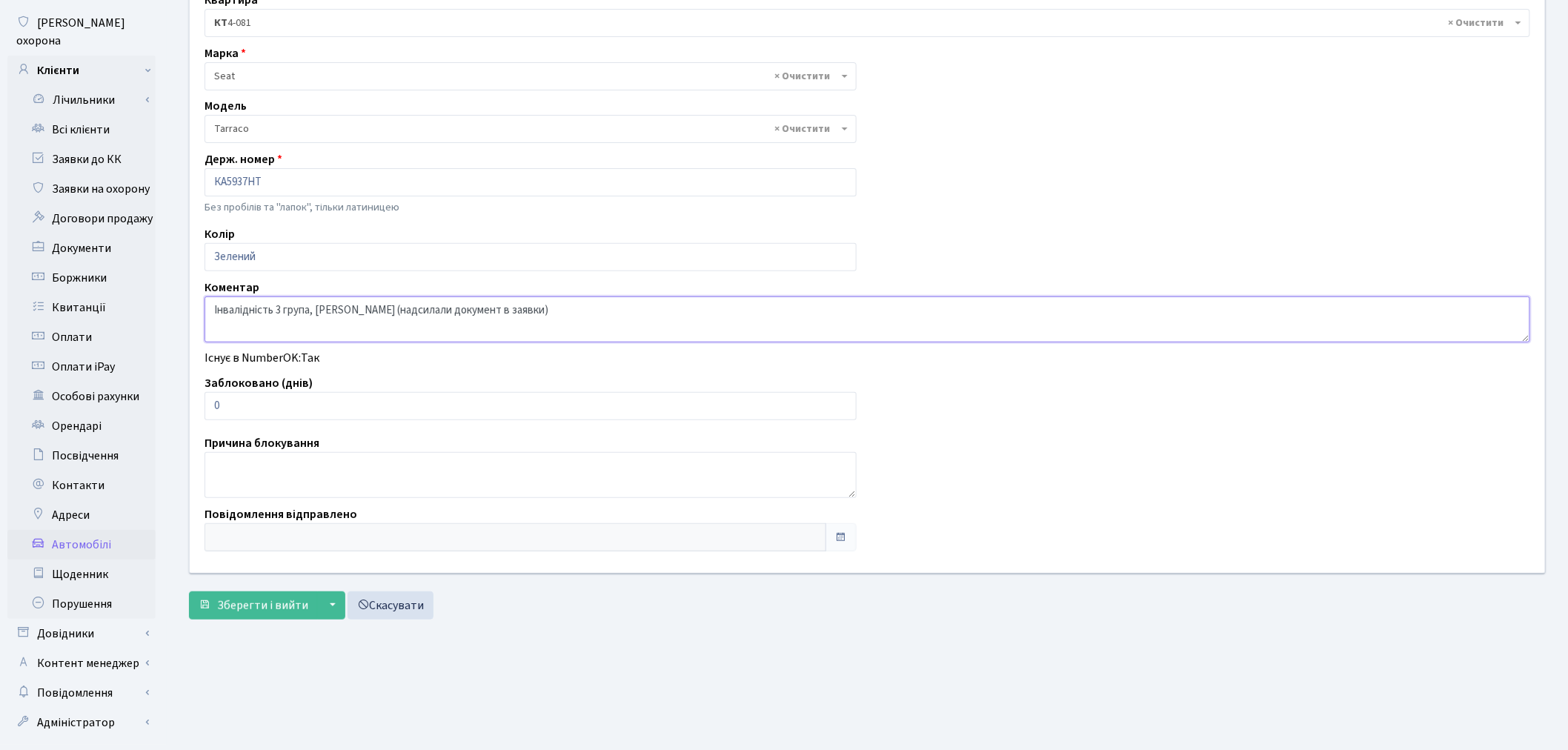
scroll to position [172, 0]
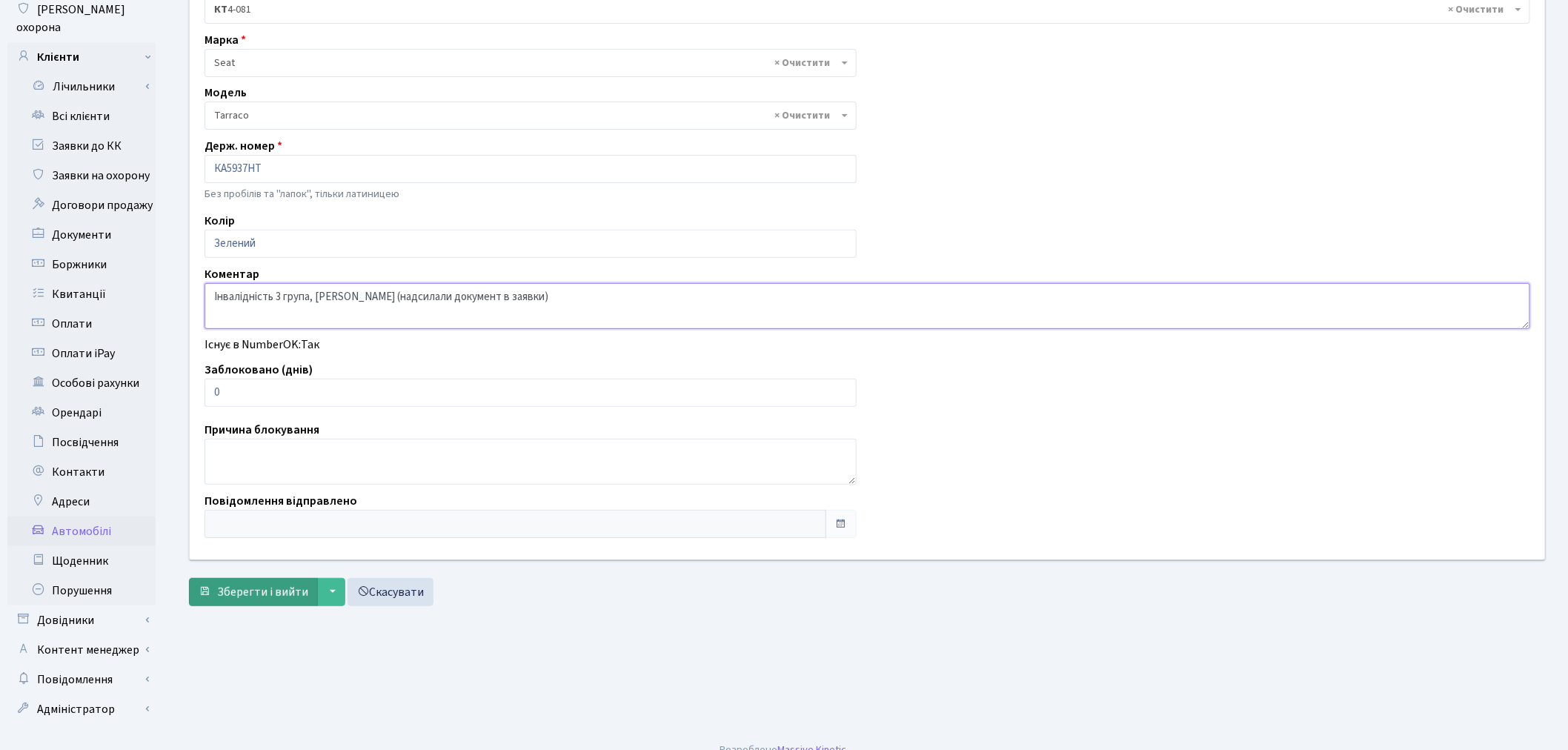
type textarea "Інвалідність 3 група, Левандовська Ольга (надсилали документ в заявки)"
click at [250, 589] on span "Зберегти і вийти" at bounding box center [263, 591] width 91 height 16
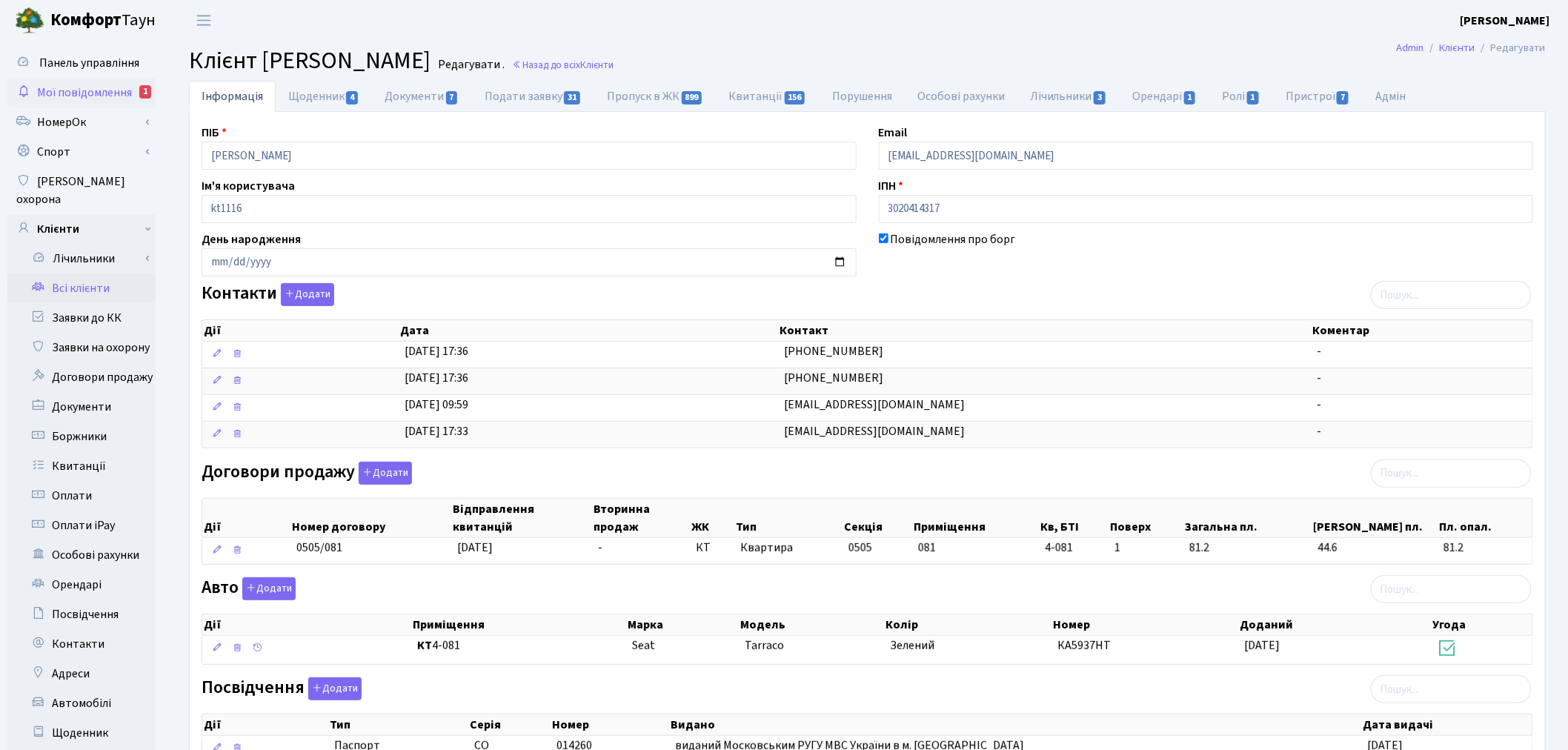
click at [94, 94] on span "Мої повідомлення" at bounding box center [84, 92] width 95 height 16
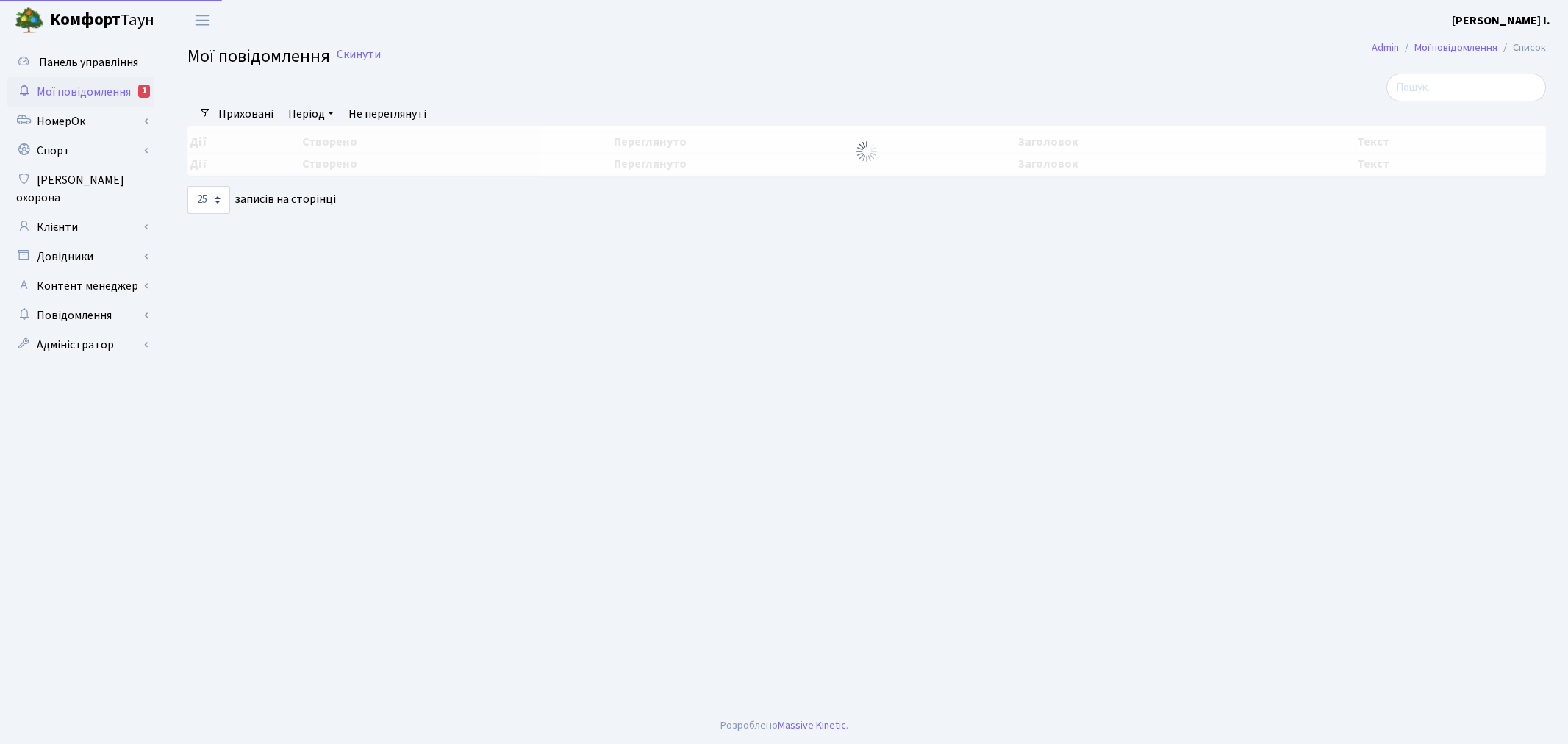
select select "25"
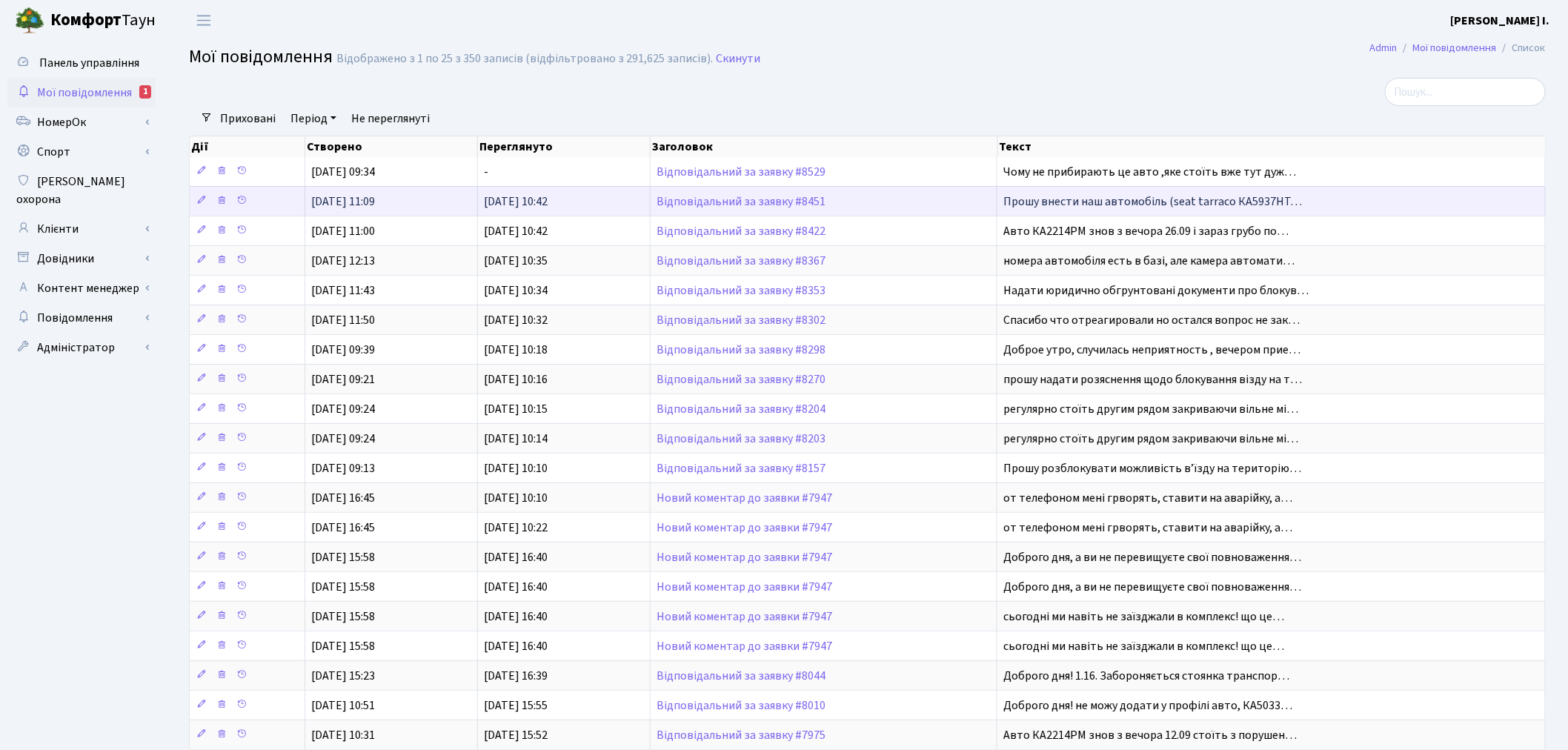
click at [772, 207] on td "Відповідальний за заявку #8451" at bounding box center [825, 200] width 347 height 30
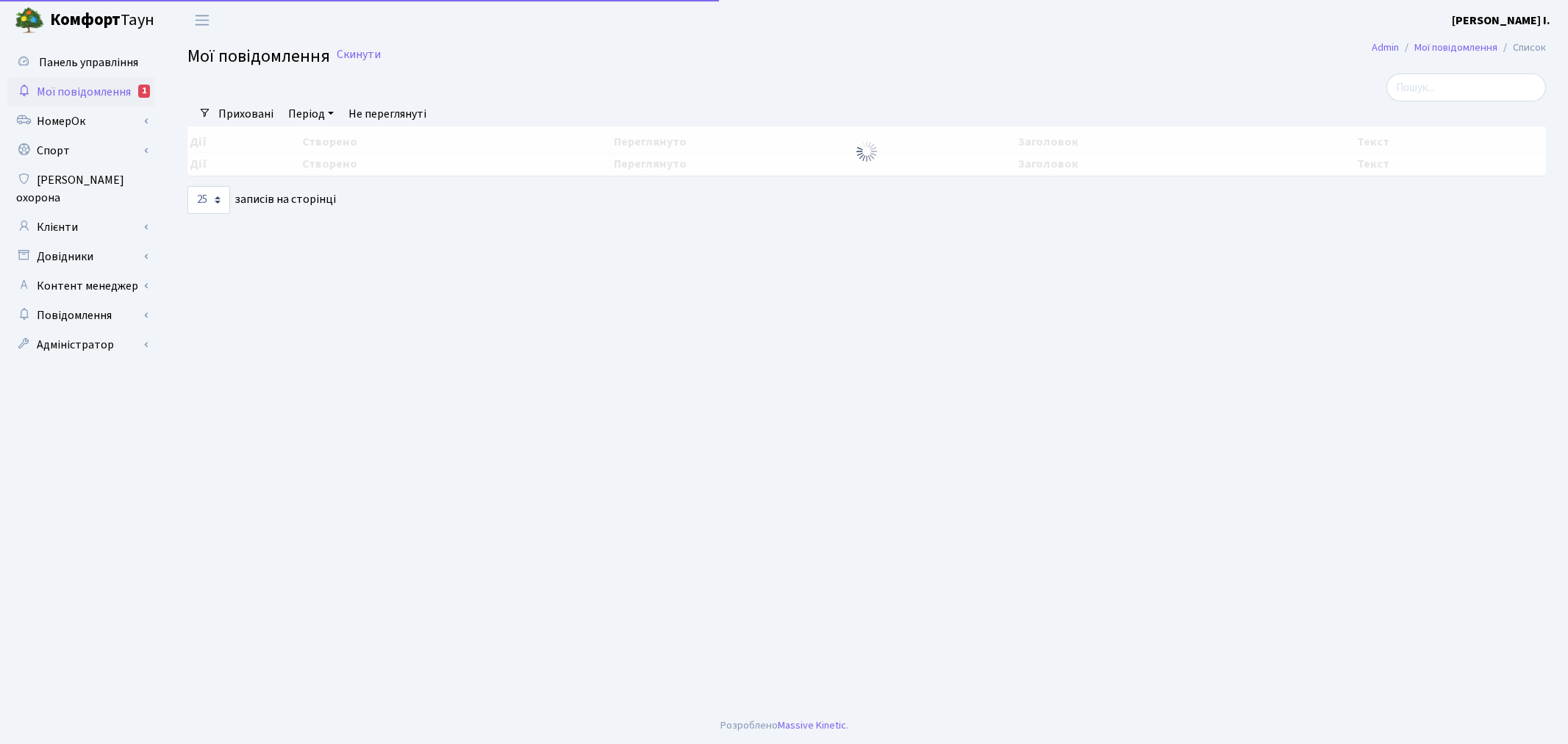
select select "25"
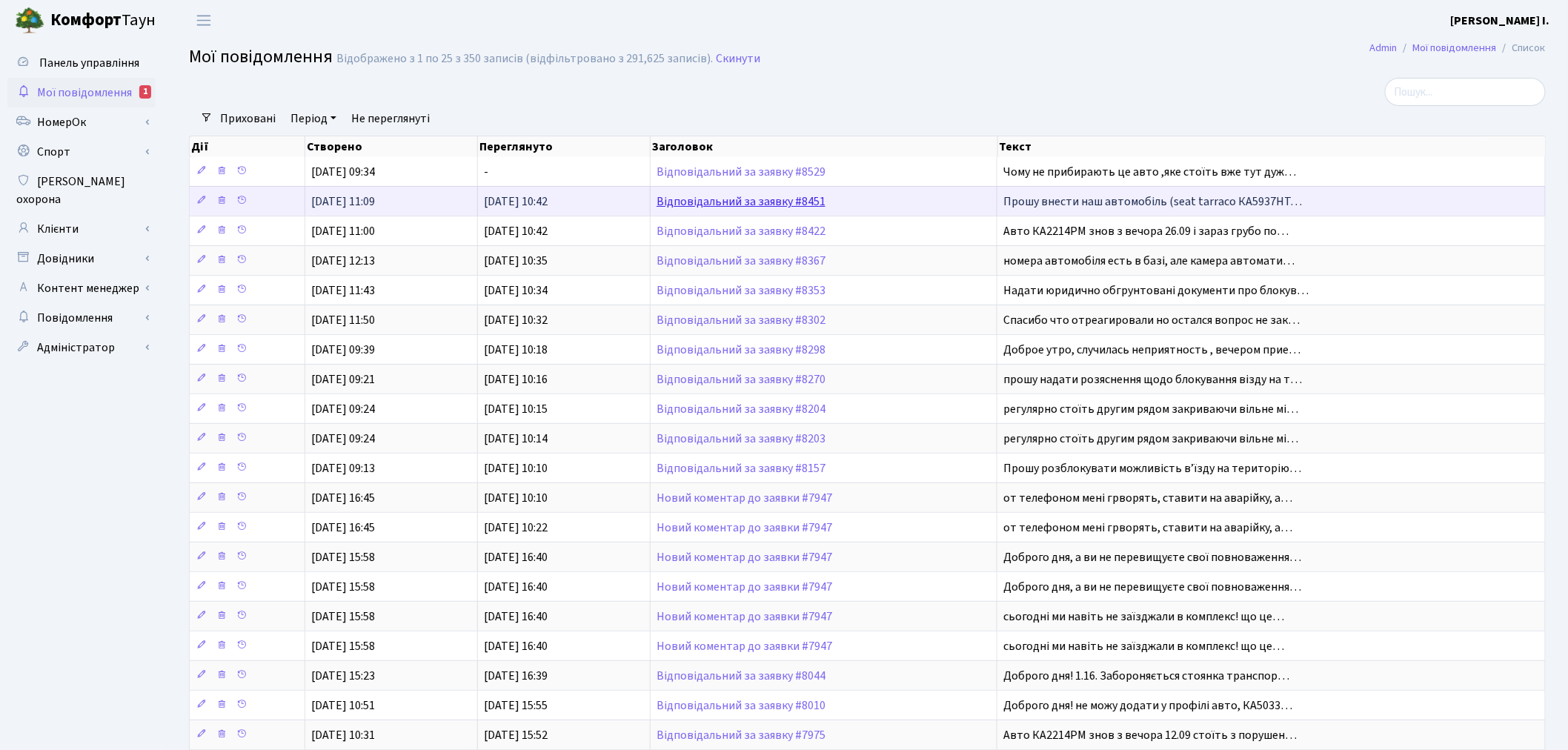
click at [792, 197] on link "Відповідальний за заявку #8451" at bounding box center [741, 201] width 169 height 16
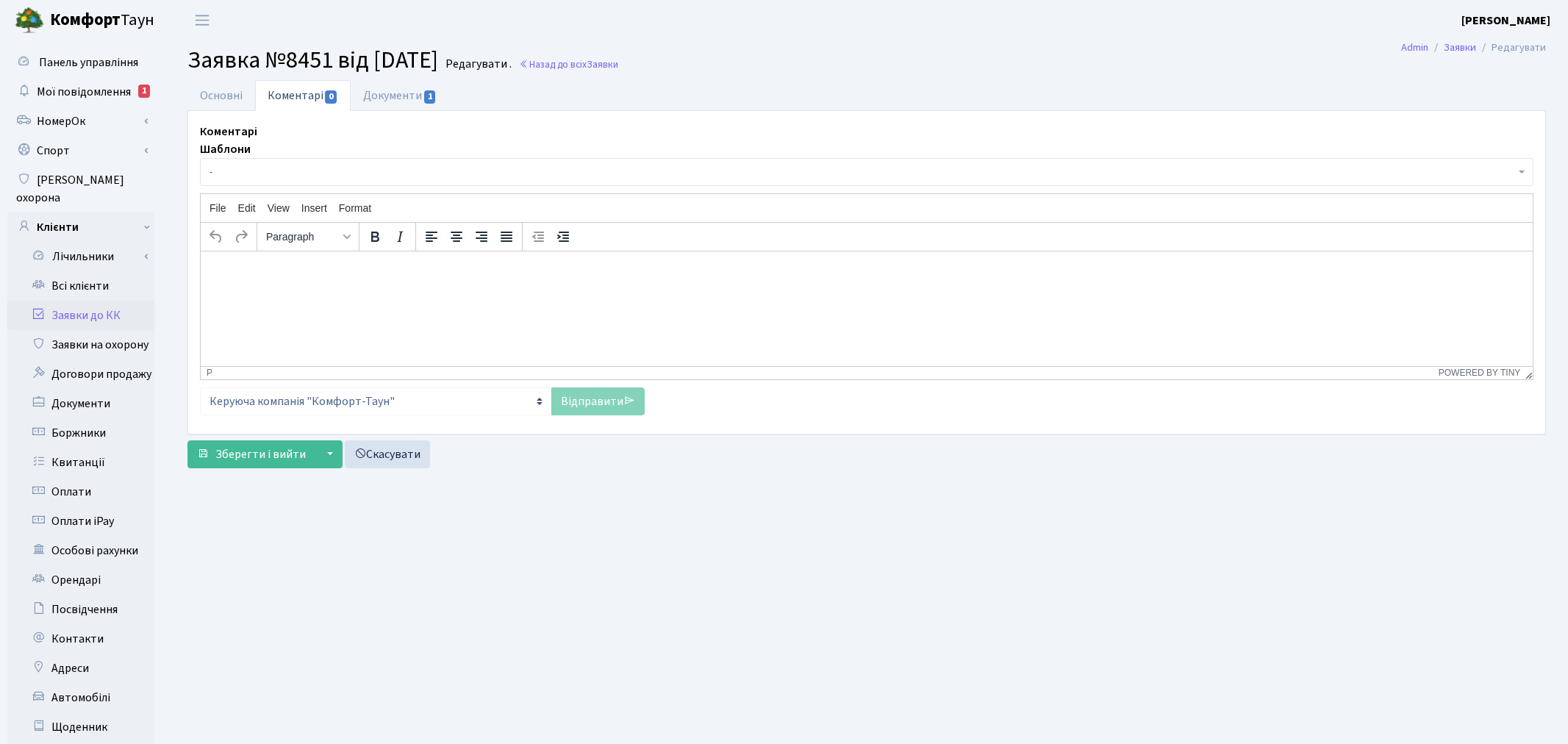
select select "1165"
select select "66"
click at [236, 97] on link "Основні" at bounding box center [220, 94] width 68 height 31
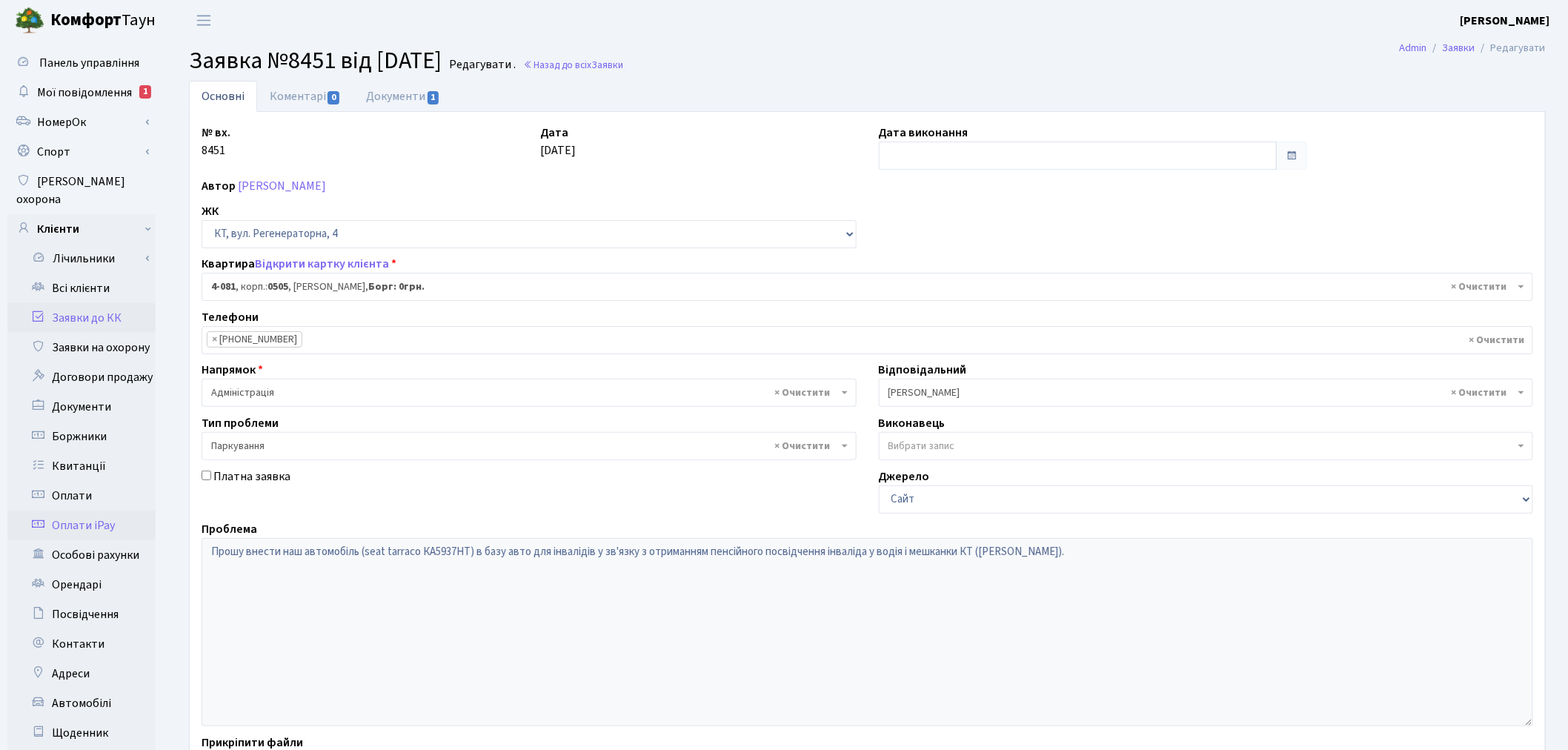
click at [143, 502] on div "Панель управління Мої повідомлення 1 НомерОк" at bounding box center [784, 471] width 1568 height 862
click at [290, 97] on link "Коментарі 0" at bounding box center [305, 95] width 96 height 31
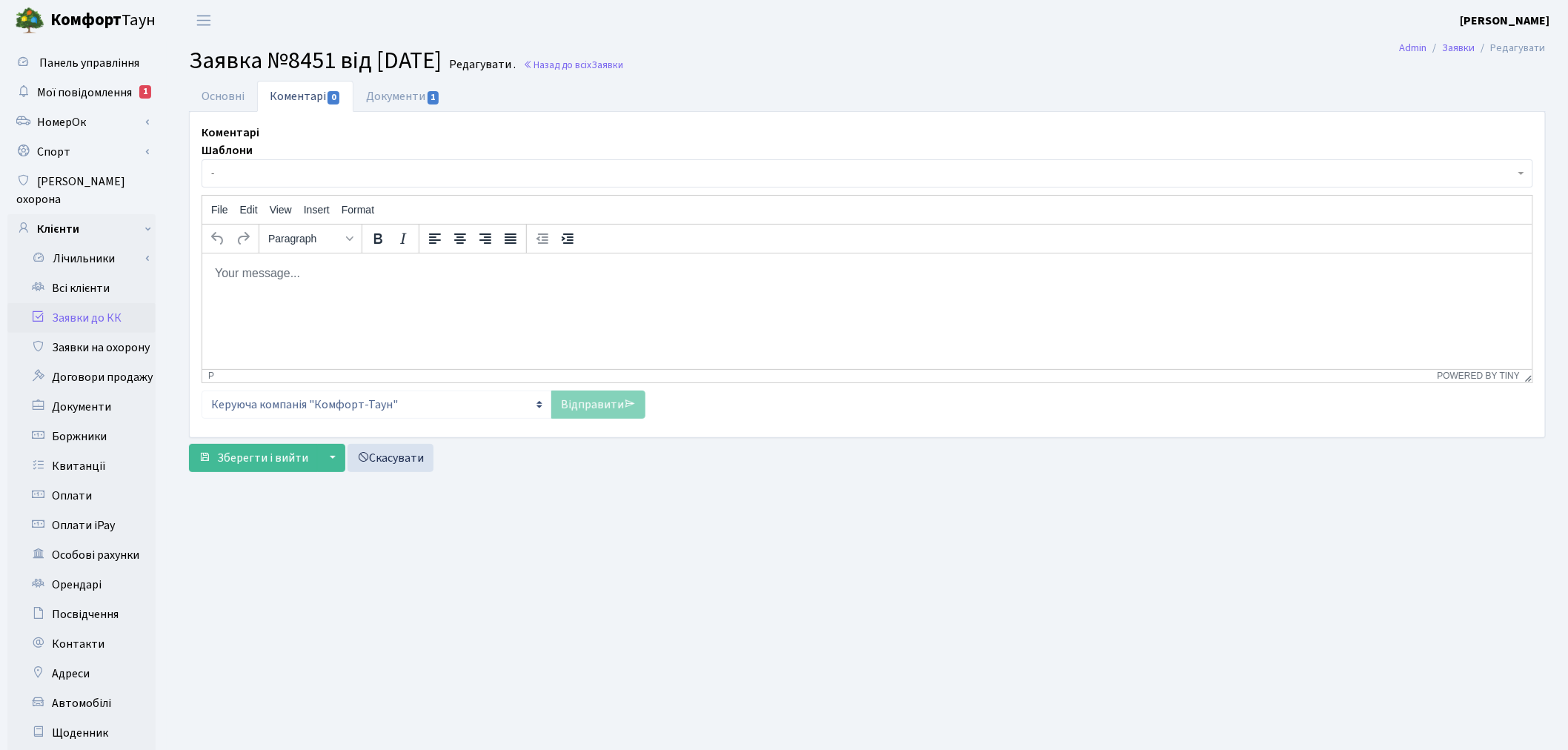
click at [341, 293] on html at bounding box center [866, 273] width 1331 height 40
paste body "Rich Text Area. Press ALT-0 for help."
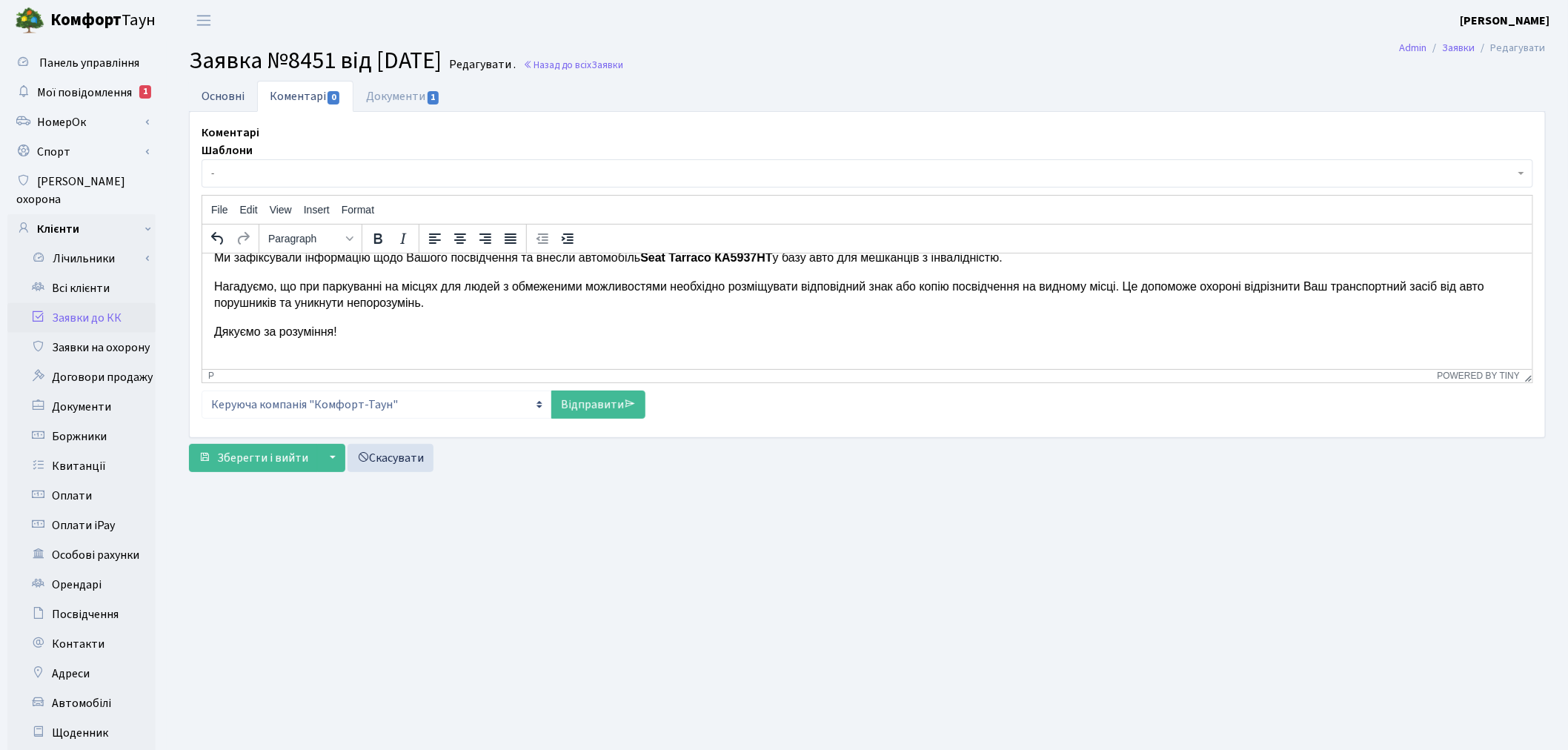
click at [221, 102] on link "Основні" at bounding box center [222, 95] width 68 height 31
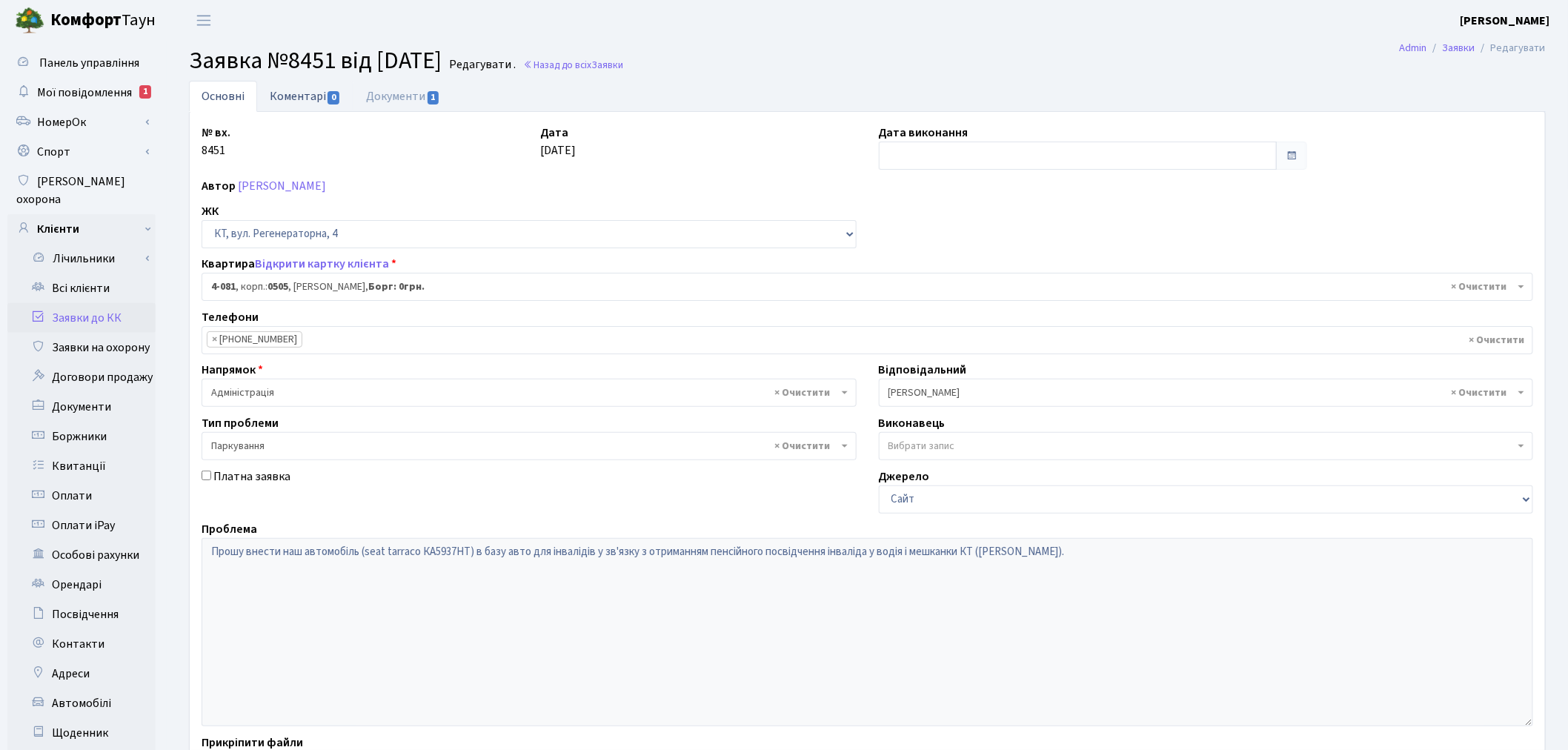
click at [327, 92] on link "Коментарі 0" at bounding box center [305, 95] width 96 height 31
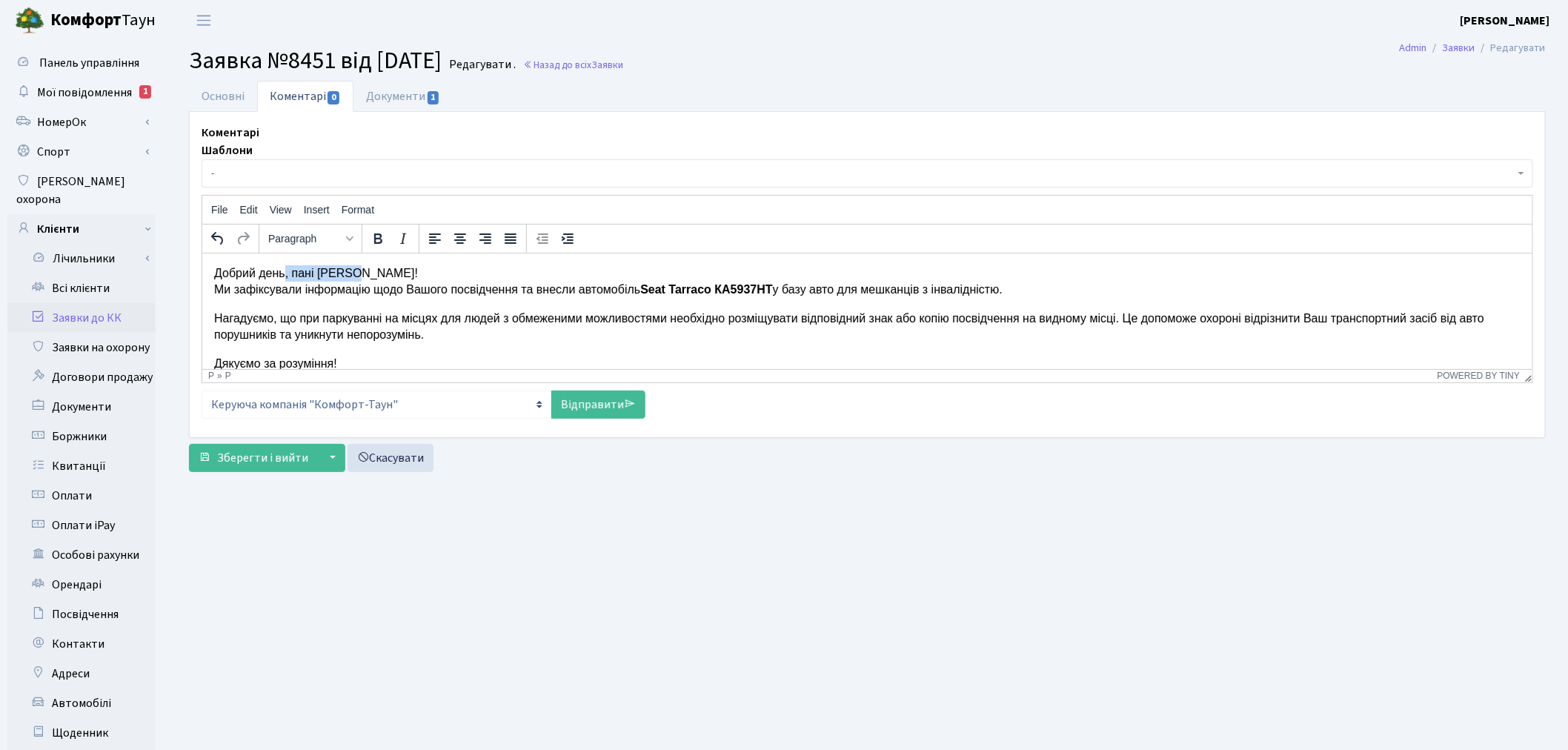
drag, startPoint x: 362, startPoint y: 271, endPoint x: 286, endPoint y: 269, distance: 76.0
click at [286, 269] on p "Добрий день, пані Ольго! Ми зафіксували інформацію щодо Вашого посвідчення та в…" at bounding box center [866, 282] width 1307 height 34
drag, startPoint x: 1022, startPoint y: 288, endPoint x: 576, endPoint y: 291, distance: 446.0
click at [576, 291] on p "Добрий день. Ми зафіксували інформацію щодо Вашого посвідчення та внесли автомо…" at bounding box center [866, 282] width 1307 height 34
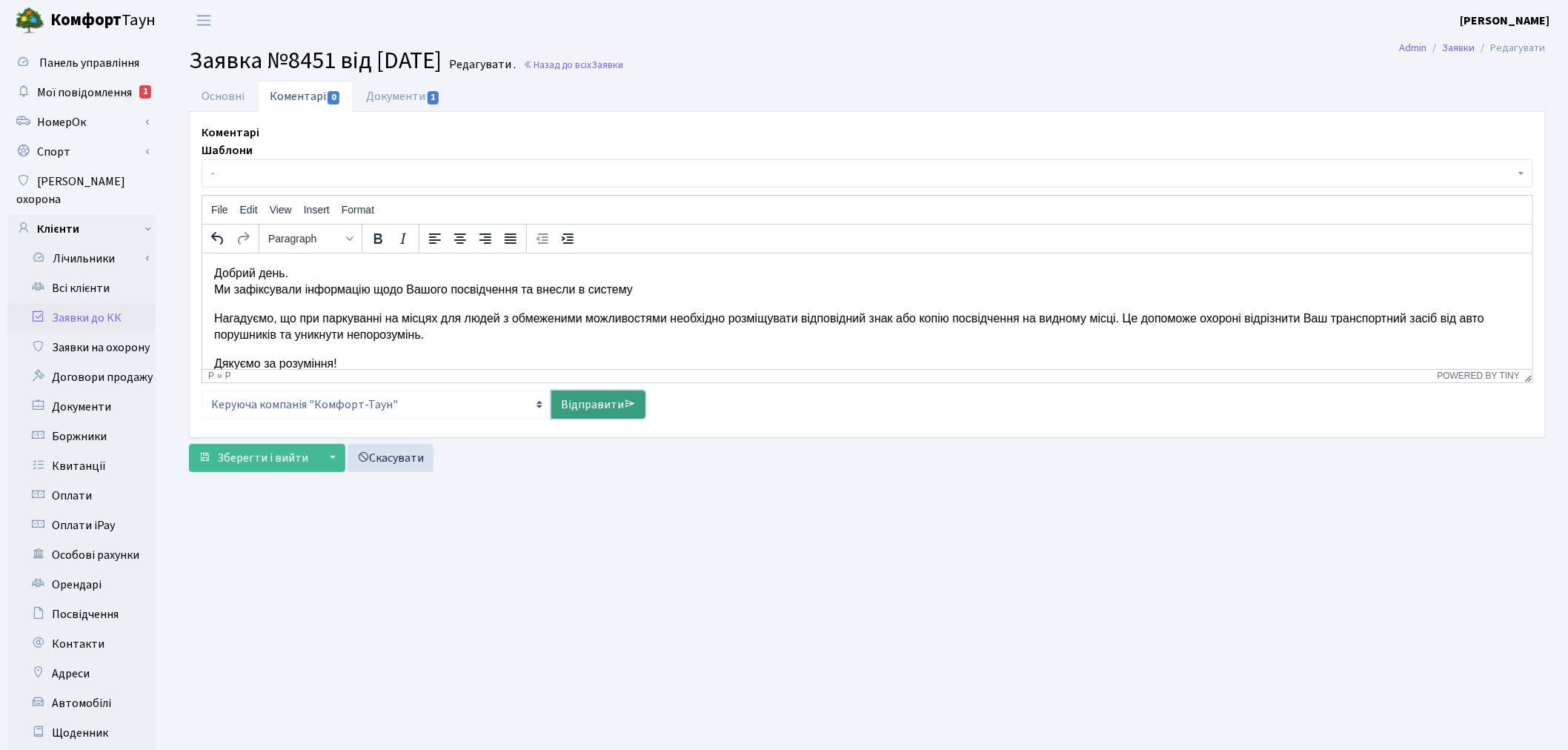
click at [593, 403] on link "Відправити" at bounding box center [598, 405] width 94 height 28
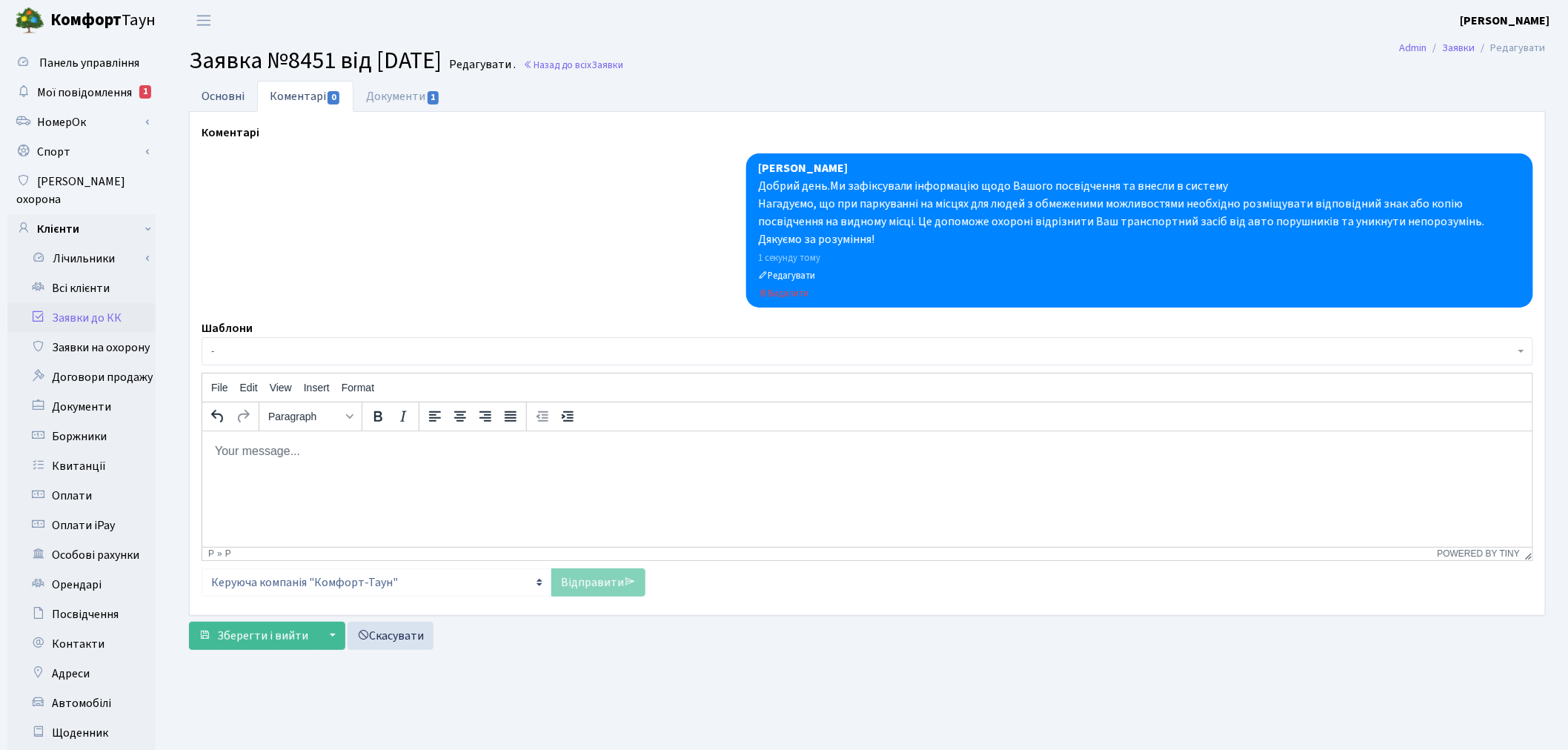
click at [218, 89] on link "Основні" at bounding box center [222, 95] width 68 height 31
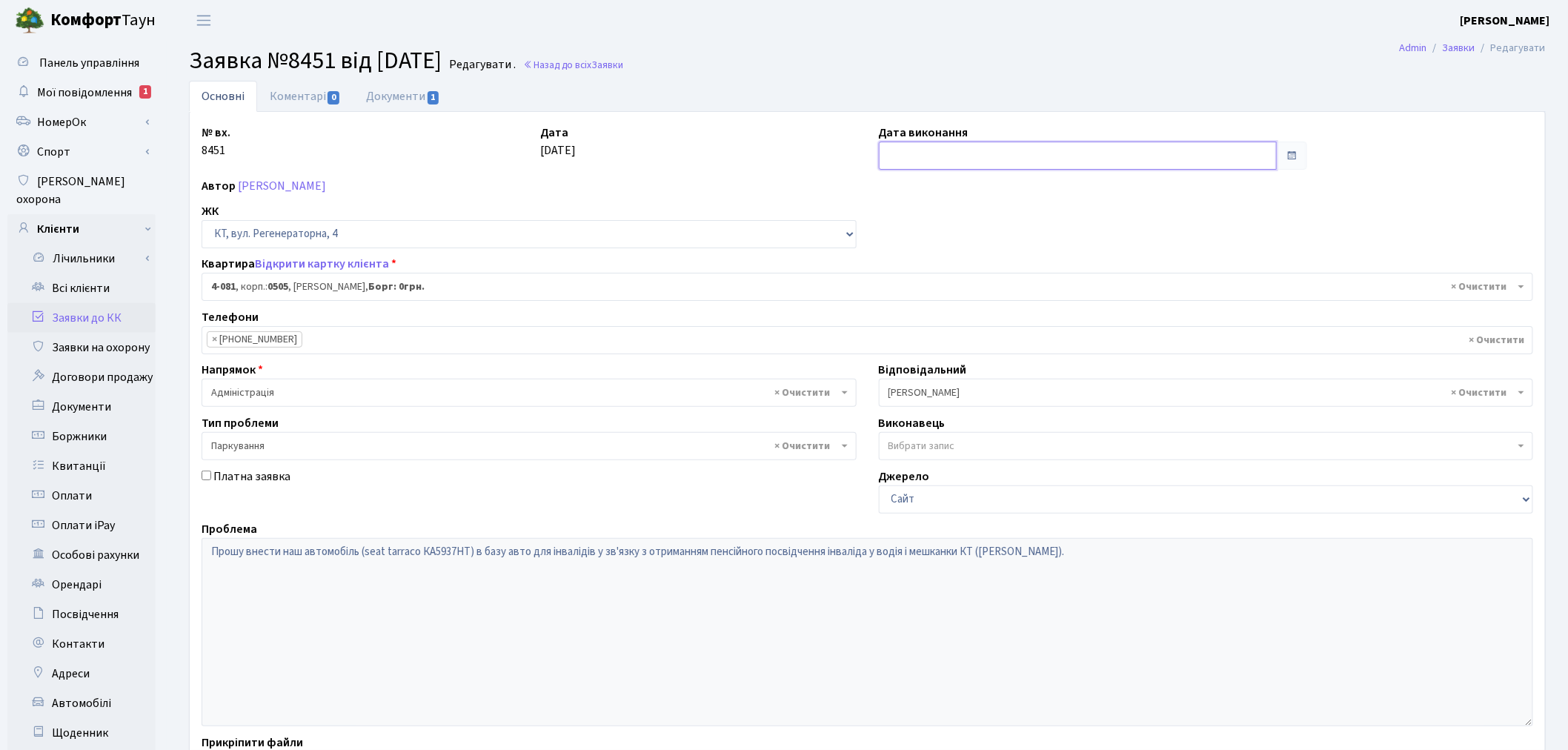
click at [1001, 153] on input "text" at bounding box center [1079, 156] width 399 height 28
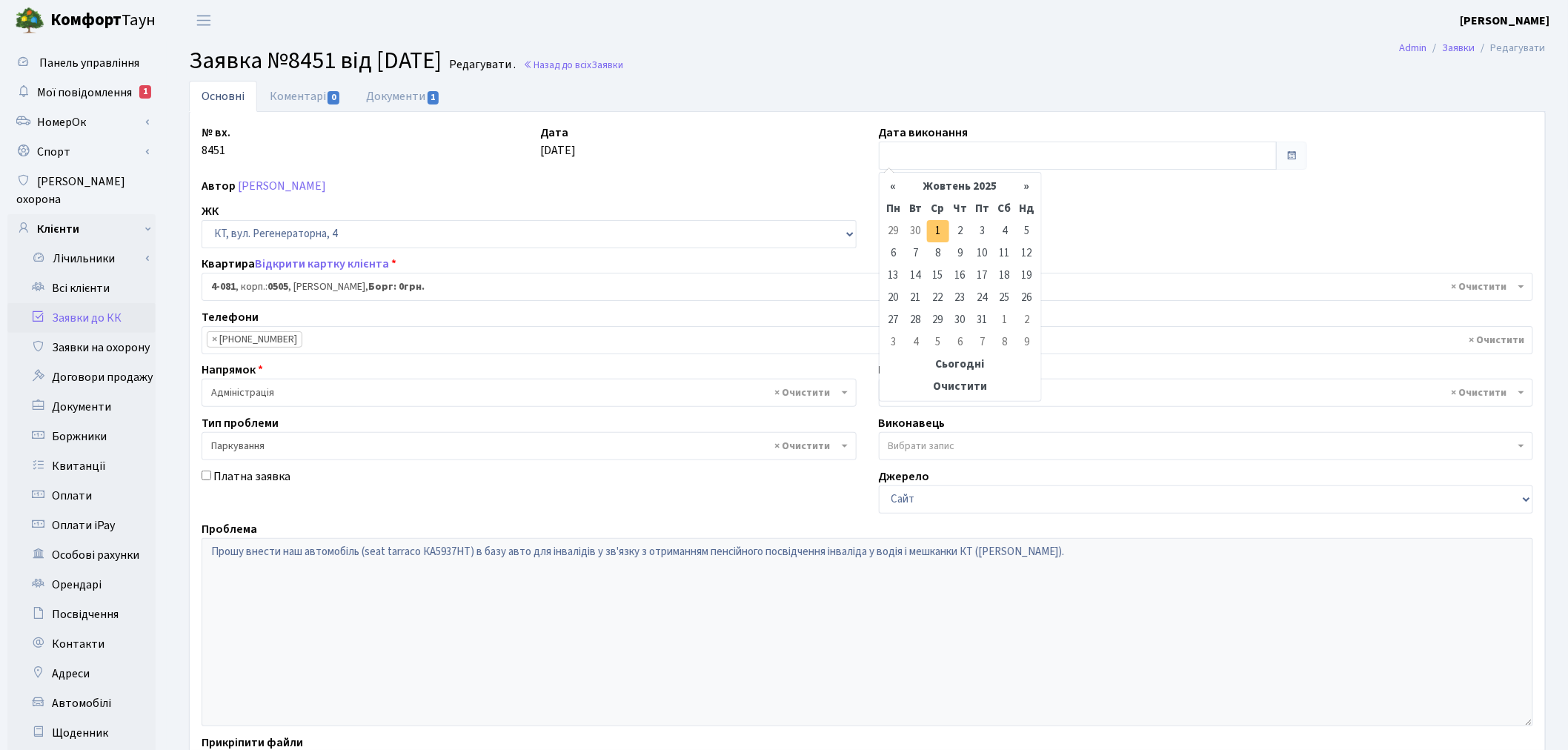
click at [942, 224] on td "1" at bounding box center [938, 231] width 22 height 22
type input "01.10.2025"
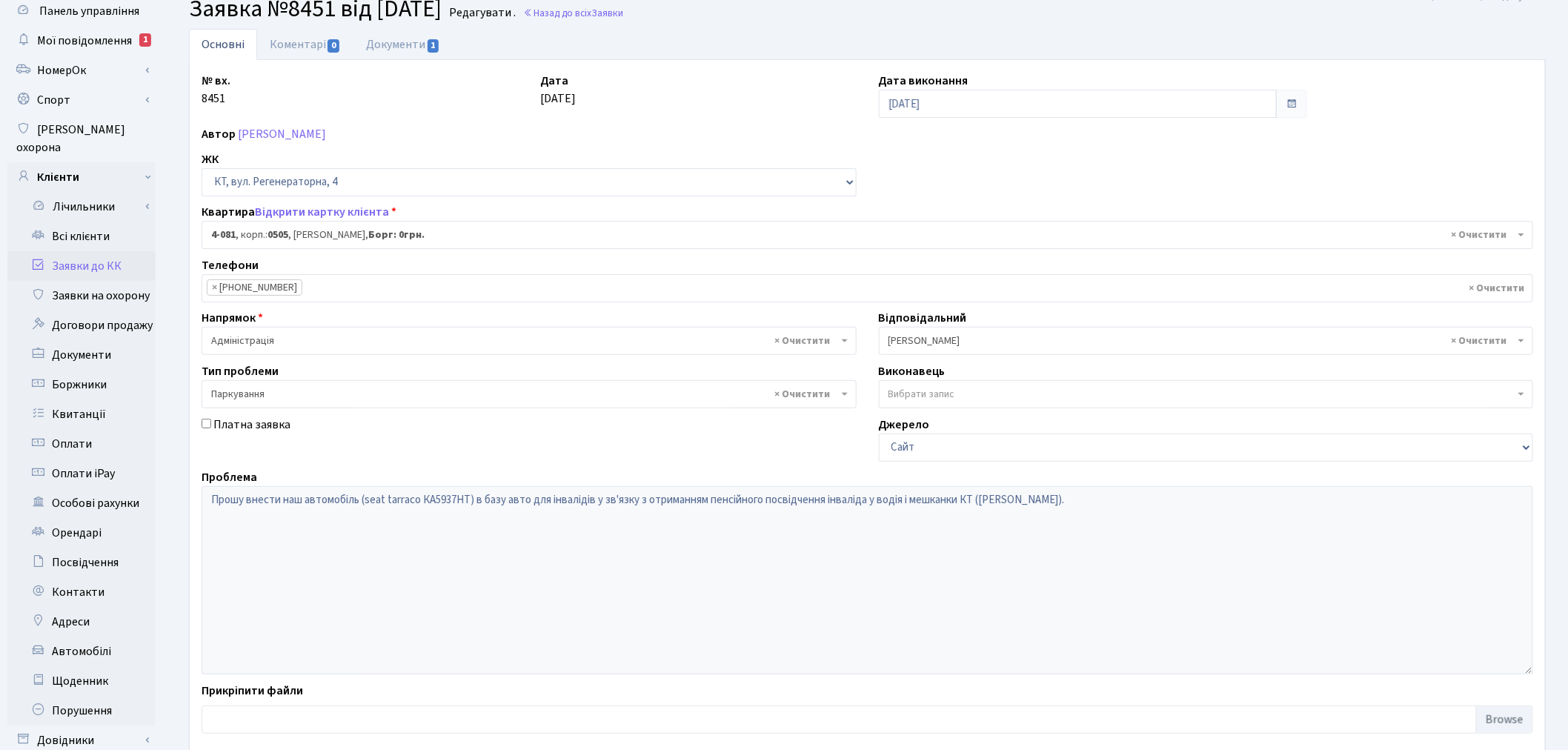
scroll to position [172, 0]
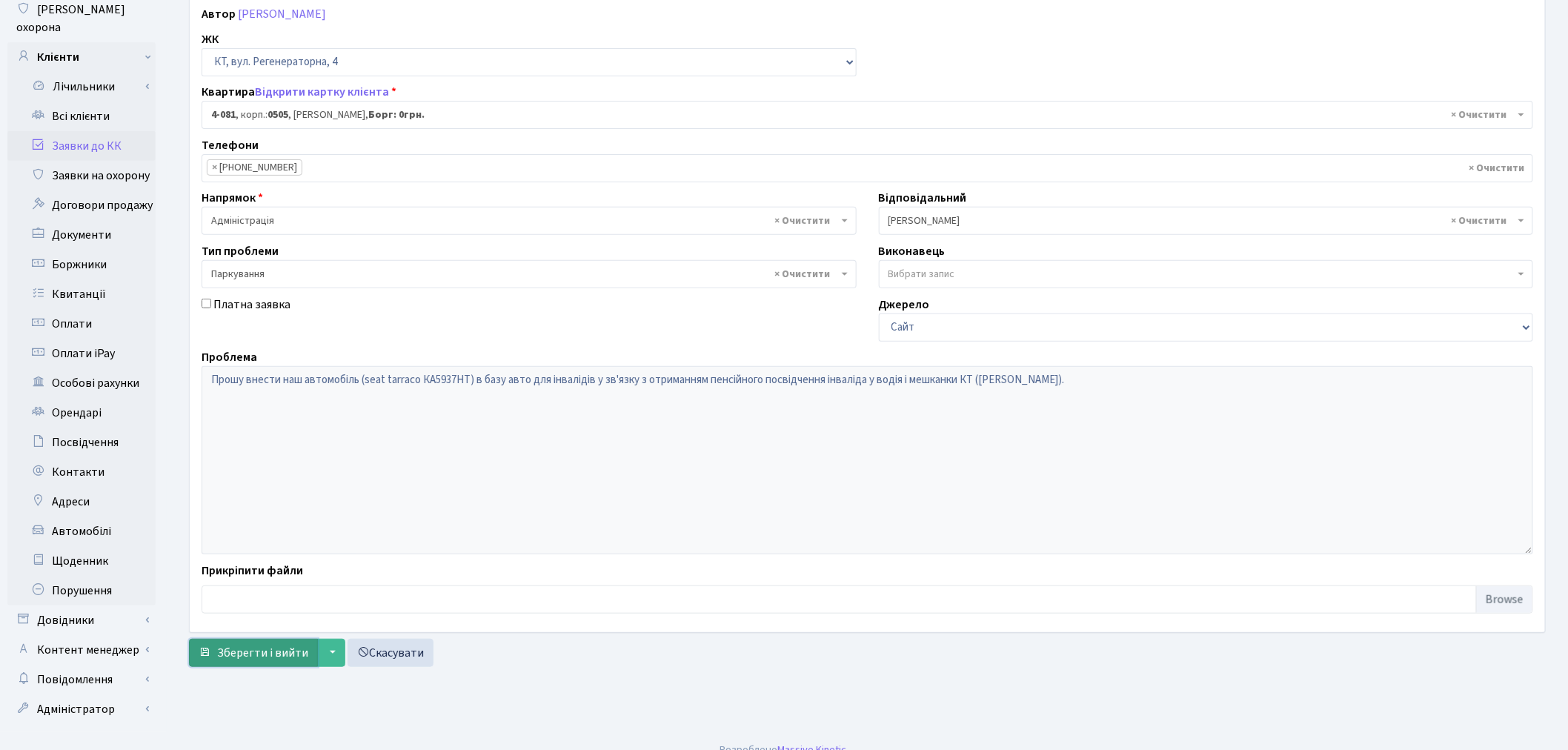
click at [239, 660] on span "Зберегти і вийти" at bounding box center [263, 653] width 91 height 16
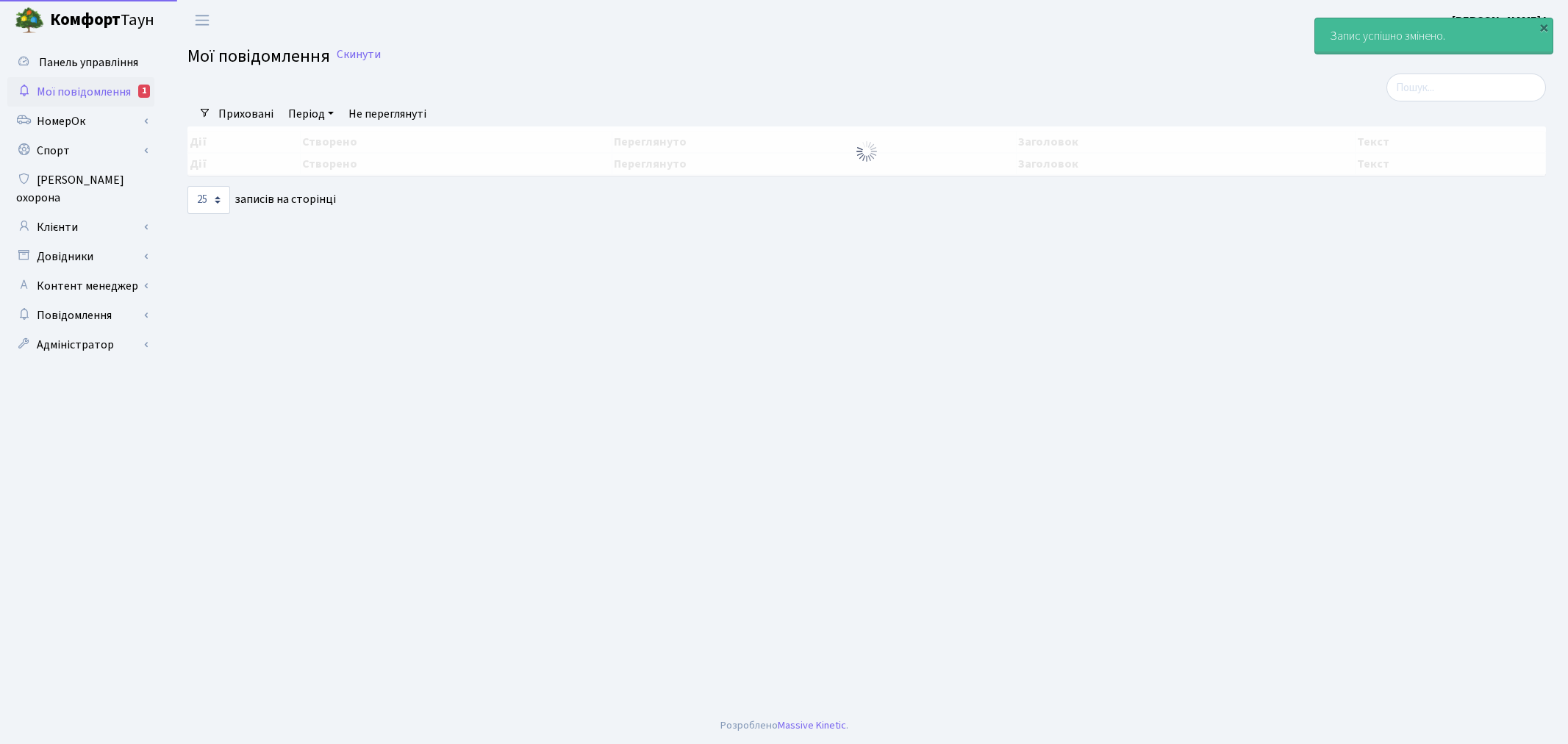
select select "25"
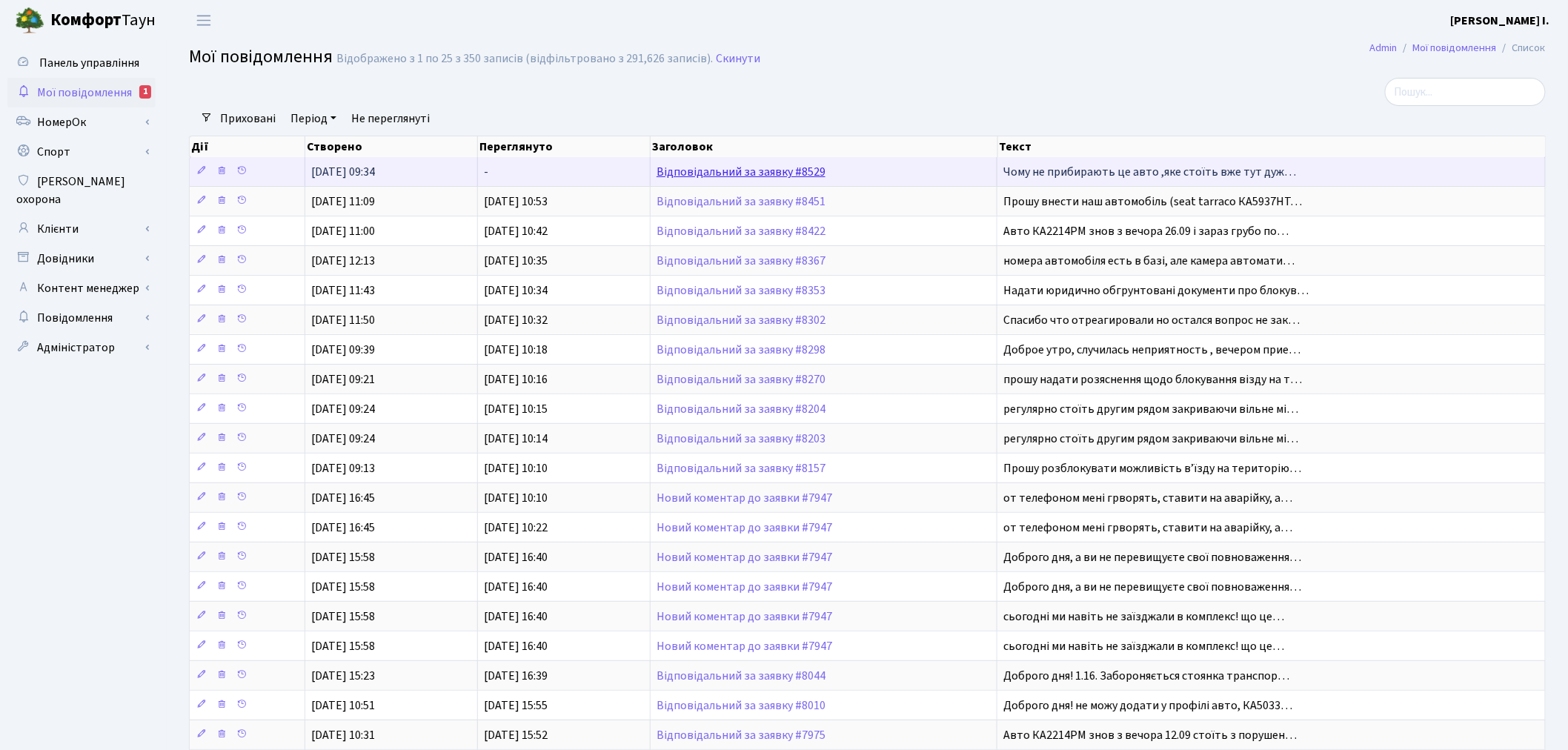
click at [746, 171] on link "Відповідальний за заявку #8529" at bounding box center [741, 172] width 169 height 16
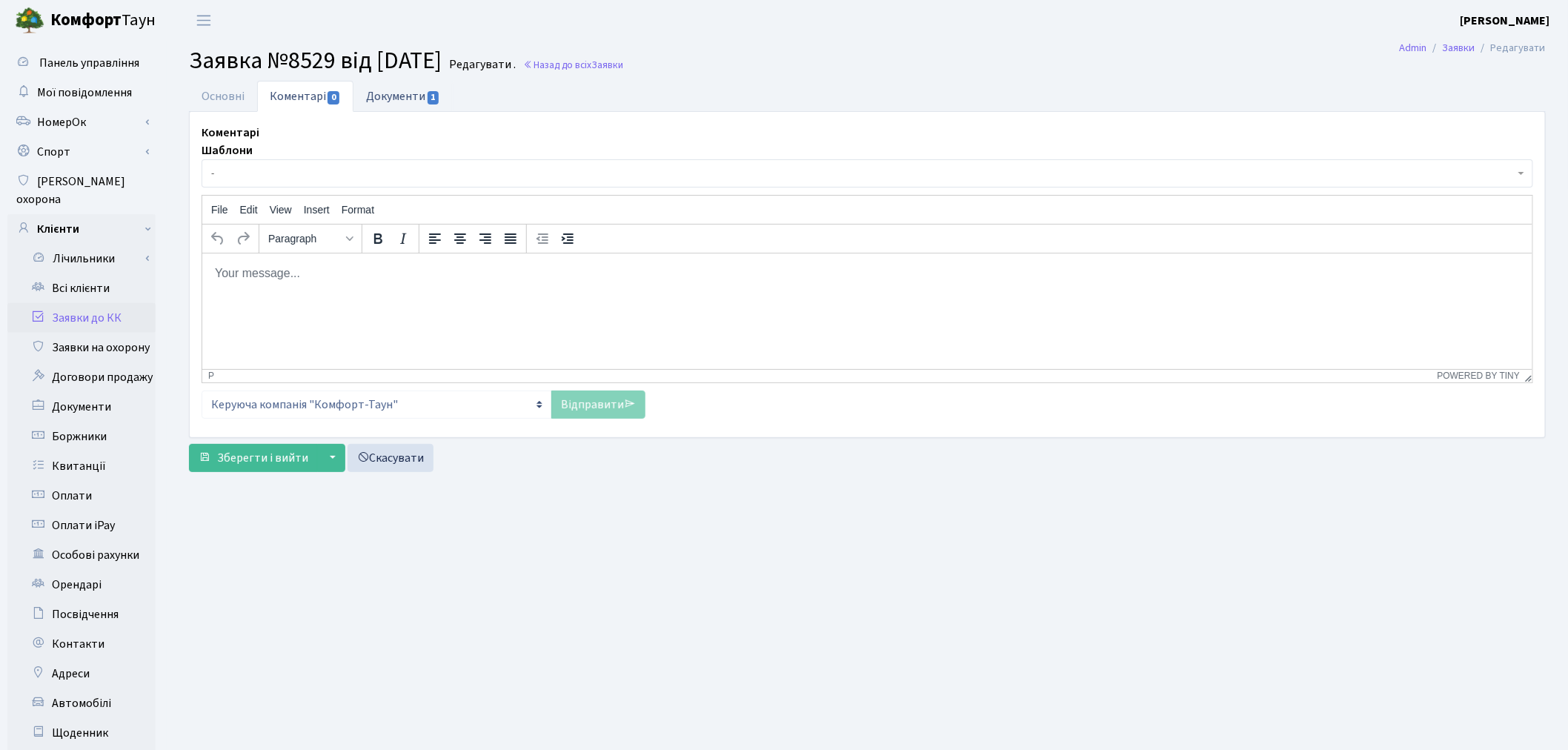
click at [386, 95] on link "Документи 1" at bounding box center [403, 95] width 99 height 31
select select "25"
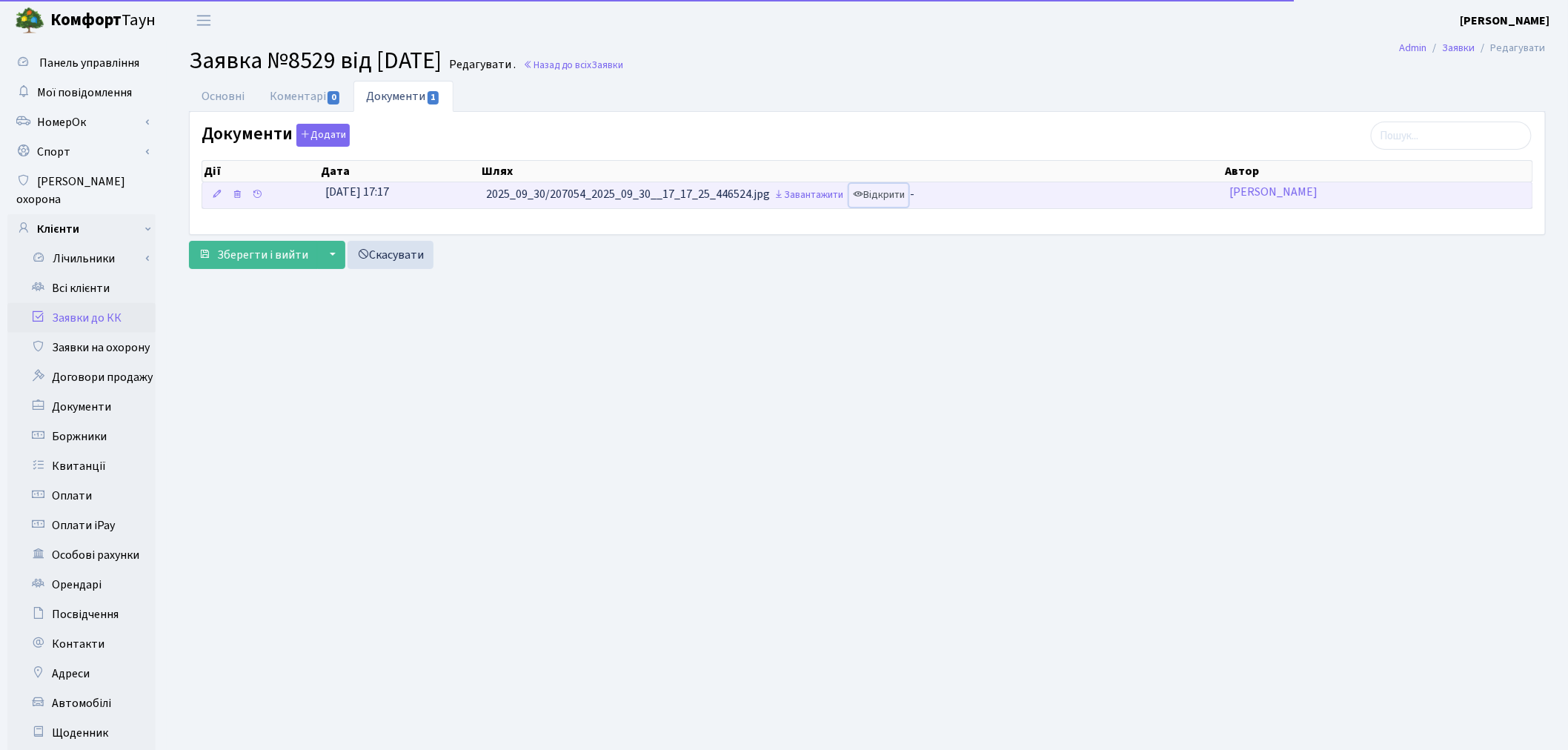
click at [882, 188] on link "Відкрити" at bounding box center [879, 194] width 60 height 23
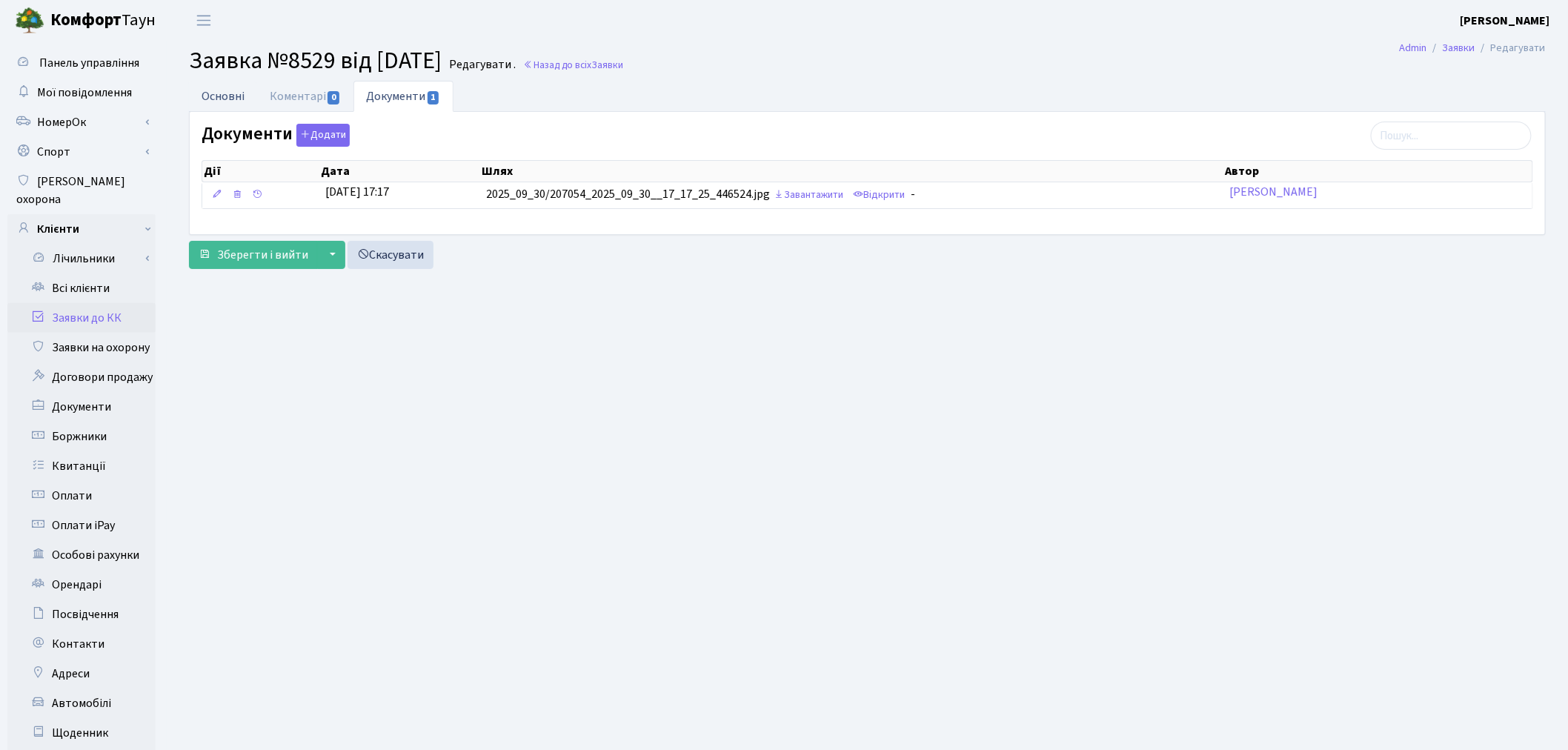
click at [197, 87] on link "Основні" at bounding box center [222, 95] width 68 height 31
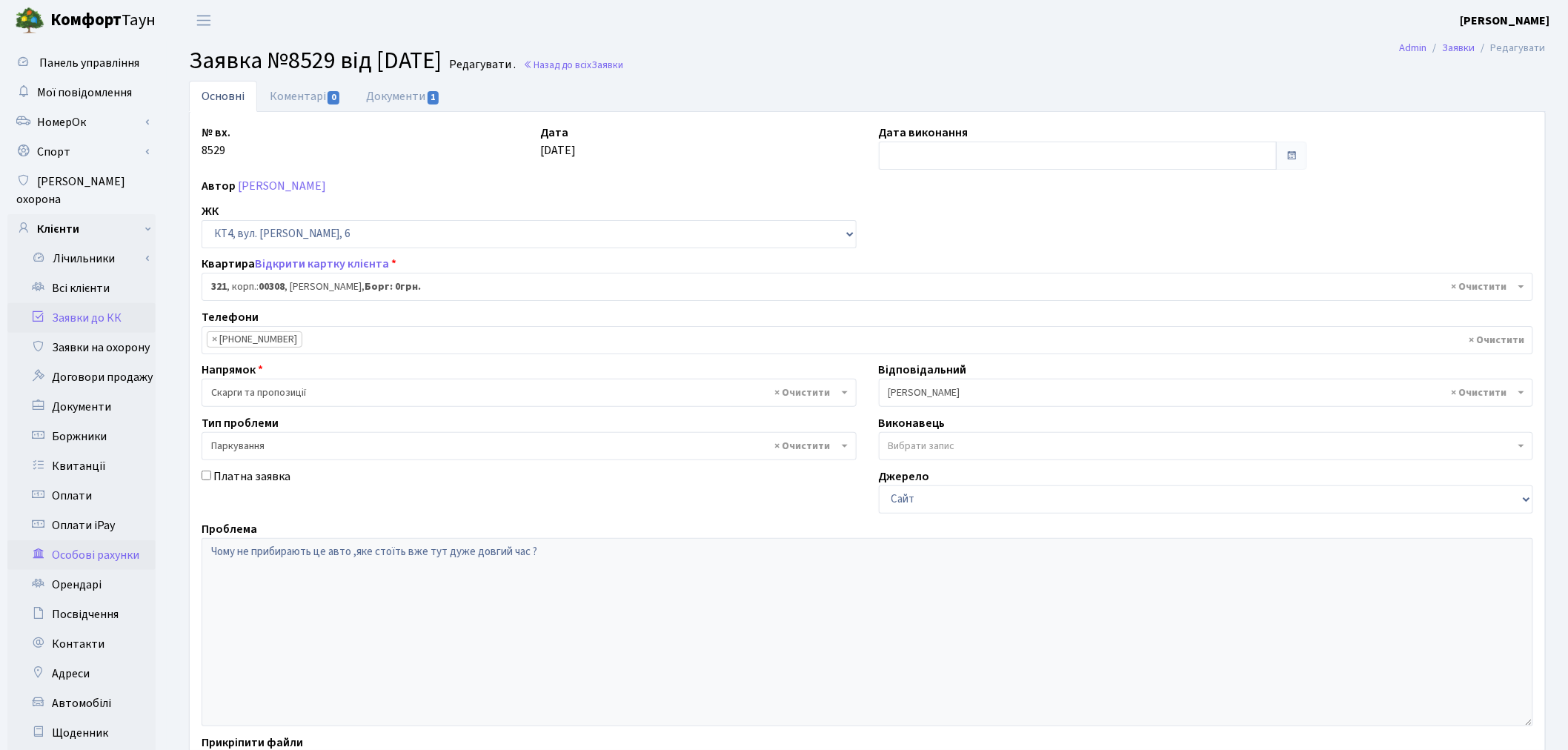
click at [150, 537] on div "Панель управління Мої повідомлення НомерОк" at bounding box center [784, 471] width 1568 height 862
click at [329, 93] on span "0" at bounding box center [333, 97] width 12 height 13
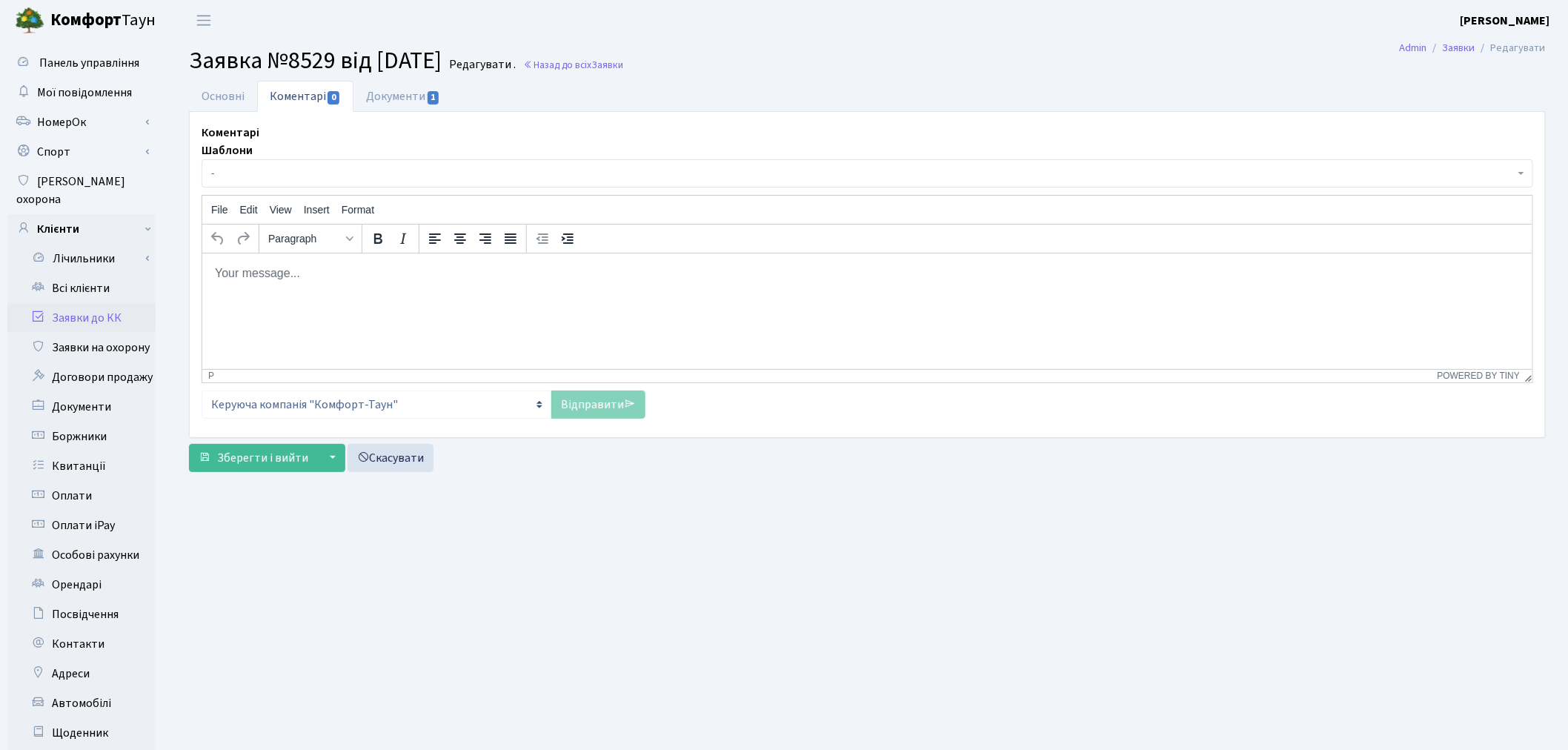
click at [417, 273] on p "Rich Text Area. Press ALT-0 for help." at bounding box center [866, 273] width 1307 height 16
paste body "Rich Text Area. Press ALT-0 for help."
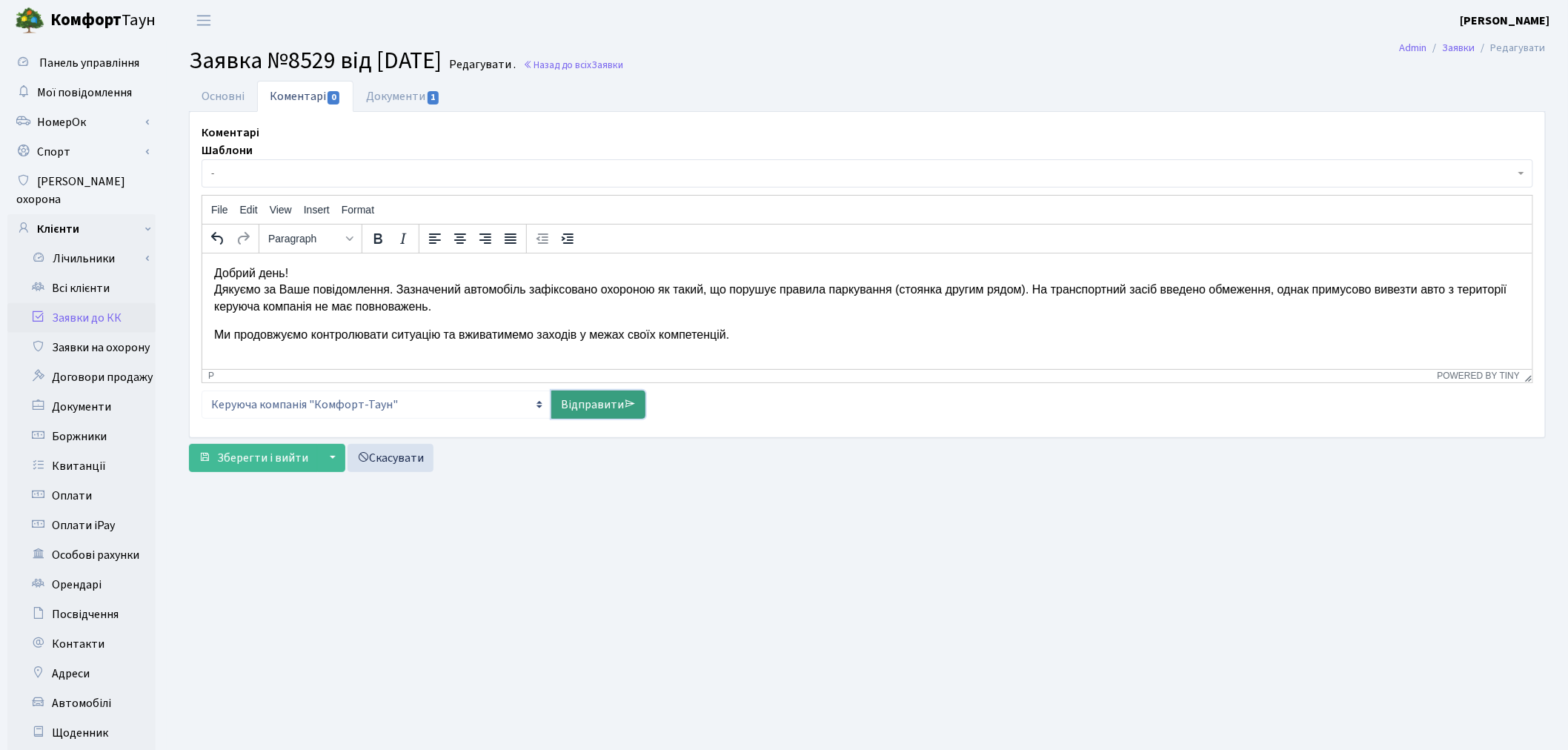
click at [627, 406] on icon at bounding box center [630, 404] width 12 height 12
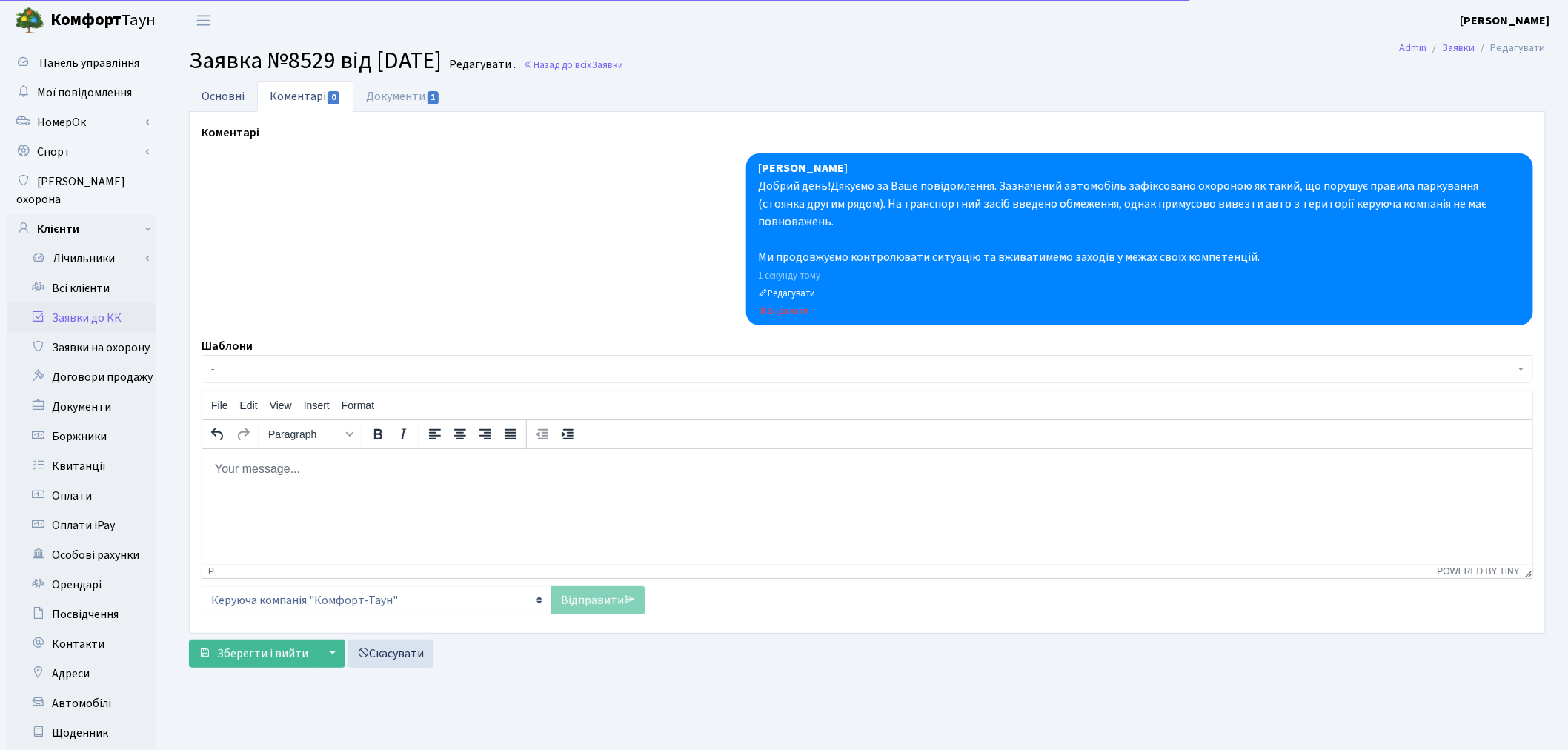
click at [215, 84] on link "Основні" at bounding box center [222, 95] width 68 height 31
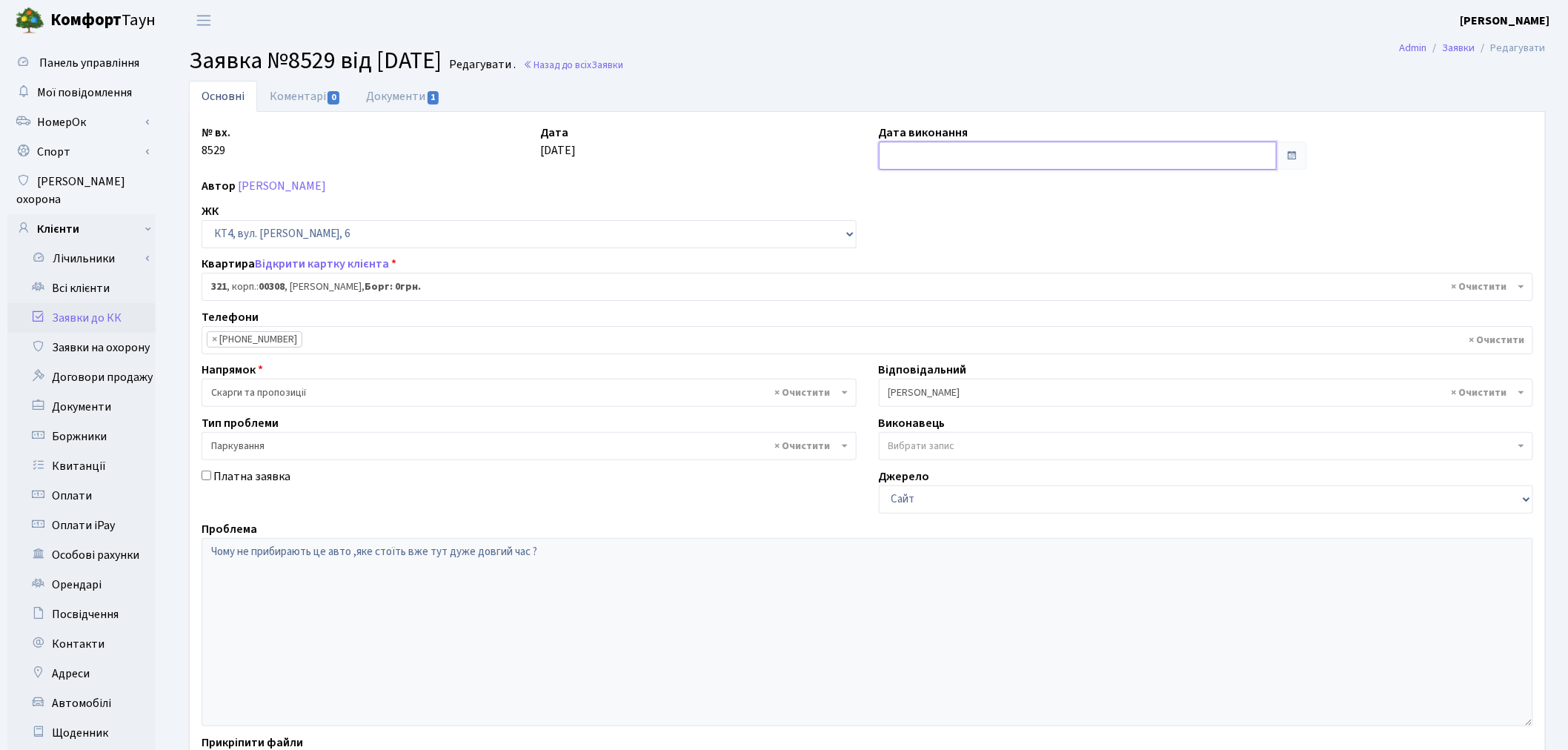
click at [921, 156] on input "text" at bounding box center [1079, 156] width 399 height 28
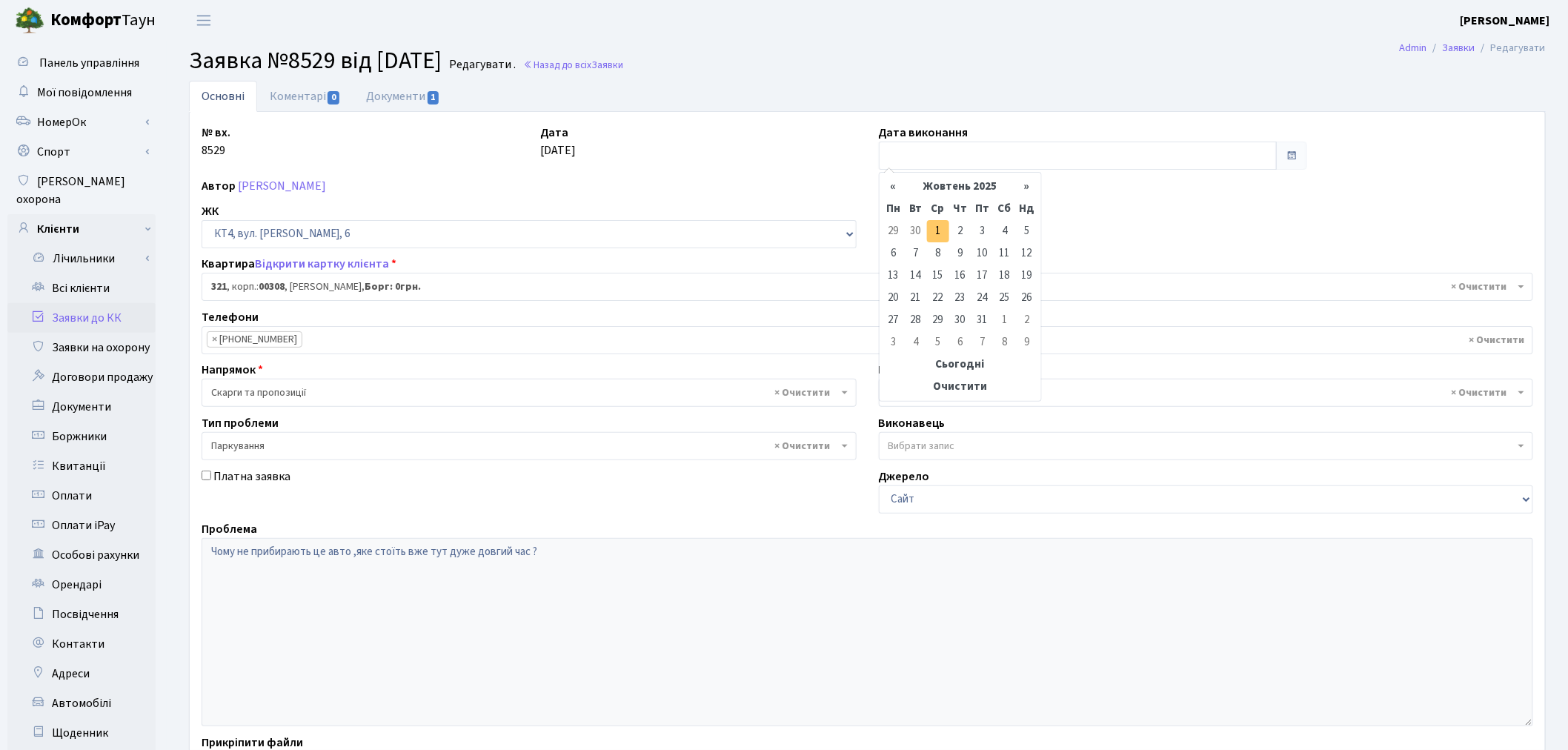
click at [934, 230] on td "1" at bounding box center [938, 231] width 22 height 22
type input "01.10.2025"
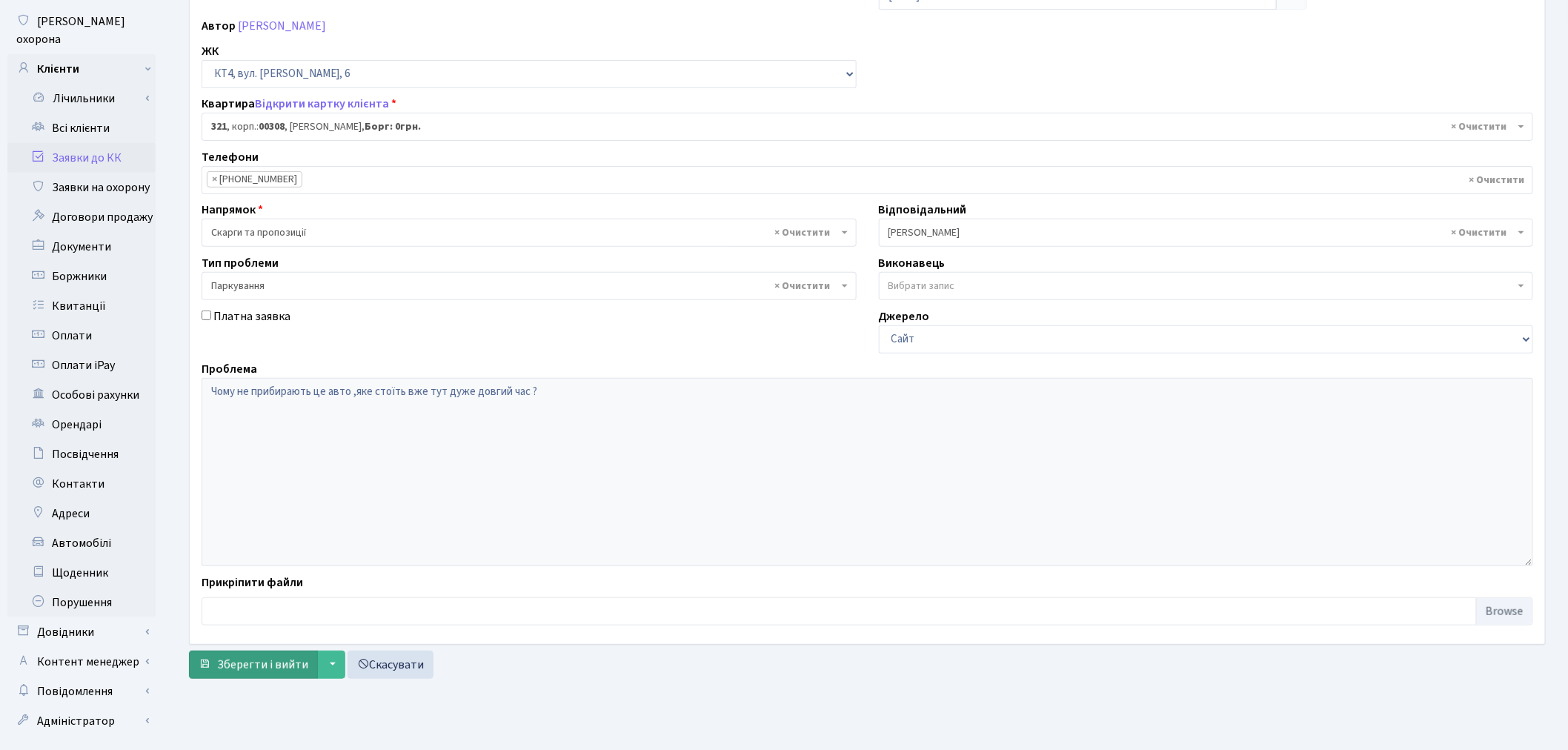
scroll to position [172, 0]
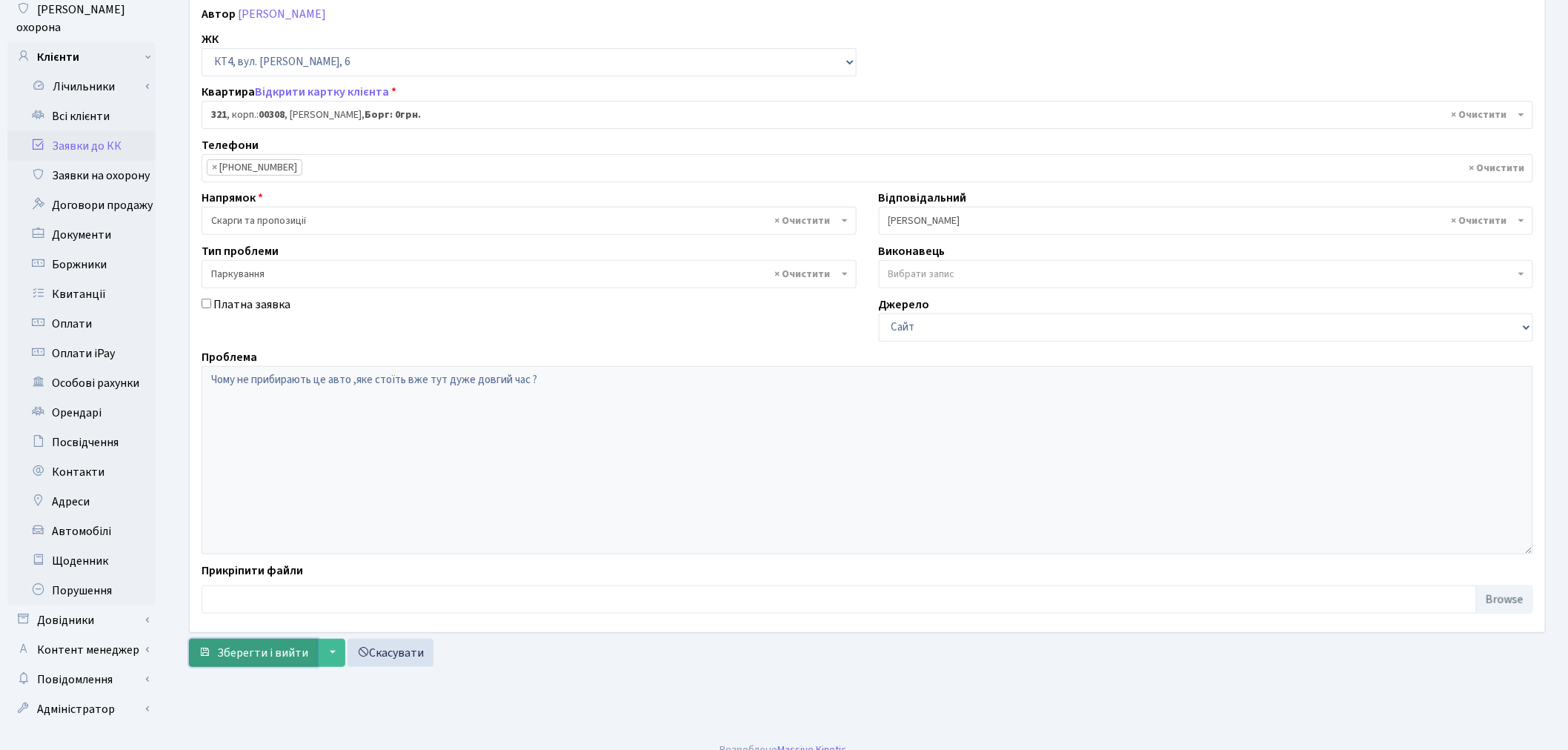
click at [230, 647] on span "Зберегти і вийти" at bounding box center [263, 653] width 91 height 16
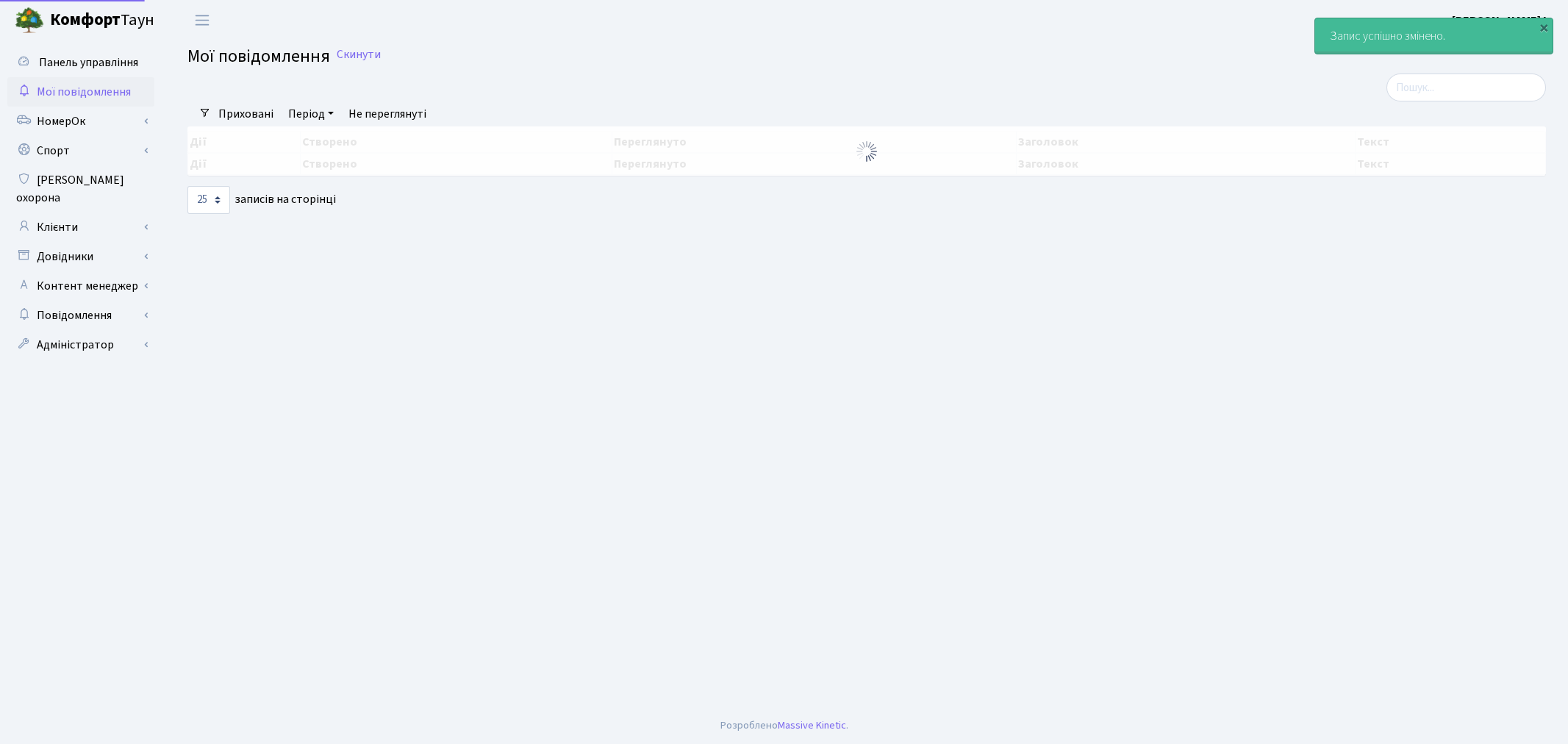
select select "25"
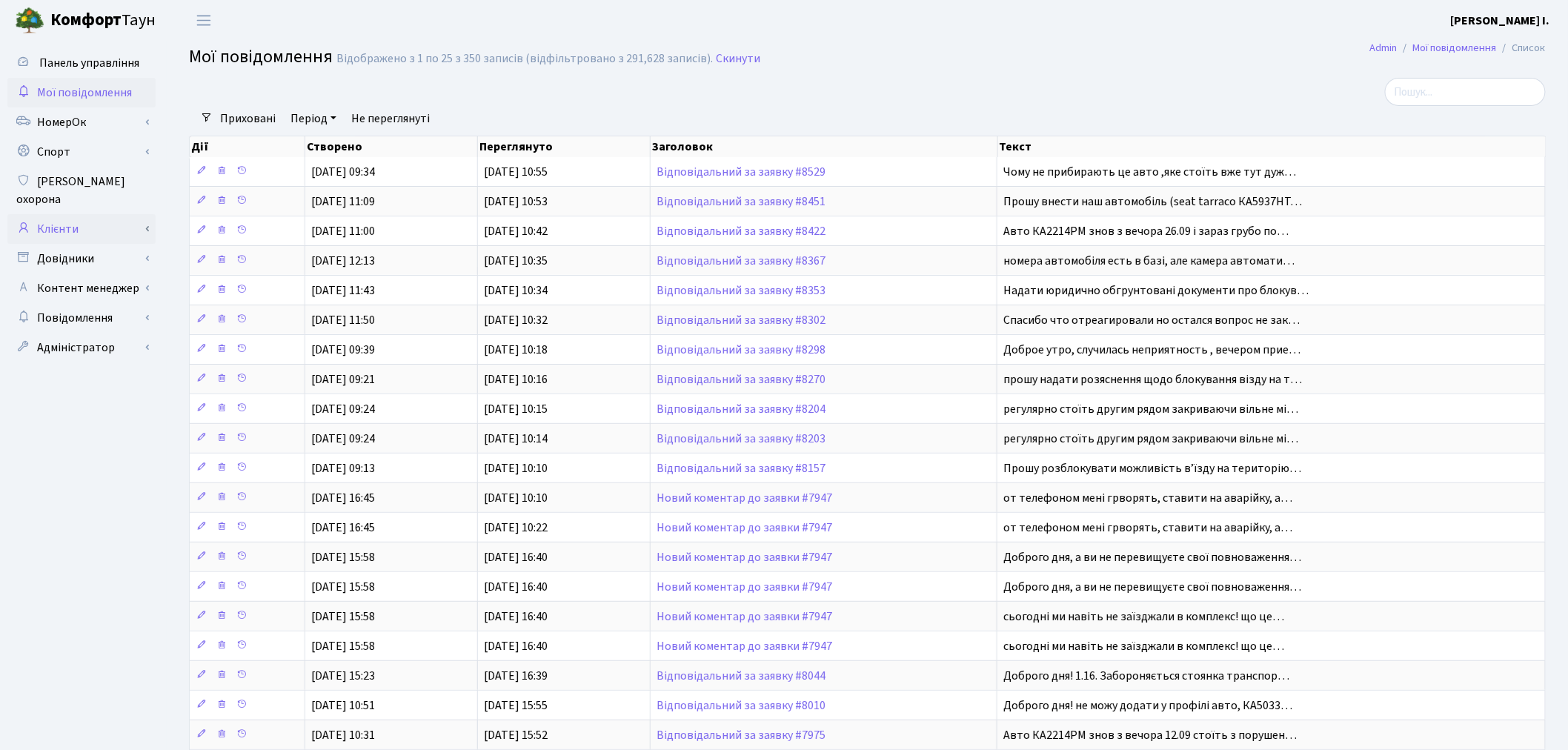
click at [74, 215] on link "Клієнти" at bounding box center [80, 229] width 148 height 30
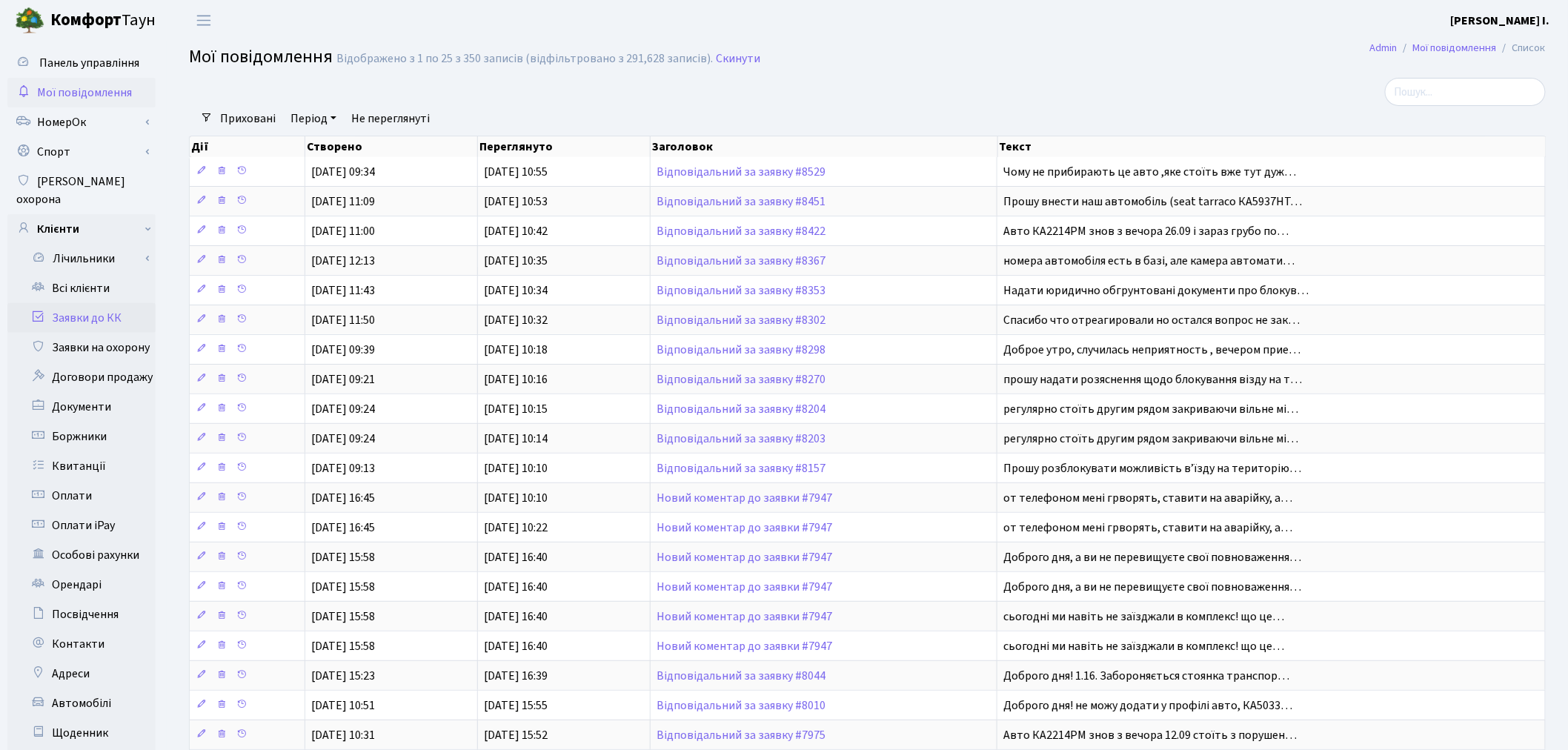
click at [76, 303] on link "Заявки до КК" at bounding box center [80, 317] width 148 height 30
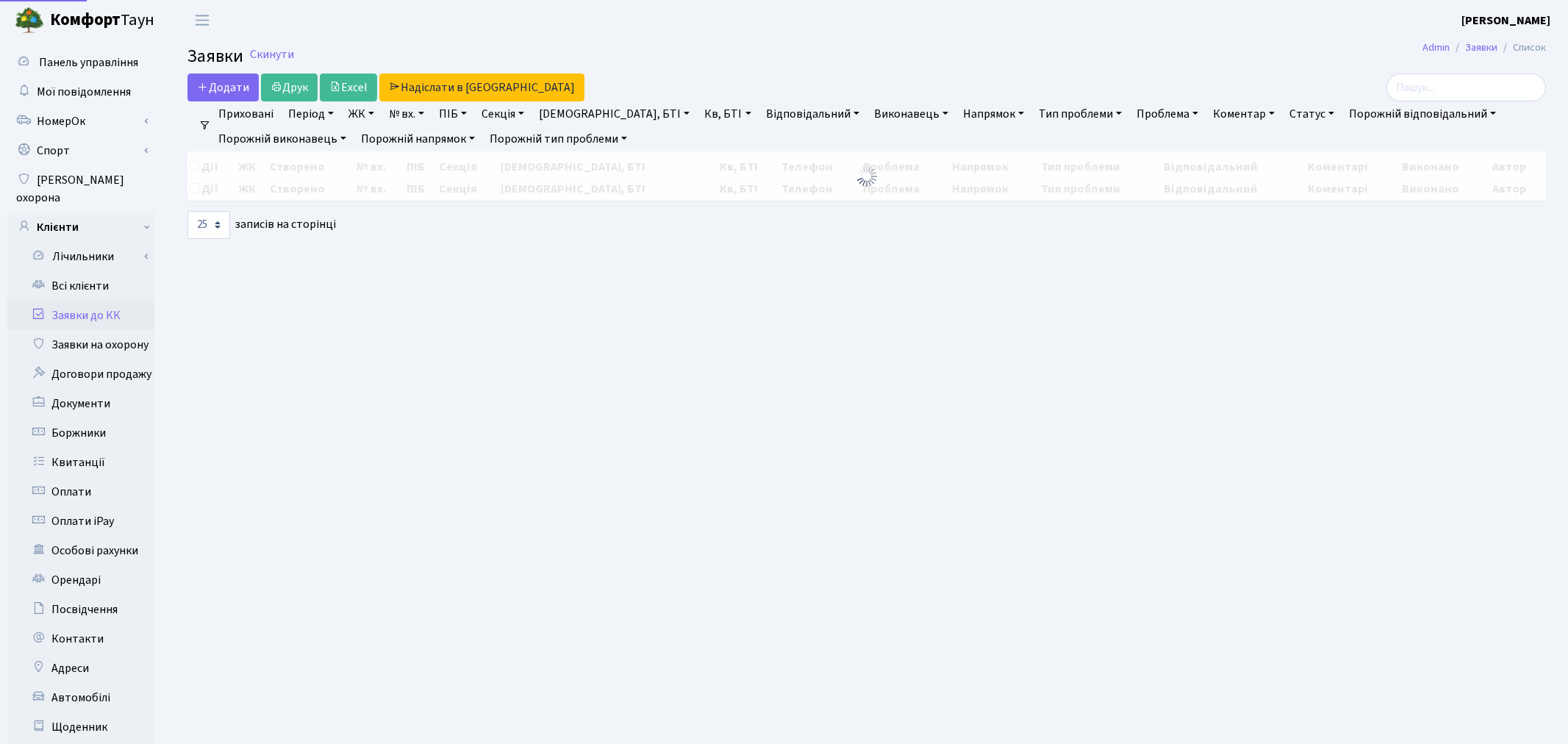
select select "25"
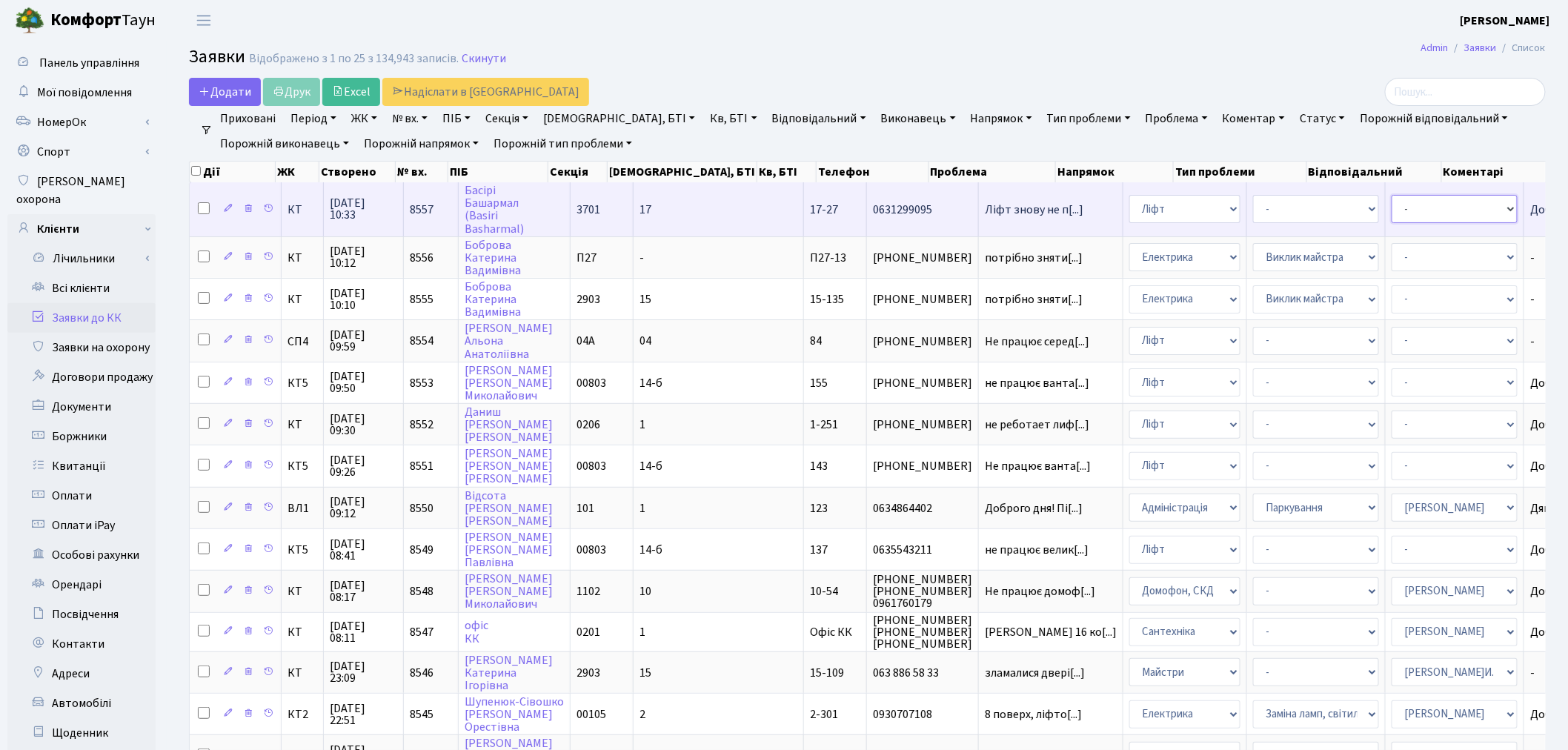
drag, startPoint x: 1364, startPoint y: 207, endPoint x: 1363, endPoint y: 219, distance: 12.0
click at [1392, 207] on select "- Адміністратор ЖК ДП Адміністратор ЖК КТ Адміністратор ЖК СП Вижул В. В. Горді…" at bounding box center [1455, 208] width 126 height 28
select select "11"
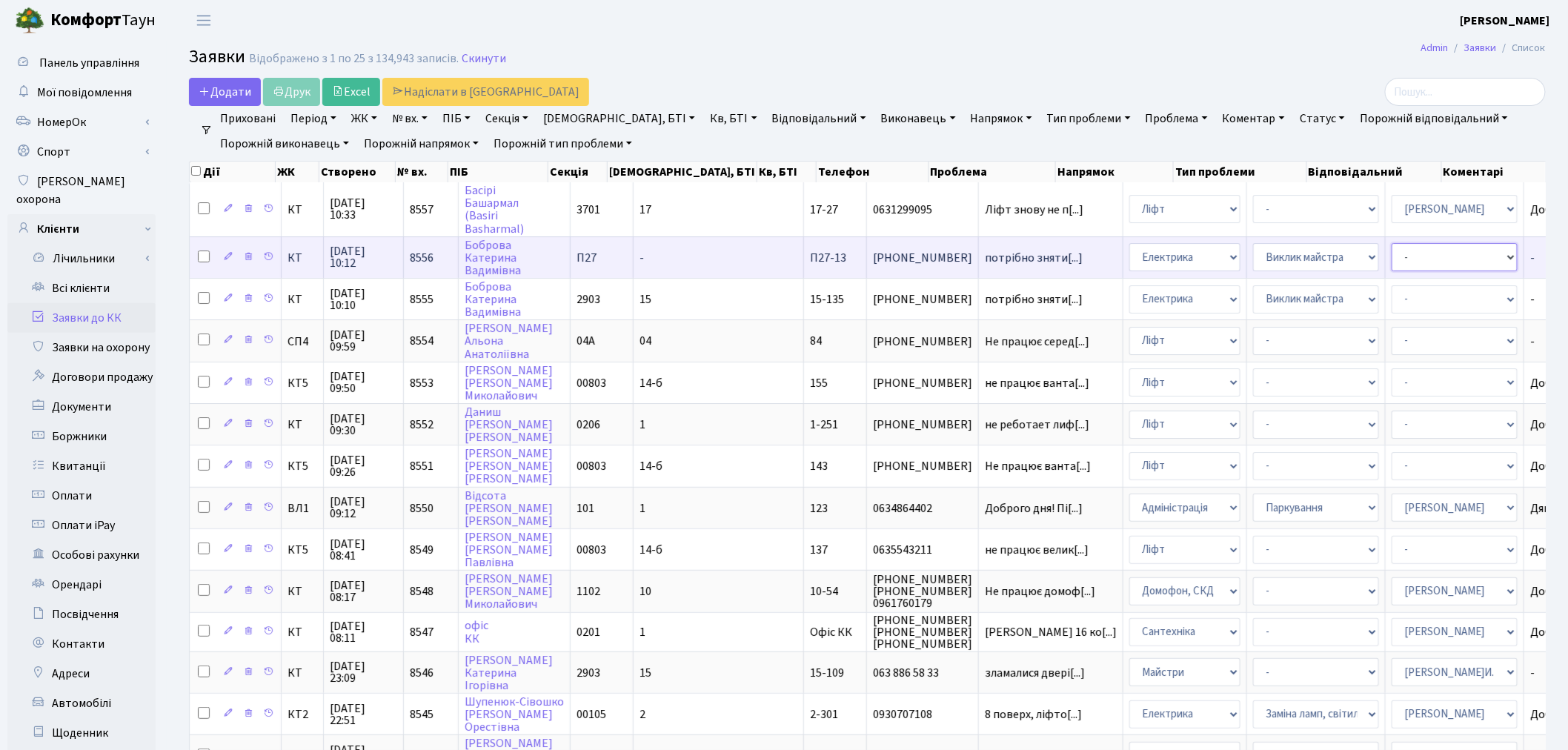
click at [1392, 249] on select "- Адміністратор ЖК ДП Адміністратор ЖК КТ Адміністратор ЖК СП Вижул В. В. Горді…" at bounding box center [1455, 257] width 126 height 28
select select "22"
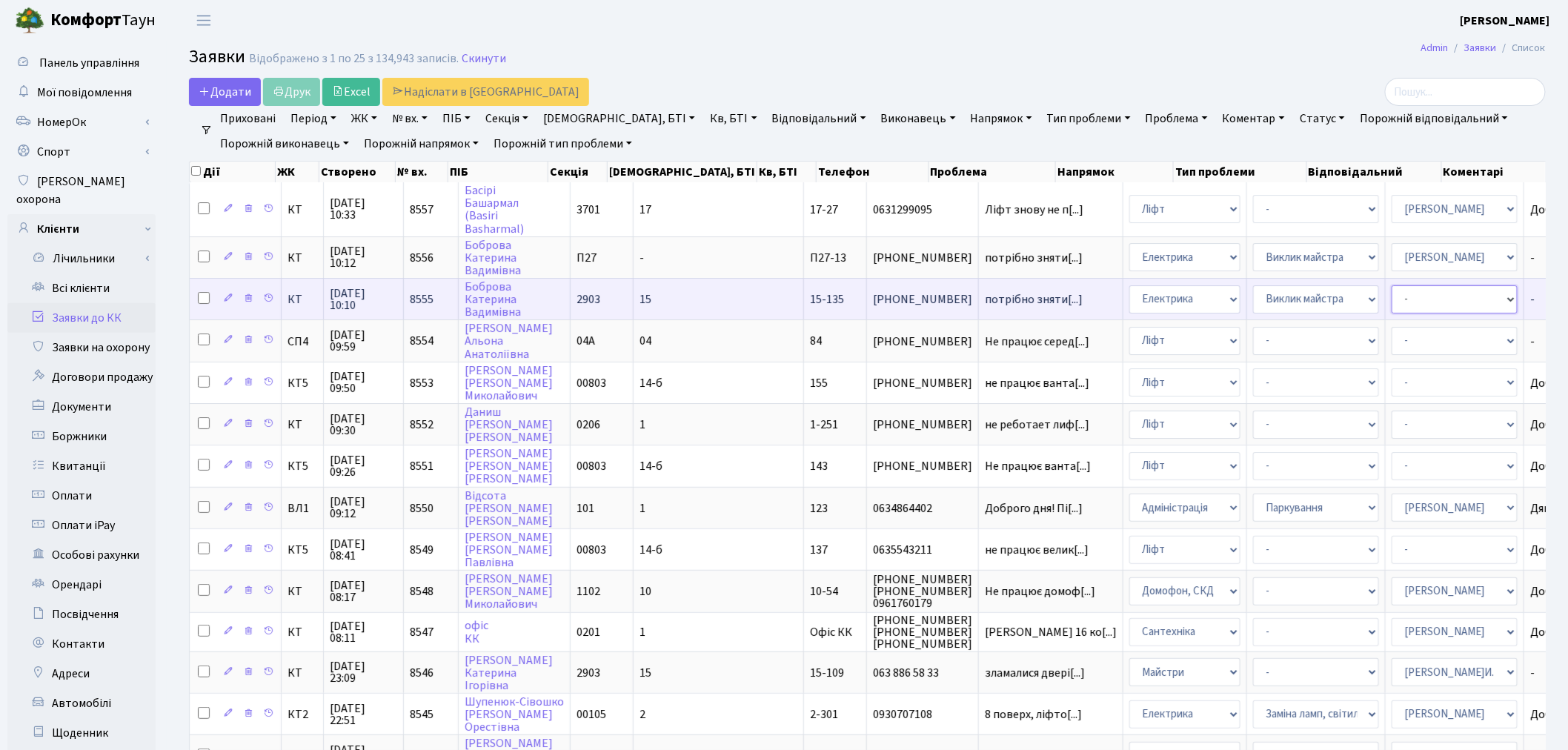
click at [1392, 300] on select "- Адміністратор ЖК ДП Адміністратор ЖК КТ Адміністратор ЖК СП Вижул В. В. Горді…" at bounding box center [1455, 300] width 126 height 28
select select "22"
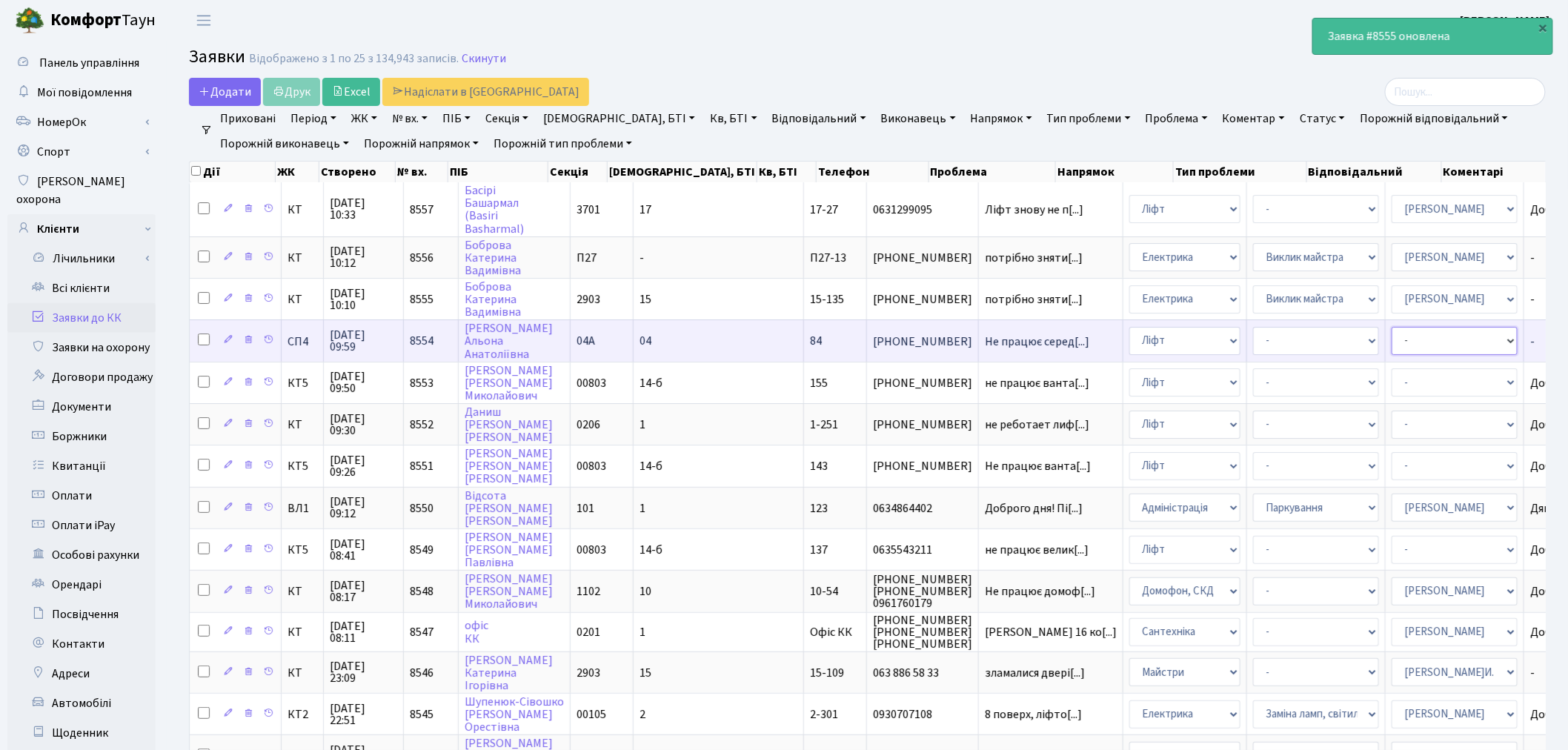
click at [1392, 333] on select "- Адміністратор ЖК ДП Адміністратор ЖК КТ Адміністратор ЖК СП Вижул В. В. Горді…" at bounding box center [1455, 340] width 126 height 28
select select "11"
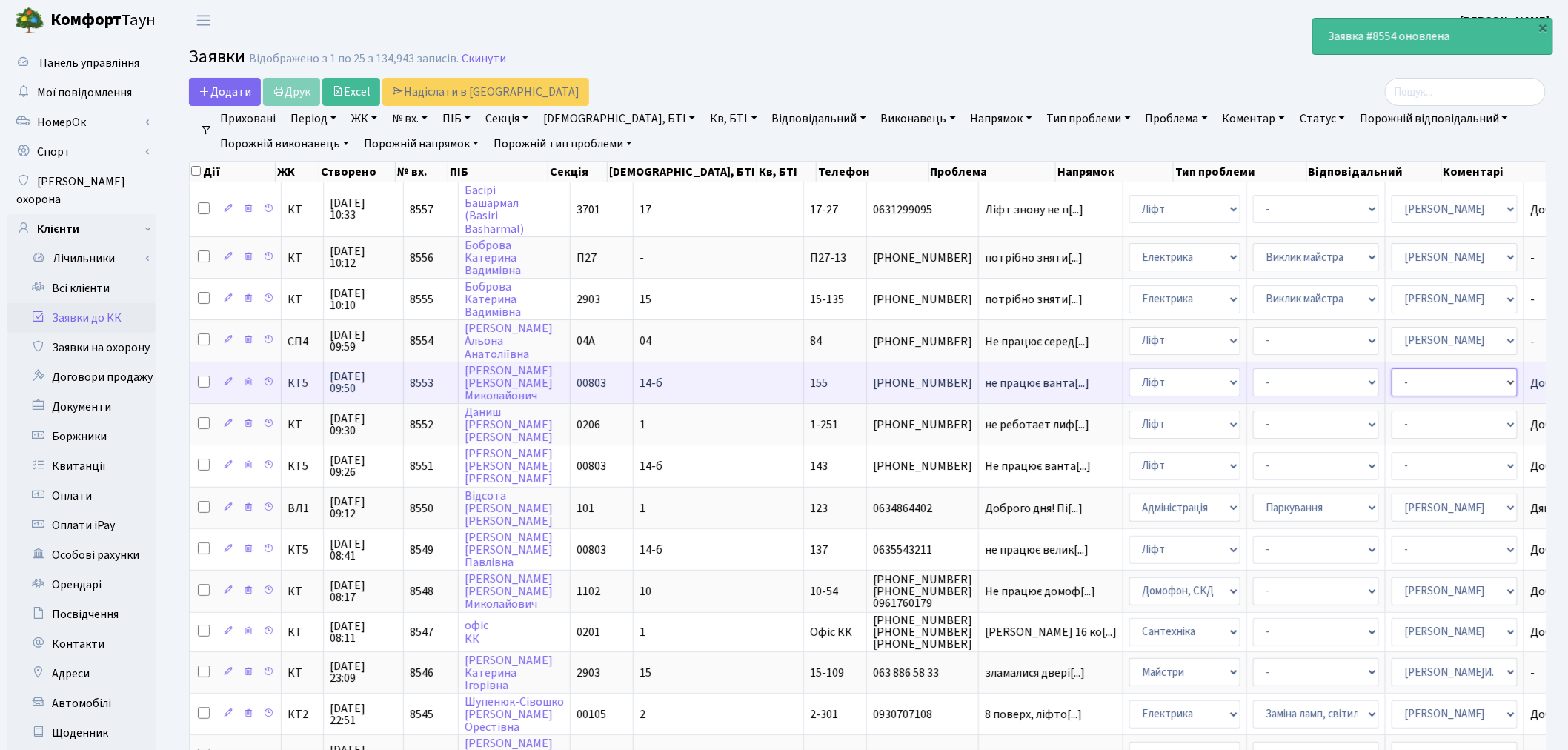
click at [1392, 379] on select "- Адміністратор ЖК ДП Адміністратор ЖК КТ Адміністратор ЖК СП Вижул В. В. Горді…" at bounding box center [1455, 382] width 126 height 28
select select "11"
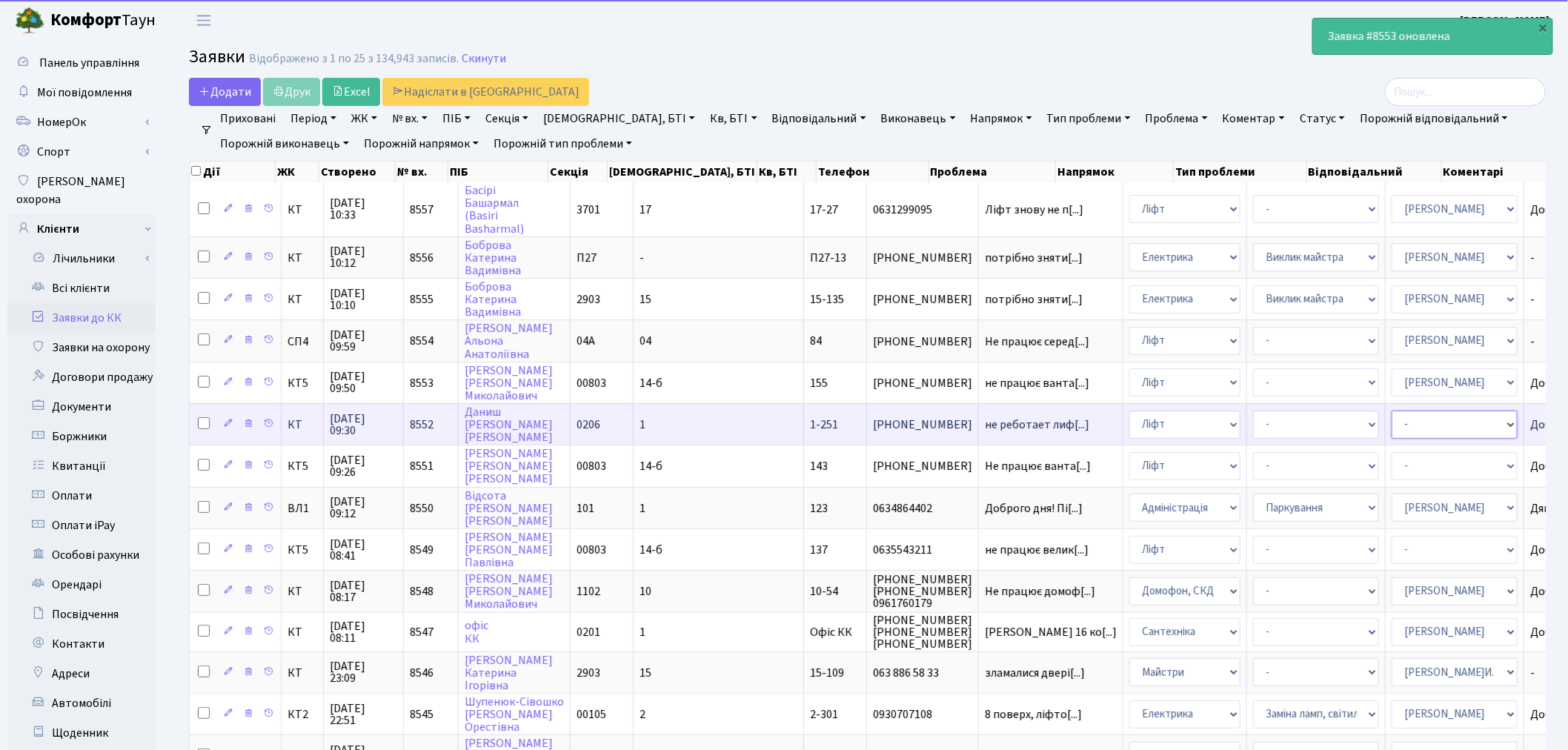
click at [1392, 417] on select "- Адміністратор ЖК ДП Адміністратор ЖК КТ Адміністратор ЖК СП Вижул В. В. Горді…" at bounding box center [1455, 425] width 126 height 28
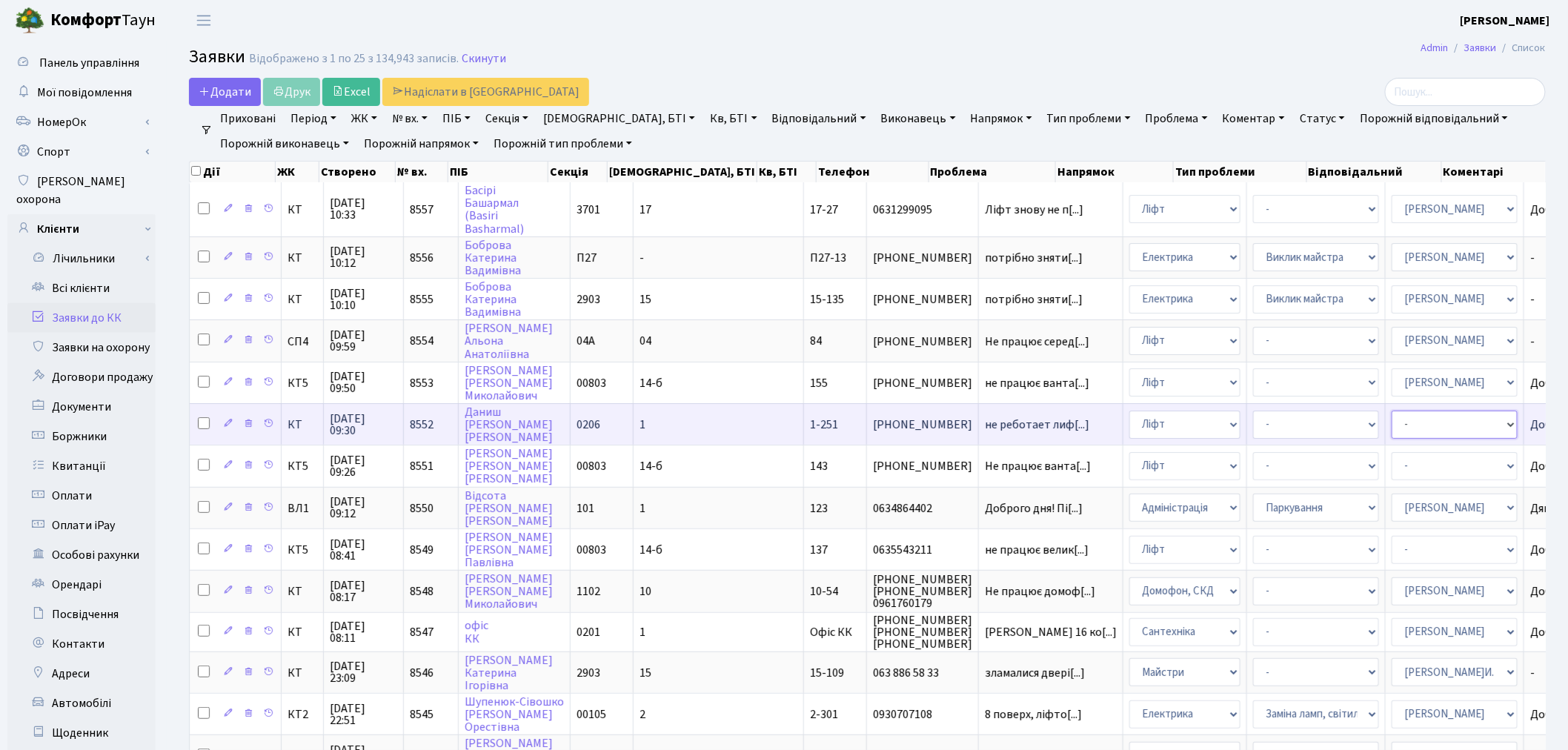
select select "11"
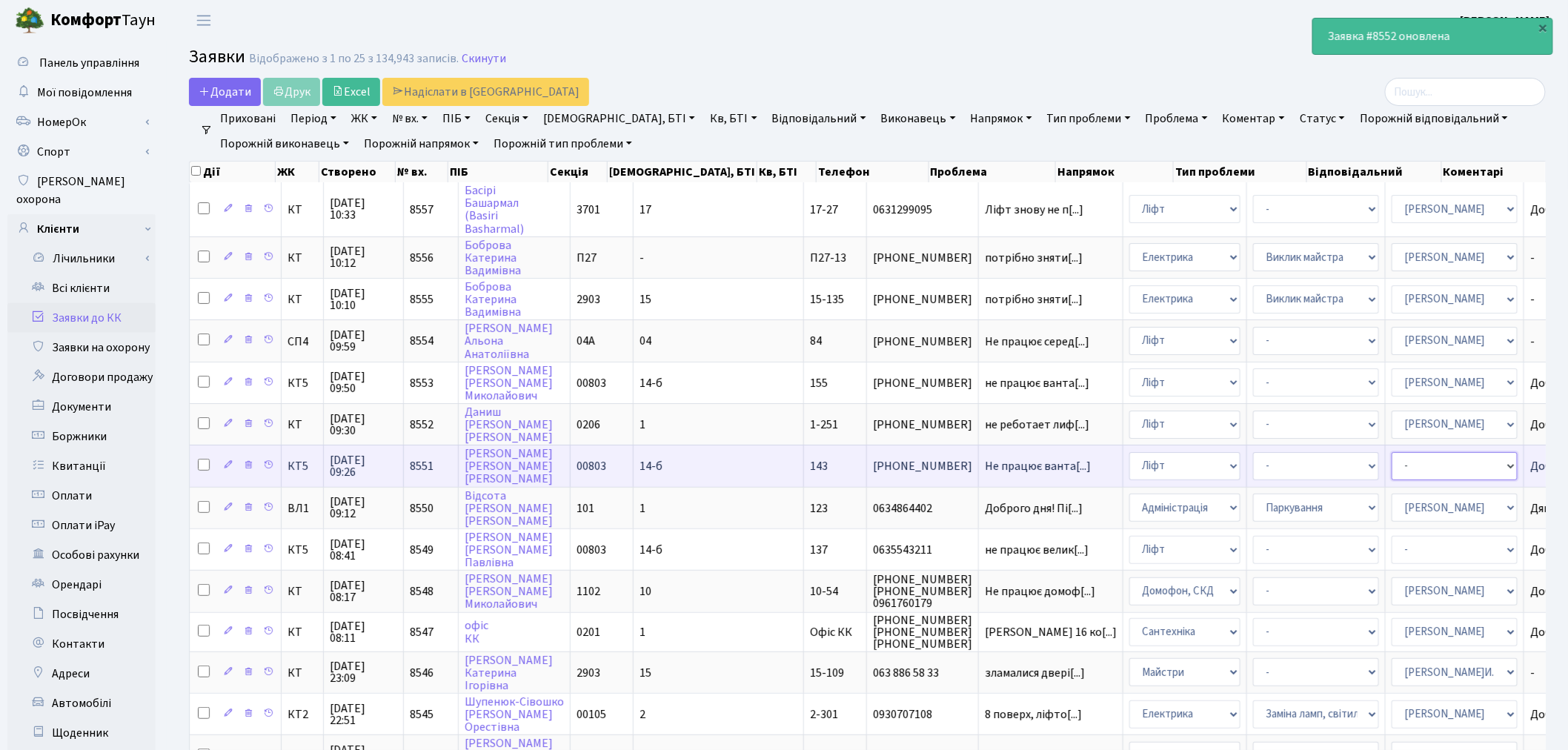
click at [1392, 452] on select "- Адміністратор ЖК ДП Адміністратор ЖК КТ Адміністратор ЖК СП Вижул В. В. Горді…" at bounding box center [1455, 466] width 126 height 28
select select "11"
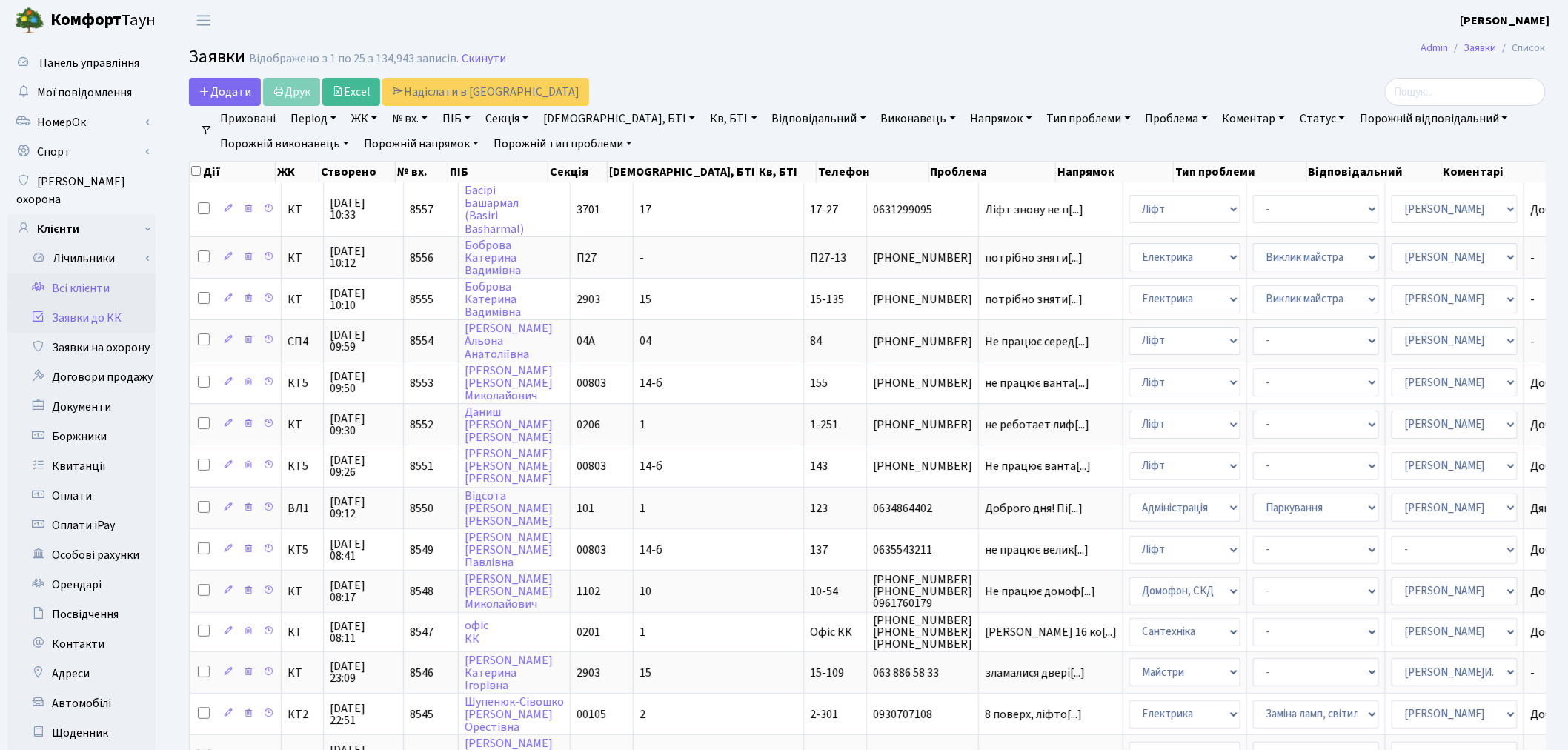
click at [98, 274] on link "Всі клієнти" at bounding box center [80, 289] width 148 height 30
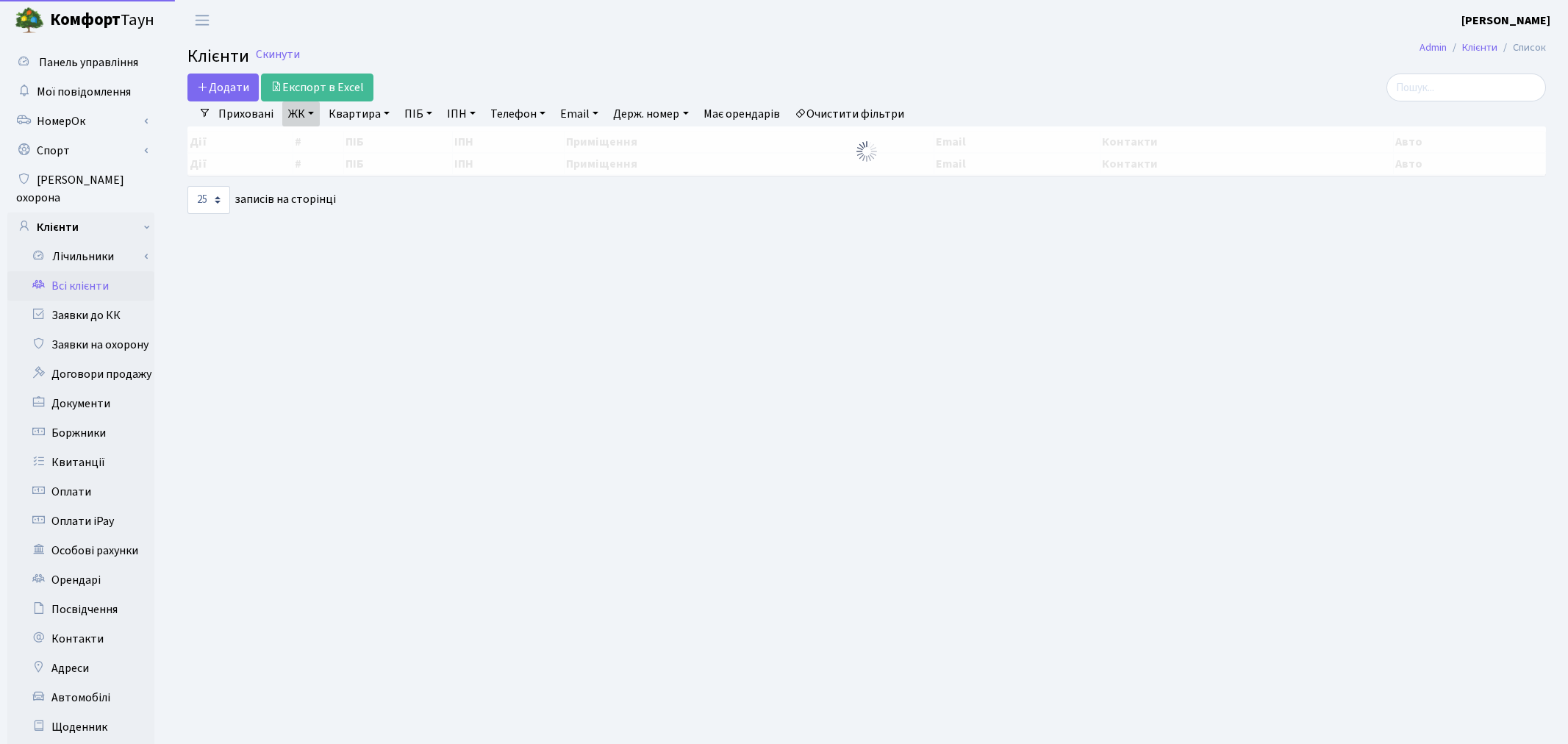
select select "25"
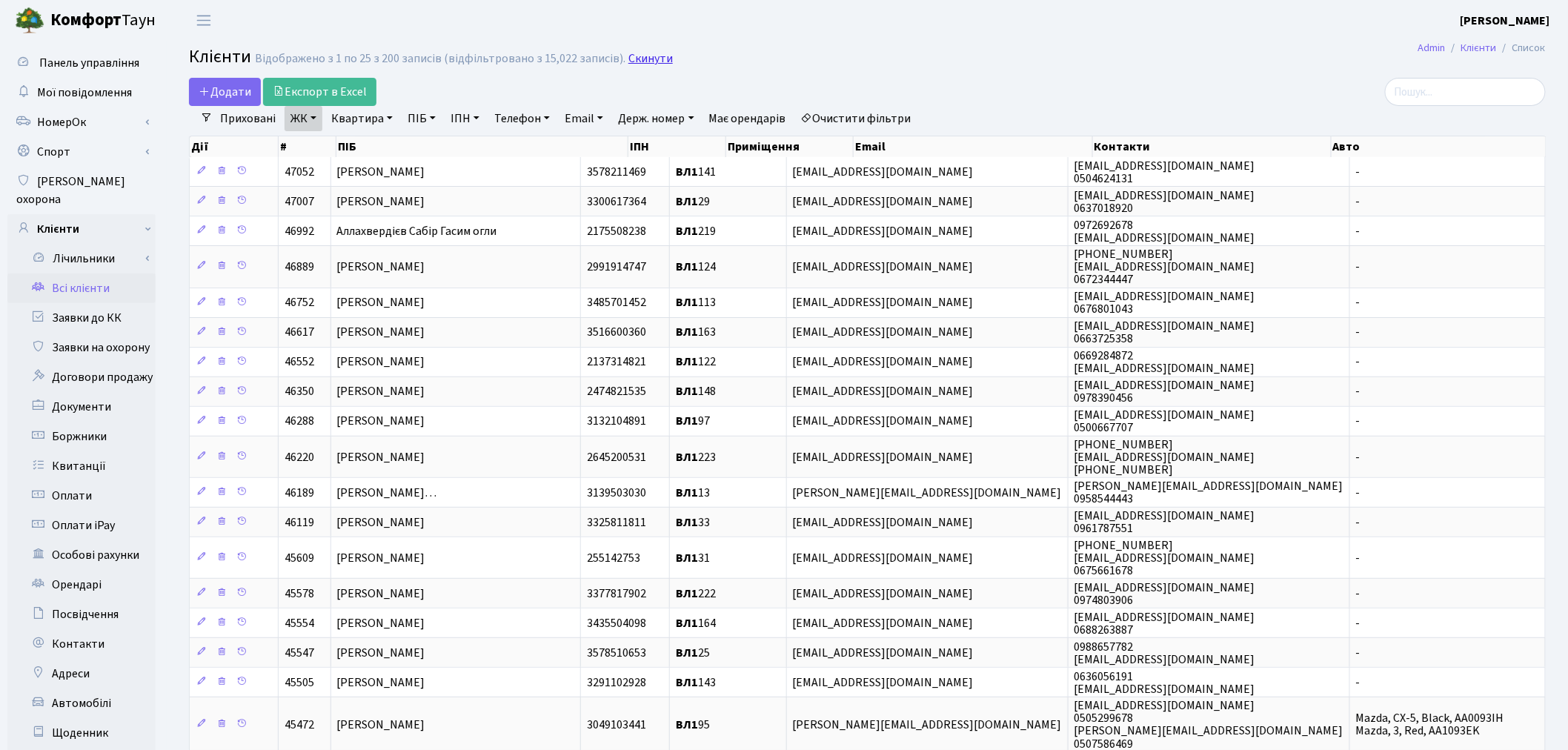
click at [634, 53] on link "Скинути" at bounding box center [650, 59] width 45 height 14
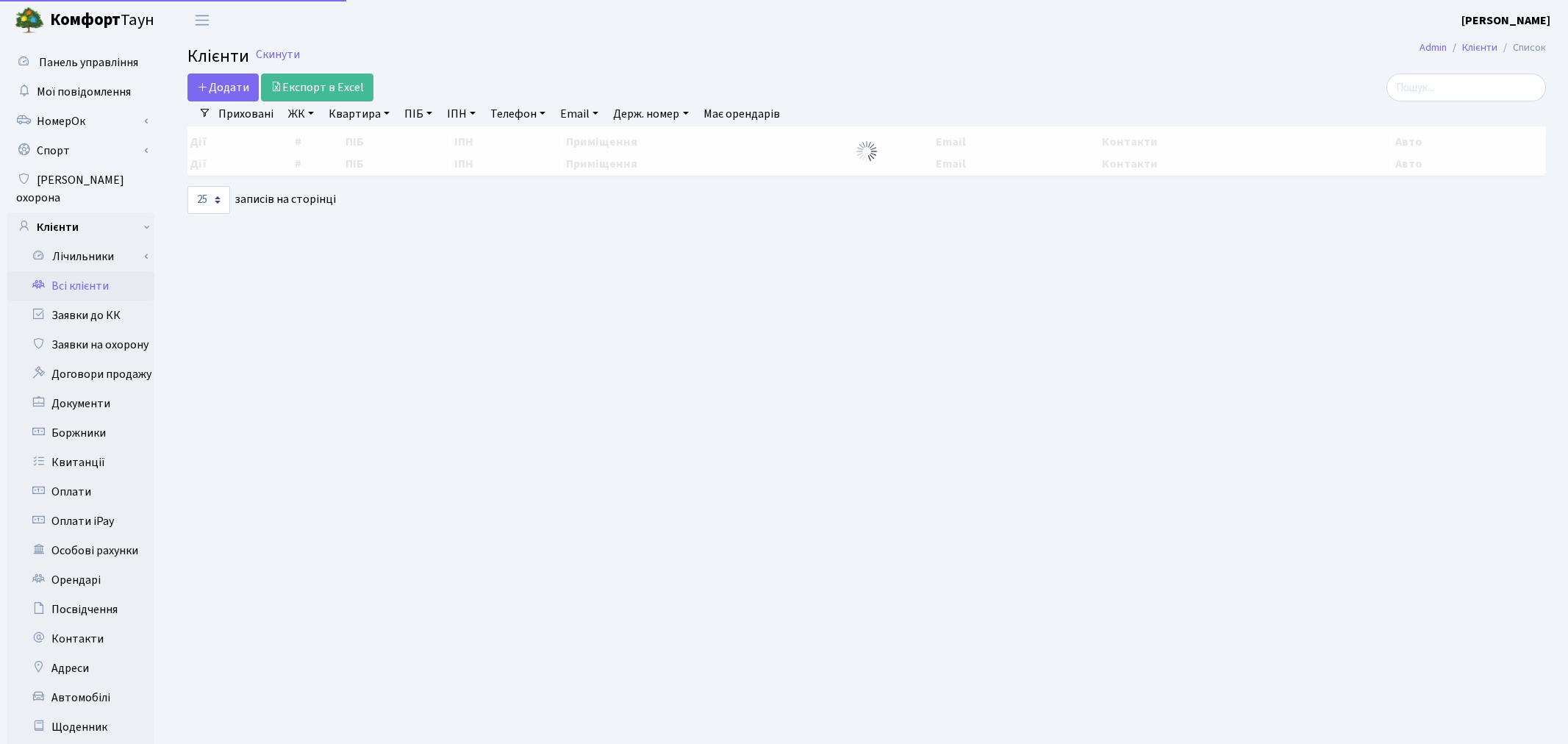
select select "25"
click at [1433, 93] on input "search" at bounding box center [1454, 88] width 159 height 28
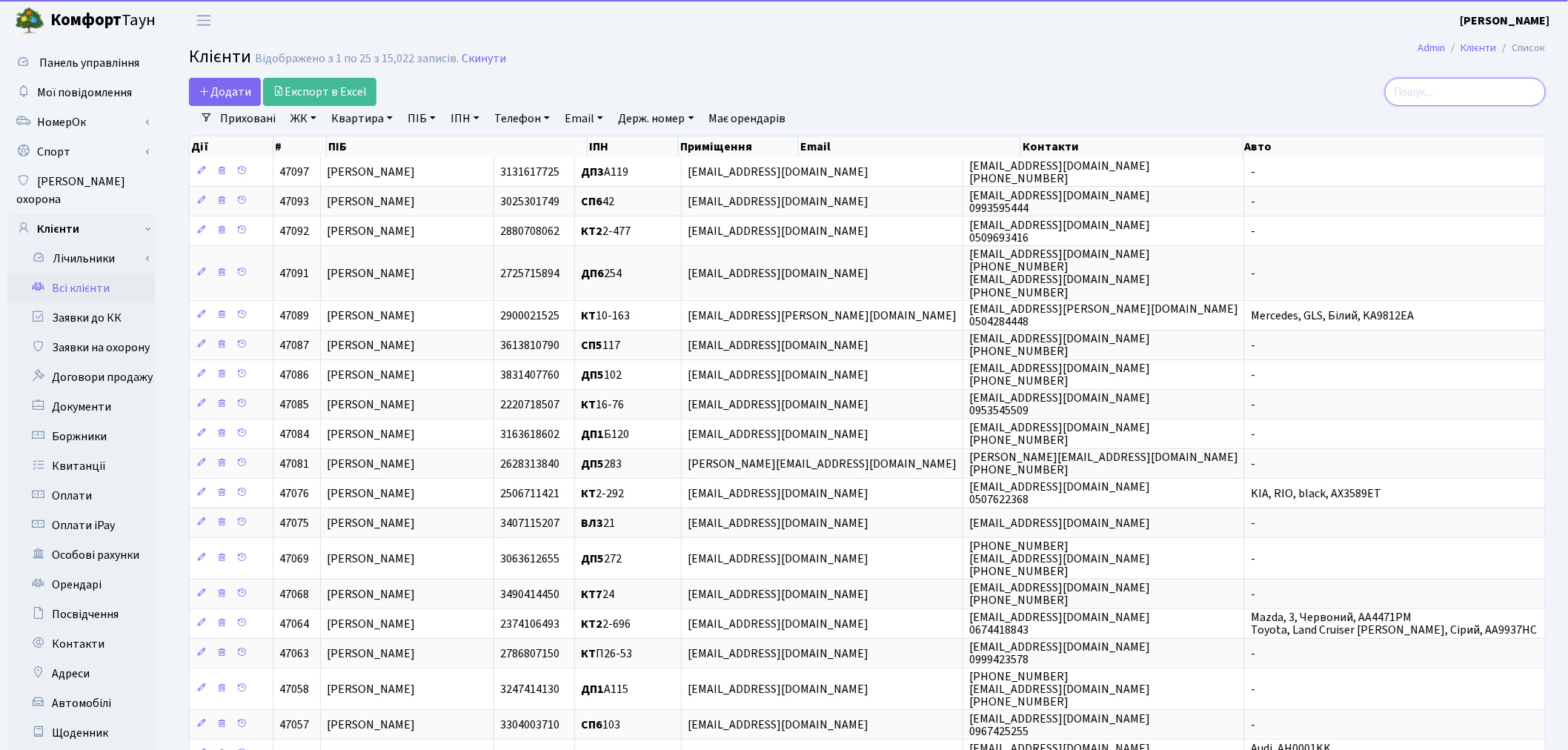
paste input "Джоне Танривердио"
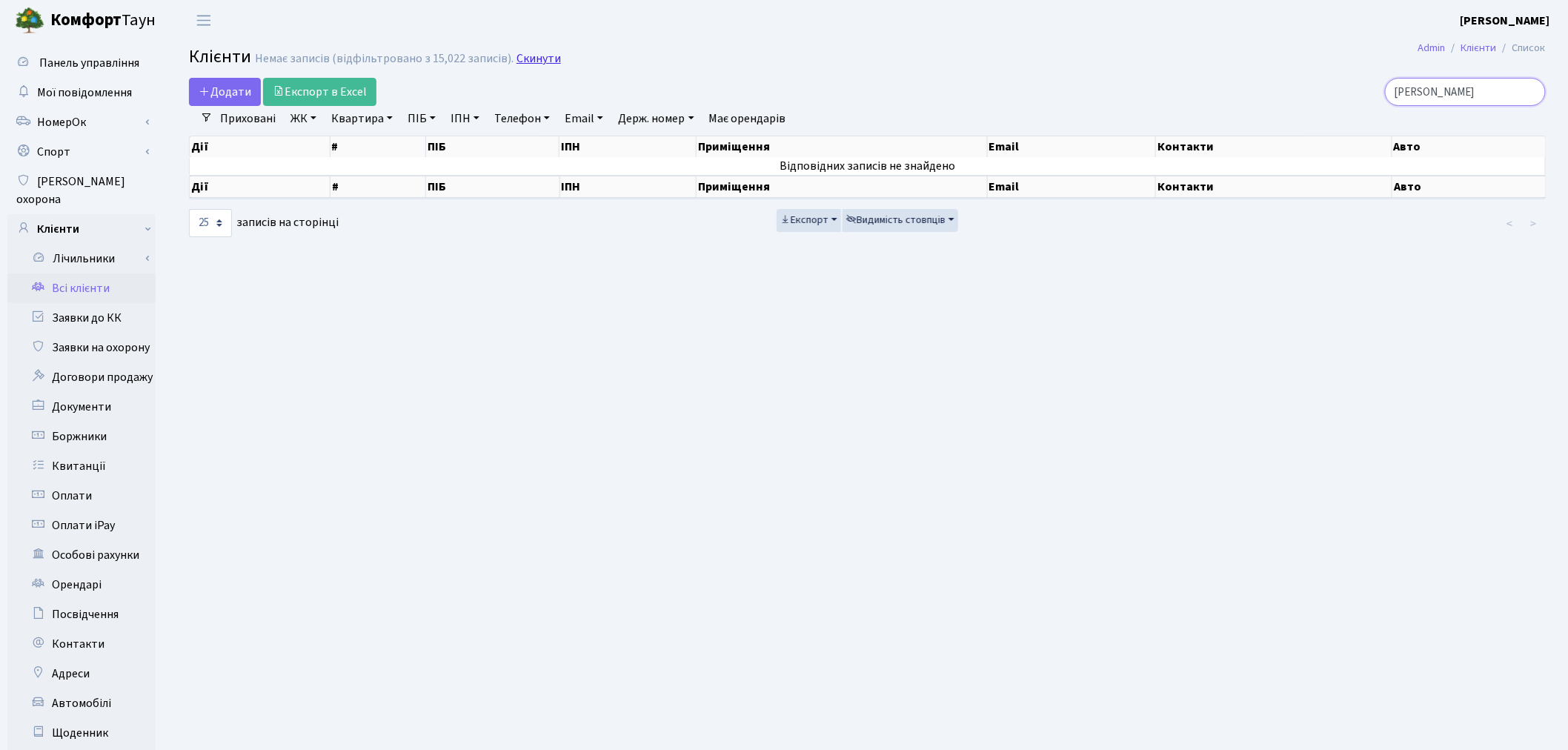
type input "Джоне Танривердио"
click at [517, 56] on link "Скинути" at bounding box center [539, 59] width 45 height 14
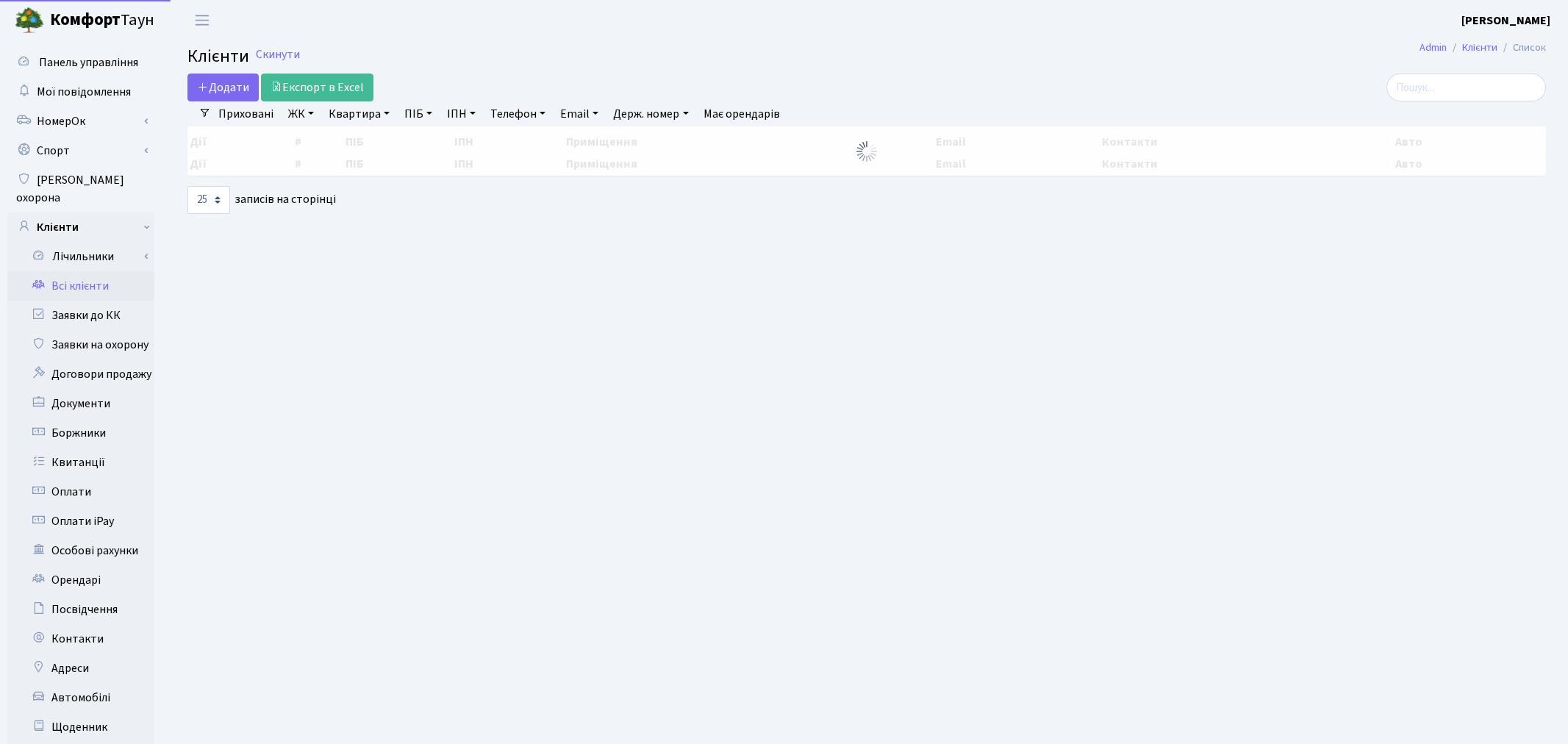
select select
select select "25"
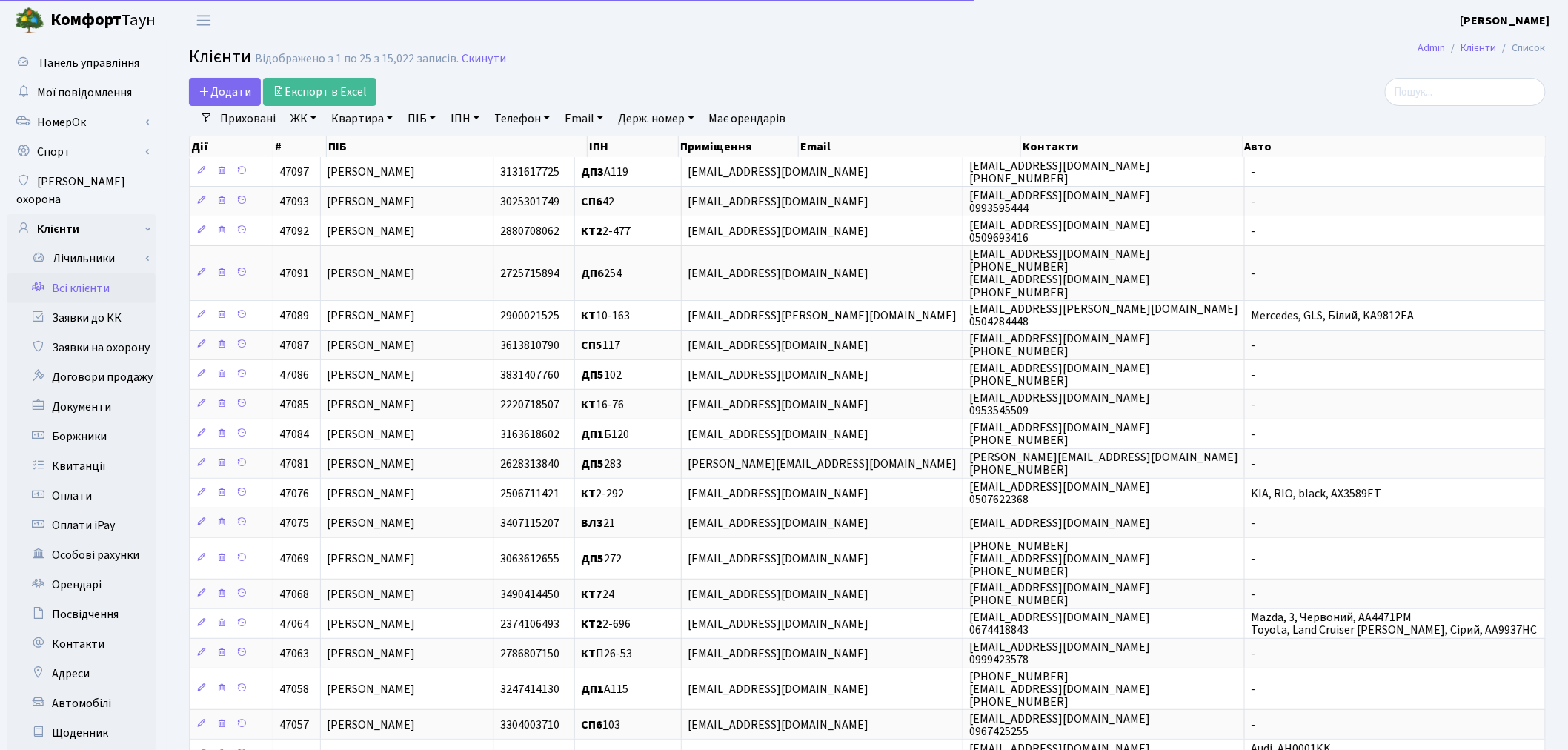
click at [294, 119] on link "ЖК" at bounding box center [304, 118] width 38 height 25
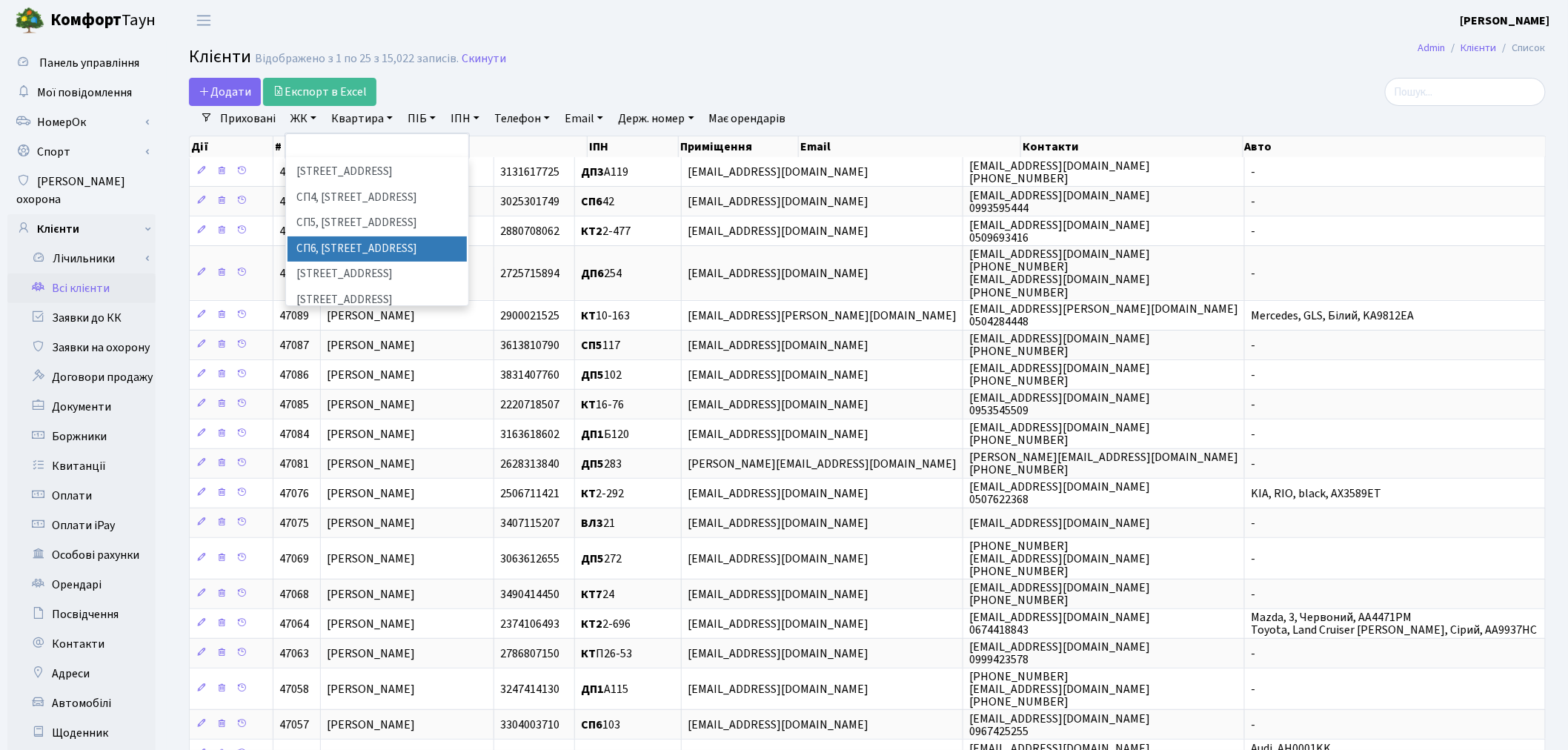
scroll to position [411, 0]
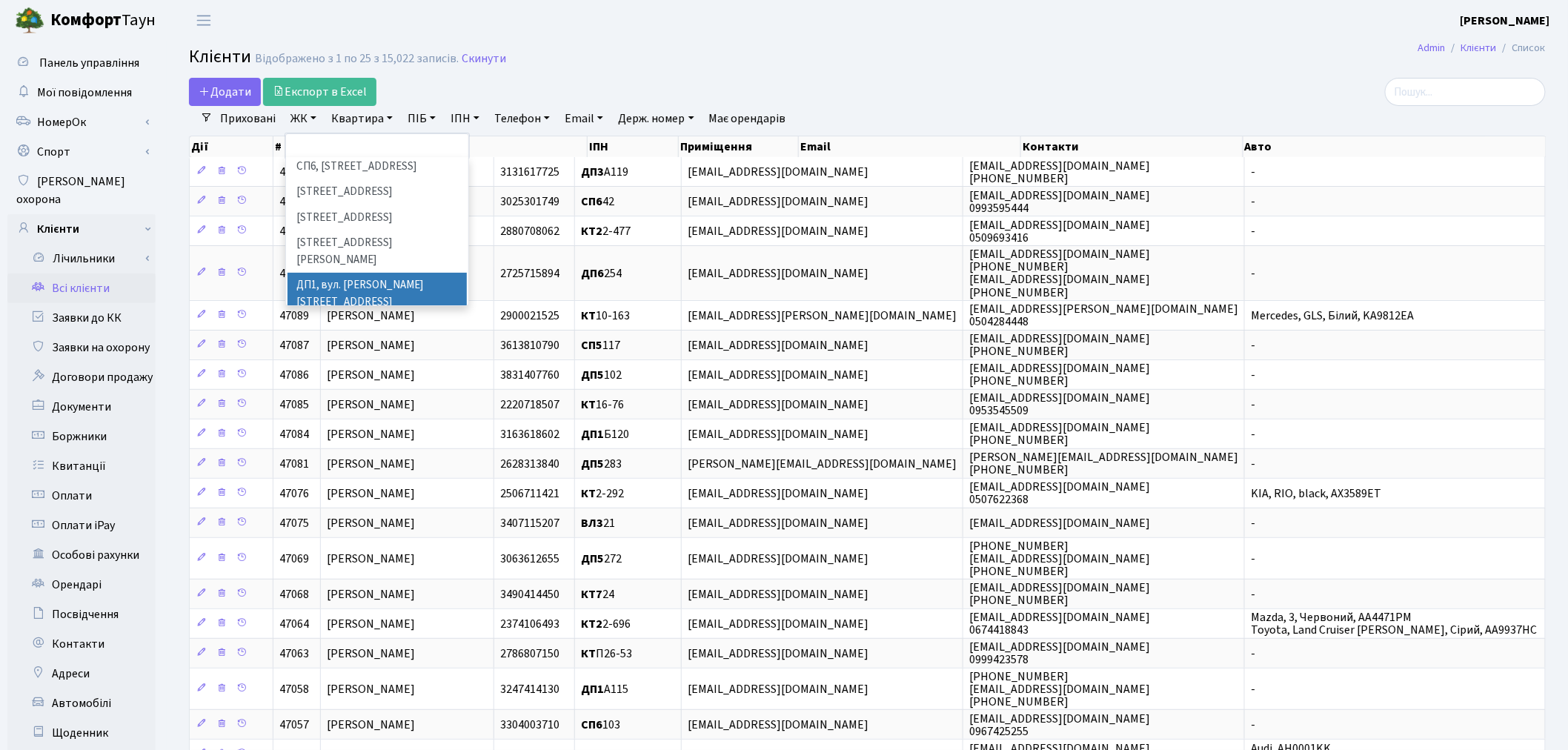
click at [349, 273] on li "ДП1, вул. [PERSON_NAME][STREET_ADDRESS]" at bounding box center [377, 294] width 180 height 43
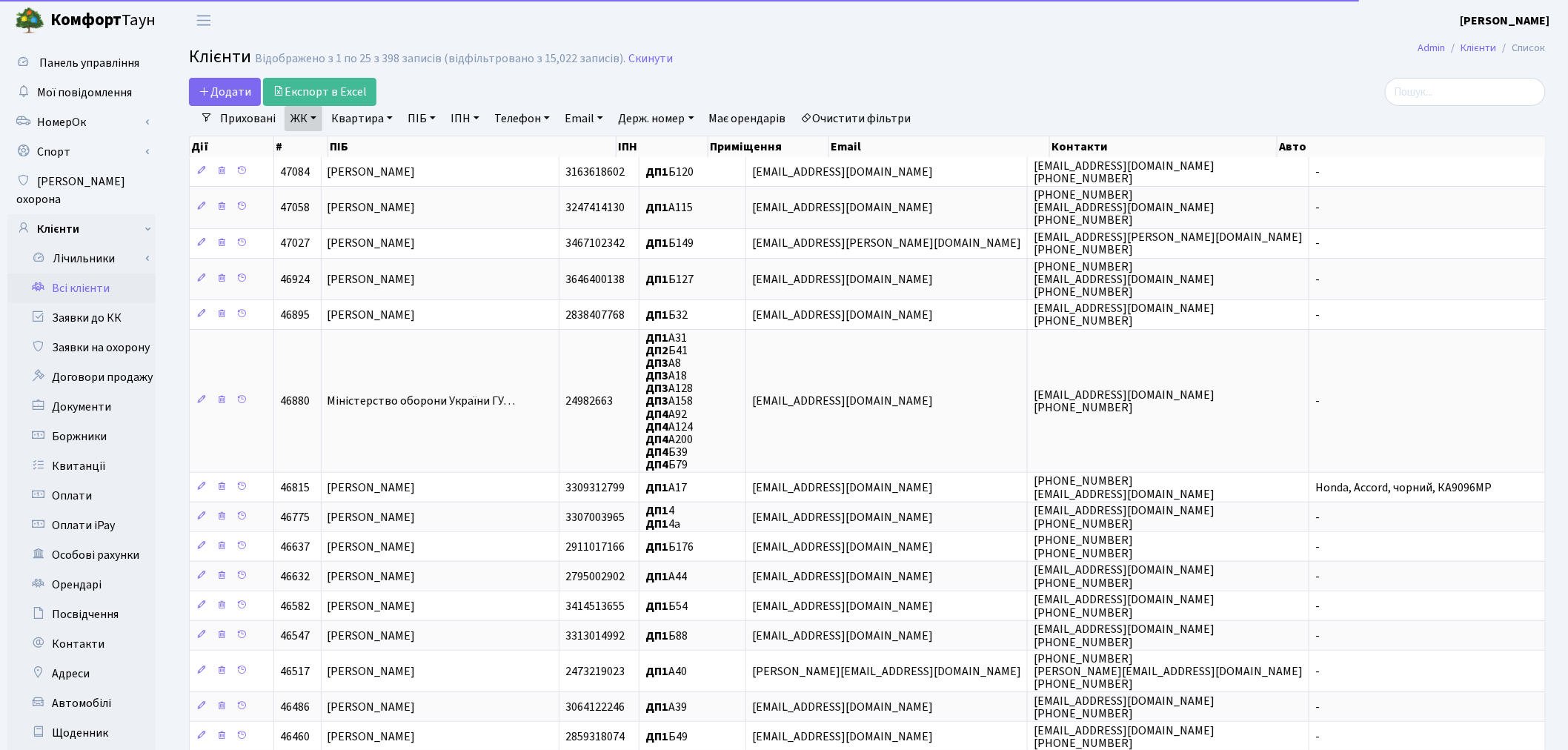
click at [304, 117] on link "ЖК" at bounding box center [304, 118] width 38 height 25
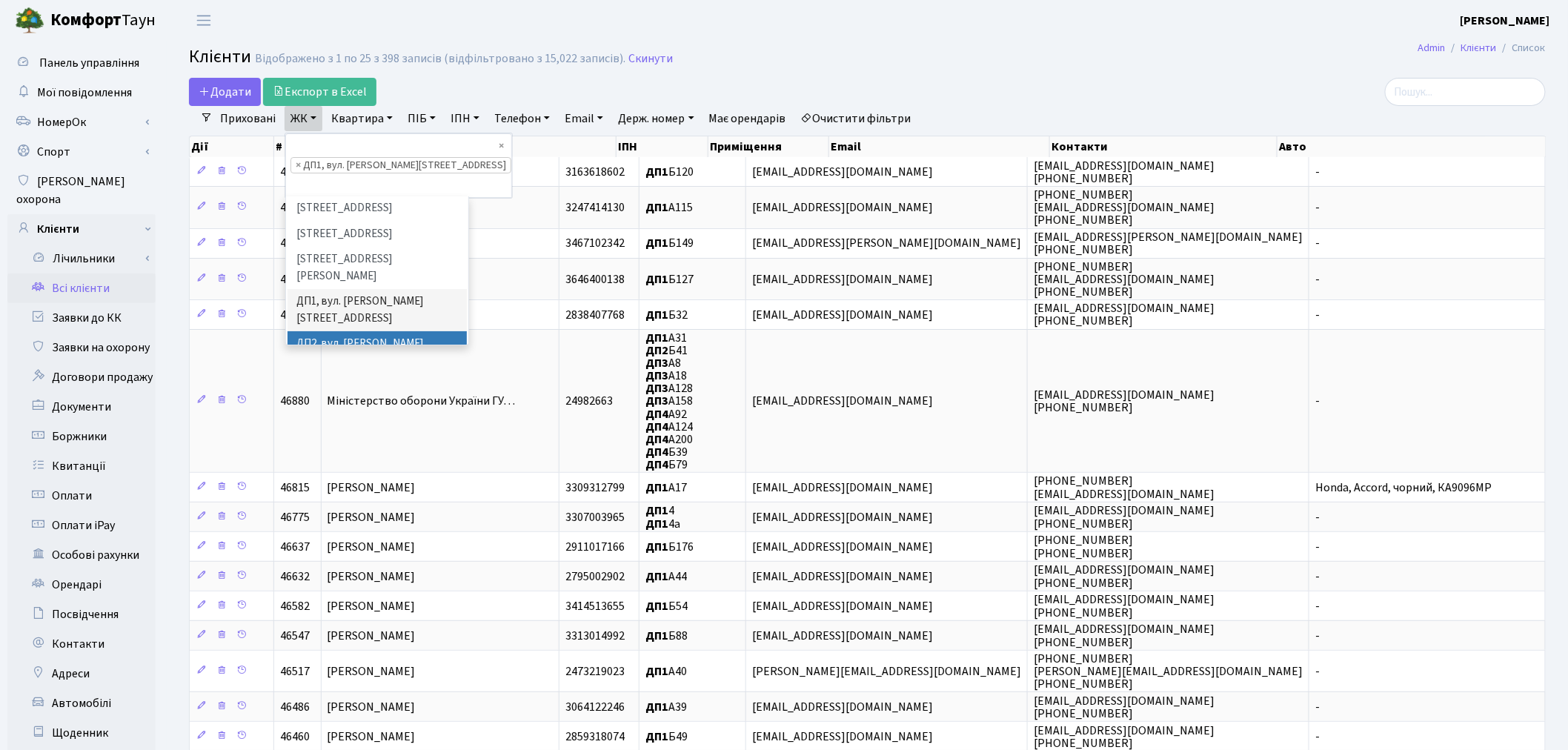
click at [330, 331] on li "ДП2, вул. [PERSON_NAME][STREET_ADDRESS]" at bounding box center [377, 352] width 180 height 43
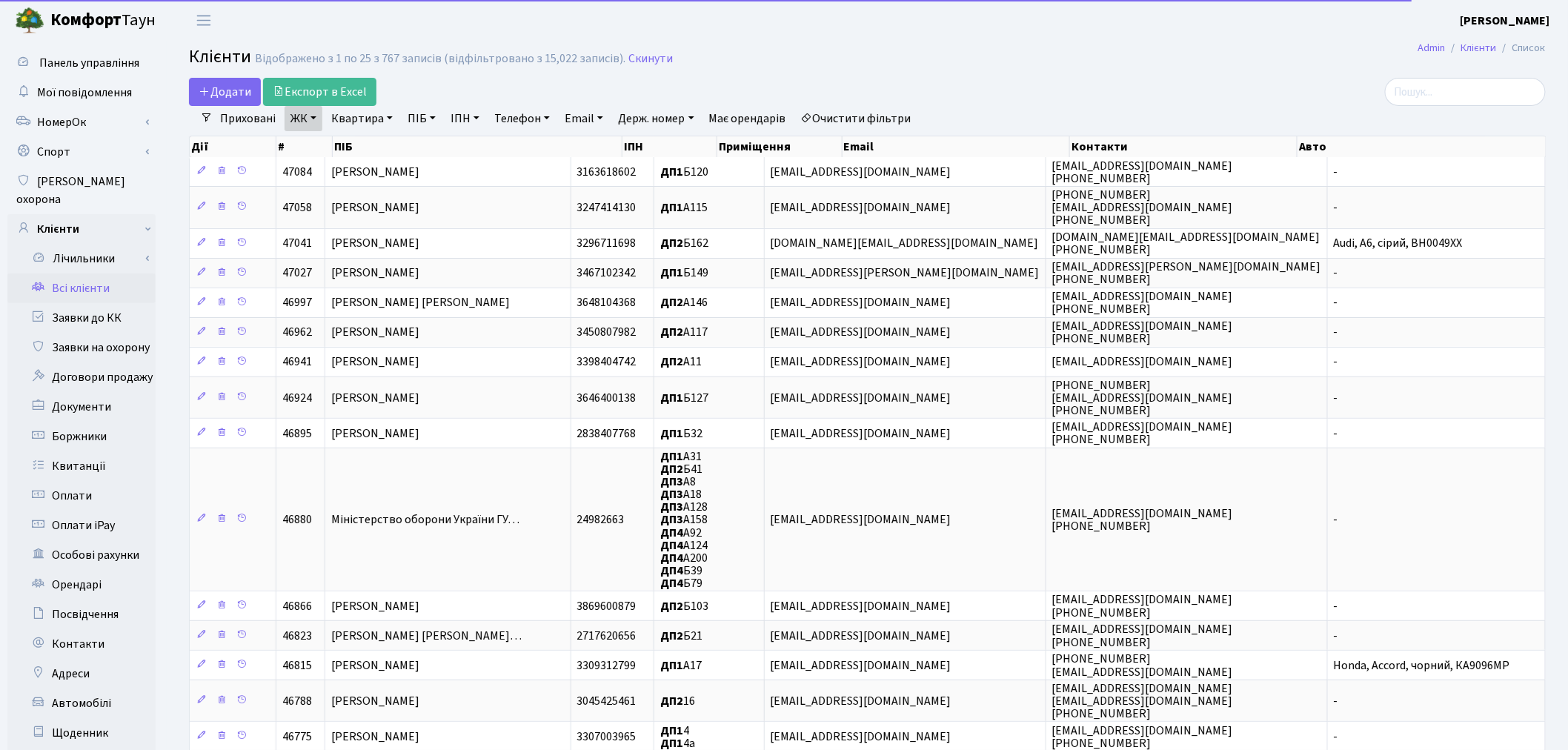
click at [297, 116] on link "ЖК" at bounding box center [304, 118] width 38 height 25
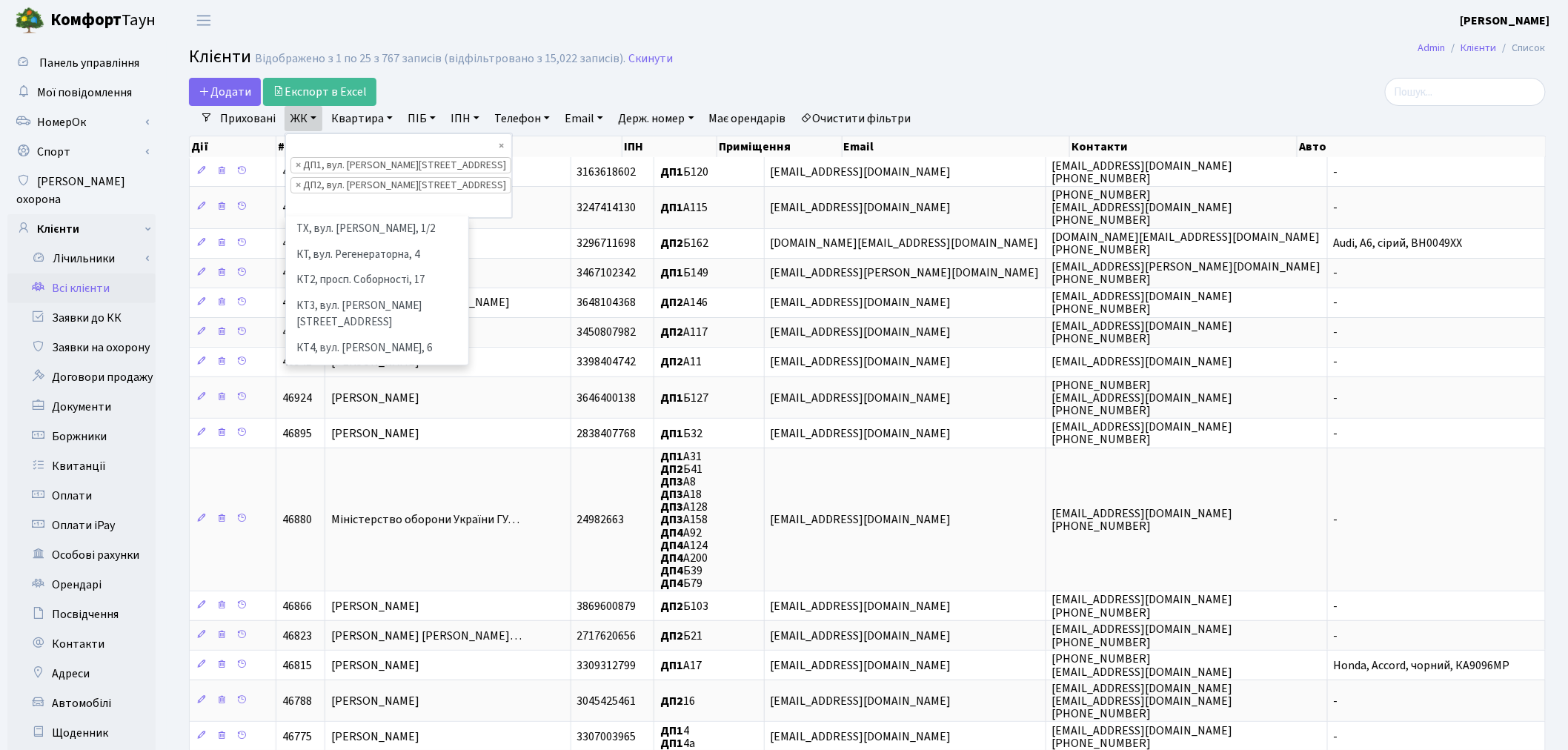
scroll to position [408, 0]
click at [335, 420] on li "ДП3, вул. [PERSON_NAME][STREET_ADDRESS]" at bounding box center [377, 440] width 180 height 43
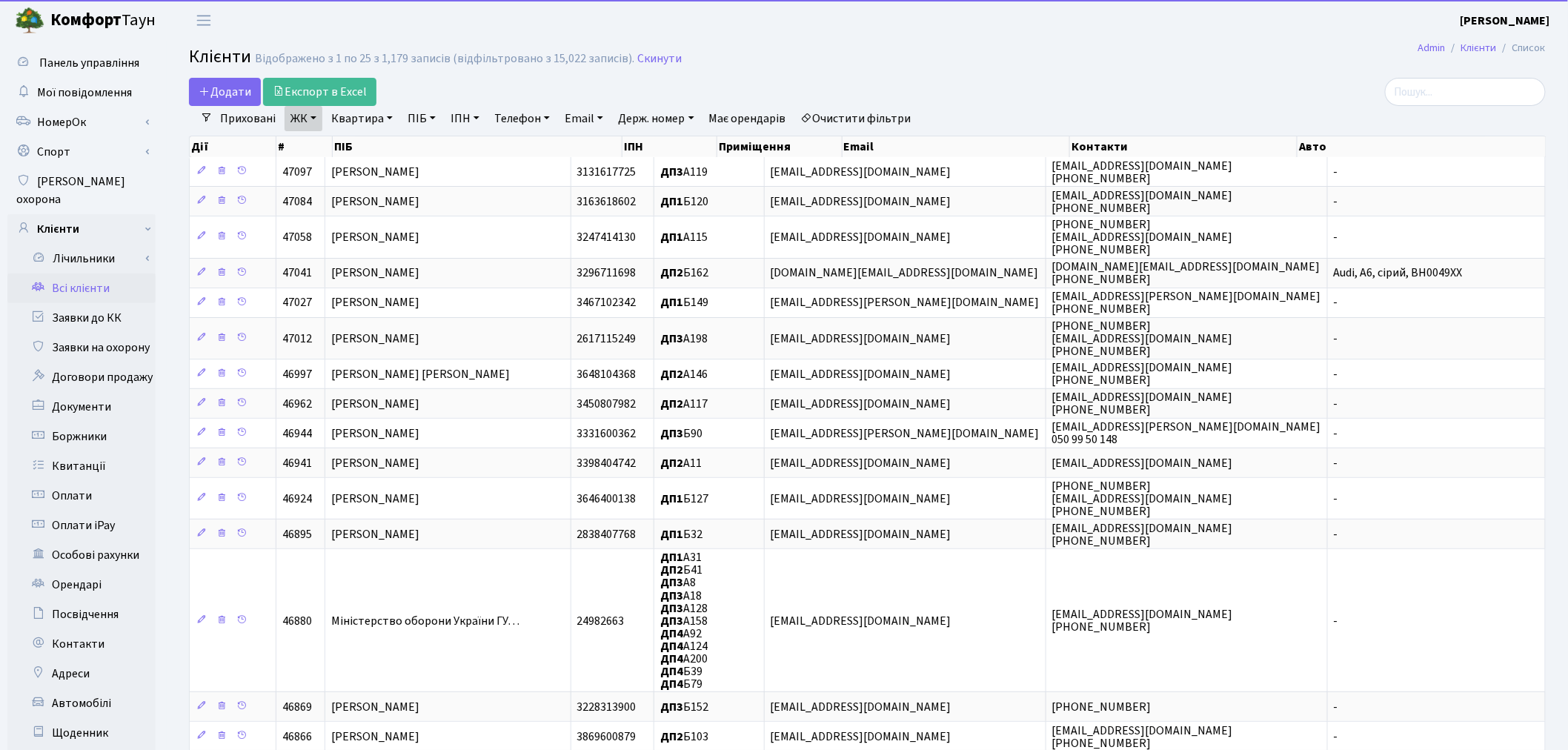
click at [304, 116] on link "ЖК" at bounding box center [304, 118] width 38 height 25
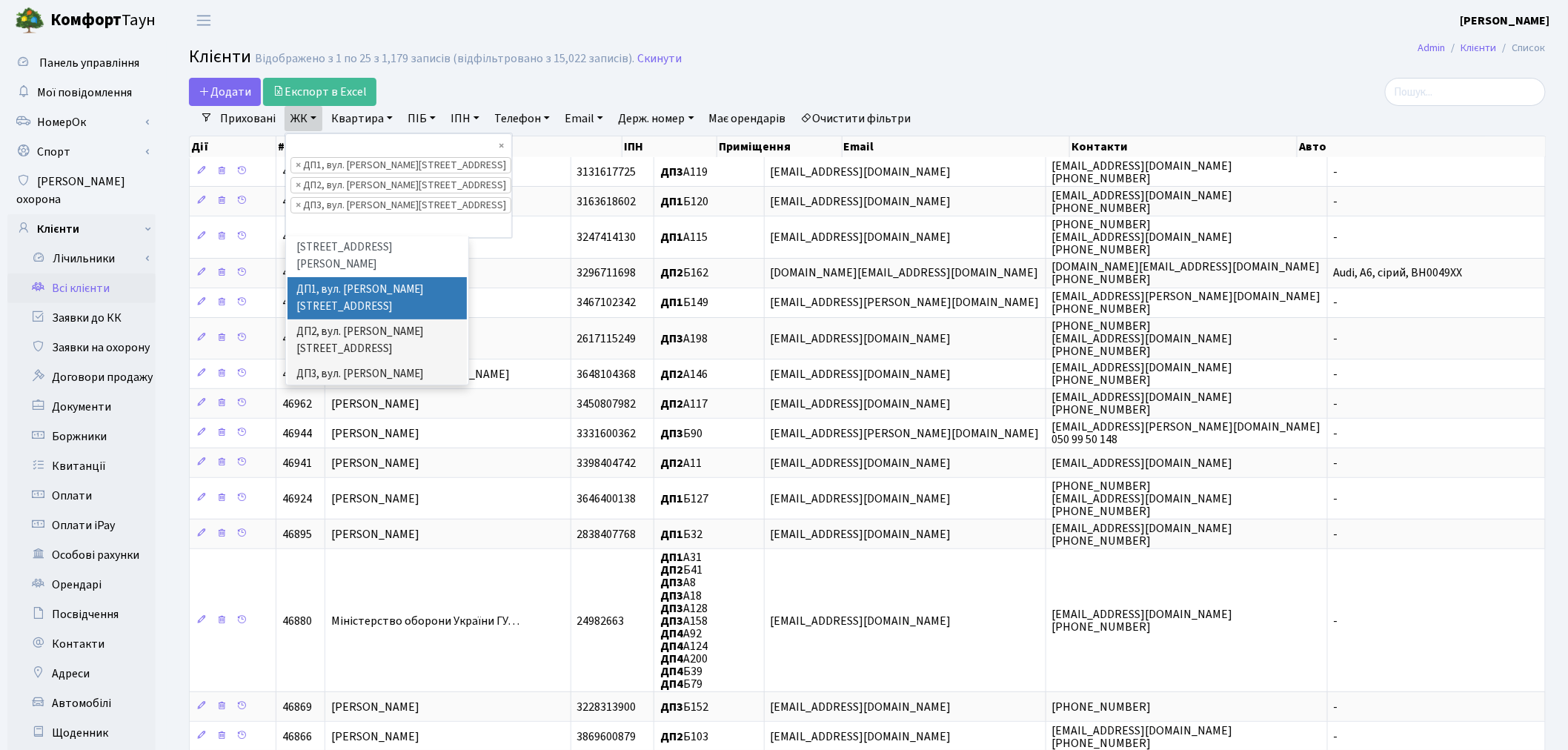
scroll to position [490, 0]
click at [324, 400] on li "ДП4, вул. [PERSON_NAME][STREET_ADDRESS]" at bounding box center [377, 421] width 180 height 43
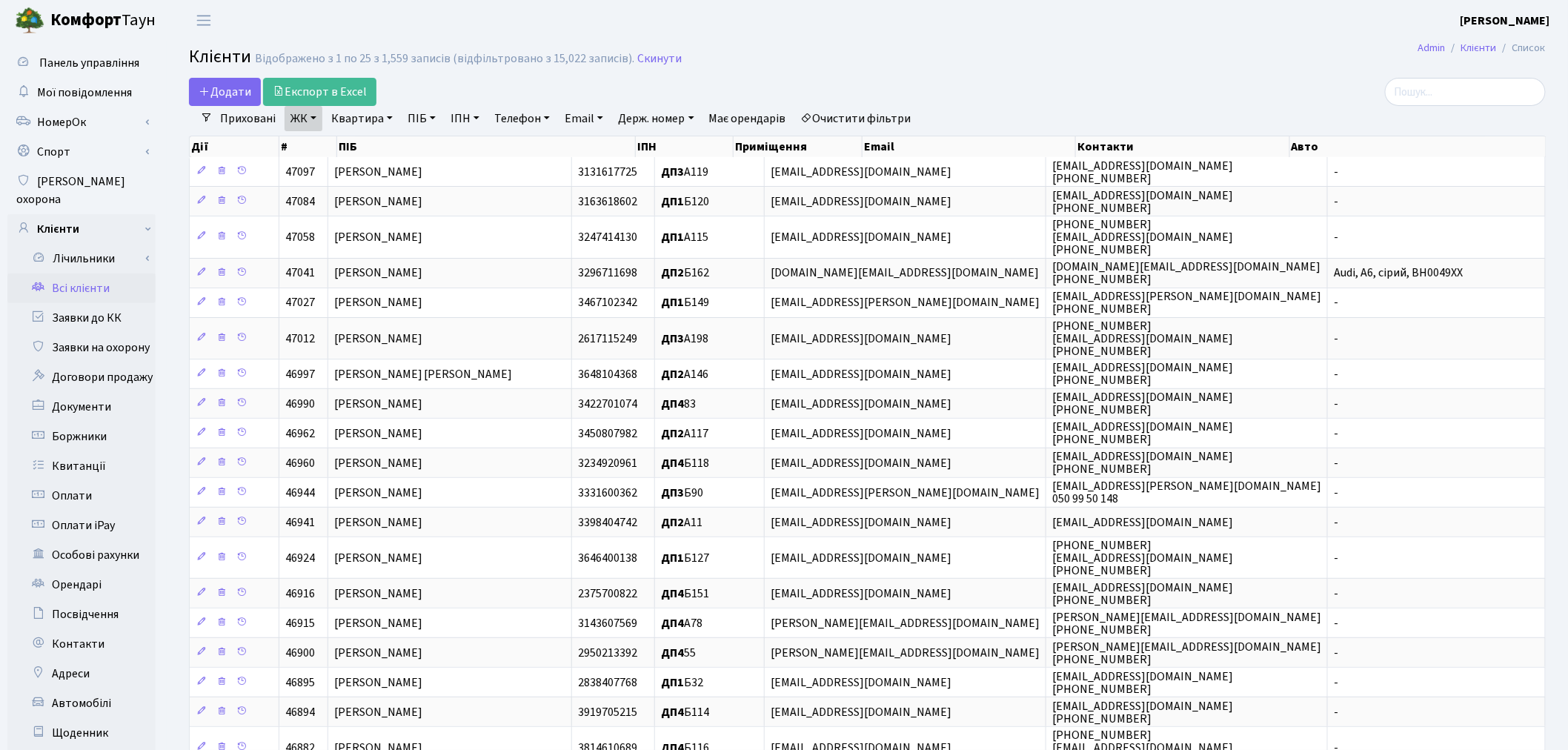
click at [316, 126] on link "ЖК" at bounding box center [304, 118] width 38 height 25
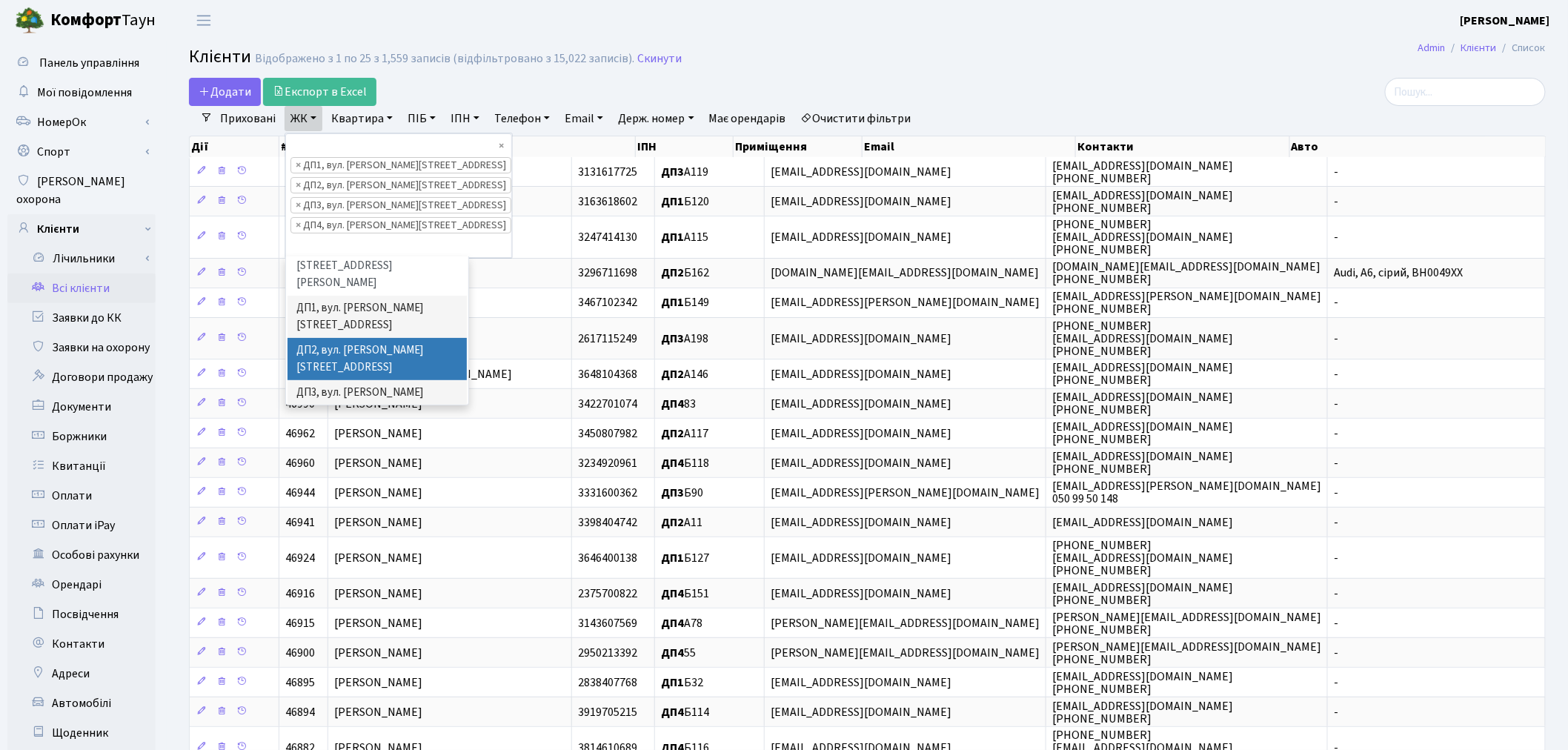
scroll to position [490, 0]
click at [335, 461] on li "ДП5, вул. [PERSON_NAME][STREET_ADDRESS]" at bounding box center [377, 482] width 180 height 43
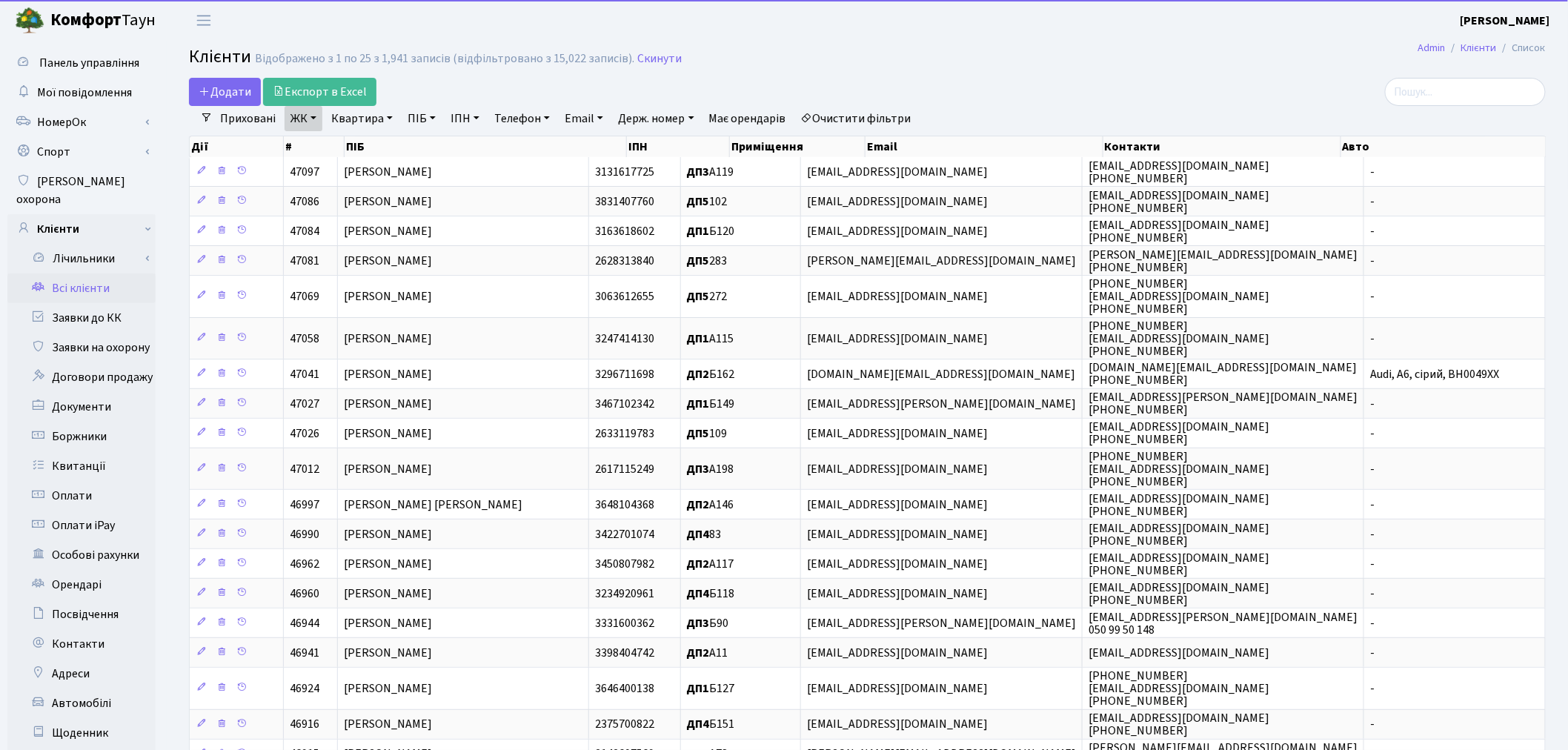
click at [341, 121] on link "Квартира" at bounding box center [362, 118] width 73 height 25
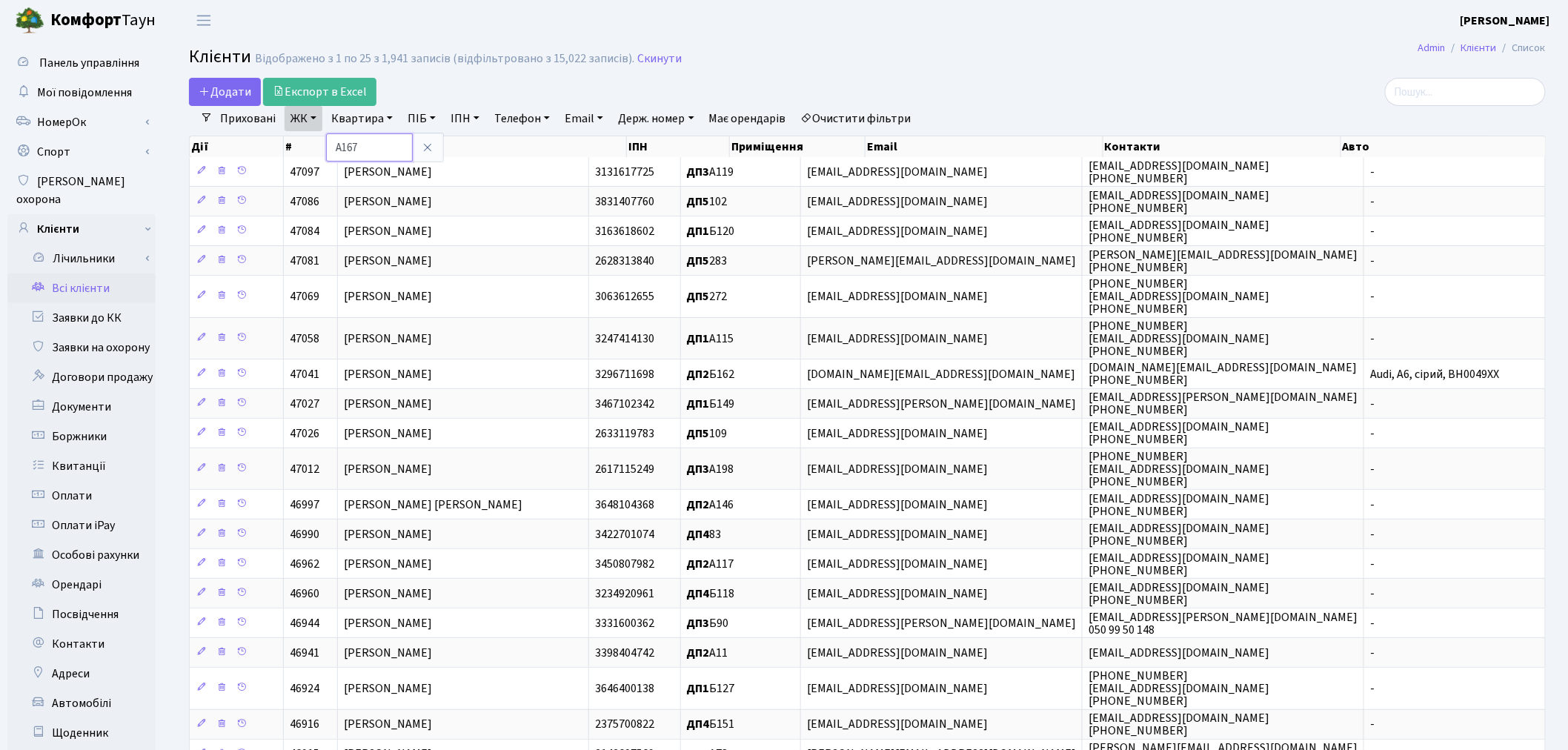
type input "А167"
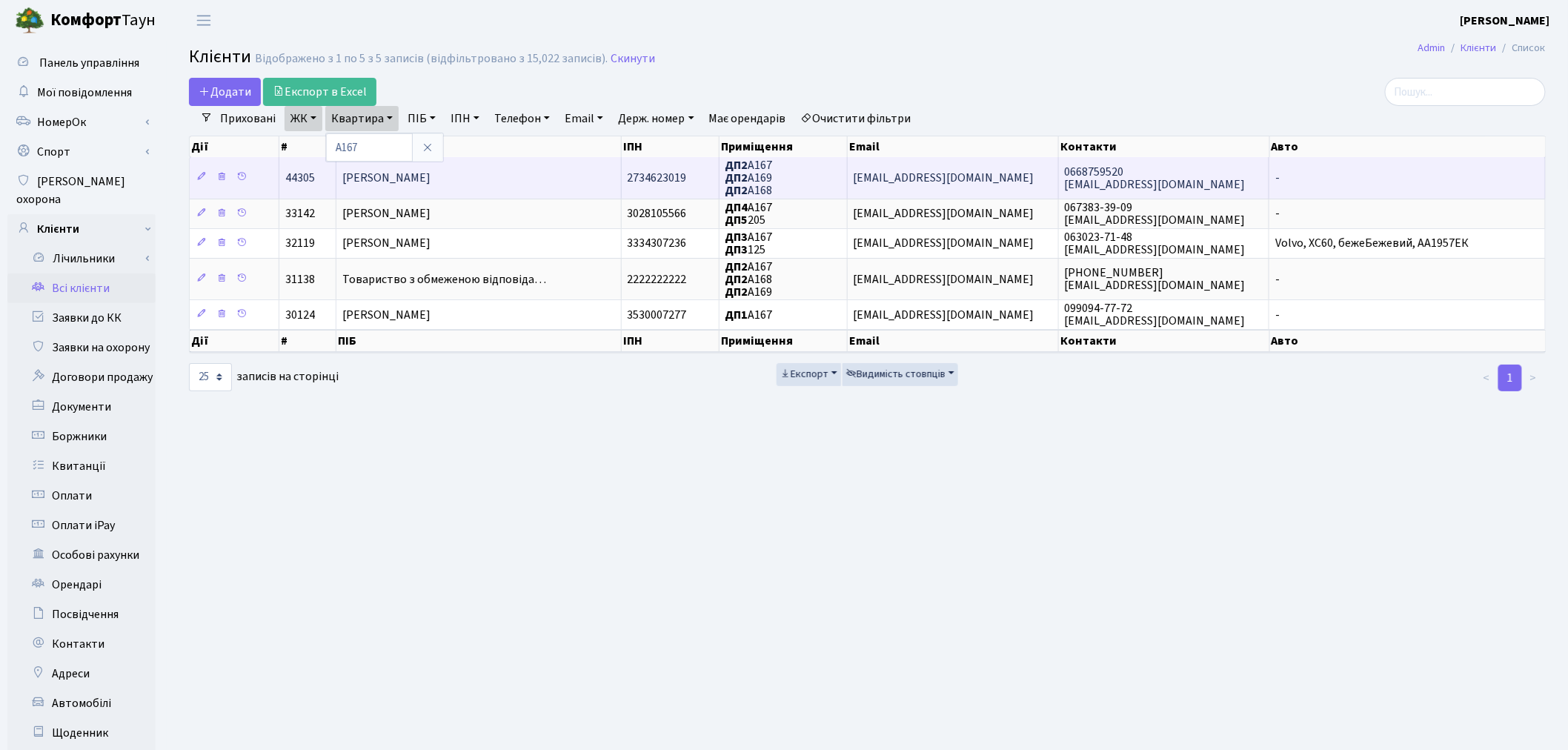
click at [962, 180] on td "[EMAIL_ADDRESS][DOMAIN_NAME]" at bounding box center [953, 177] width 211 height 41
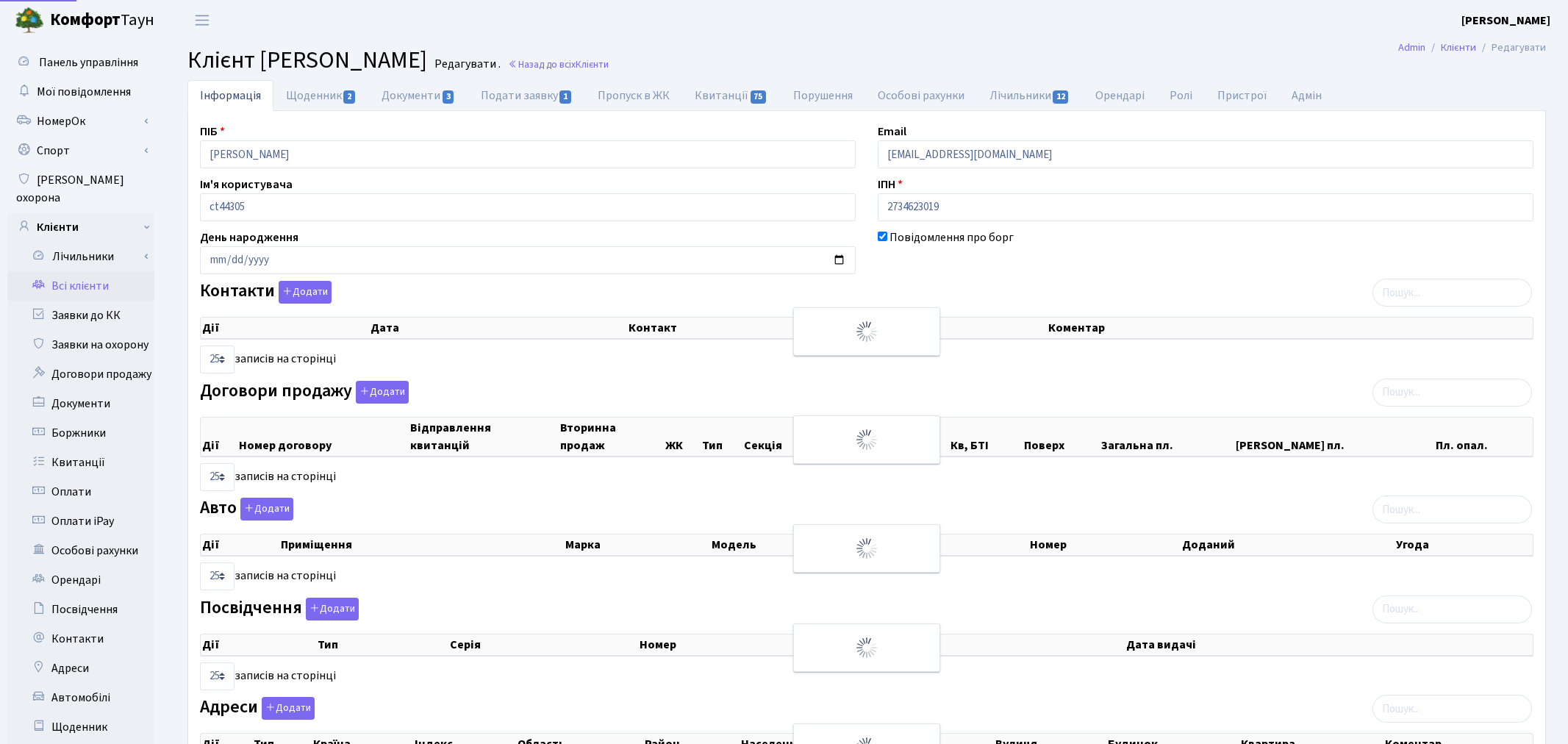
select select "25"
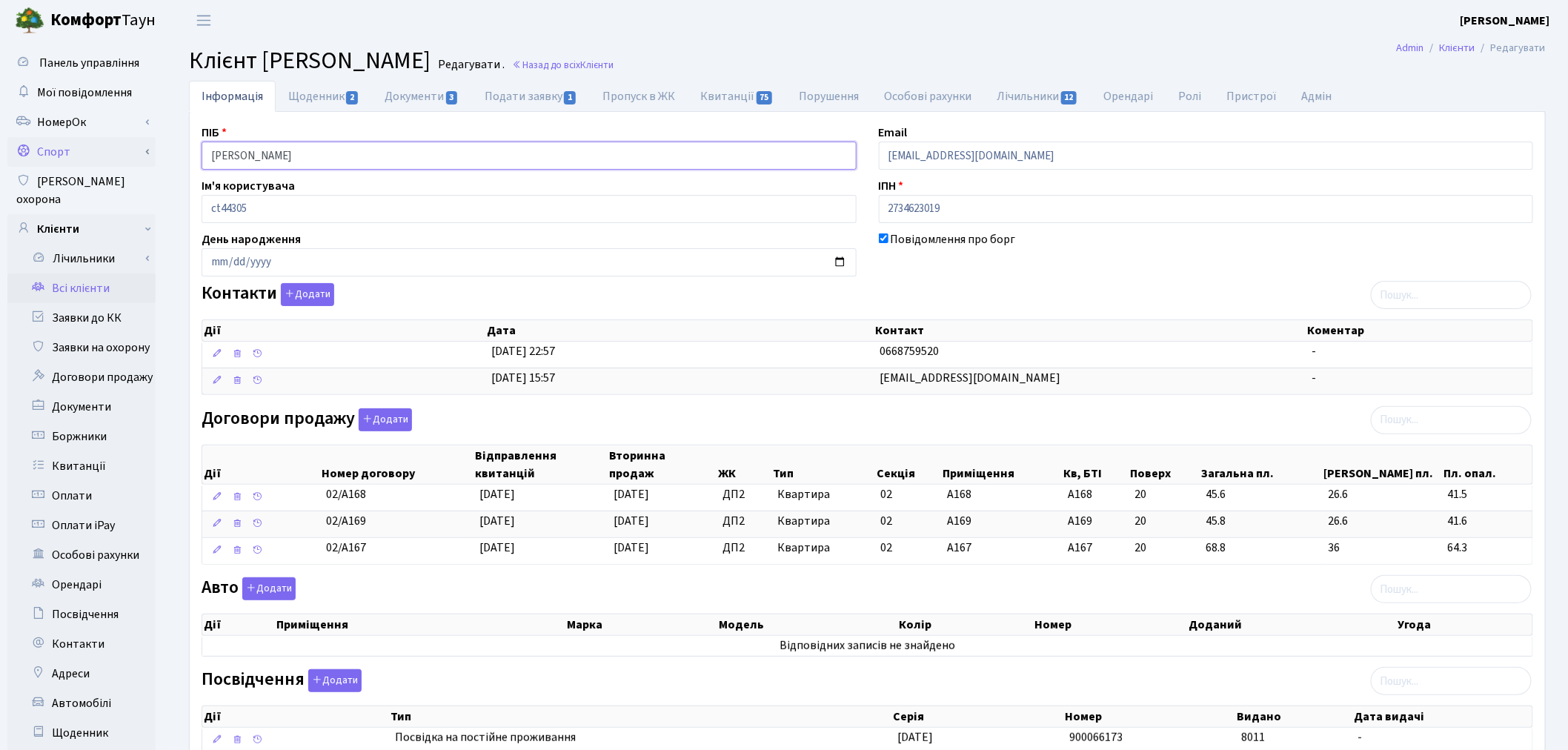
drag, startPoint x: 339, startPoint y: 145, endPoint x: 144, endPoint y: 145, distance: 195.0
click at [144, 145] on div "Панель управління Мої повідомлення [GEOGRAPHIC_DATA]" at bounding box center [784, 480] width 1568 height 879
type input "[PERSON_NAME]"
